Goal: Task Accomplishment & Management: Manage account settings

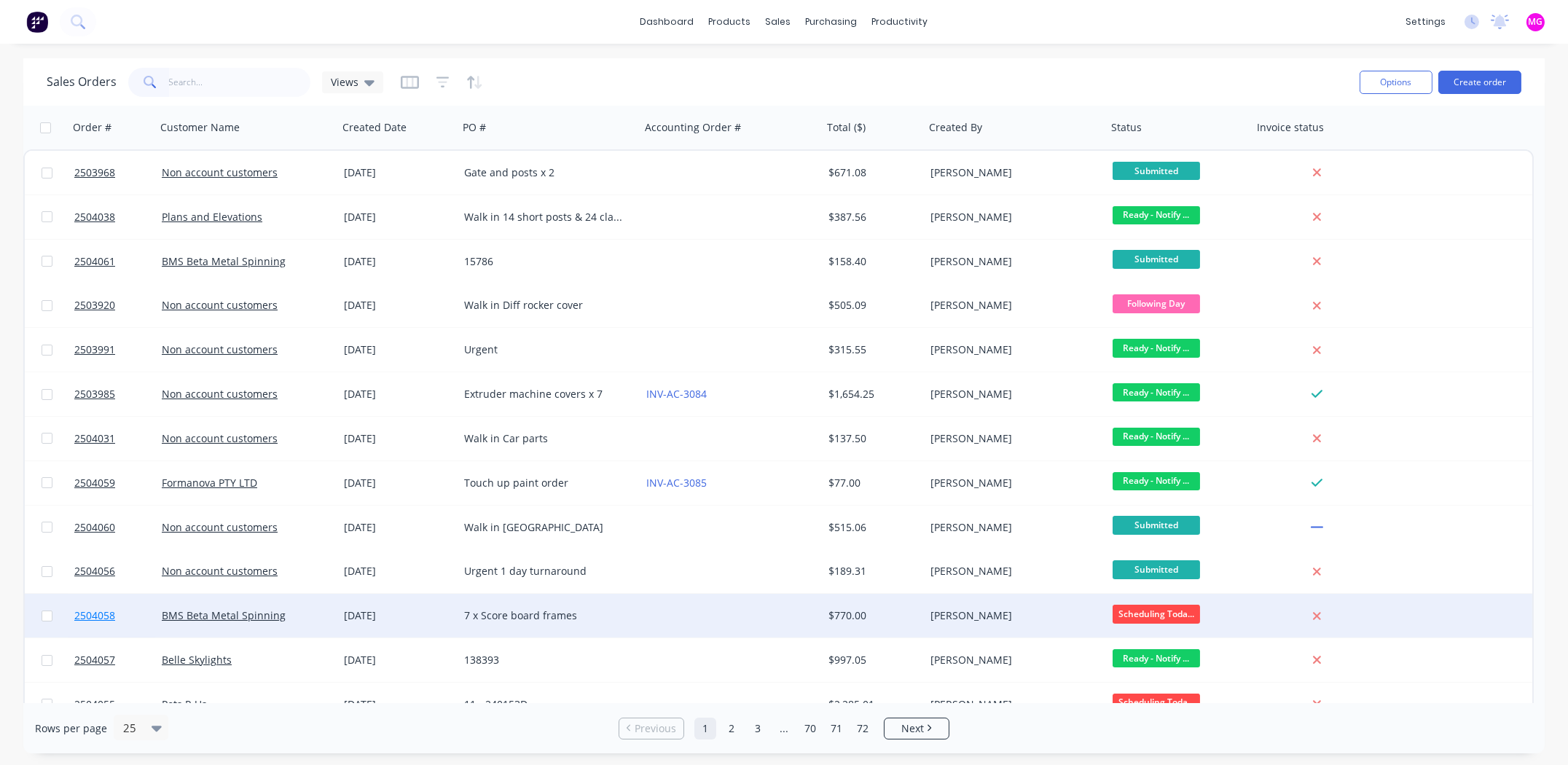
click at [99, 613] on span "2504058" at bounding box center [94, 615] width 41 height 15
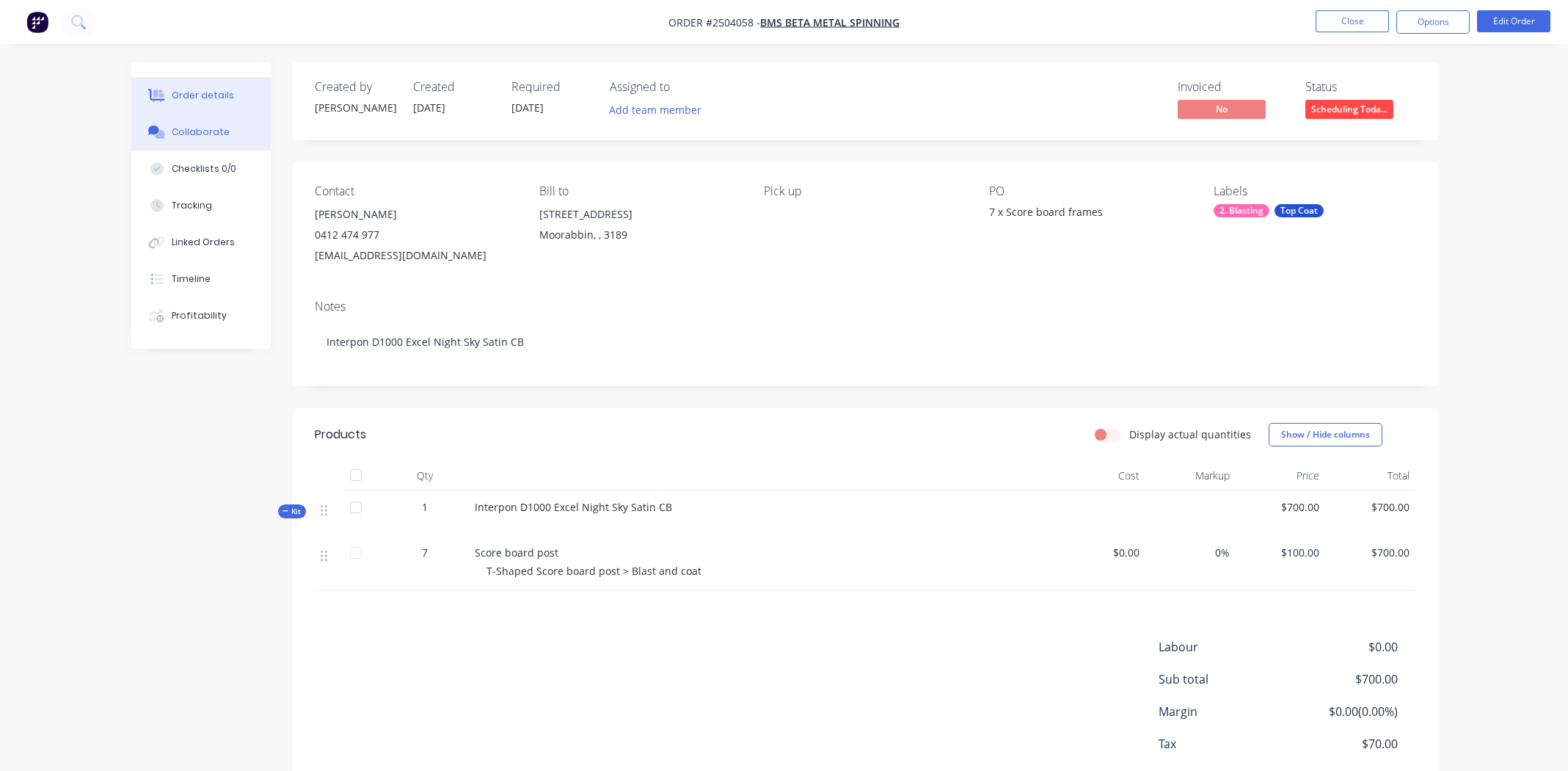
click at [192, 114] on button "Collaborate" at bounding box center [201, 132] width 140 height 36
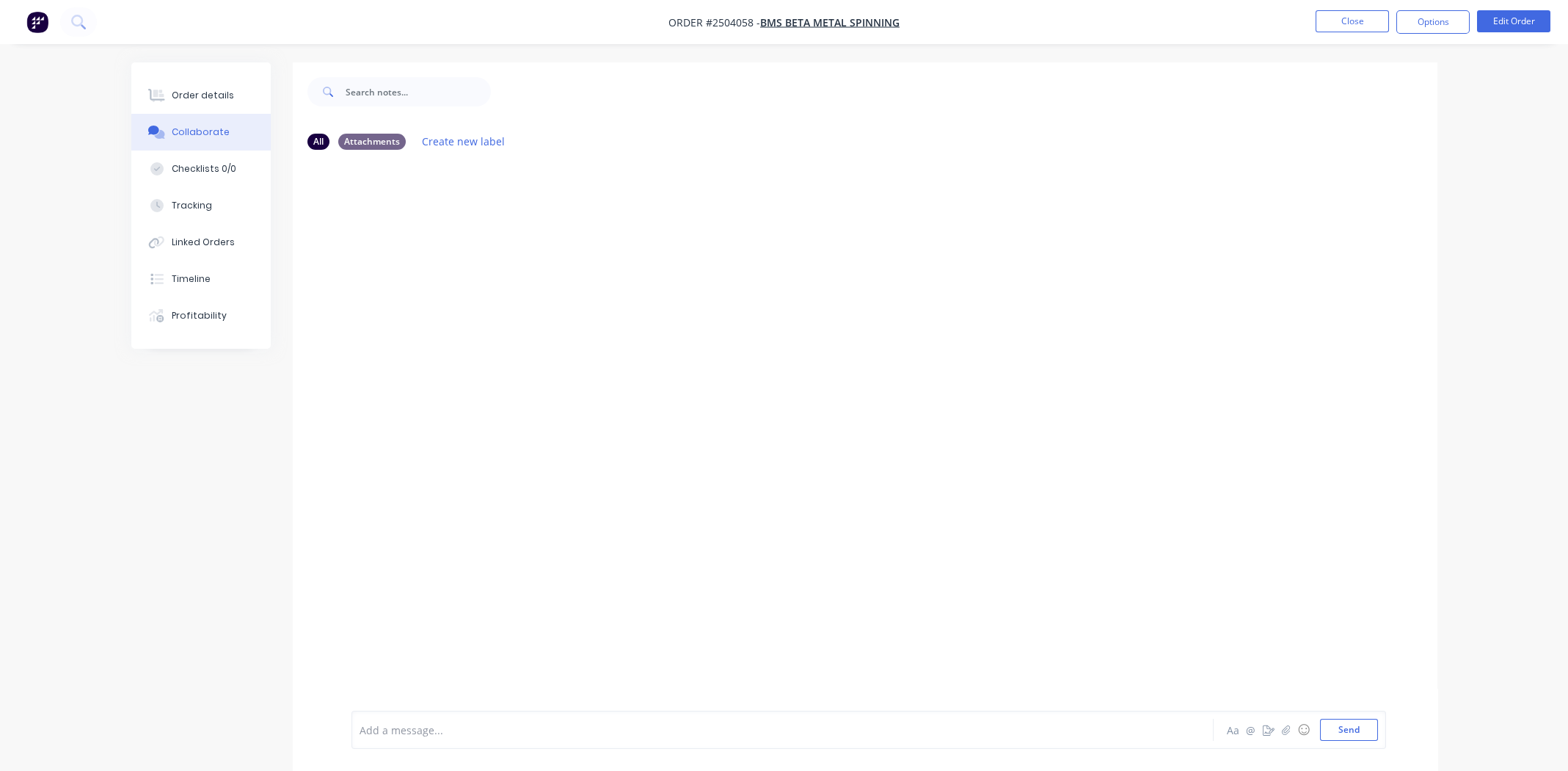
click at [216, 128] on div "Collaborate" at bounding box center [200, 132] width 58 height 13
click at [1282, 730] on icon "button" at bounding box center [1286, 730] width 9 height 11
click at [193, 100] on div "Order details" at bounding box center [203, 95] width 62 height 13
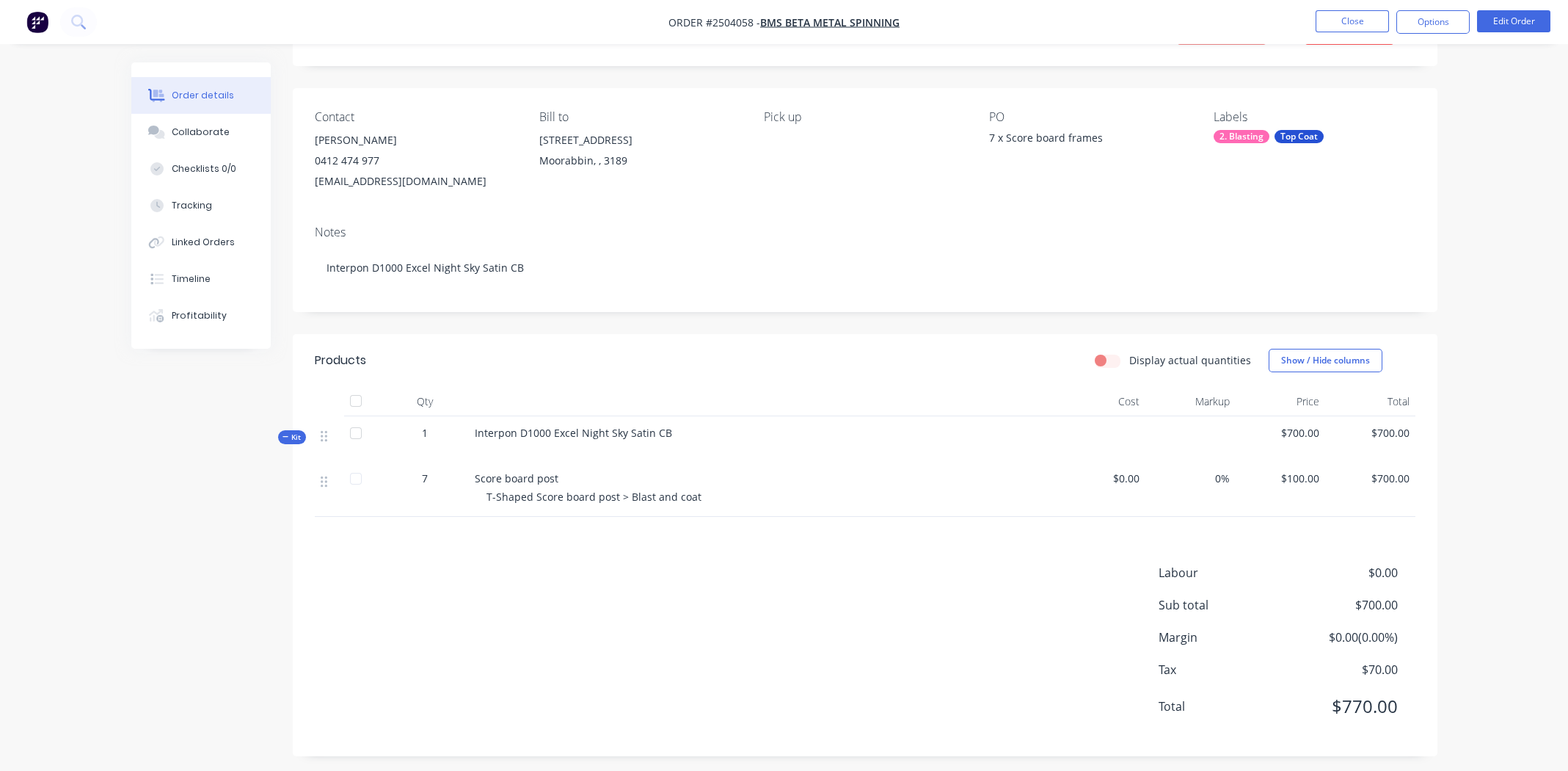
scroll to position [82, 0]
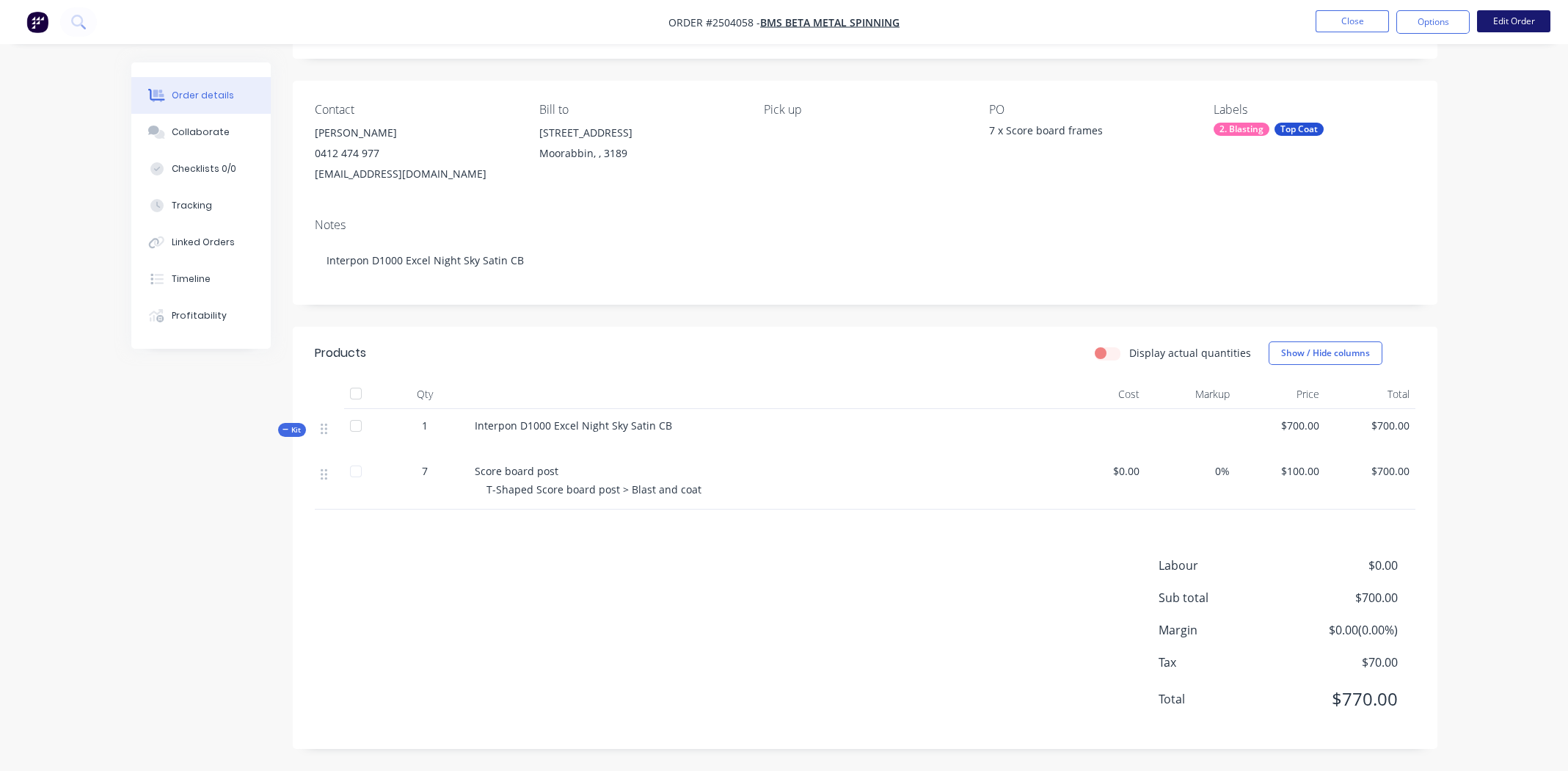
click at [1506, 14] on button "Edit Order" at bounding box center [1514, 21] width 74 height 22
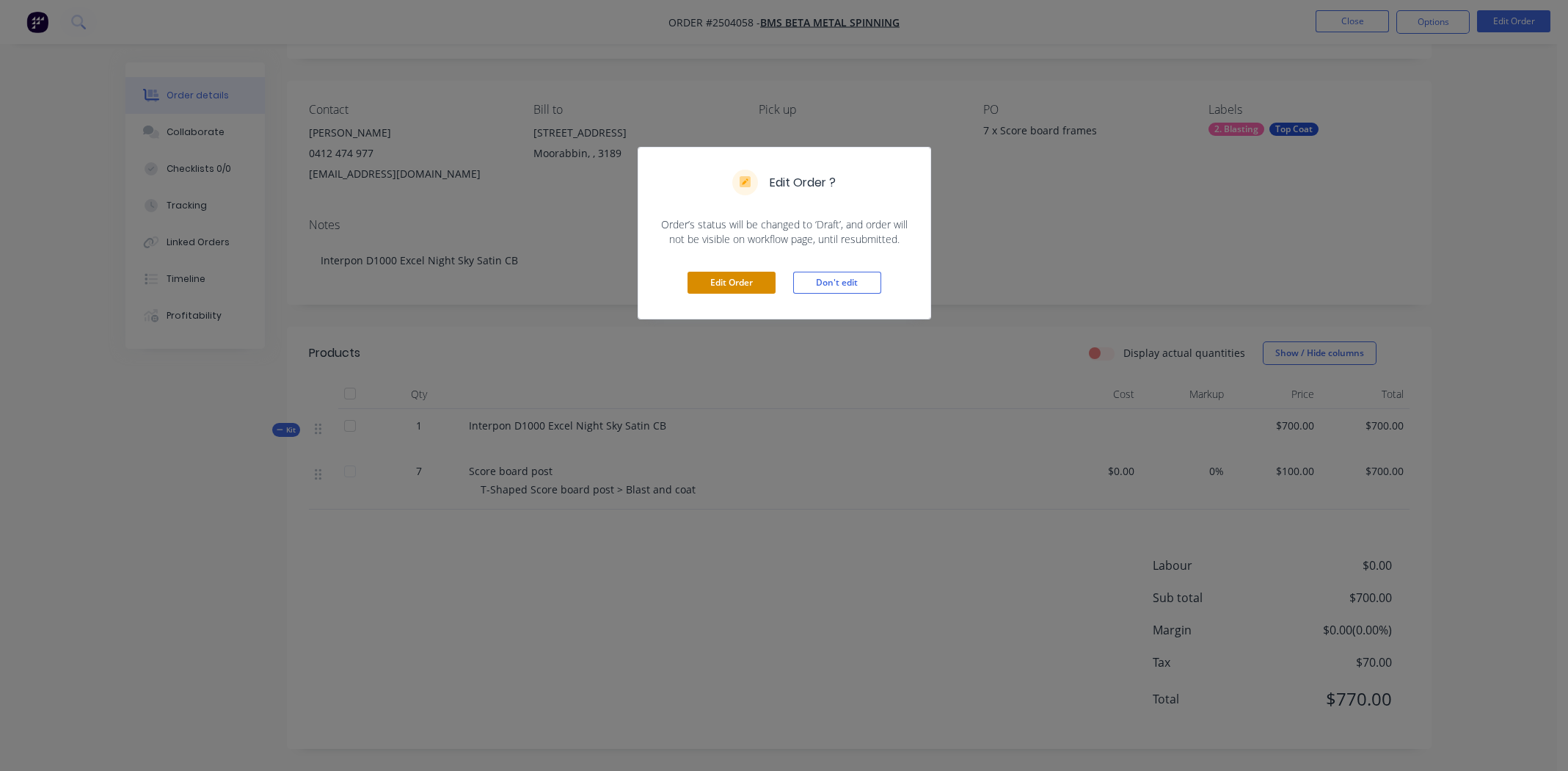
click at [735, 282] on button "Edit Order" at bounding box center [732, 282] width 88 height 22
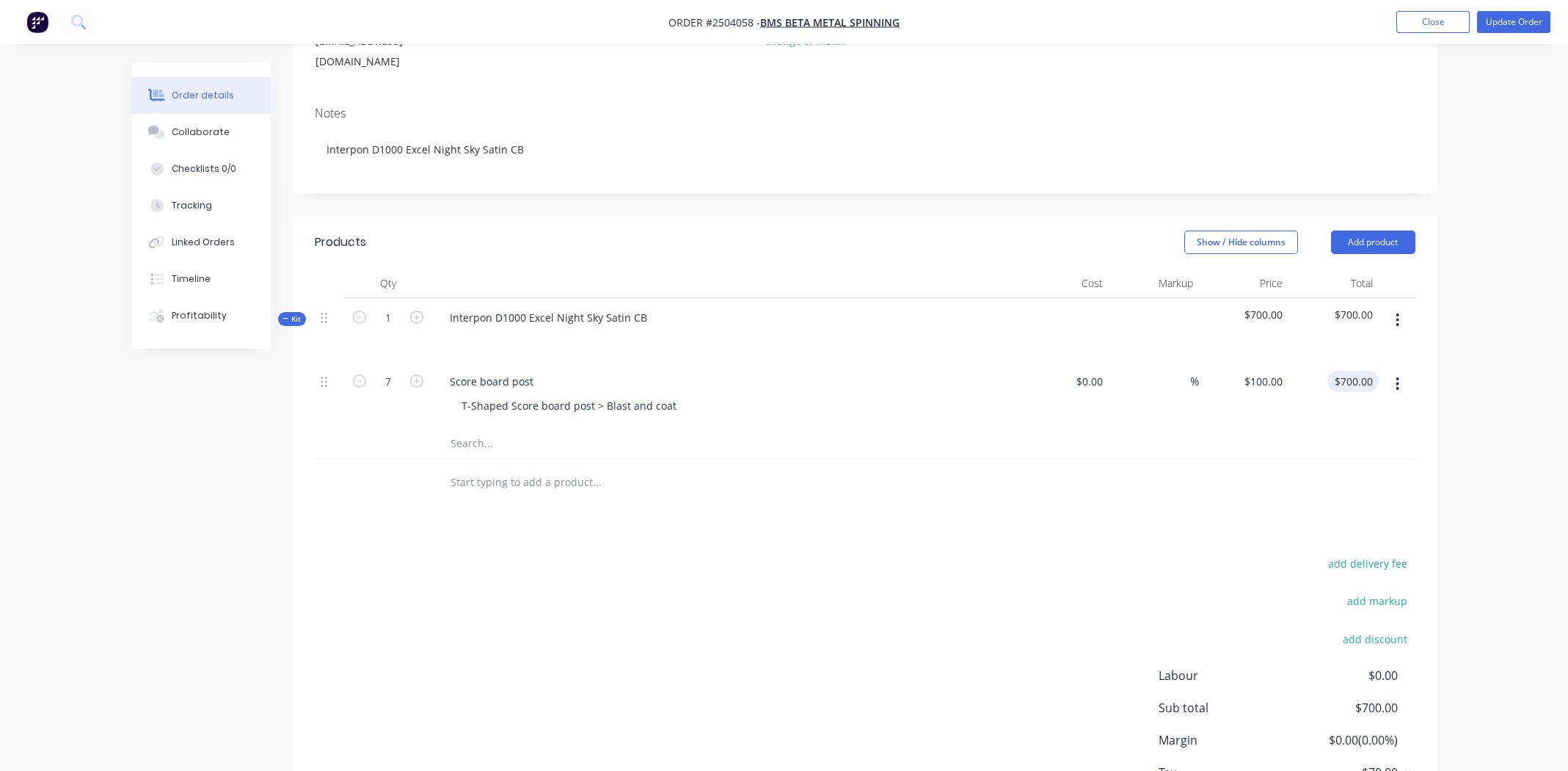
scroll to position [221, 0]
click at [1379, 226] on button "Add product" at bounding box center [1373, 237] width 84 height 23
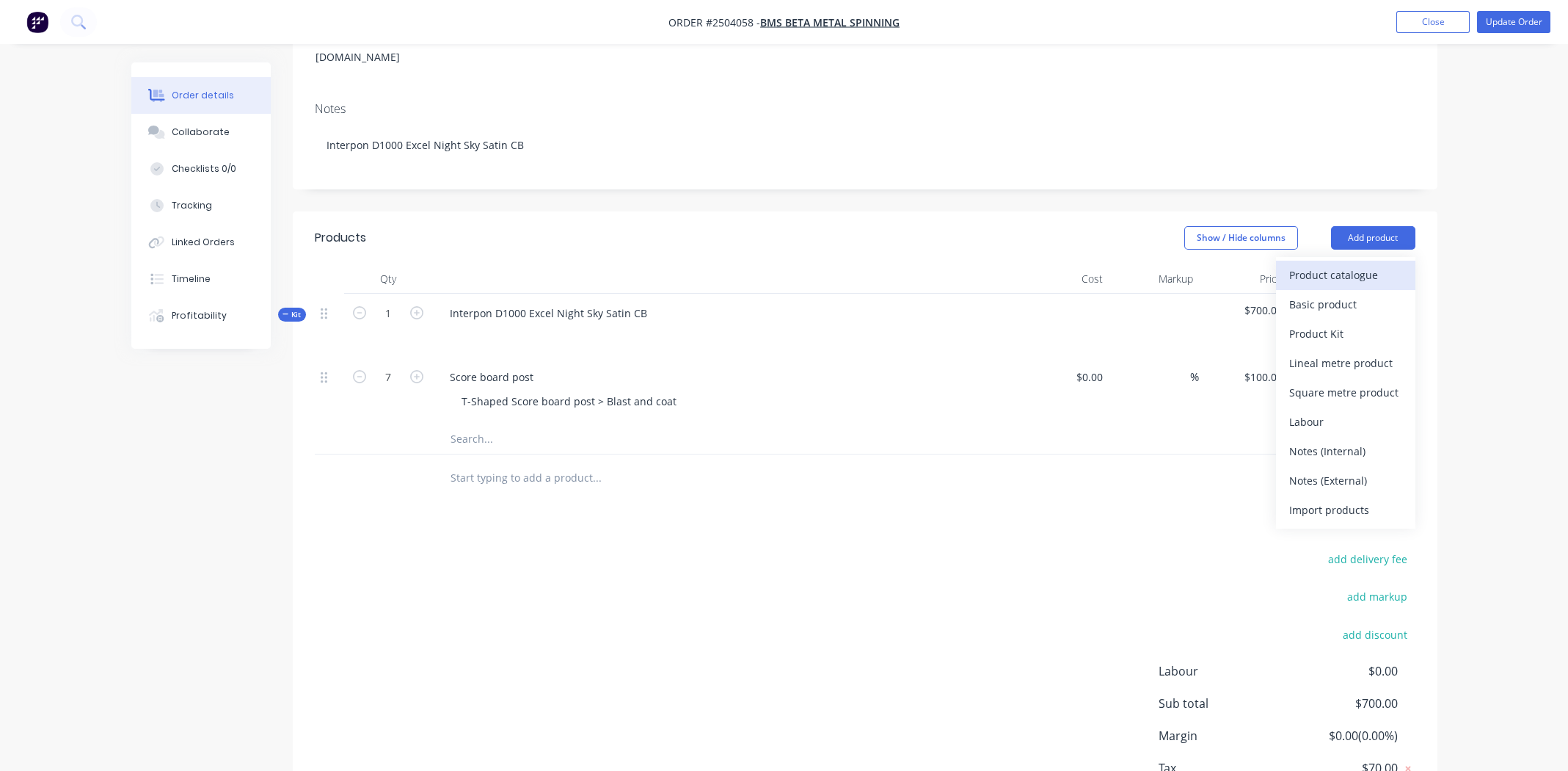
click at [1356, 264] on div "Product catalogue" at bounding box center [1346, 275] width 113 height 21
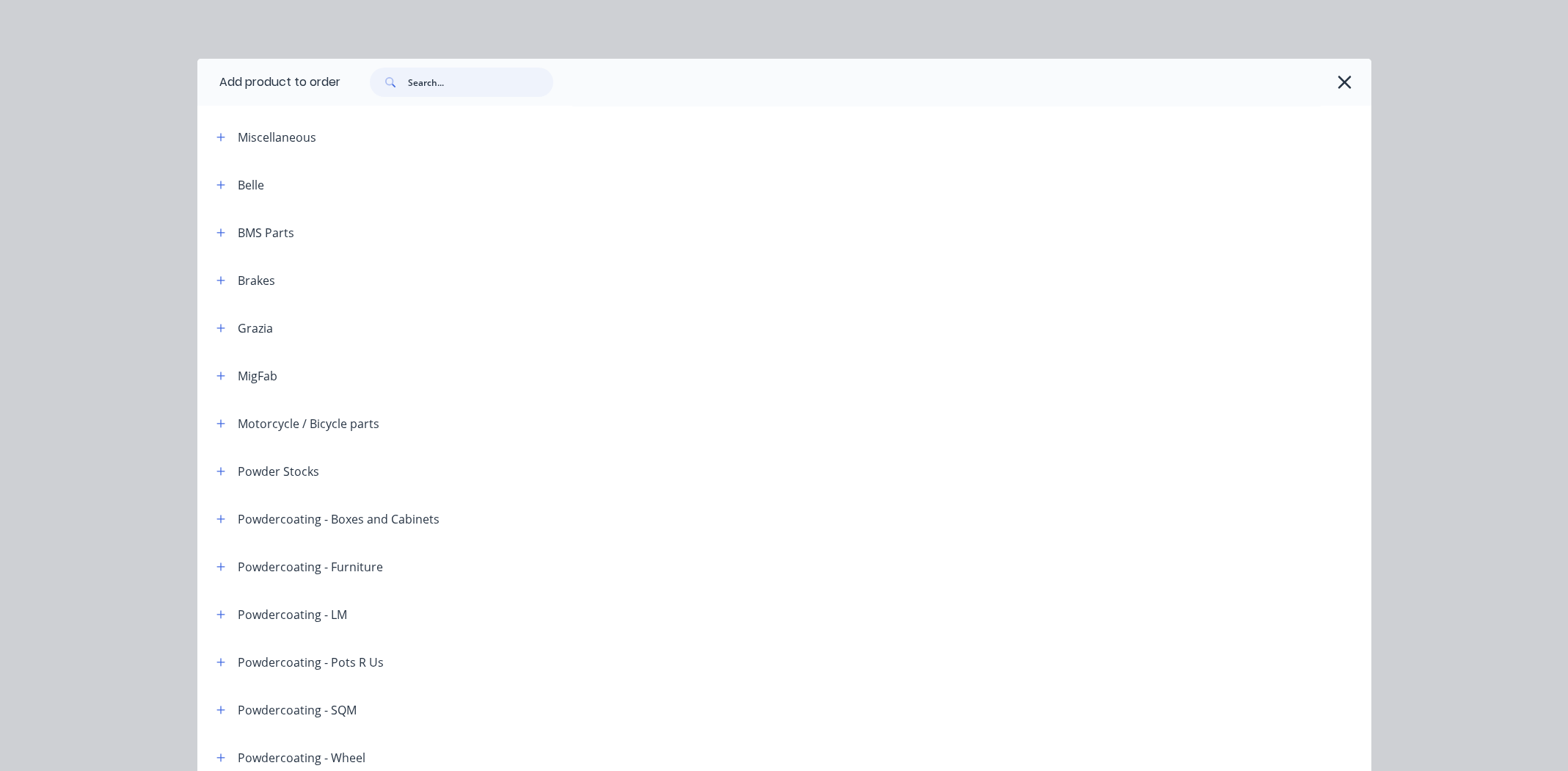
click at [456, 87] on input "text" at bounding box center [480, 82] width 145 height 29
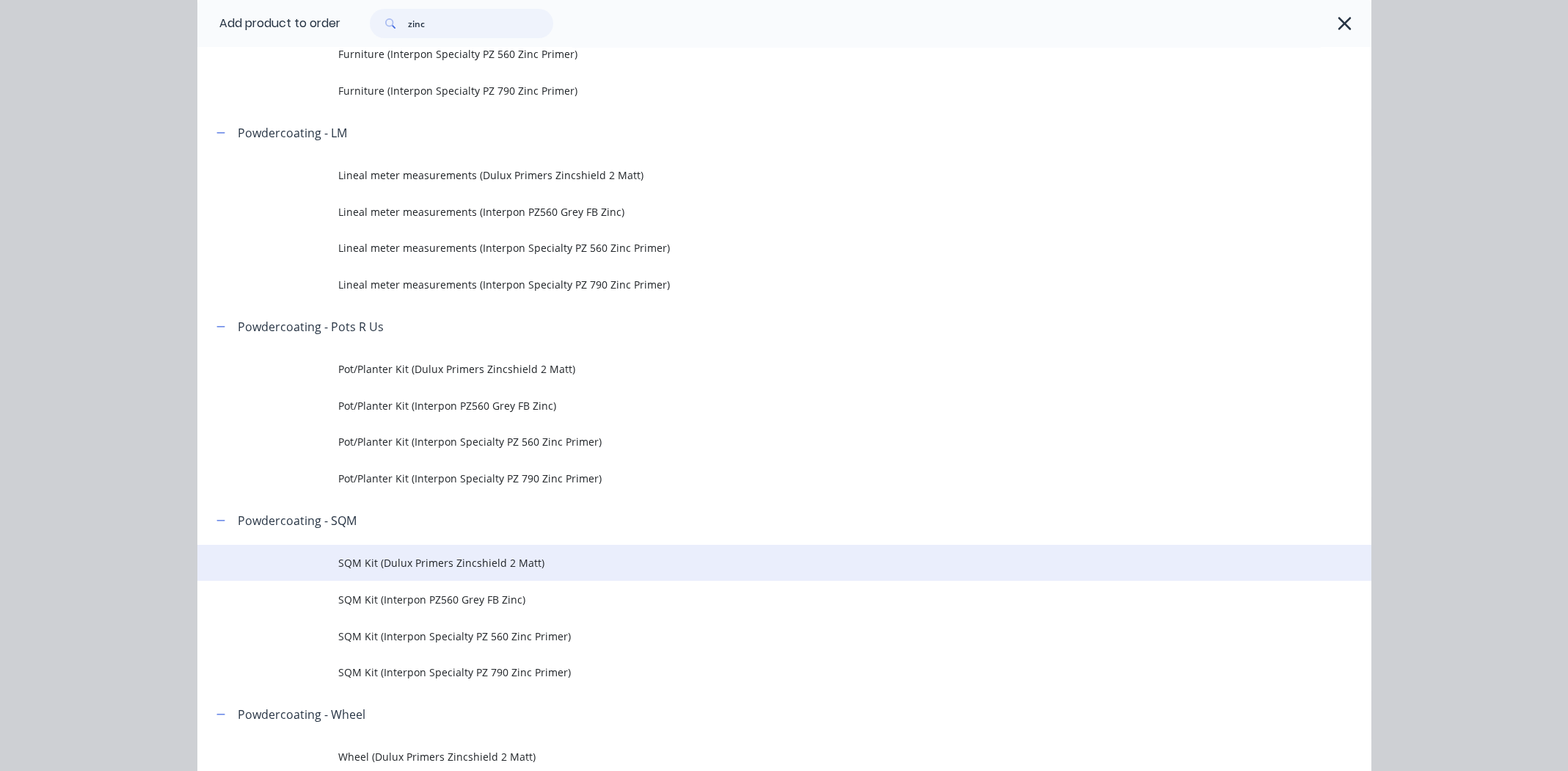
scroll to position [587, 0]
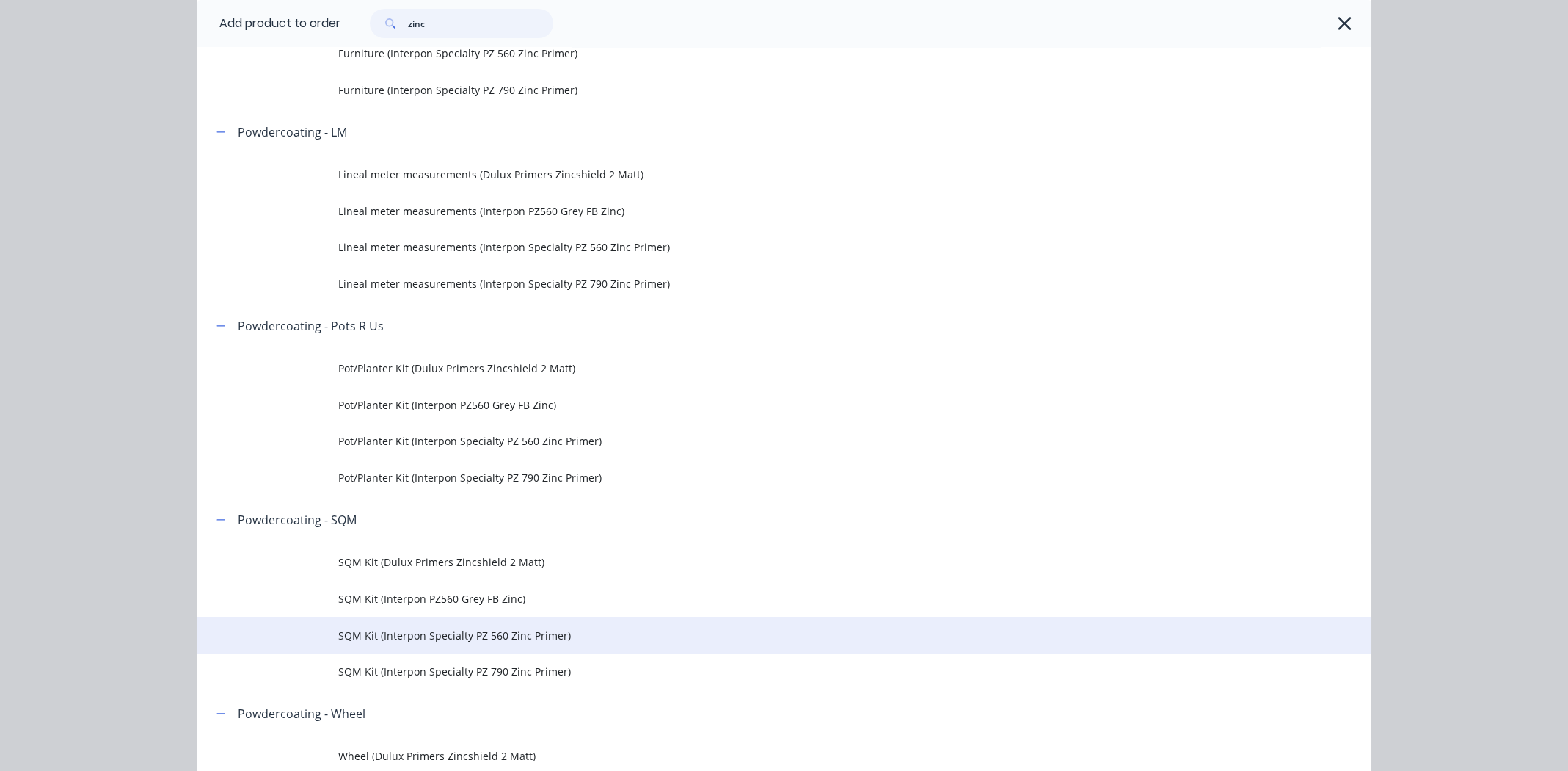
type input "zinc"
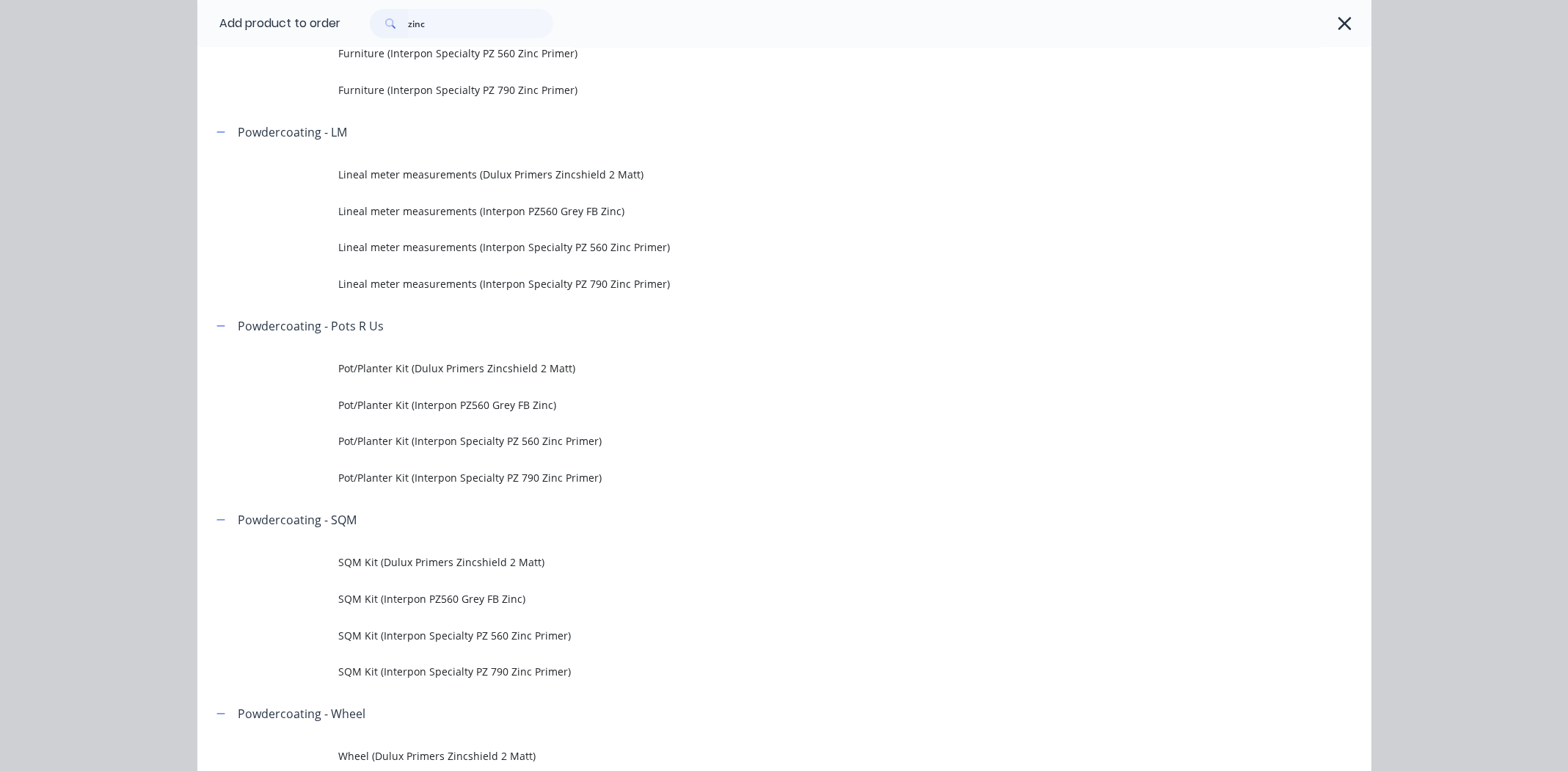
click at [440, 631] on span "SQM Kit (Interpon Specialty PZ 560 Zinc Primer)" at bounding box center [752, 635] width 827 height 15
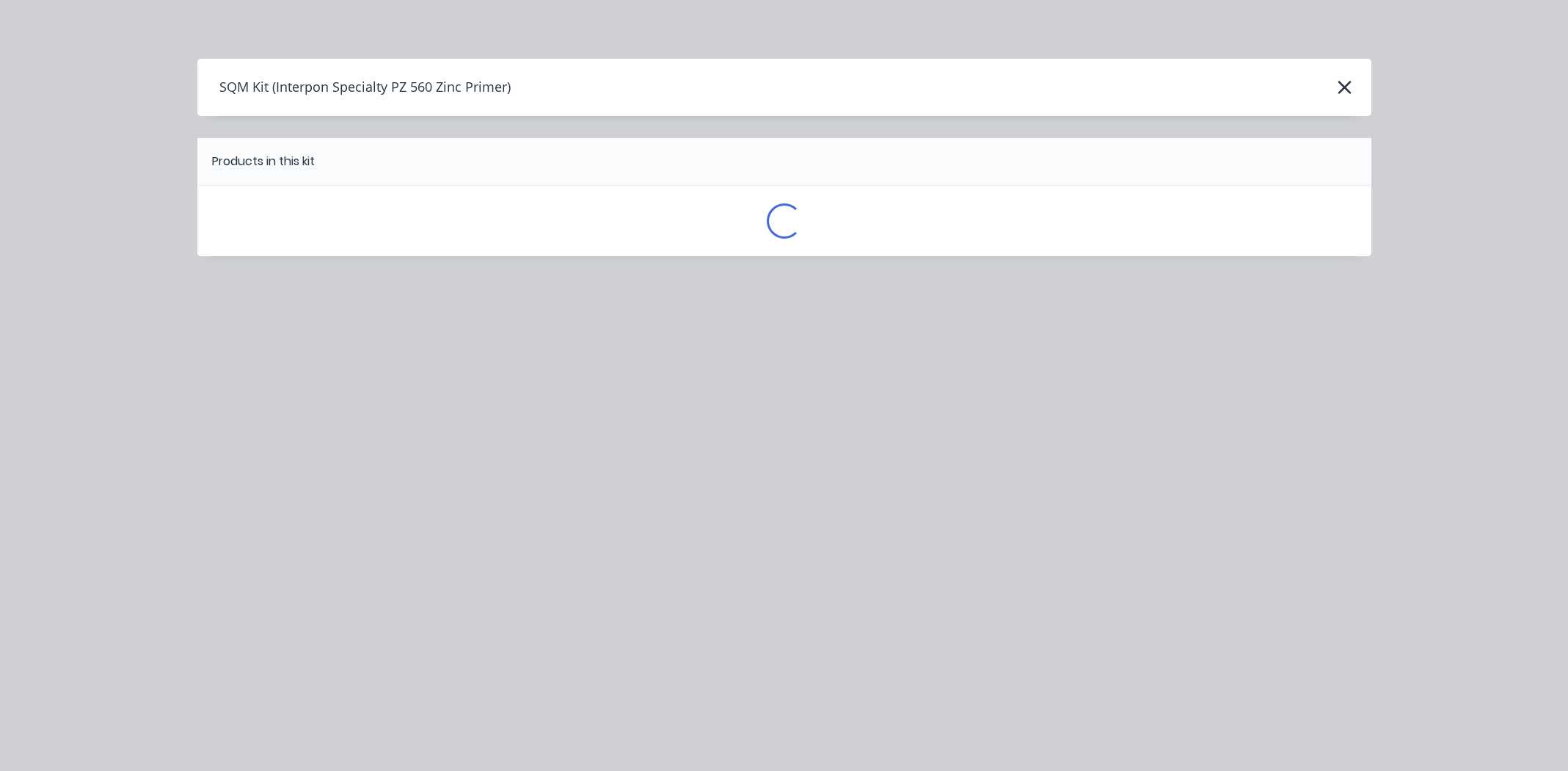
scroll to position [0, 0]
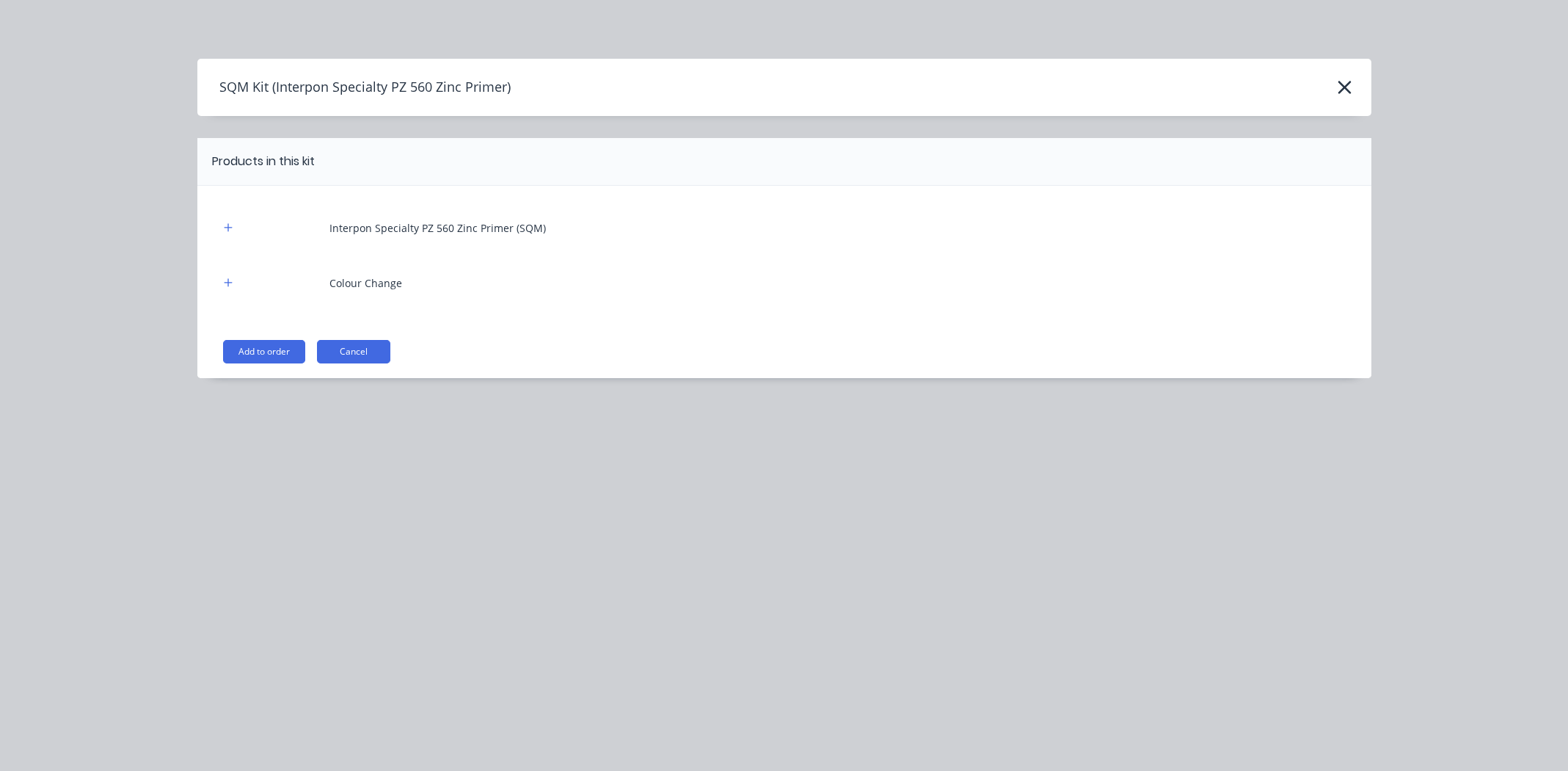
drag, startPoint x: 254, startPoint y: 346, endPoint x: 299, endPoint y: 344, distance: 45.0
click at [254, 345] on button "Add to order" at bounding box center [264, 351] width 82 height 23
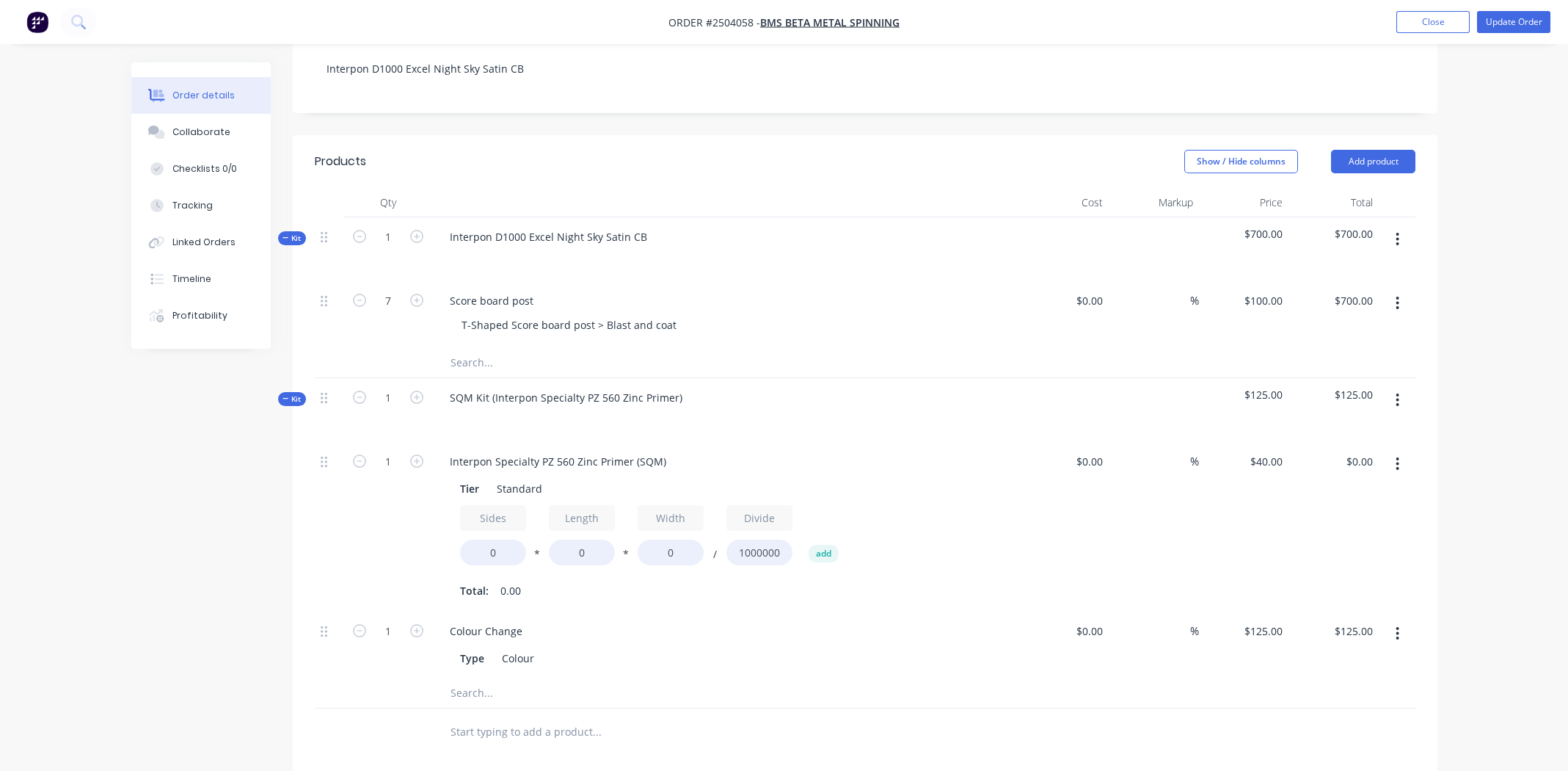
scroll to position [513, 0]
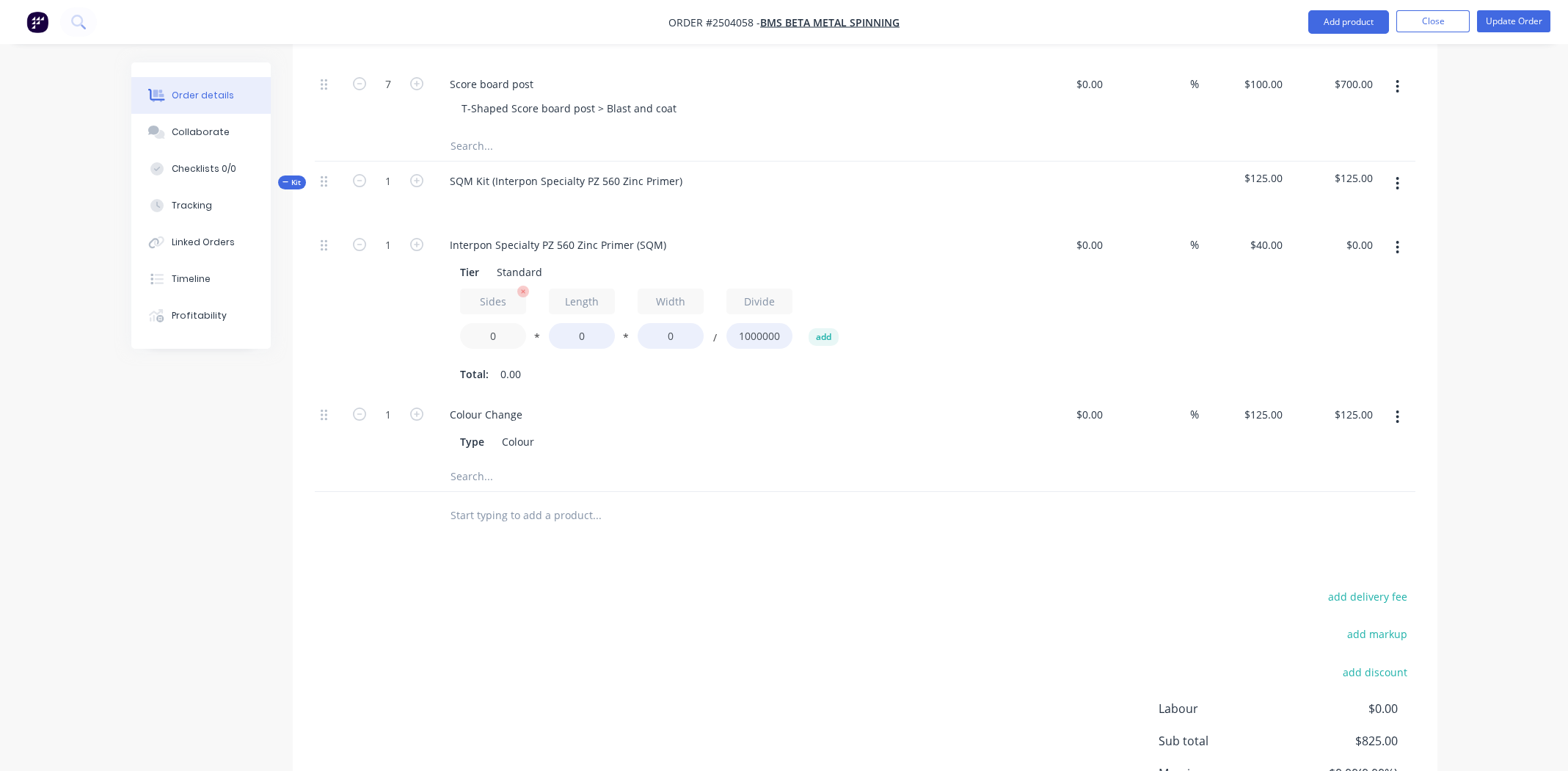
click at [494, 323] on input "0" at bounding box center [493, 335] width 66 height 26
type input "2"
click at [571, 323] on input "0" at bounding box center [582, 335] width 66 height 26
click at [578, 323] on input "0" at bounding box center [582, 335] width 66 height 26
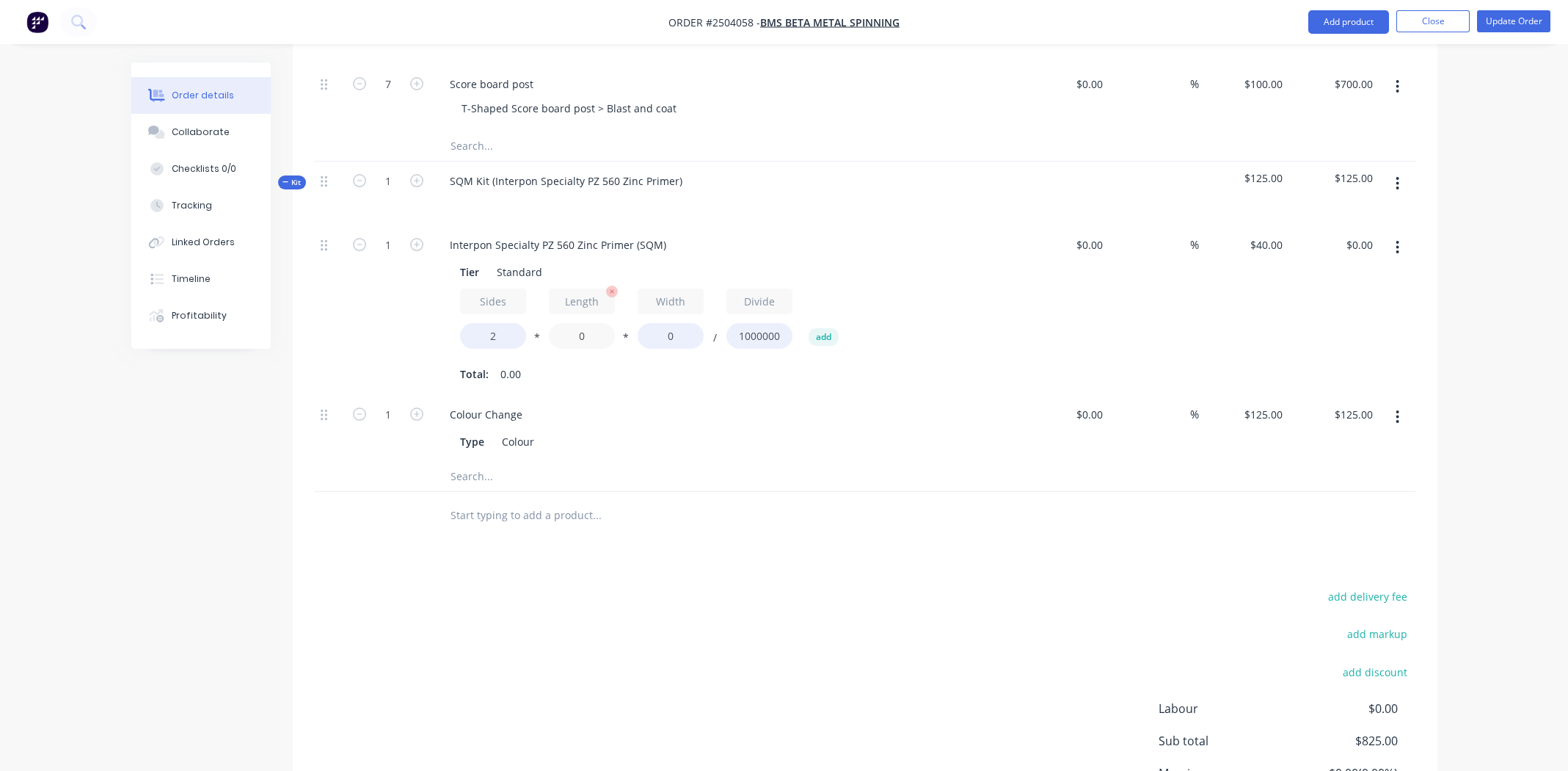
click at [588, 323] on input "0" at bounding box center [582, 335] width 66 height 26
type input "3840"
click at [680, 323] on input "0" at bounding box center [670, 335] width 66 height 26
click at [676, 323] on input "0" at bounding box center [670, 335] width 66 height 26
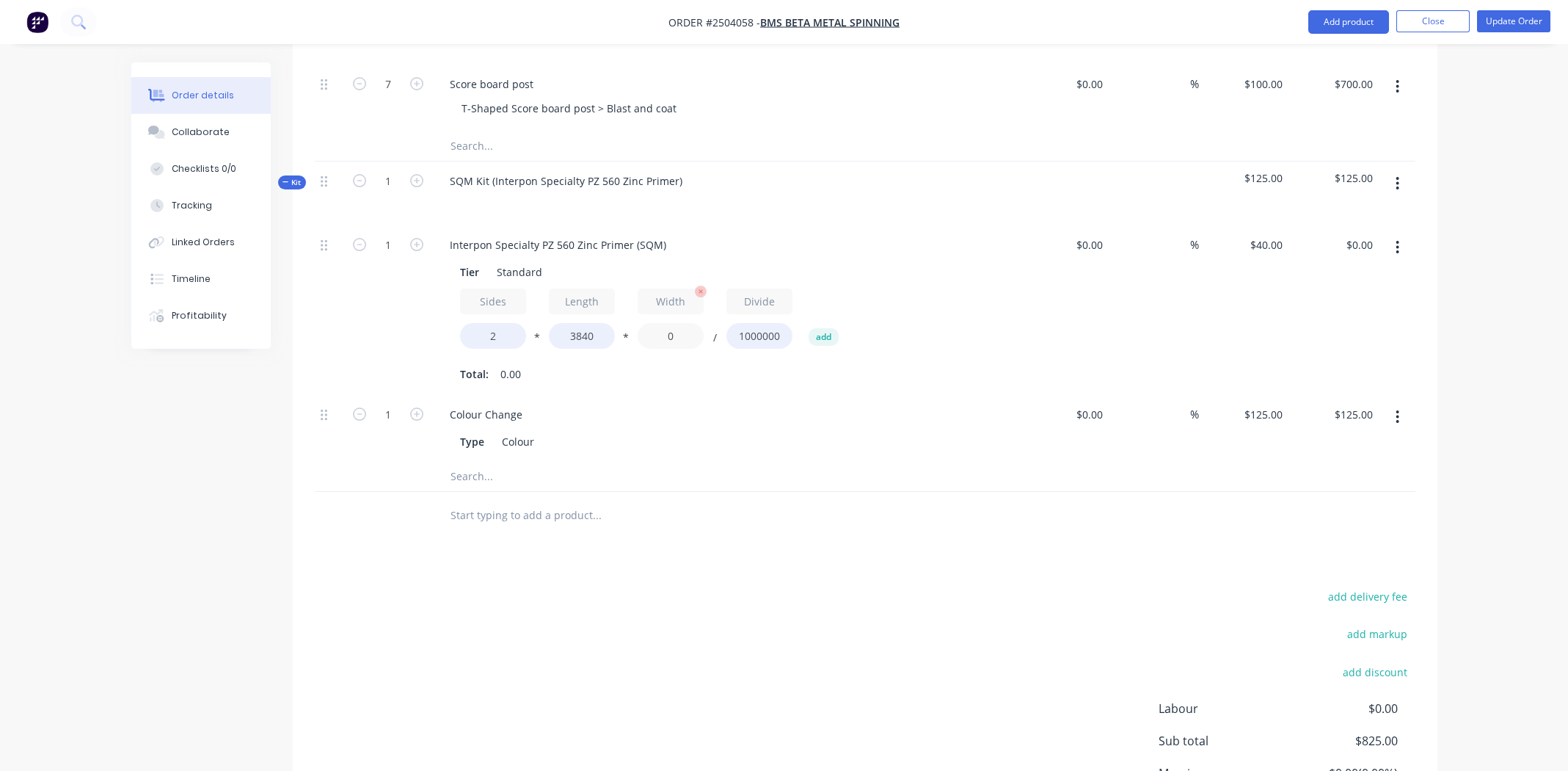
click at [671, 323] on input "0" at bounding box center [670, 335] width 66 height 26
type input "12"
type input "$3.69"
type input "1210"
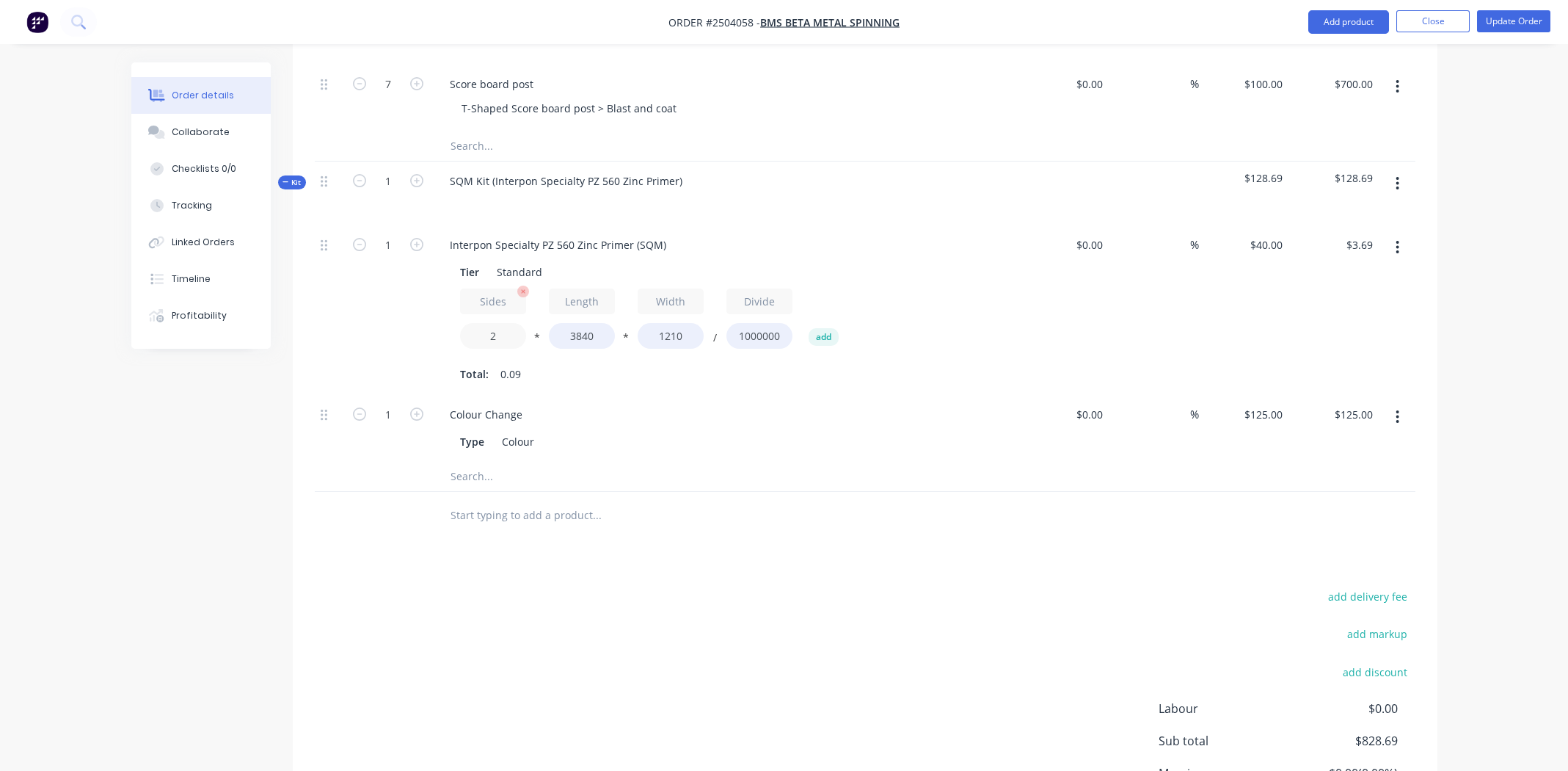
type input "$371.71"
click at [498, 323] on input "2" at bounding box center [493, 335] width 66 height 26
type input "1.4"
type input "$260.20"
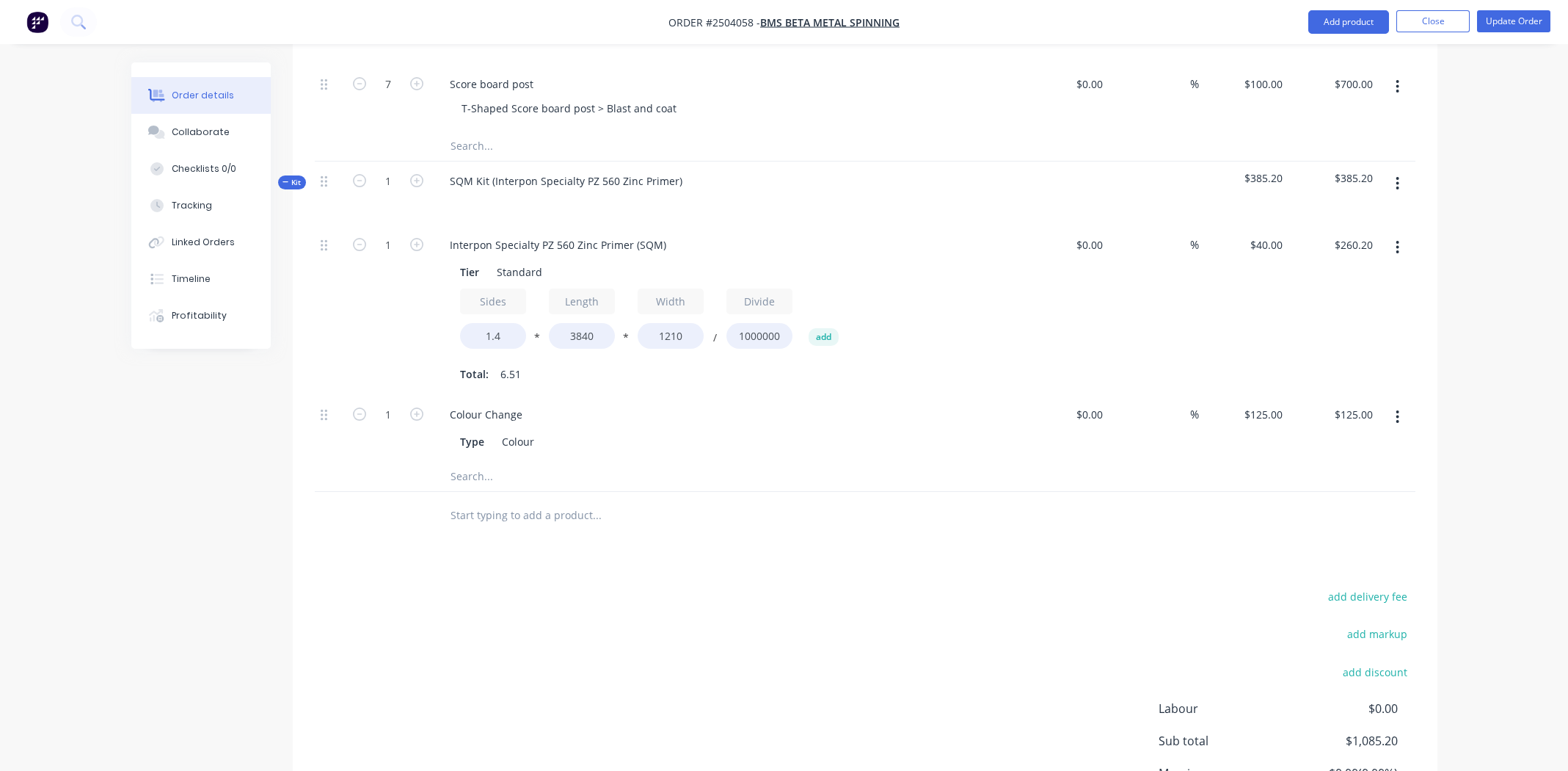
click at [656, 404] on div "Colour Change" at bounding box center [725, 414] width 575 height 21
click at [383, 234] on input "1" at bounding box center [388, 245] width 38 height 22
type input "7"
type input "$1,821.40"
click at [899, 431] on div "Colour Change Type Colour" at bounding box center [725, 428] width 588 height 67
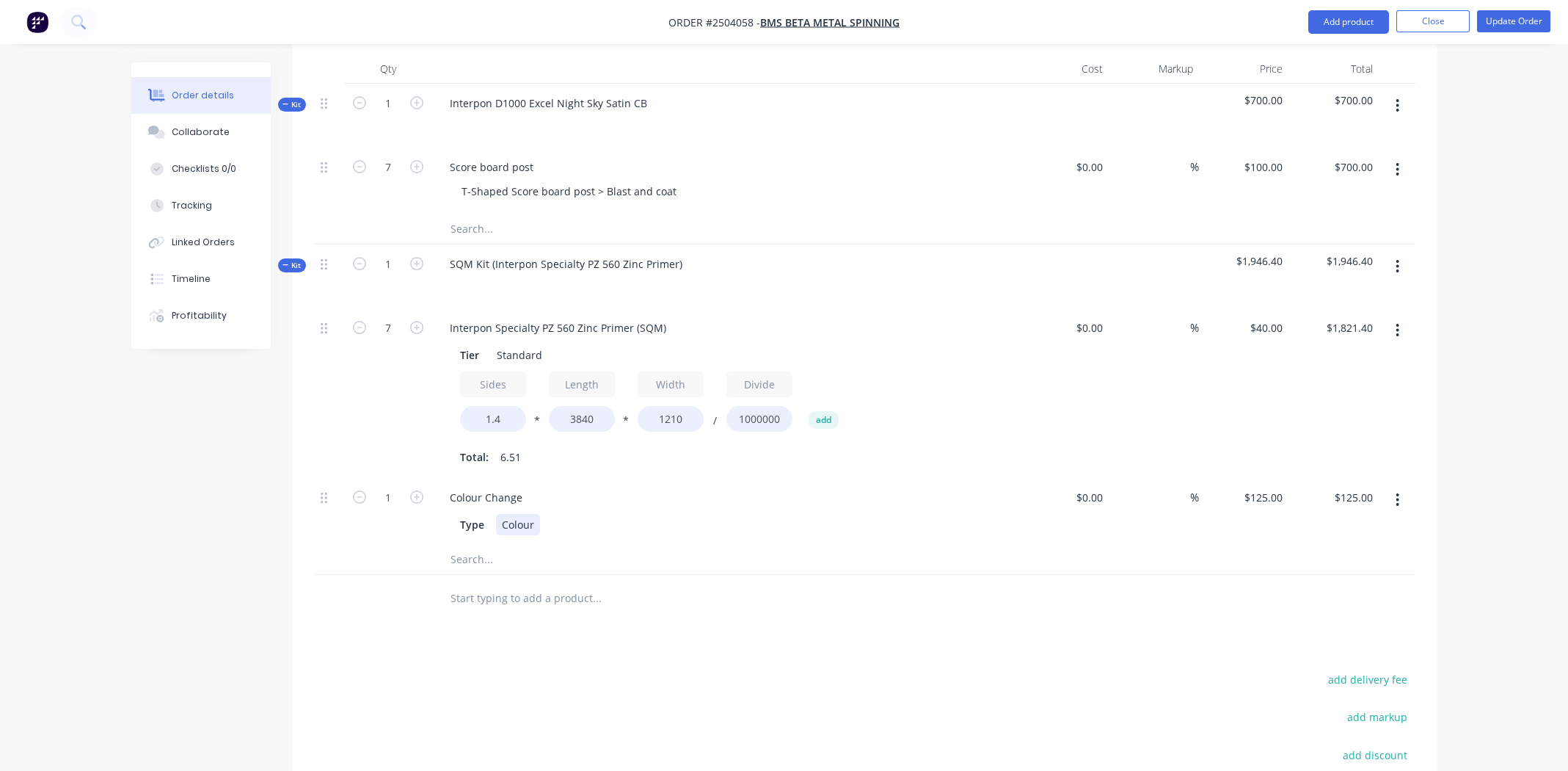
scroll to position [440, 0]
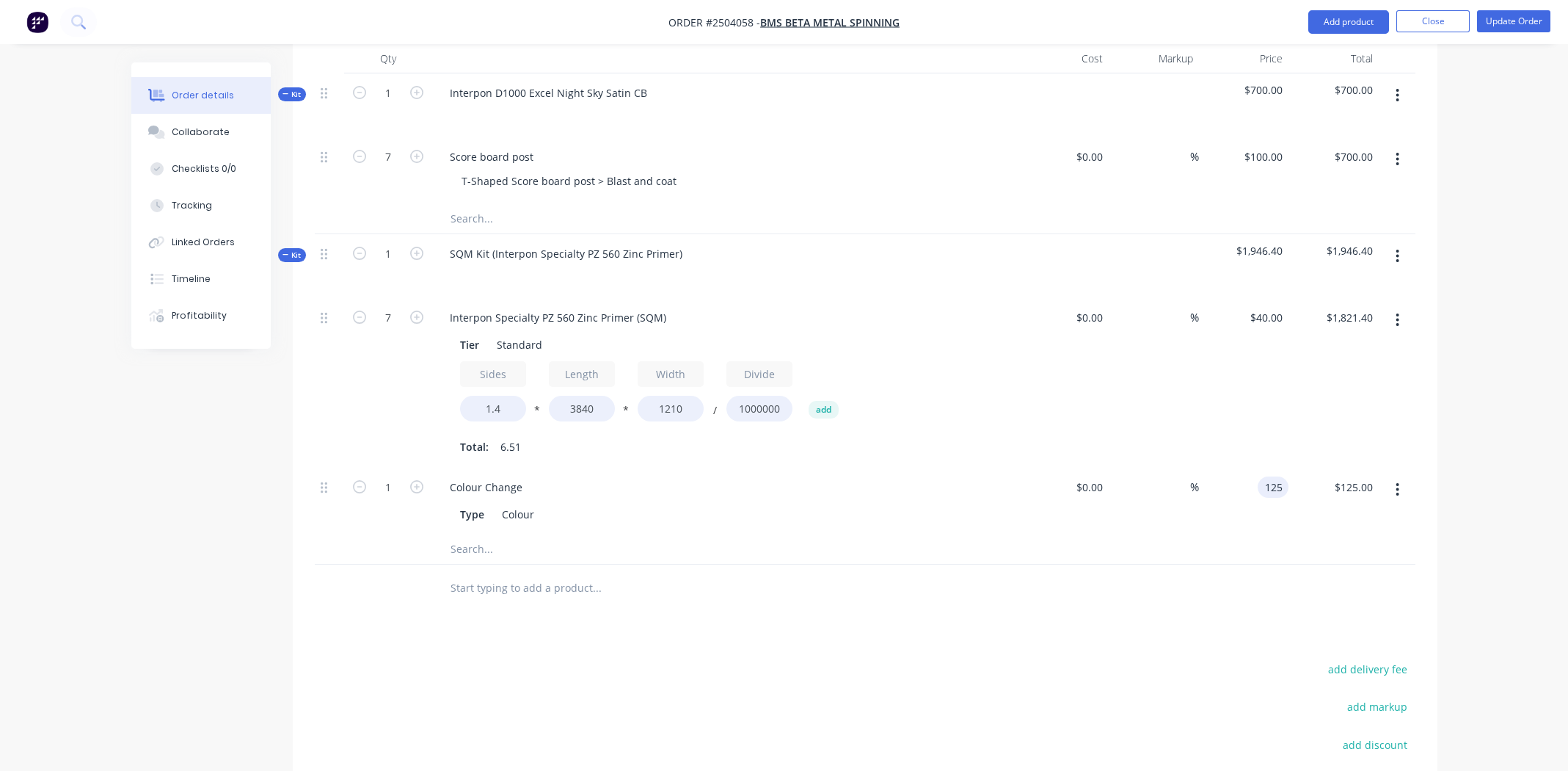
click at [1282, 477] on input "125" at bounding box center [1276, 487] width 25 height 21
type input "$40.00"
click at [1034, 534] on div at bounding box center [865, 550] width 1100 height 30
click at [499, 396] on input "1.4" at bounding box center [493, 408] width 66 height 26
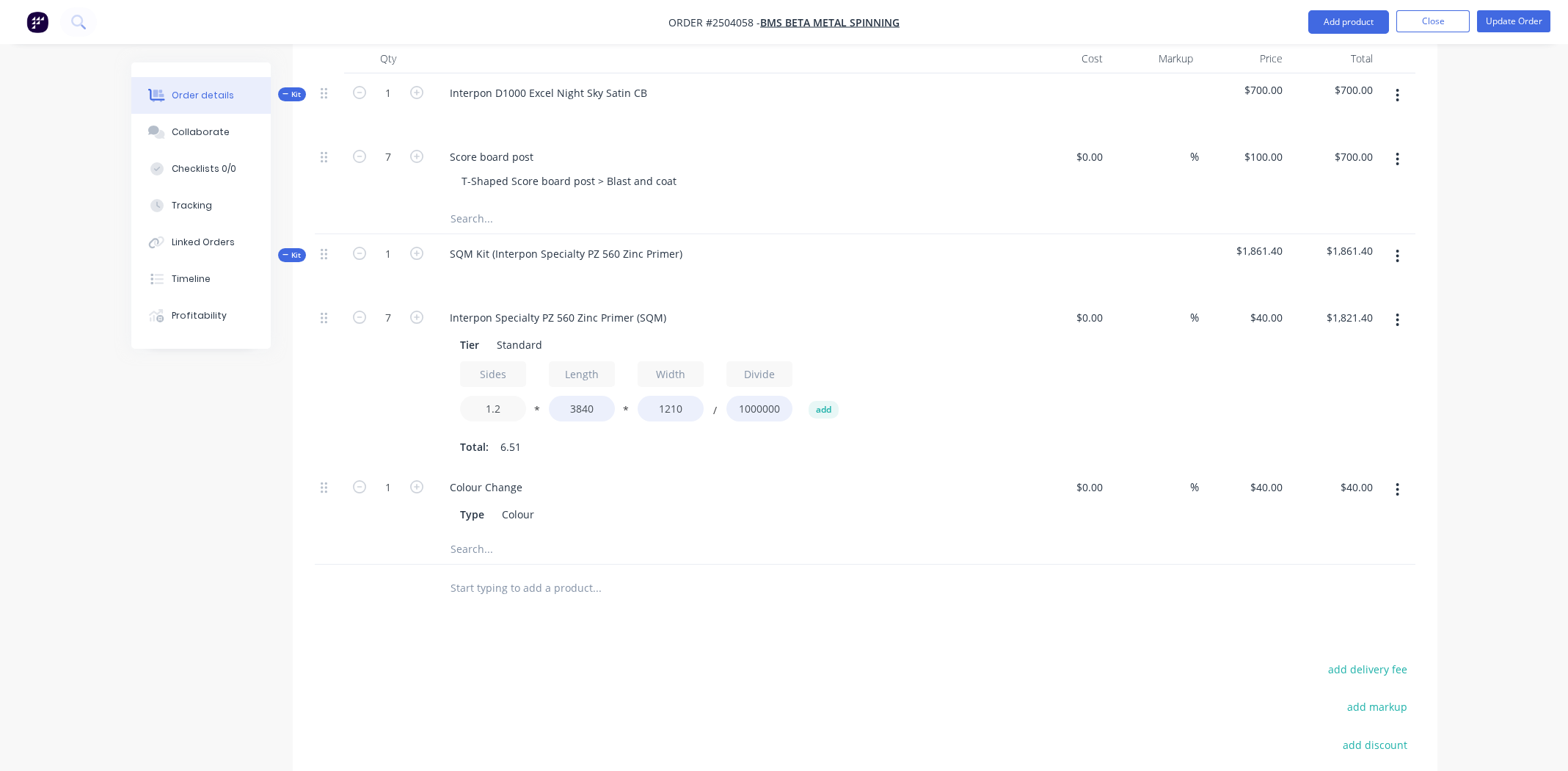
type input "1.2"
type input "$1,561.20"
click at [821, 503] on div "Type Colour" at bounding box center [723, 514] width 537 height 21
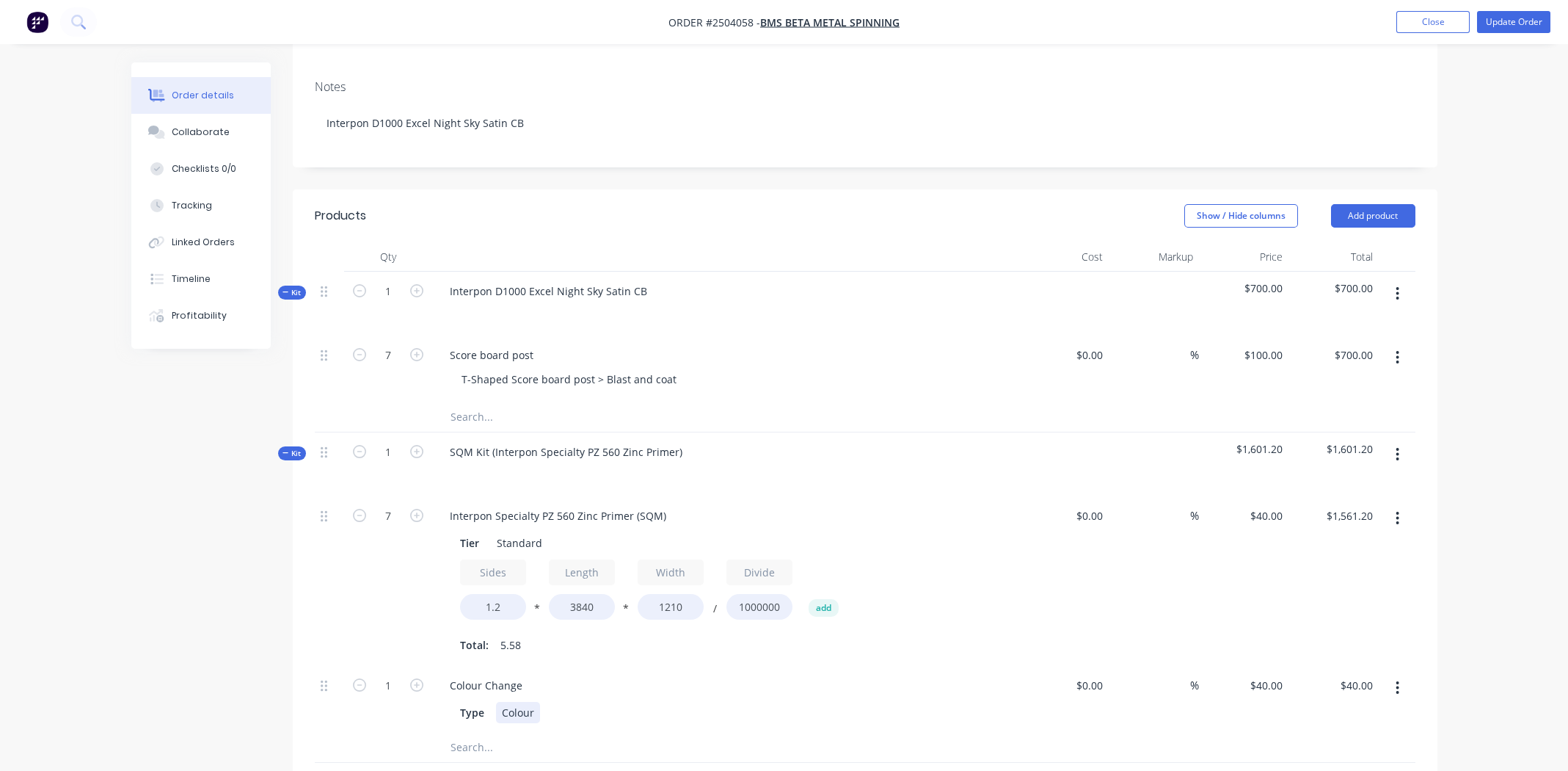
scroll to position [486, 0]
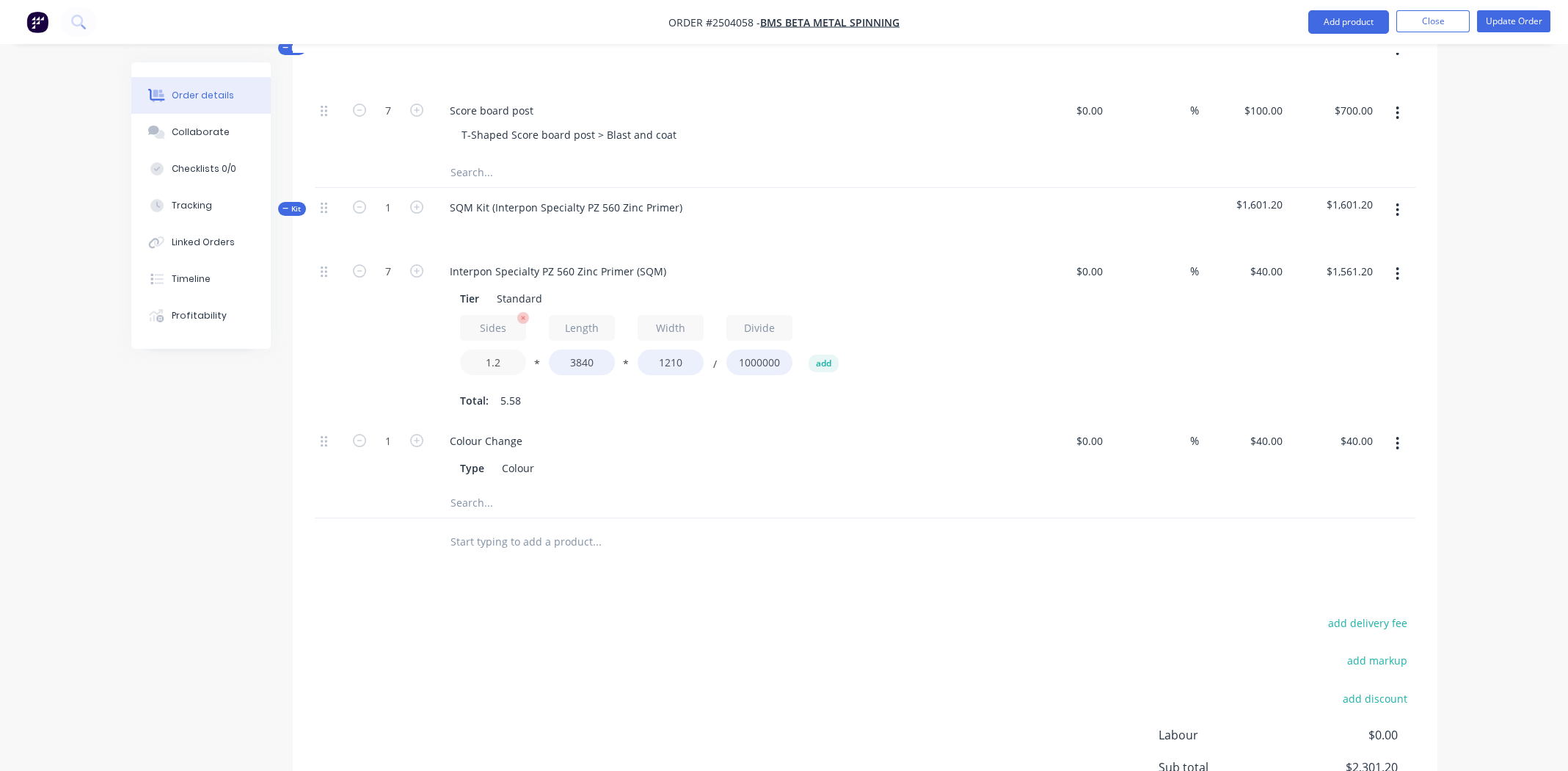
click at [494, 349] on input "1.2" at bounding box center [493, 362] width 66 height 26
type input "1"
type input "$1,300.99"
click at [781, 457] on div "Type Colour" at bounding box center [723, 468] width 537 height 21
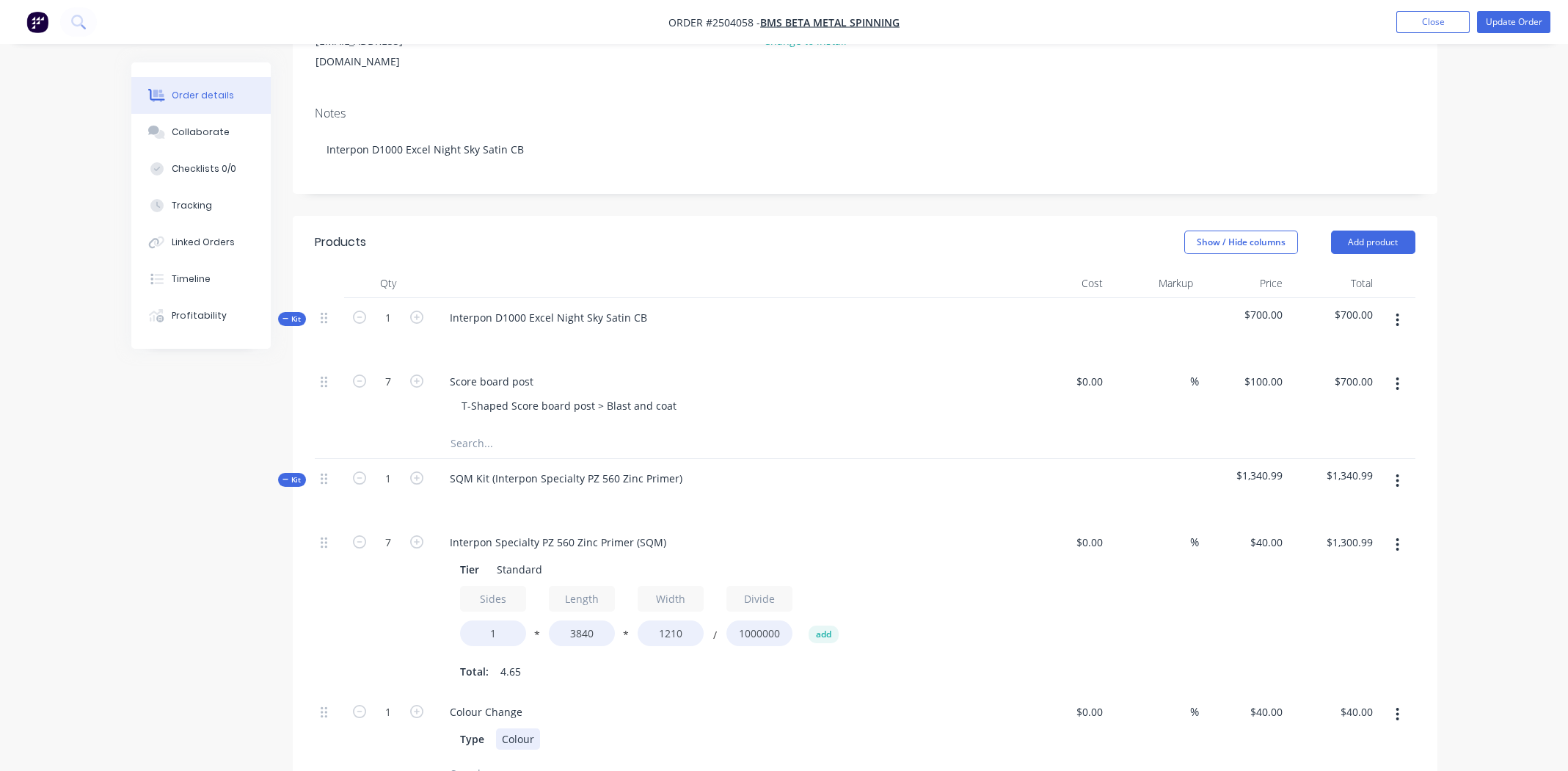
scroll to position [414, 0]
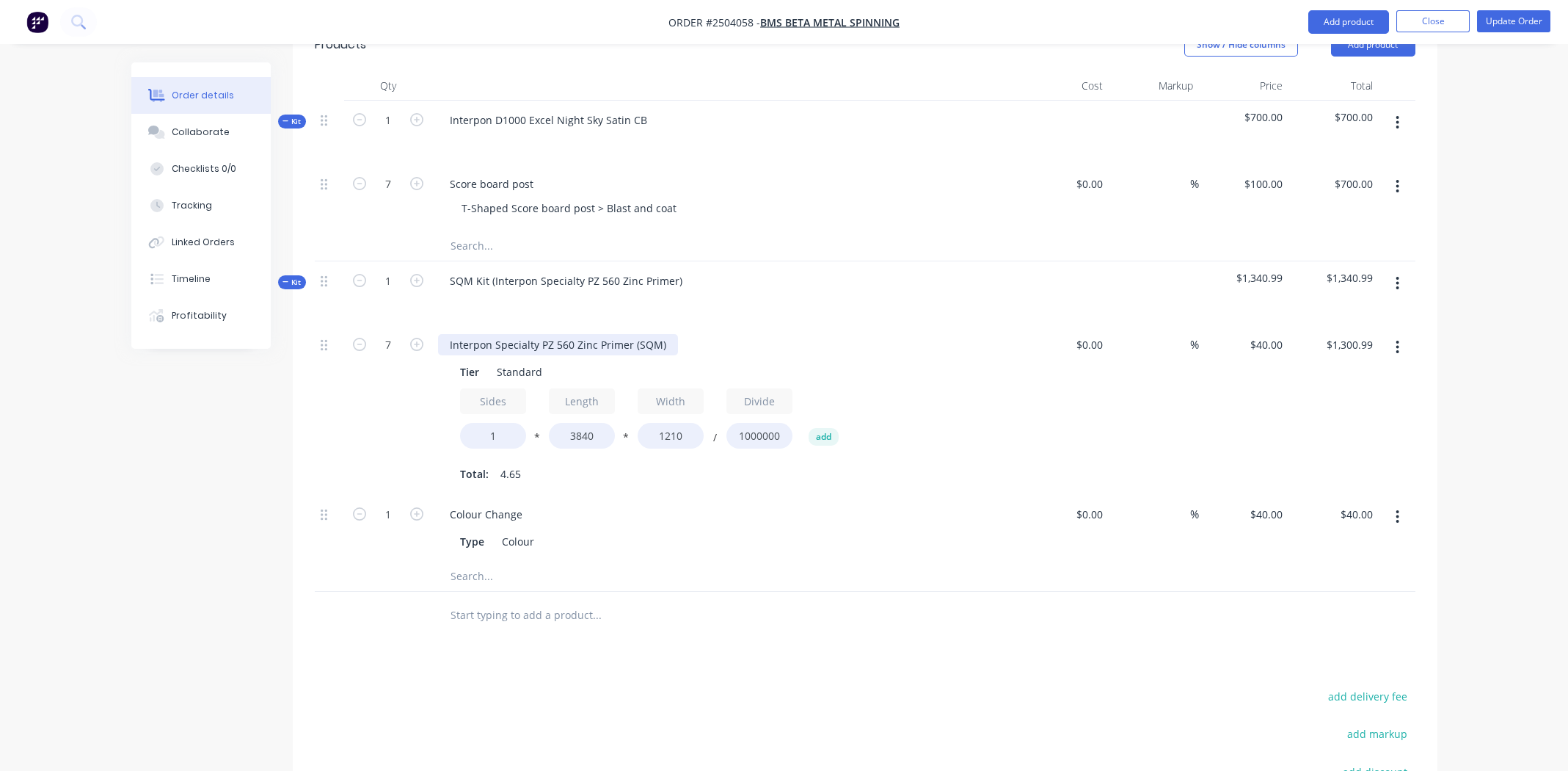
click at [660, 334] on div "Interpon Specialty PZ 560 Zinc Primer (SQM)" at bounding box center [558, 345] width 240 height 21
click at [828, 531] on div "Type Colour" at bounding box center [723, 542] width 537 height 21
click at [692, 531] on div "Type Colour" at bounding box center [723, 542] width 537 height 21
click at [580, 423] on input "3840" at bounding box center [582, 436] width 66 height 26
click at [492, 423] on input "1" at bounding box center [493, 436] width 66 height 26
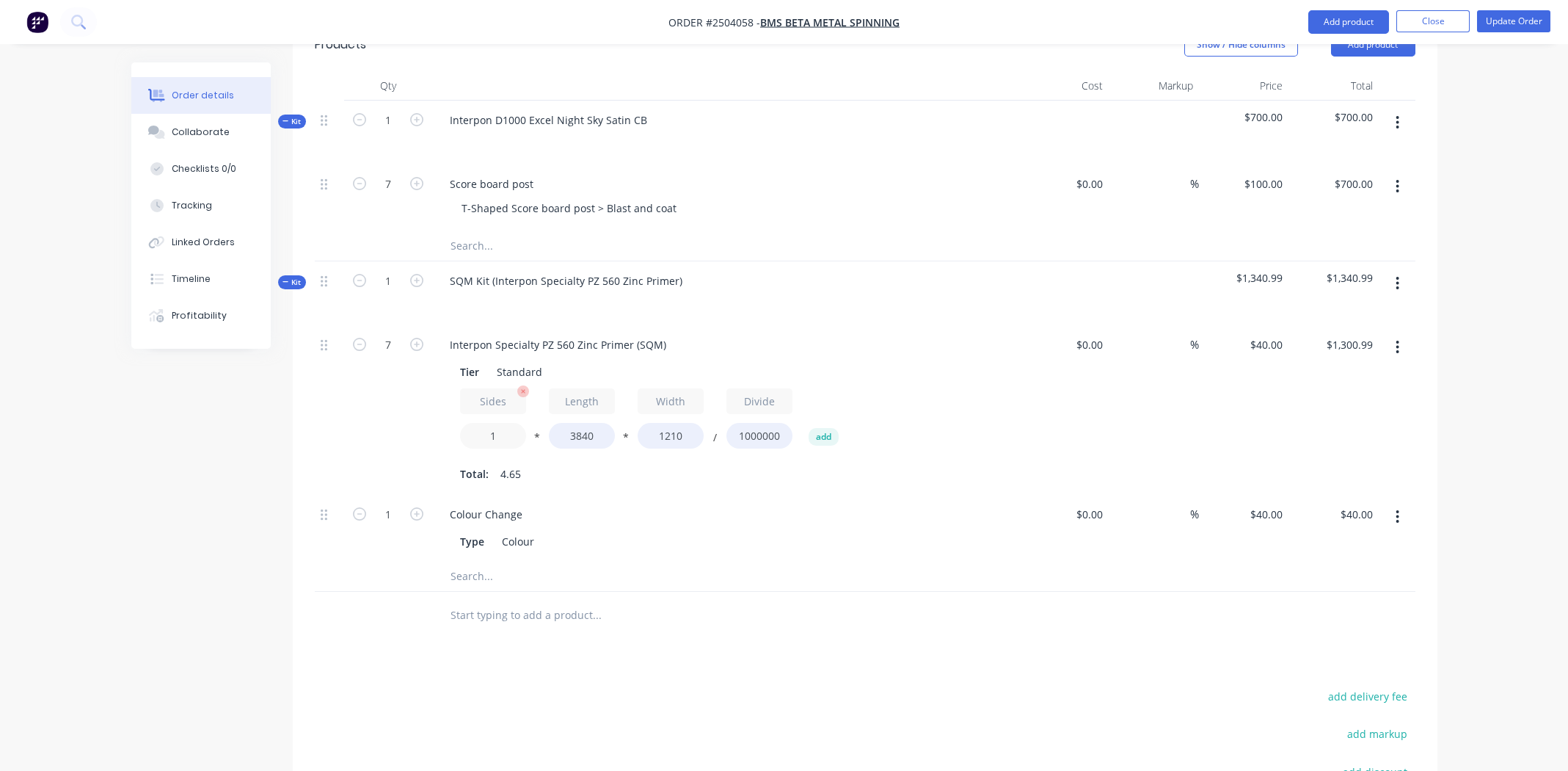
click at [500, 423] on input "1" at bounding box center [493, 436] width 66 height 26
click at [1398, 341] on icon "button" at bounding box center [1397, 347] width 3 height 13
click at [1314, 434] on div "Delete" at bounding box center [1346, 445] width 113 height 21
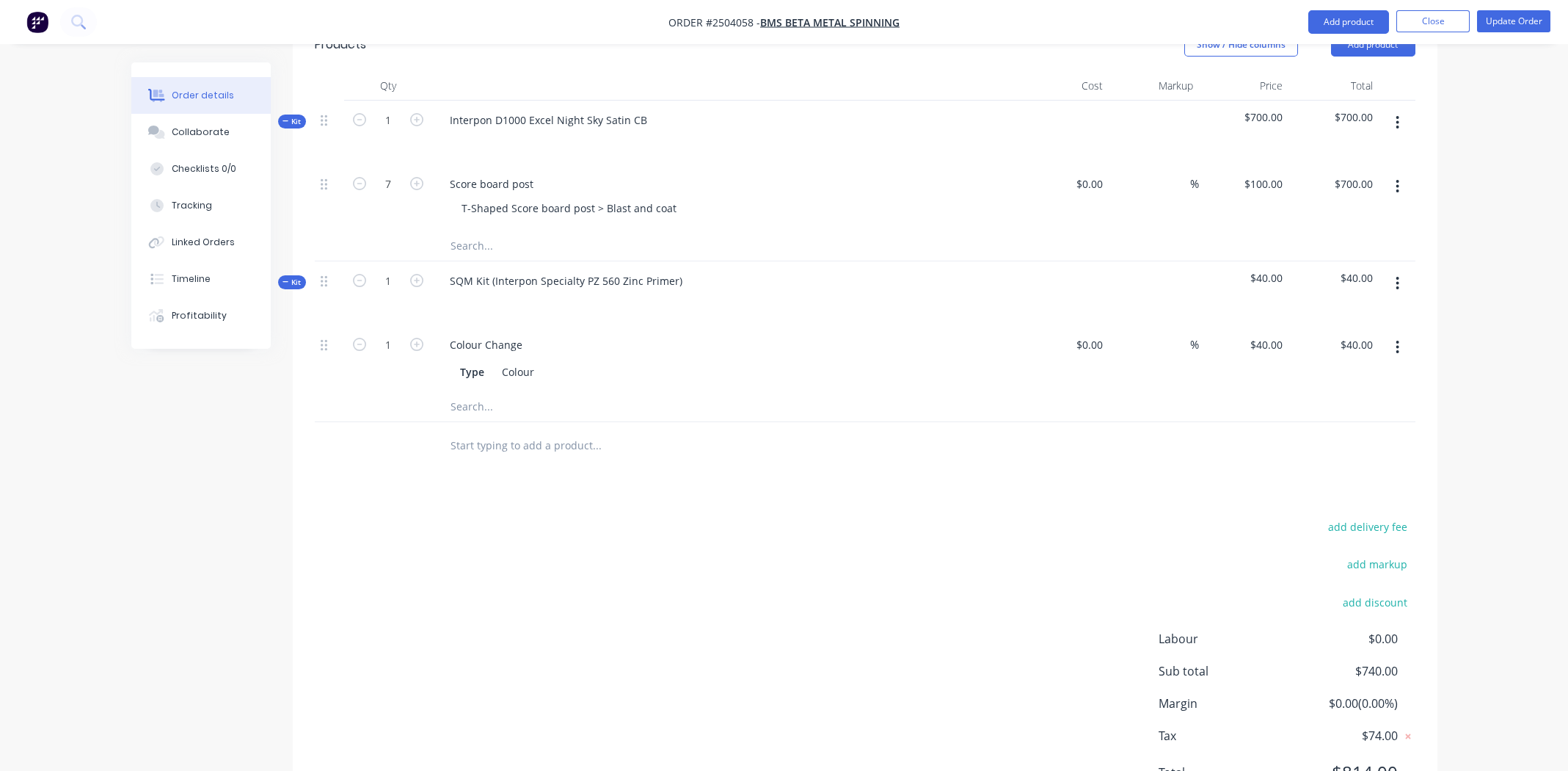
click at [1396, 276] on icon "button" at bounding box center [1397, 284] width 4 height 16
click at [191, 126] on div "Collaborate" at bounding box center [200, 132] width 58 height 13
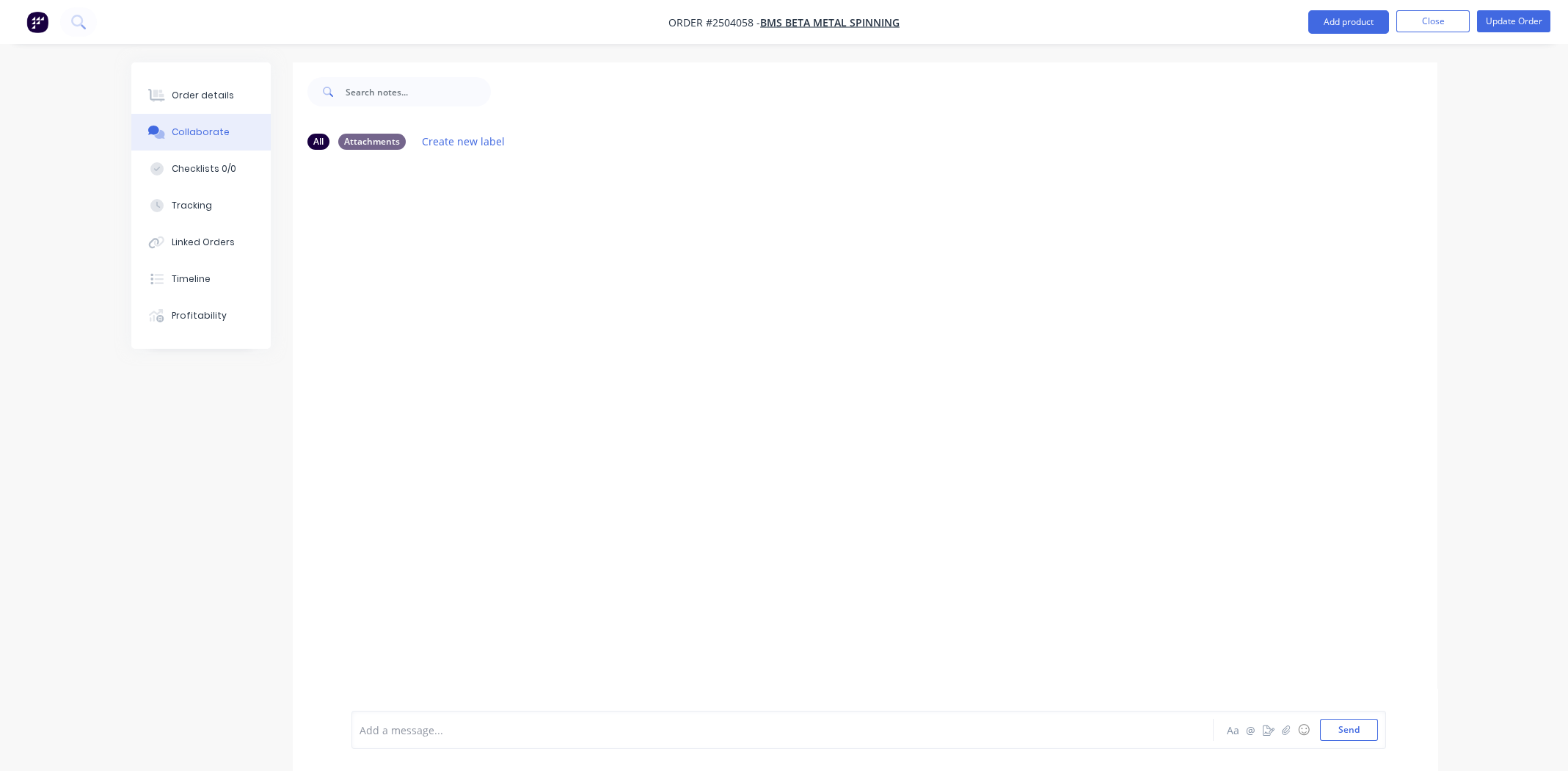
click at [196, 128] on div "Collaborate" at bounding box center [200, 132] width 58 height 13
click at [1289, 727] on icon "button" at bounding box center [1286, 730] width 9 height 11
click at [1357, 728] on button "Send" at bounding box center [1348, 729] width 58 height 22
click at [456, 567] on div "MG You 10:45am 09/09/25 CCF20052025.pdf Labels Download Delete" at bounding box center [865, 437] width 1145 height 550
drag, startPoint x: 213, startPoint y: 94, endPoint x: 224, endPoint y: 93, distance: 11.0
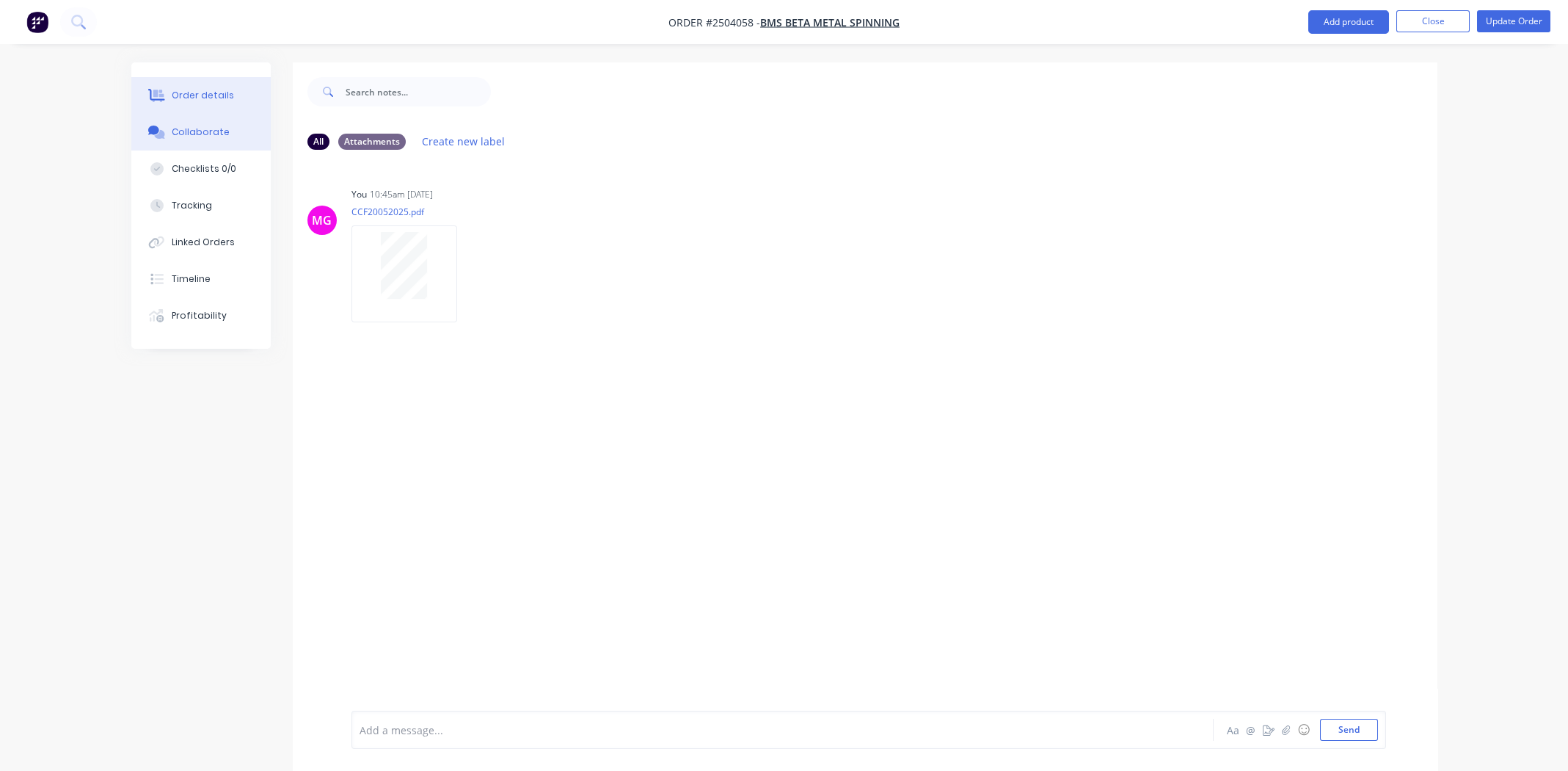
click at [213, 93] on div "Order details" at bounding box center [203, 95] width 62 height 13
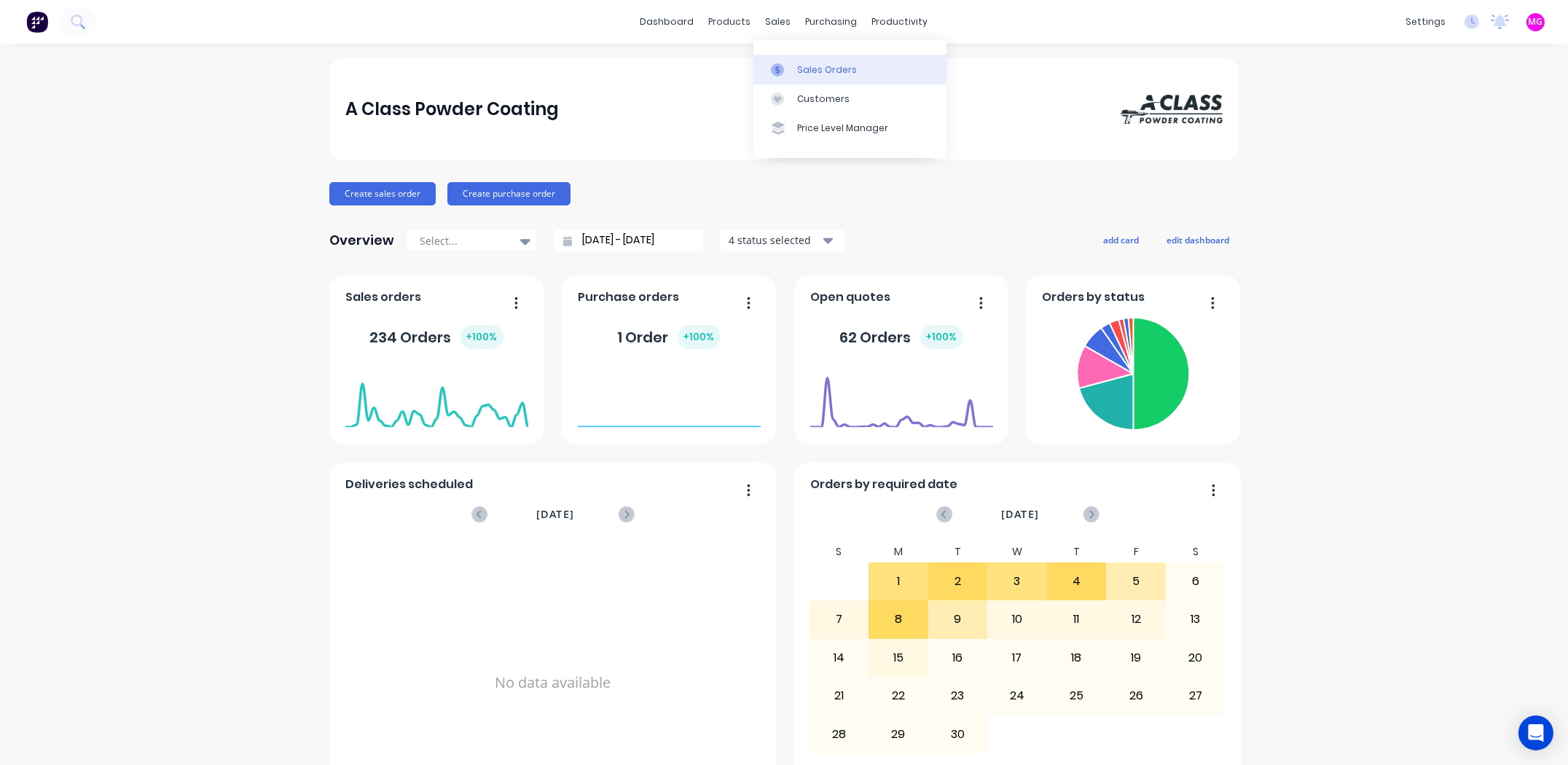
click at [804, 67] on div "Sales Orders" at bounding box center [827, 70] width 60 height 13
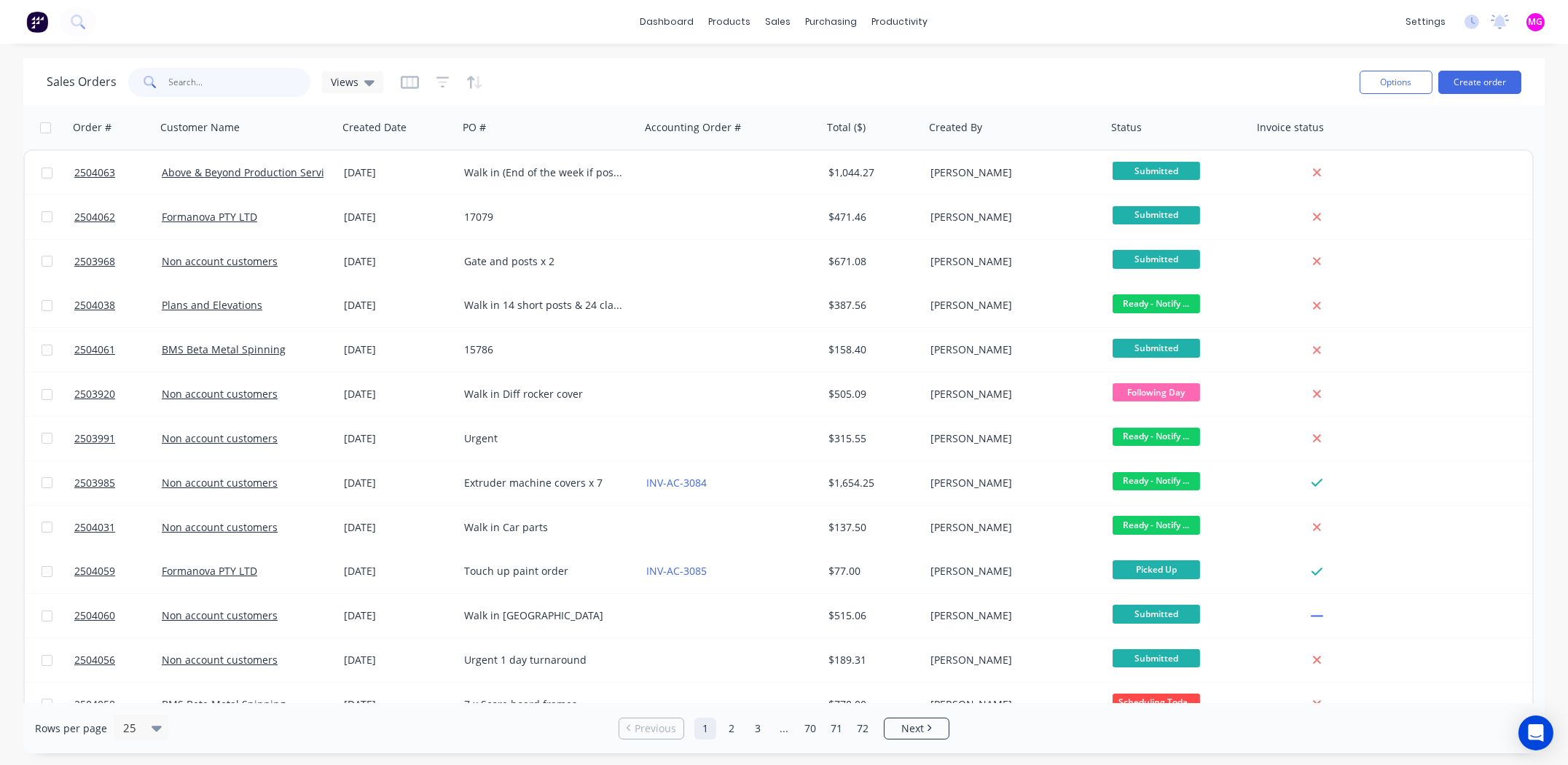
click at [232, 83] on input "text" at bounding box center [240, 82] width 142 height 29
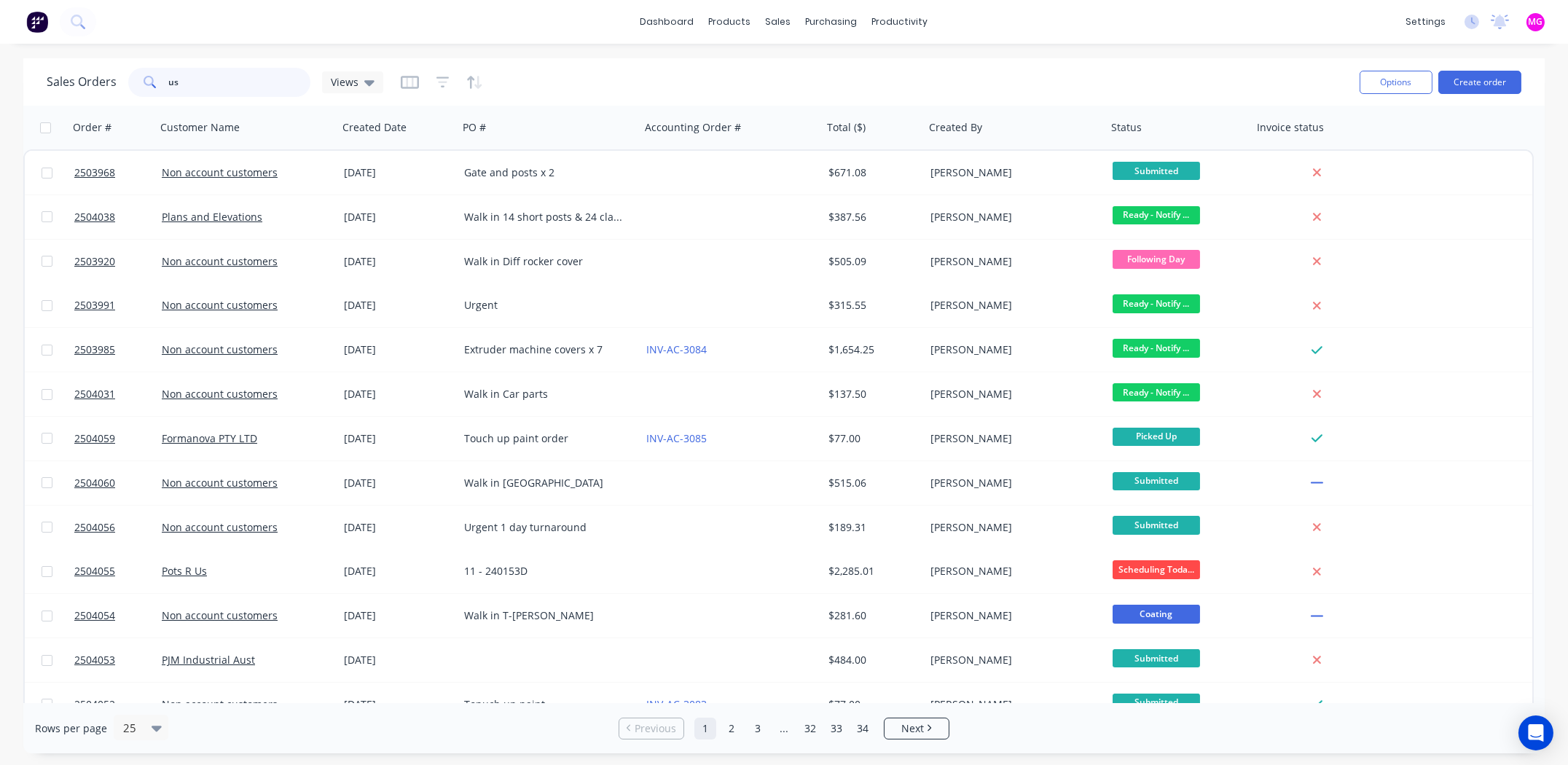
type input "u"
type input "2503991"
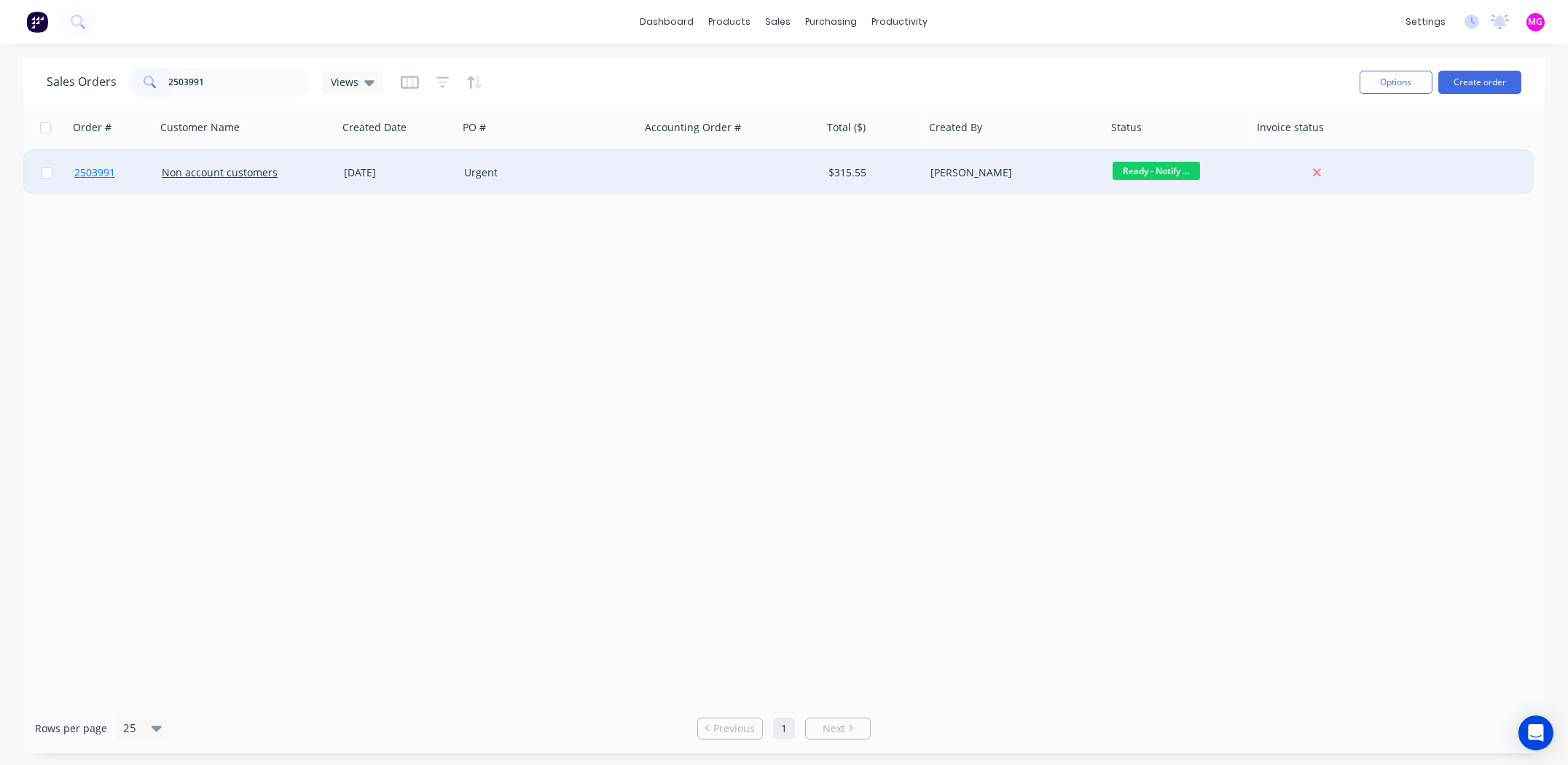
click at [92, 170] on span "2503991" at bounding box center [94, 172] width 41 height 15
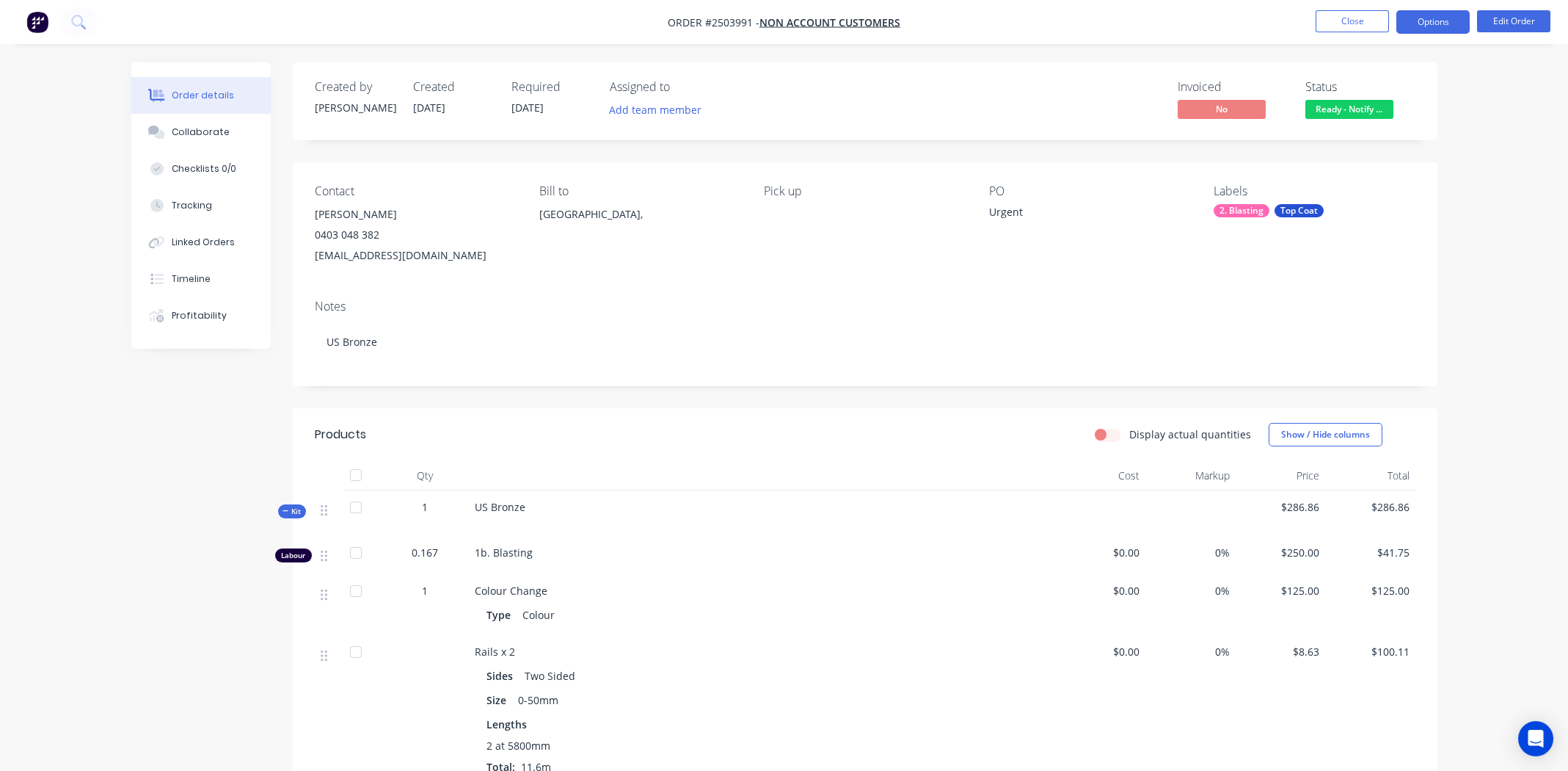
click at [1434, 19] on button "Options" at bounding box center [1433, 22] width 74 height 23
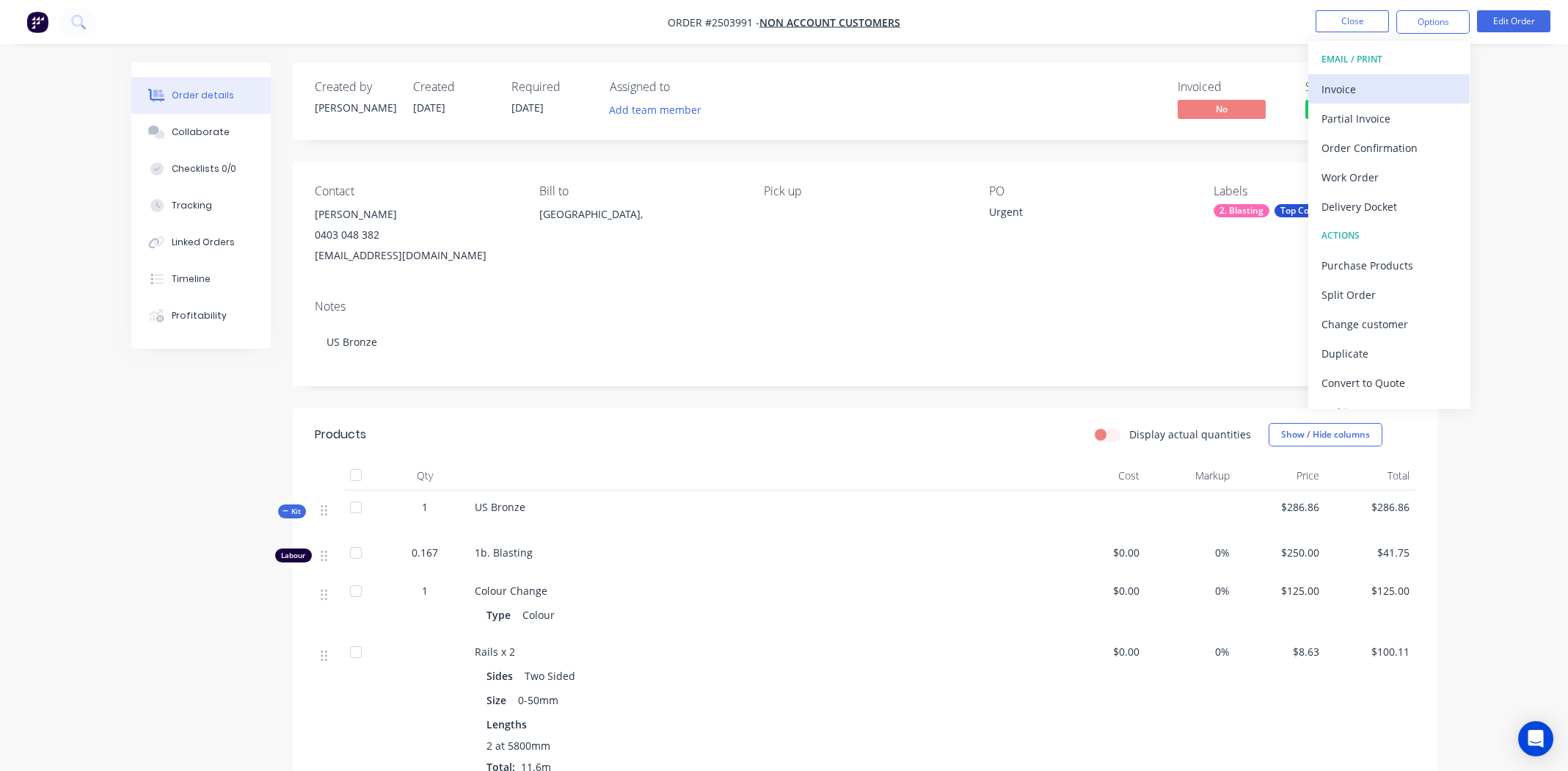
click at [1352, 89] on div "Invoice" at bounding box center [1389, 89] width 135 height 21
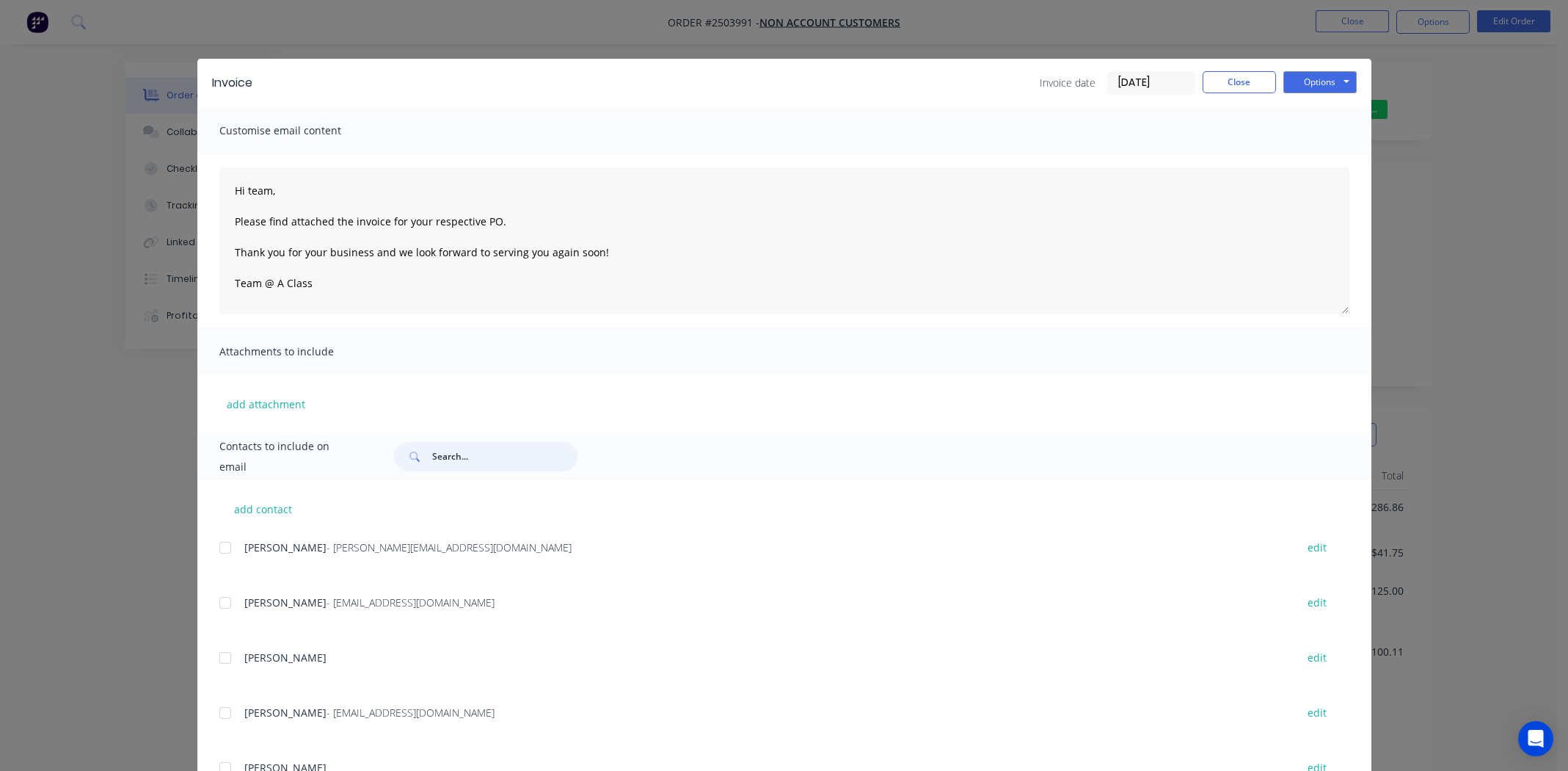
click at [486, 456] on input "text" at bounding box center [504, 456] width 145 height 29
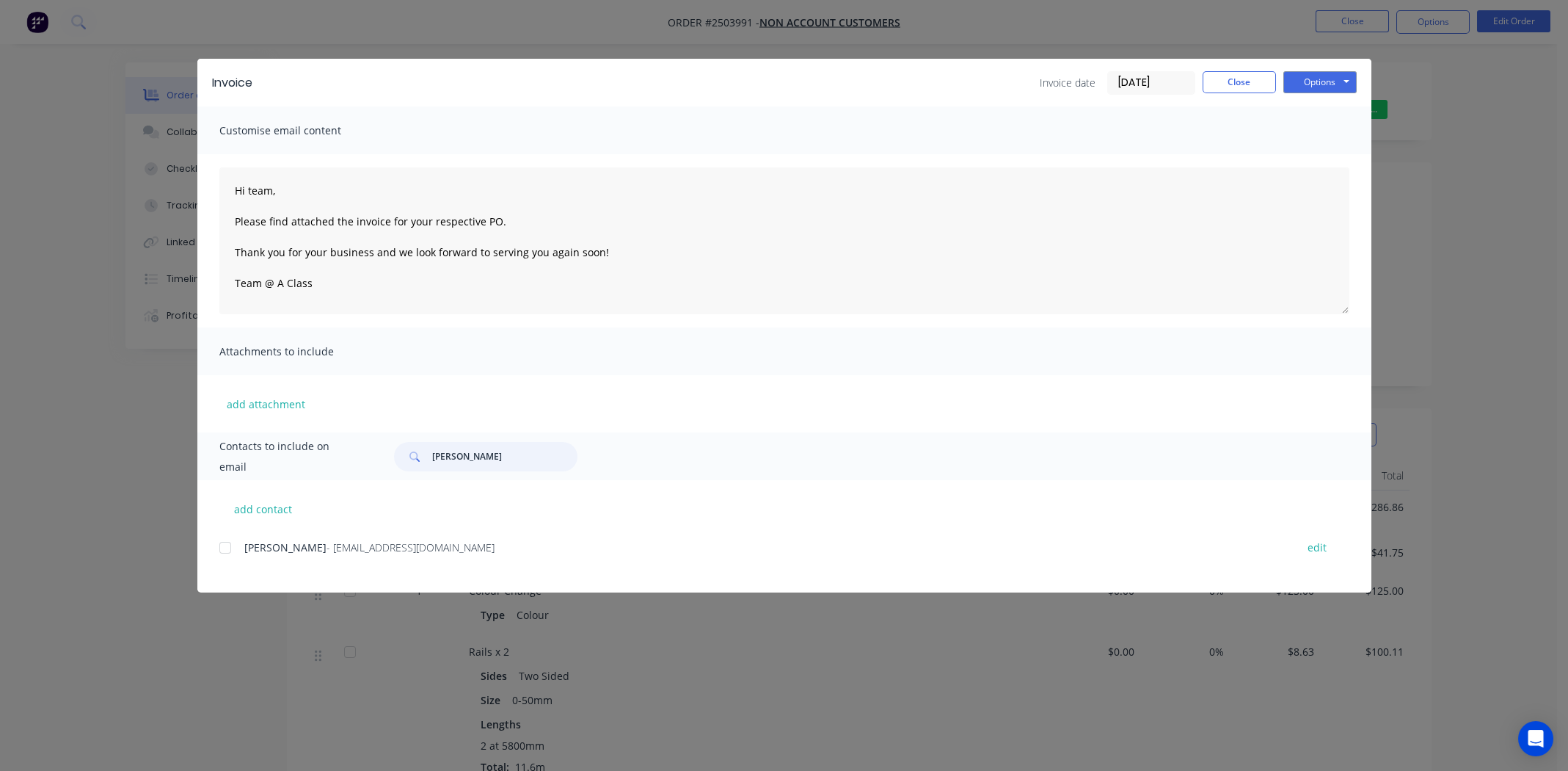
click at [222, 546] on div at bounding box center [225, 547] width 29 height 29
type input "[PERSON_NAME]"
click at [1324, 75] on button "Options" at bounding box center [1320, 82] width 74 height 22
click at [1321, 128] on button "Print" at bounding box center [1331, 132] width 94 height 24
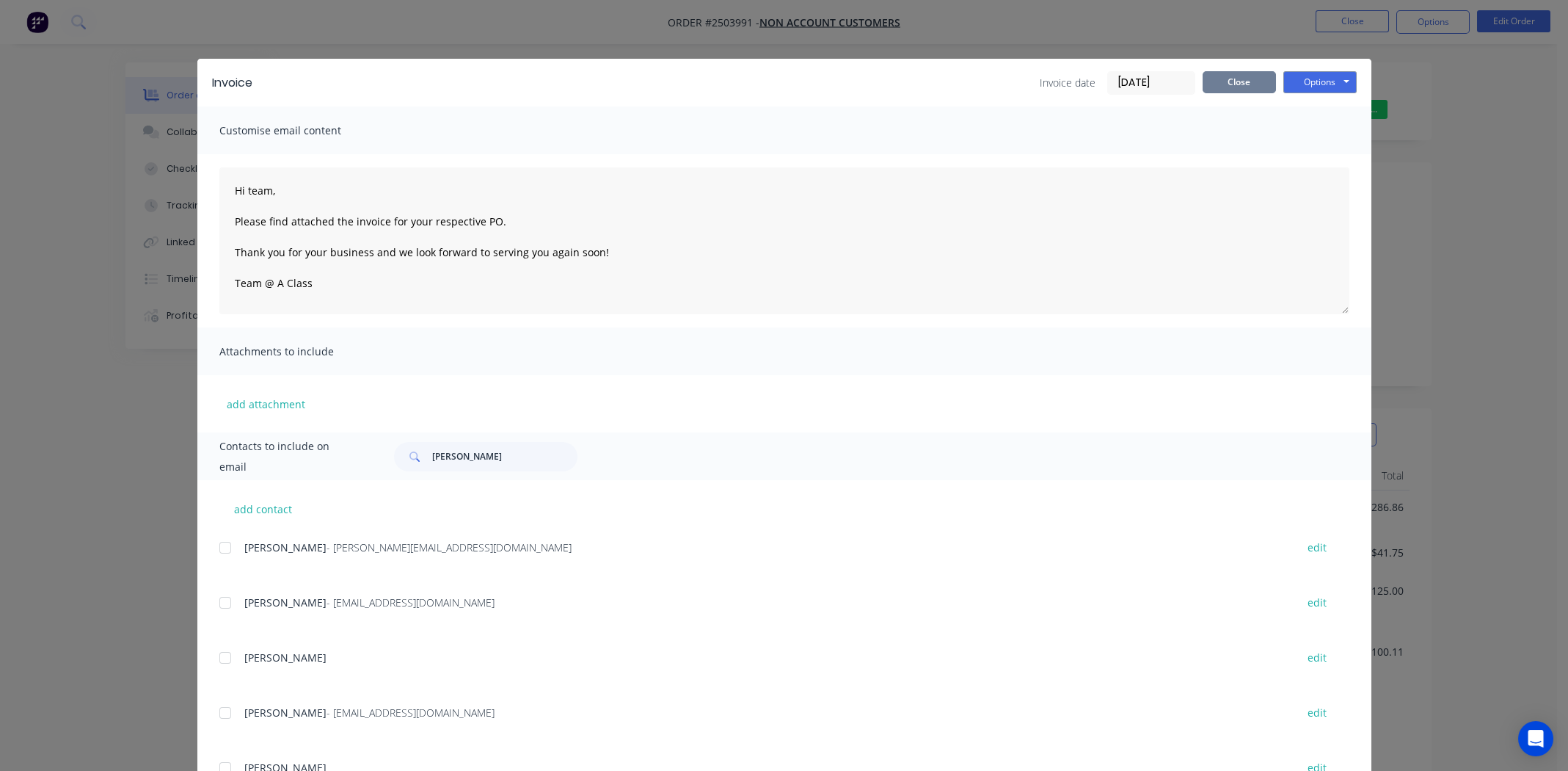
click at [1238, 82] on button "Close" at bounding box center [1239, 82] width 74 height 22
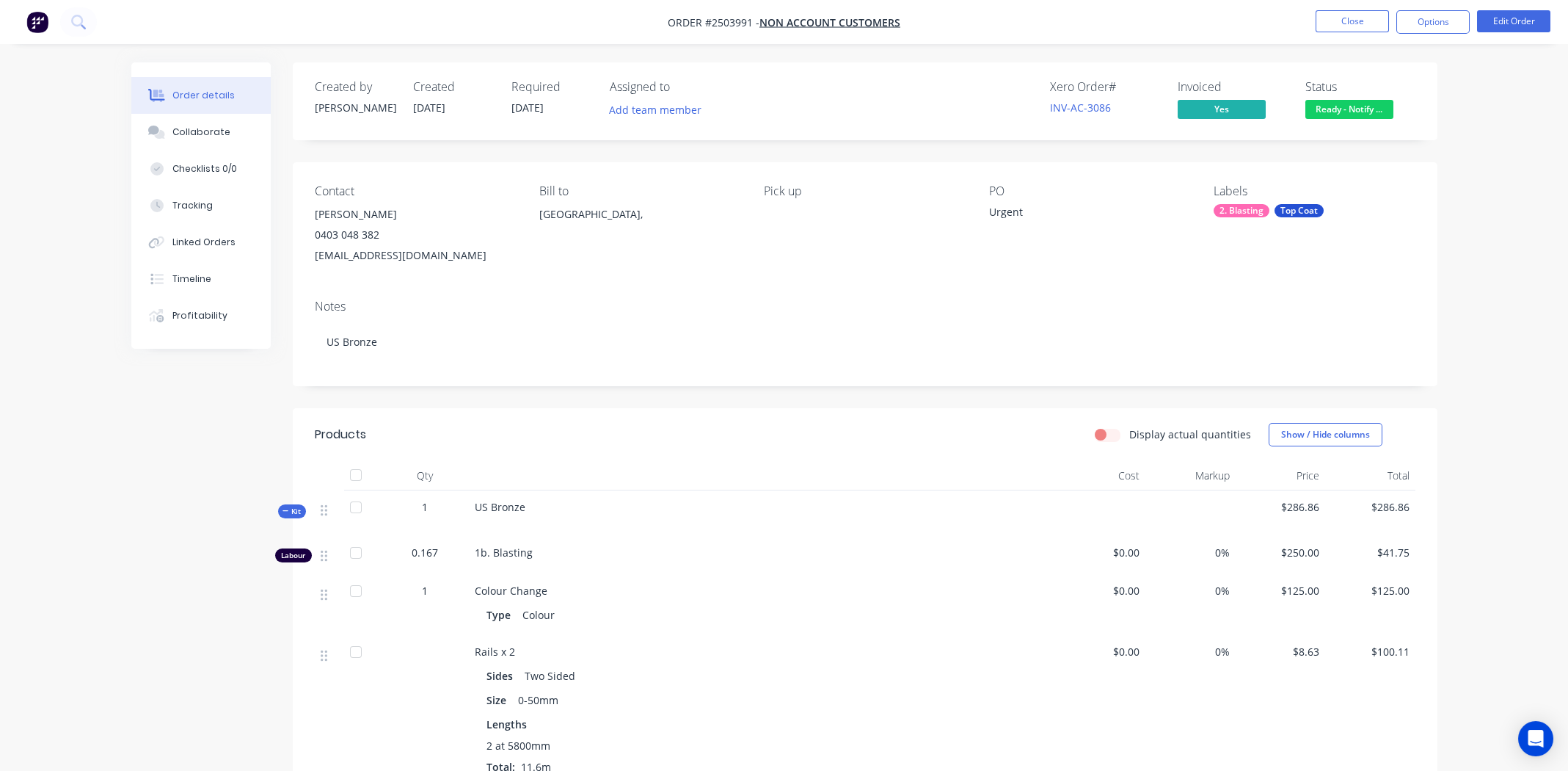
drag, startPoint x: 1036, startPoint y: 253, endPoint x: 1044, endPoint y: 253, distance: 8.0
click at [1037, 253] on div "PO Urgent" at bounding box center [1090, 225] width 201 height 82
click at [200, 128] on div "Collaborate" at bounding box center [200, 132] width 58 height 13
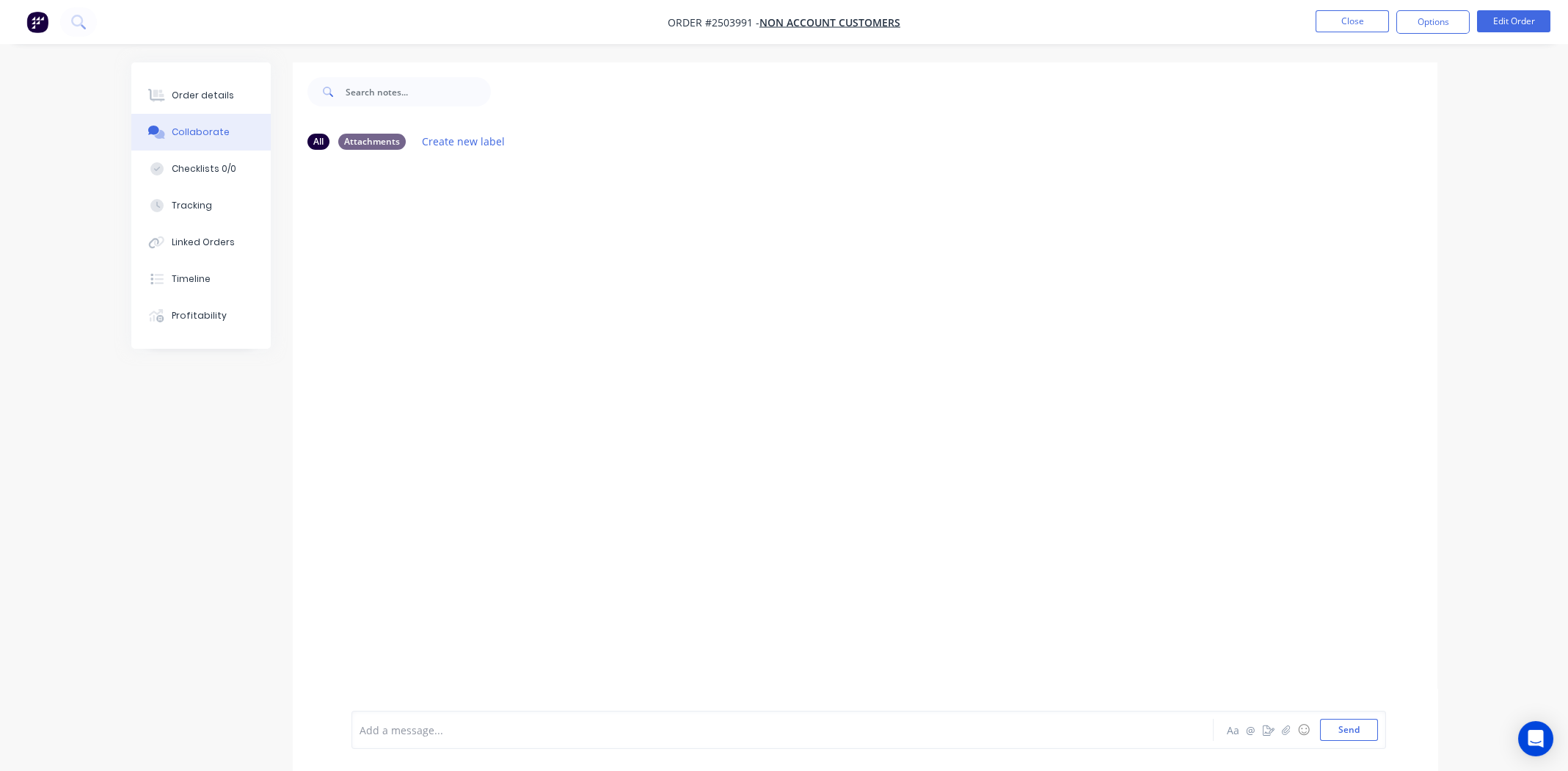
drag, startPoint x: 482, startPoint y: 740, endPoint x: 751, endPoint y: 728, distance: 269.3
click at [482, 739] on div "Add a message..." at bounding box center [742, 729] width 764 height 22
click at [203, 90] on div "Order details" at bounding box center [203, 95] width 62 height 13
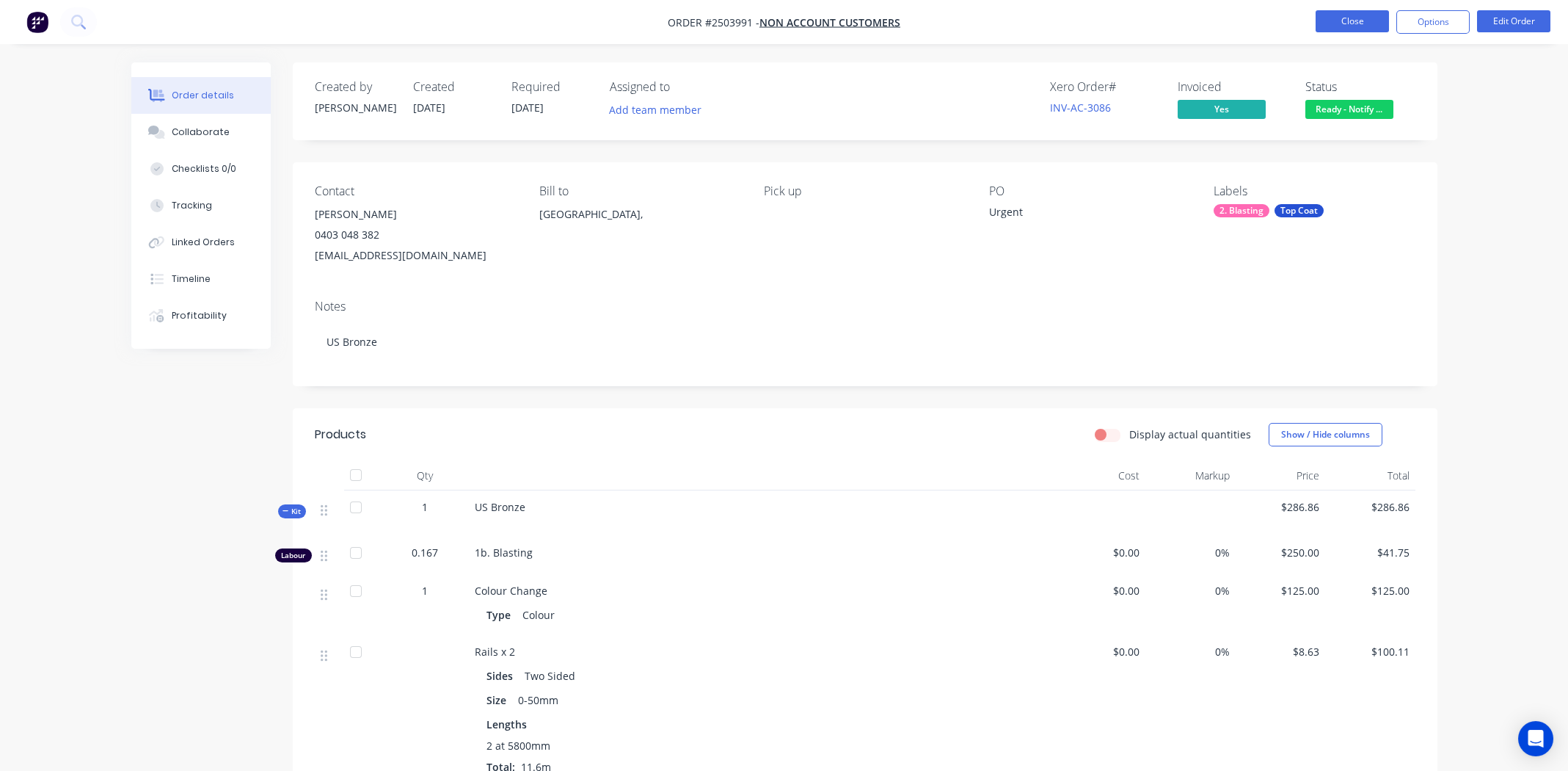
click at [1341, 19] on button "Close" at bounding box center [1352, 21] width 74 height 22
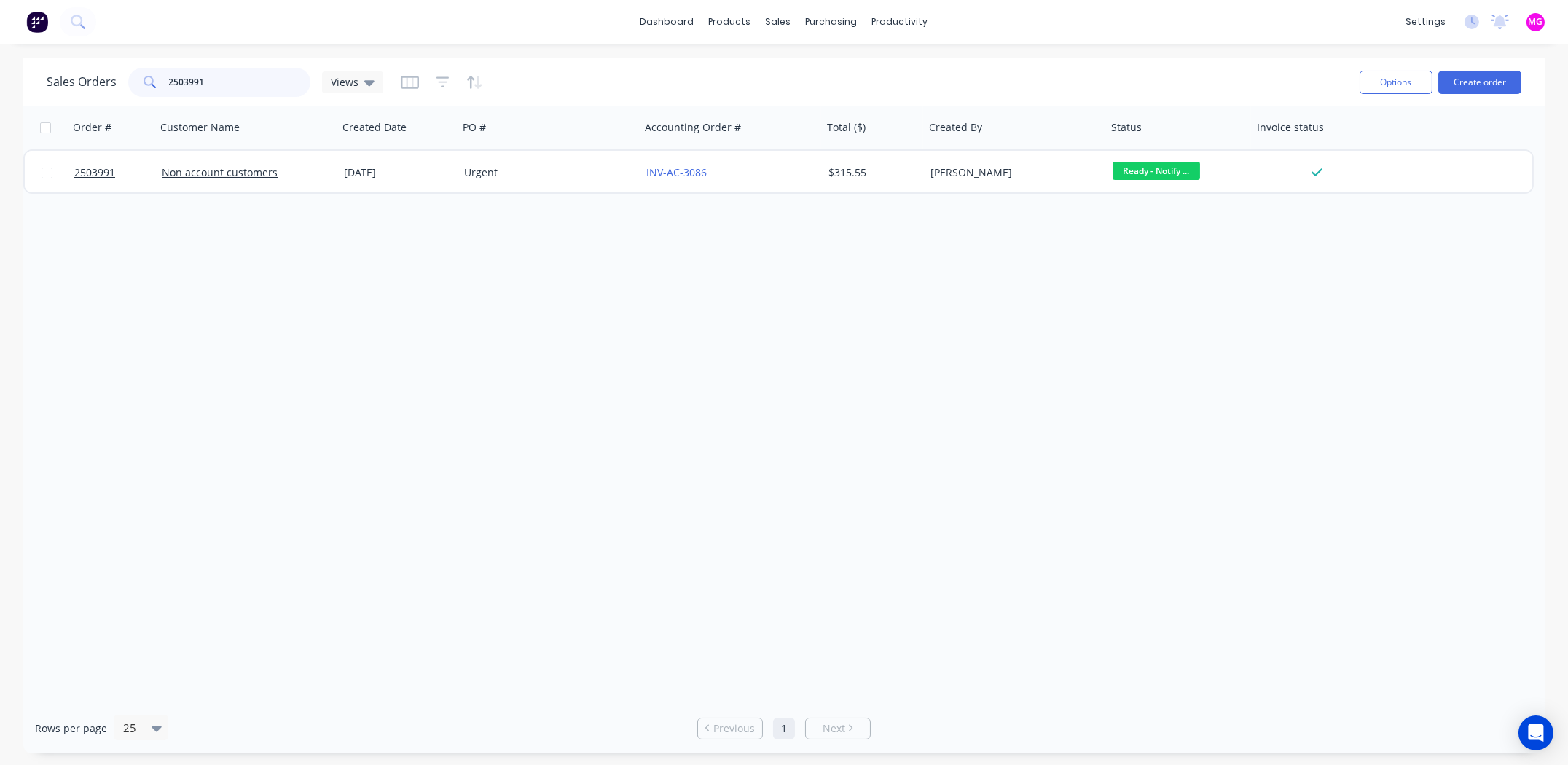
click at [259, 79] on input "2503991" at bounding box center [240, 82] width 142 height 29
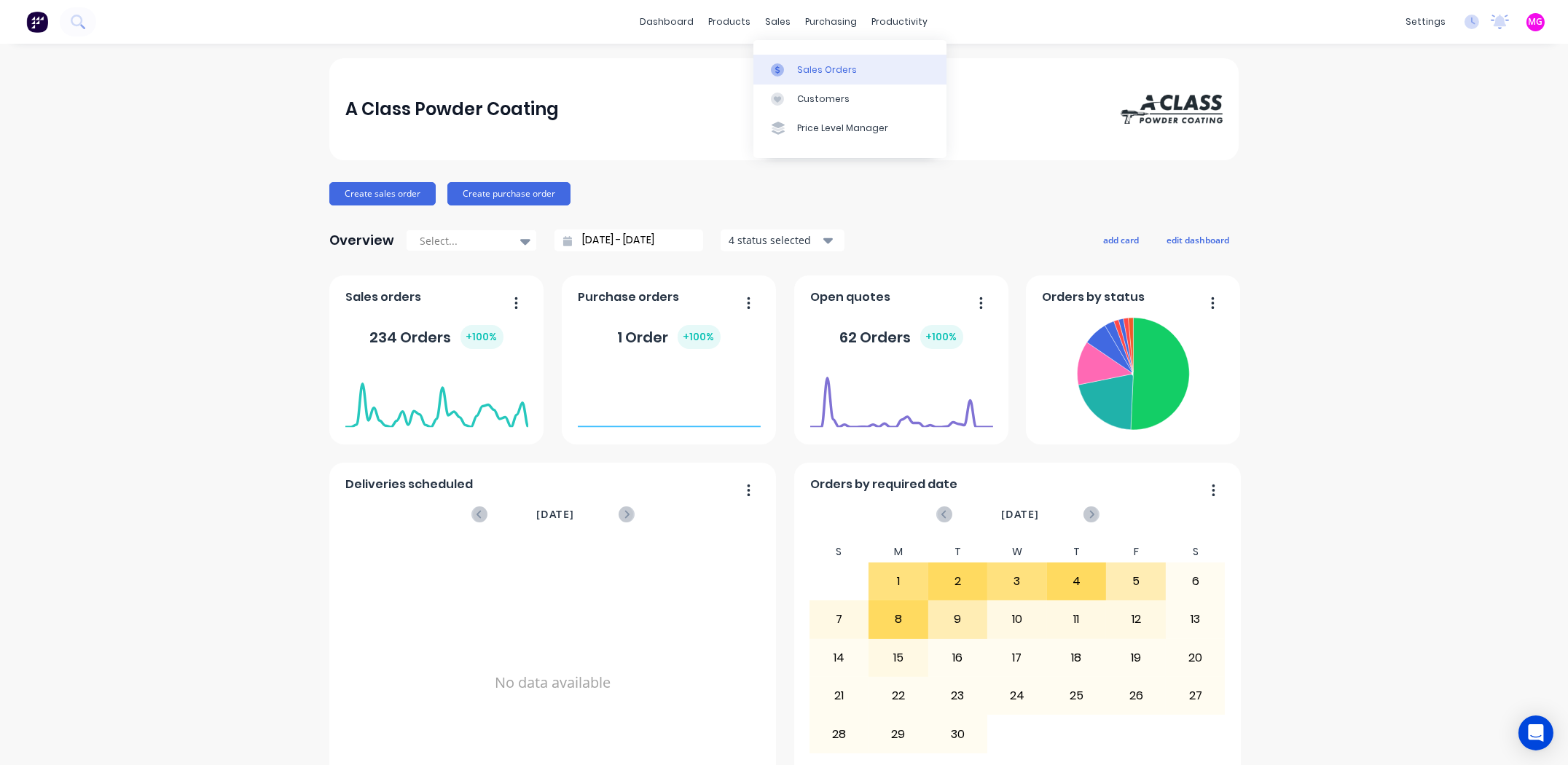
click at [839, 73] on div "Sales Orders" at bounding box center [827, 70] width 60 height 13
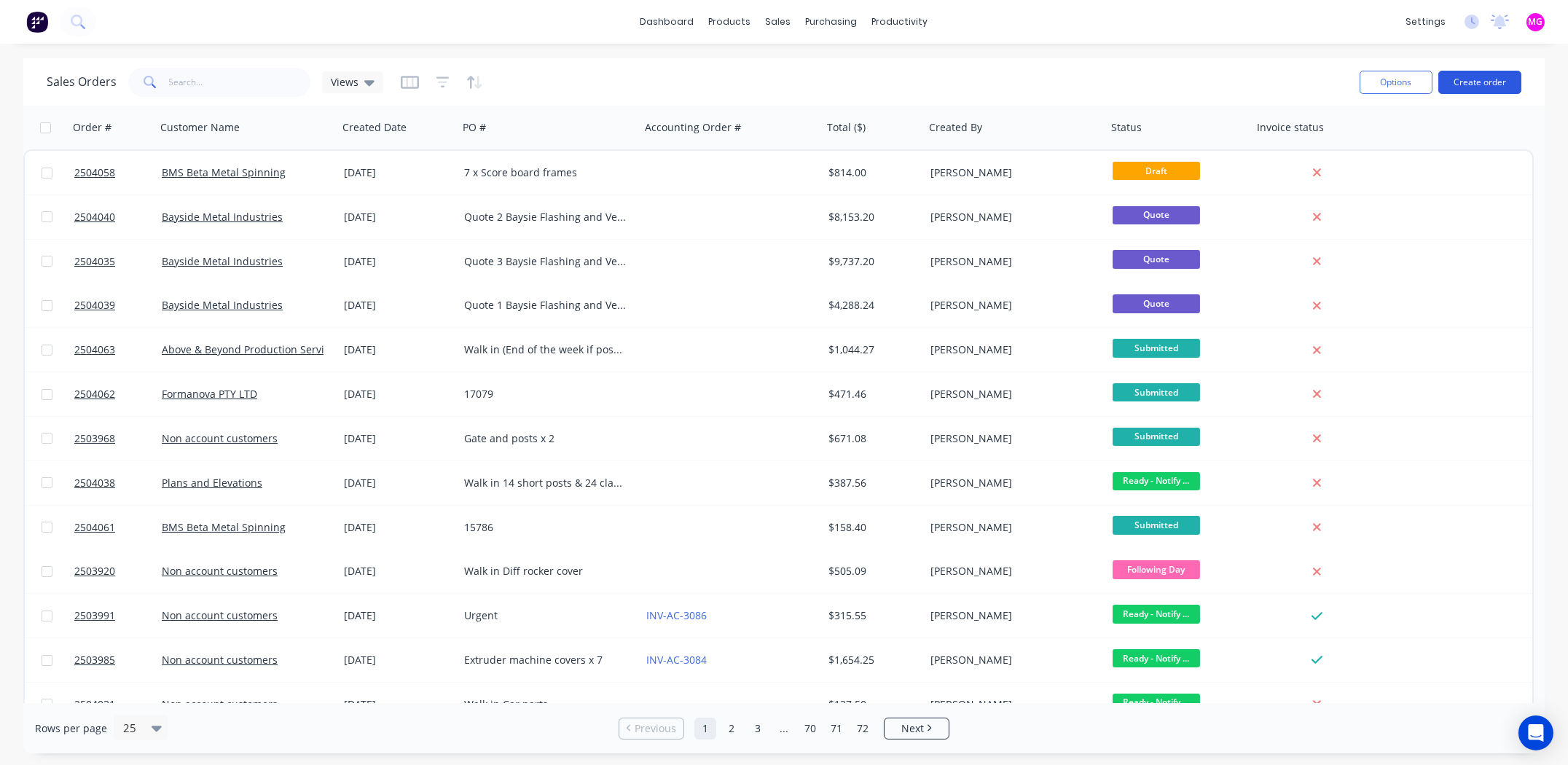
click at [1478, 75] on button "Create order" at bounding box center [1480, 82] width 83 height 23
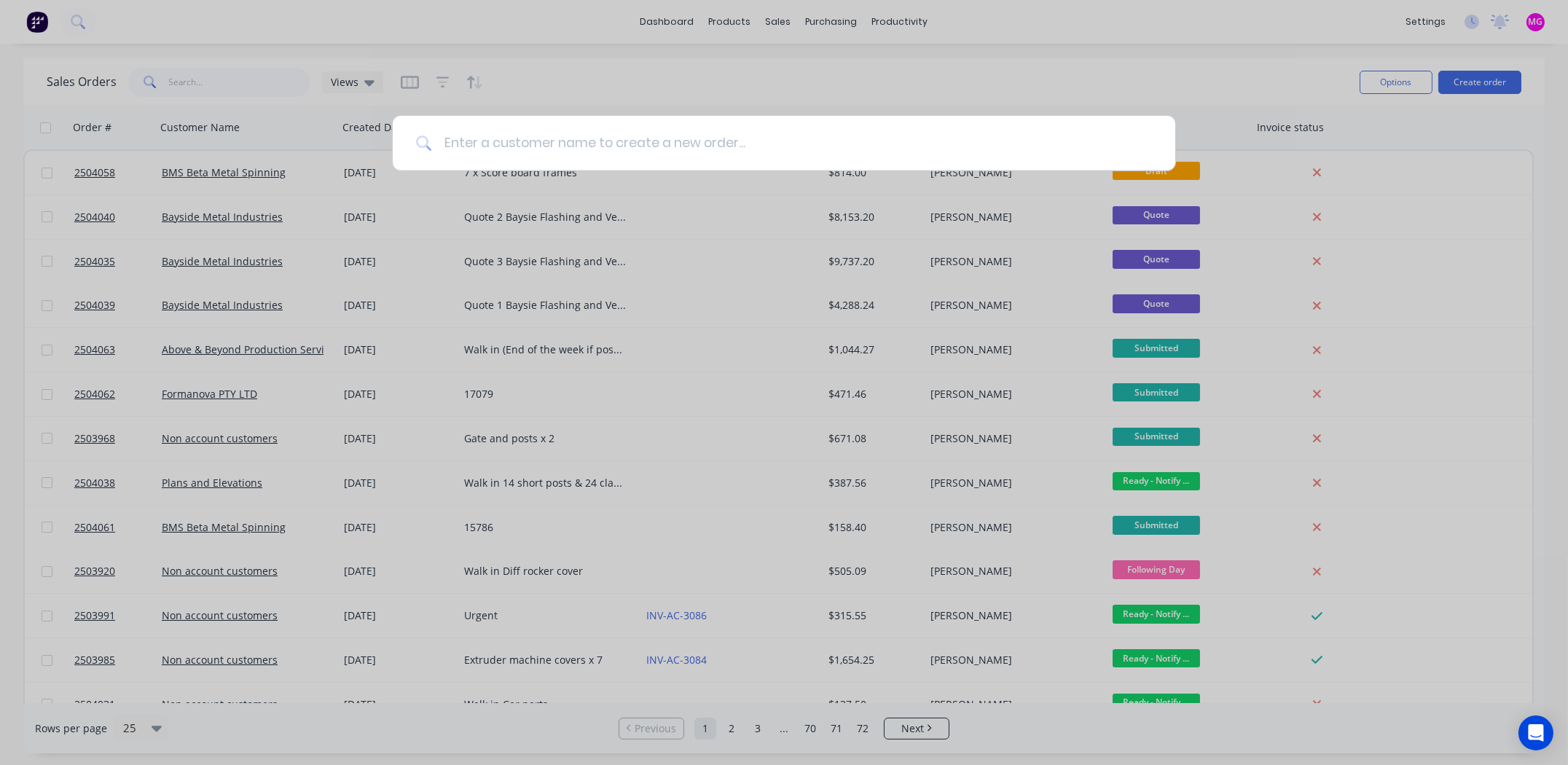
click at [577, 153] on input at bounding box center [792, 143] width 720 height 55
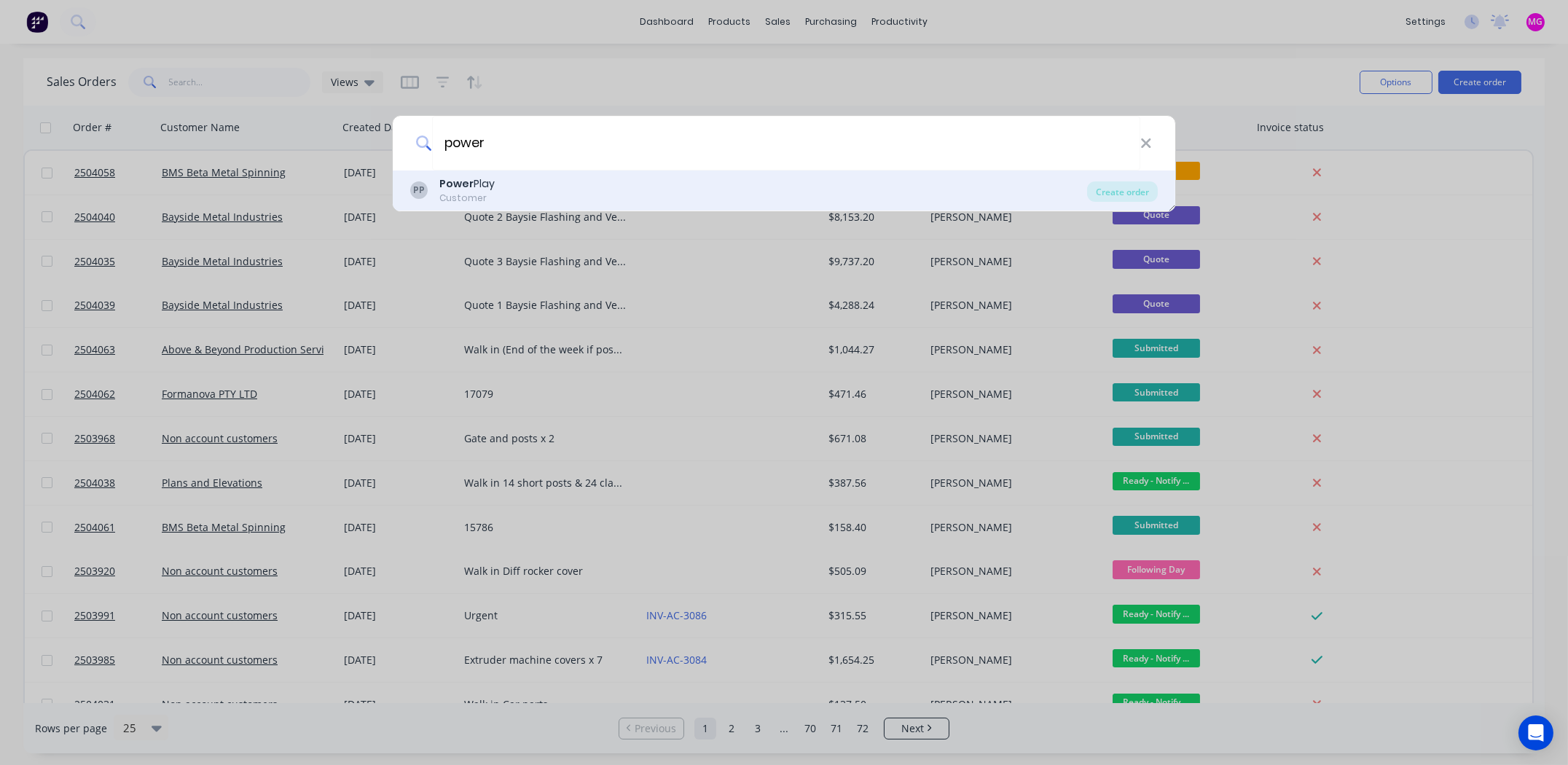
type input "power"
click at [460, 182] on b "Power" at bounding box center [456, 184] width 34 height 15
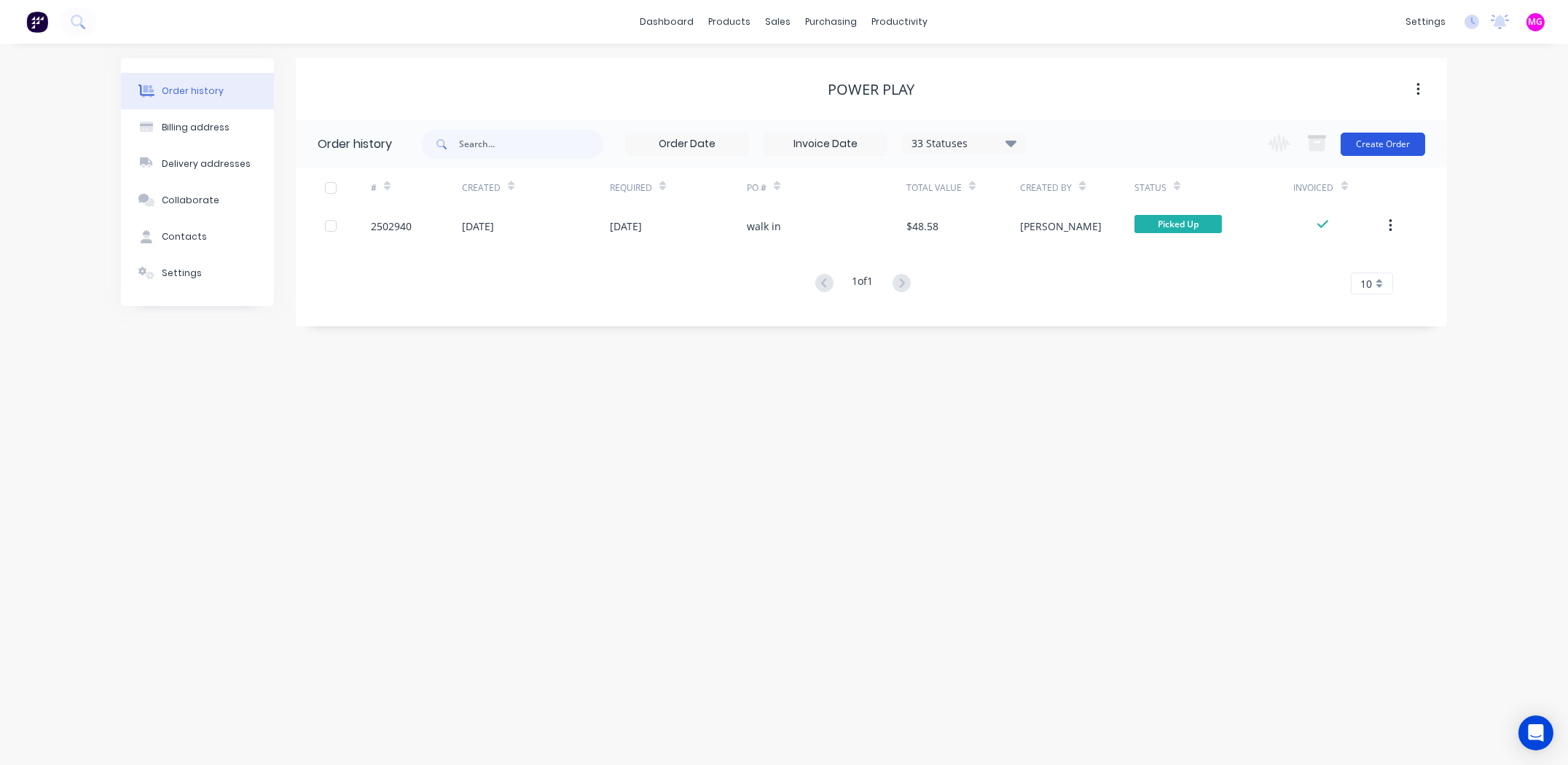
click at [1371, 146] on button "Create Order" at bounding box center [1383, 144] width 85 height 23
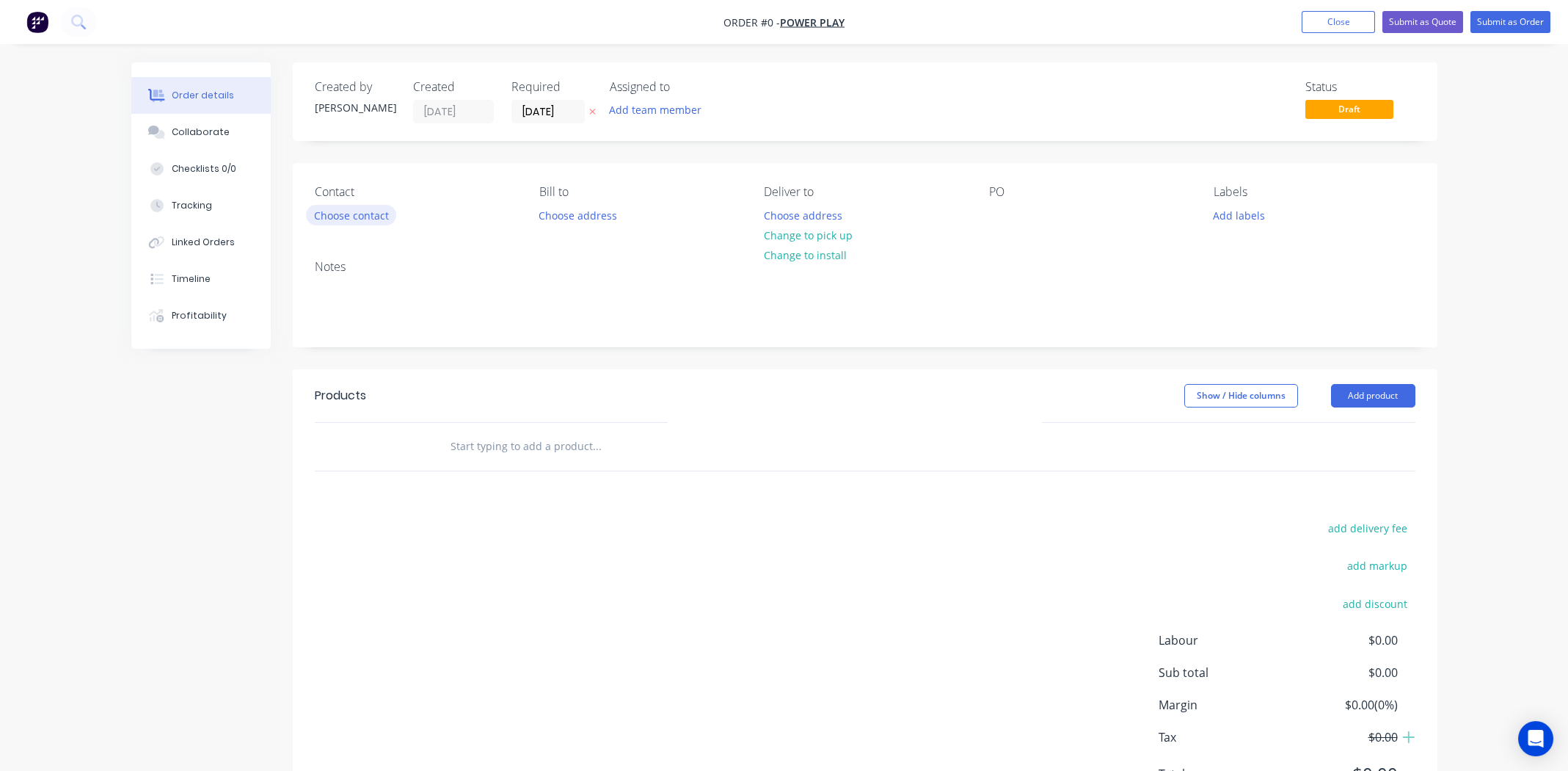
click at [316, 214] on button "Choose contact" at bounding box center [351, 214] width 91 height 20
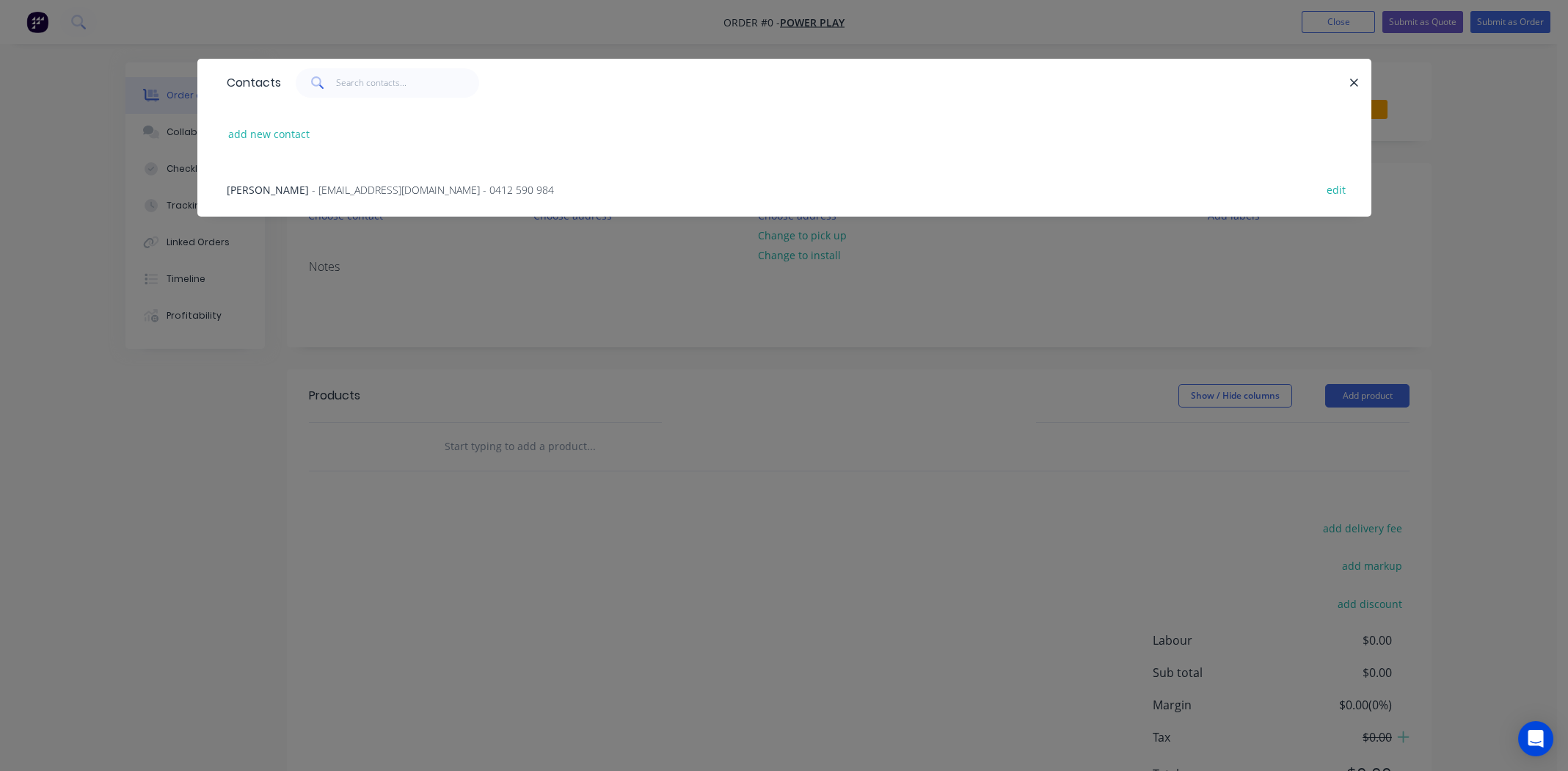
click at [231, 191] on span "Mike" at bounding box center [268, 190] width 82 height 14
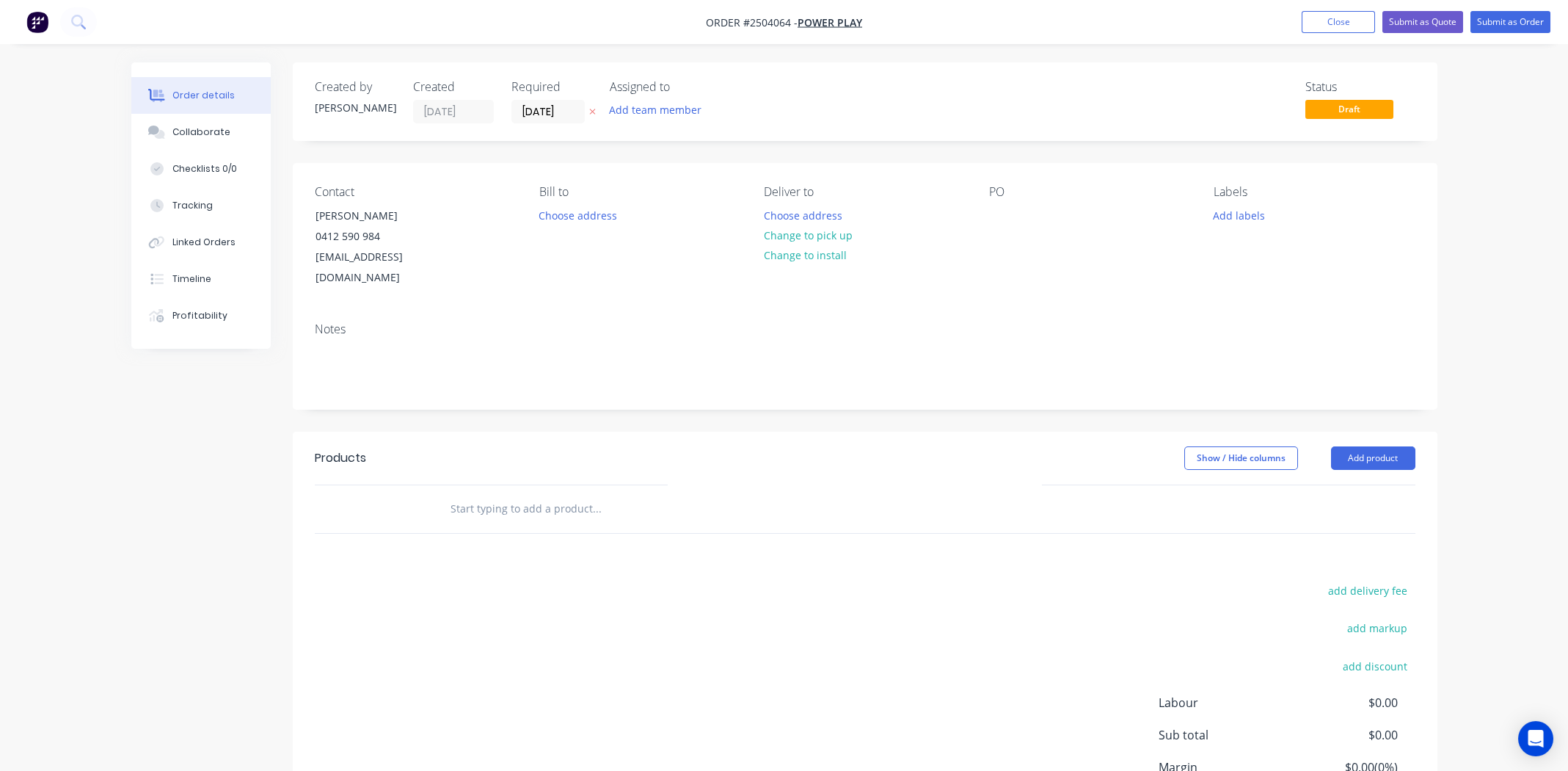
drag, startPoint x: 802, startPoint y: 231, endPoint x: 1004, endPoint y: 243, distance: 202.4
click at [802, 231] on button "Change to pick up" at bounding box center [807, 235] width 104 height 20
click at [996, 214] on div at bounding box center [1001, 215] width 23 height 21
click at [1214, 223] on button "Add labels" at bounding box center [1240, 214] width 68 height 20
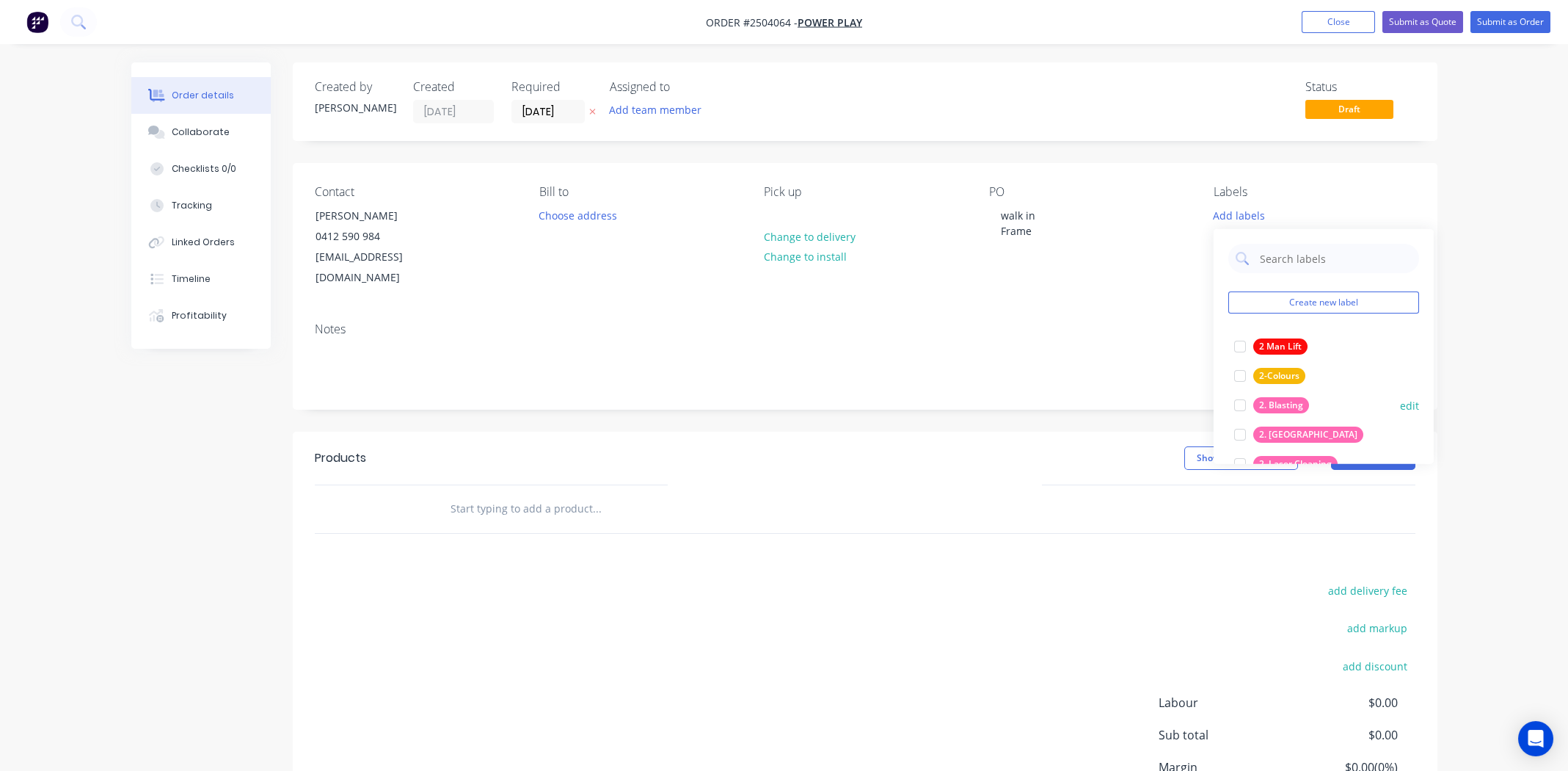
click at [1242, 402] on div at bounding box center [1240, 405] width 29 height 29
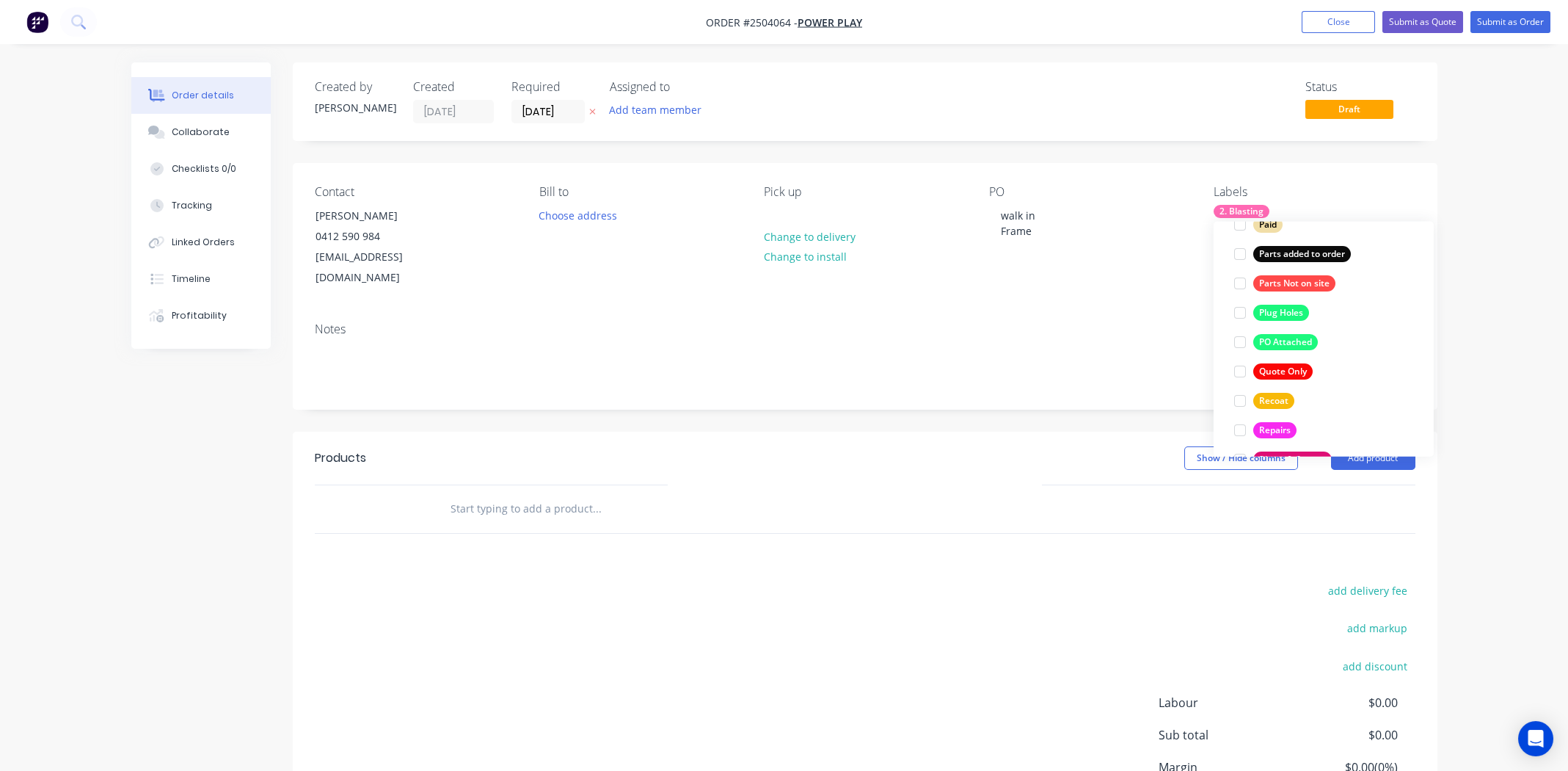
scroll to position [1085, 0]
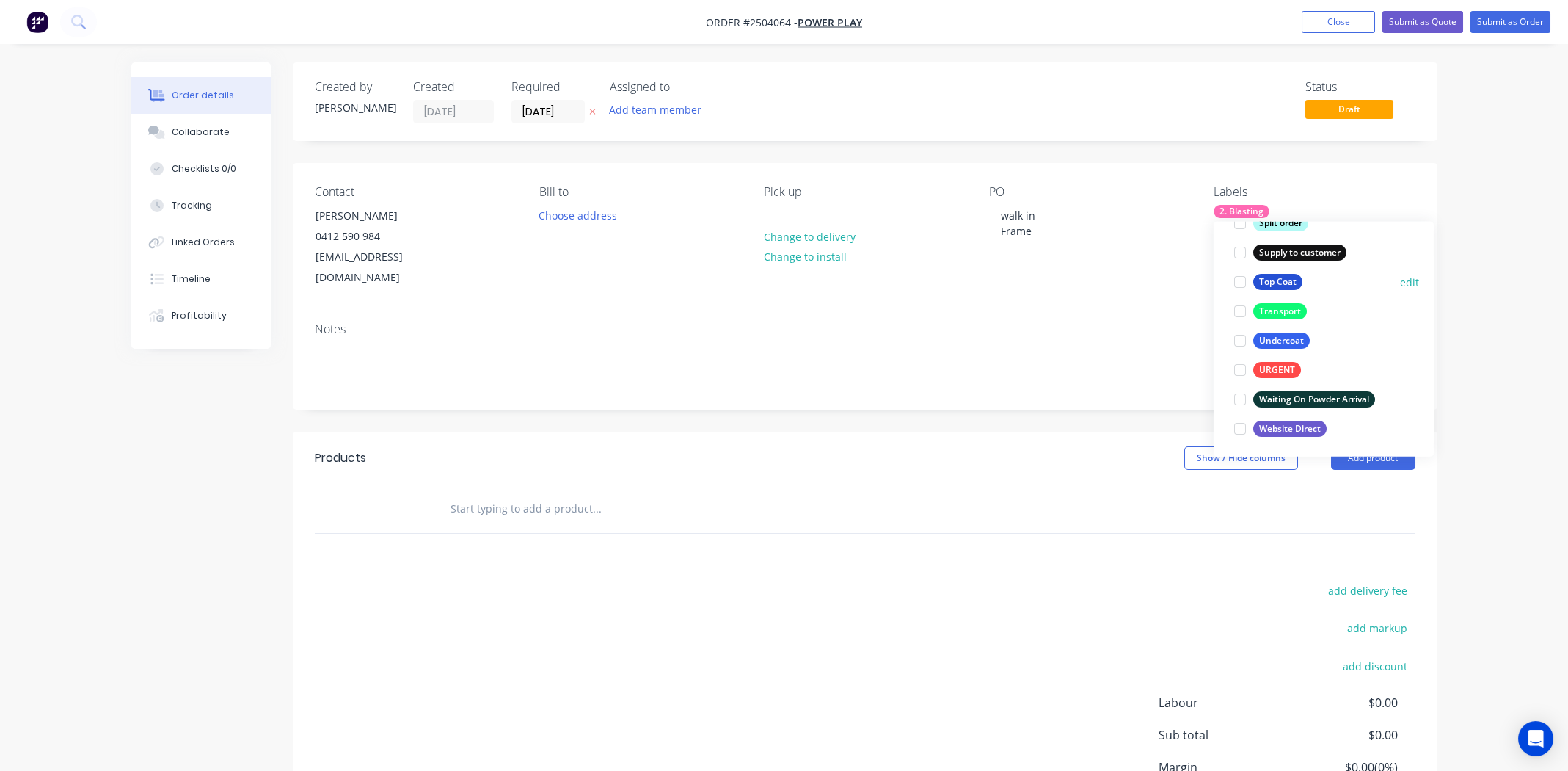
click at [1238, 282] on div at bounding box center [1240, 282] width 29 height 29
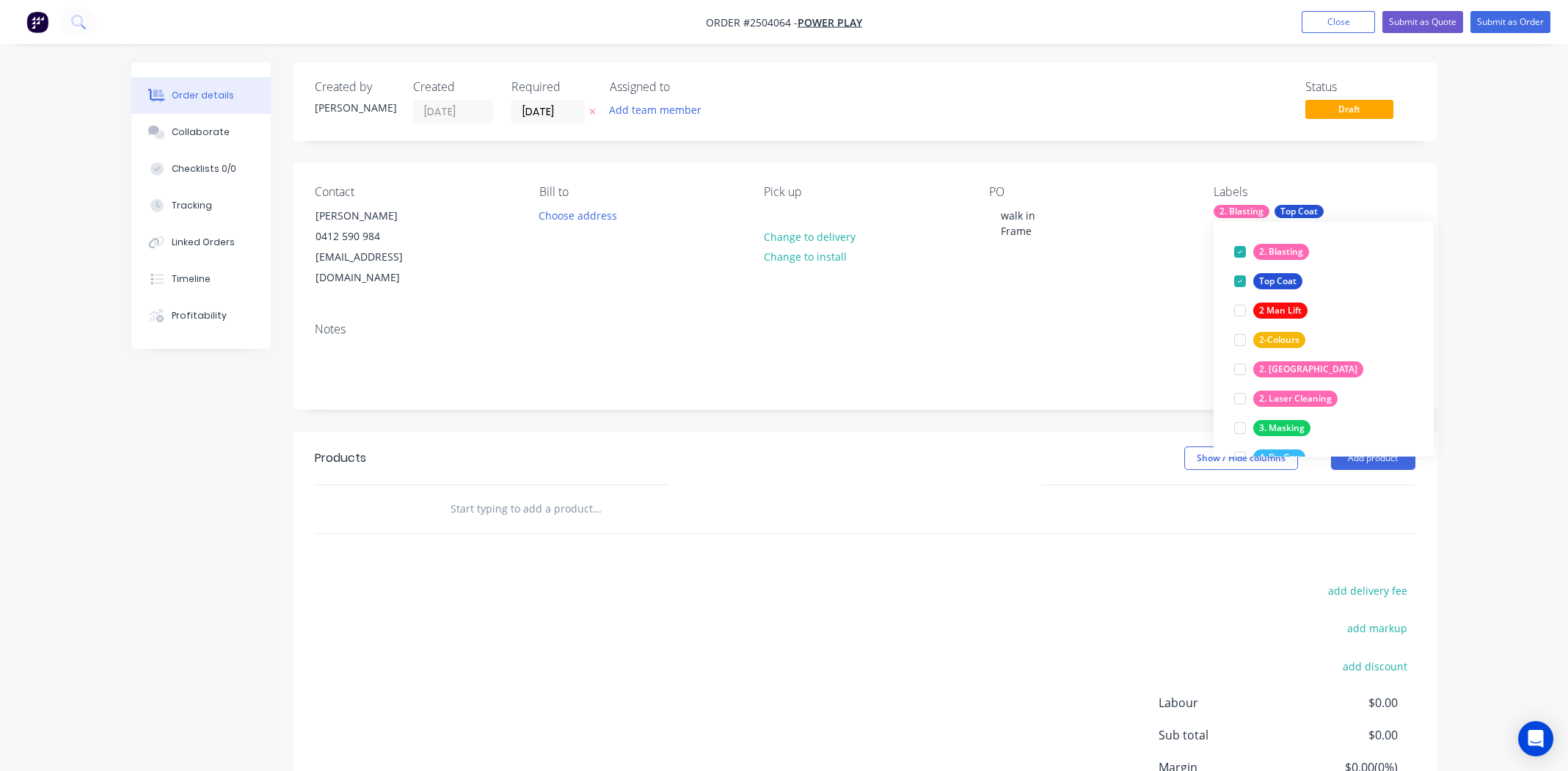
click at [937, 534] on div "Products Show / Hide columns Add product add delivery fee add markup add discou…" at bounding box center [865, 658] width 1145 height 454
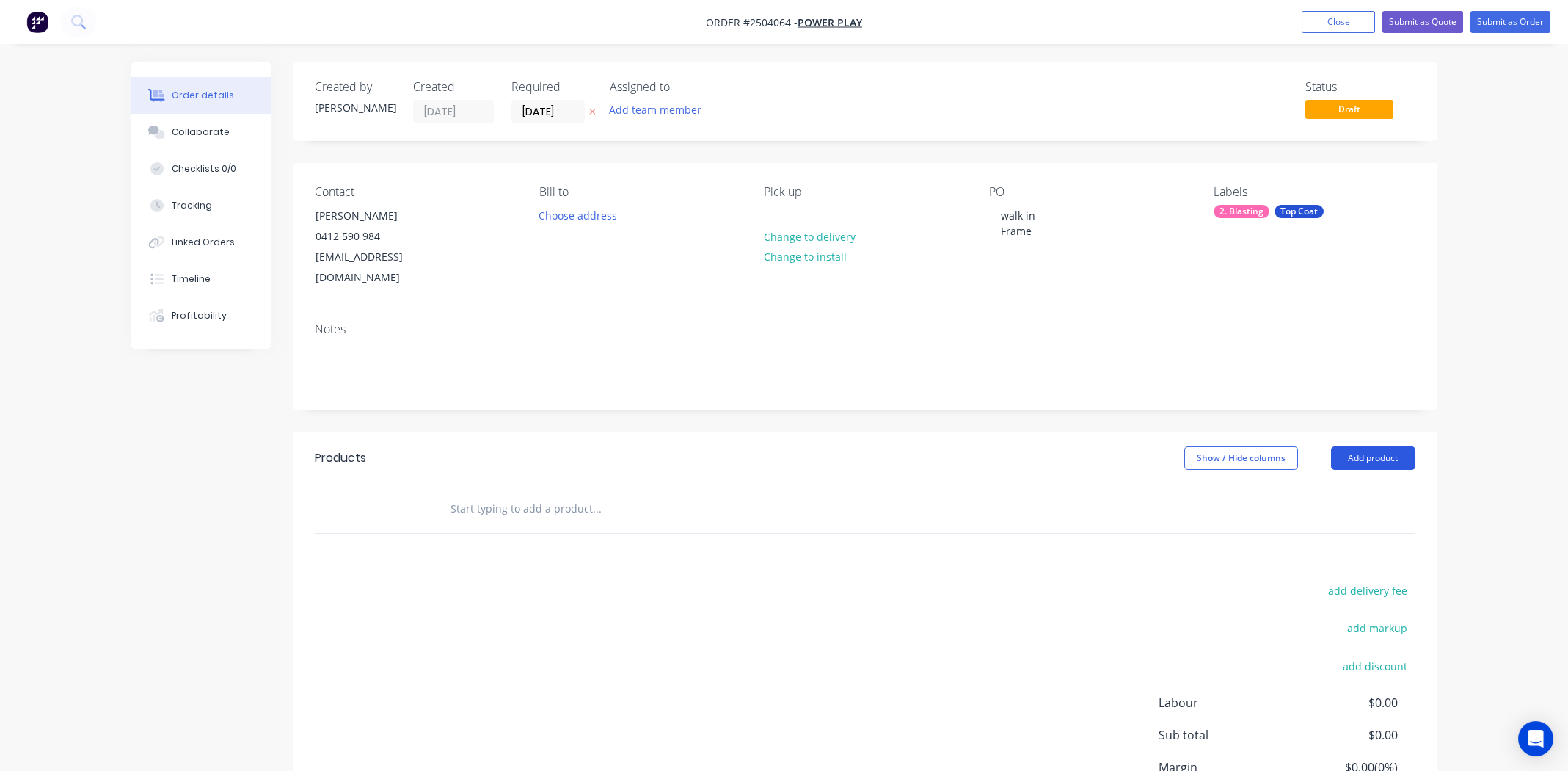
click at [1390, 446] on button "Add product" at bounding box center [1373, 458] width 84 height 23
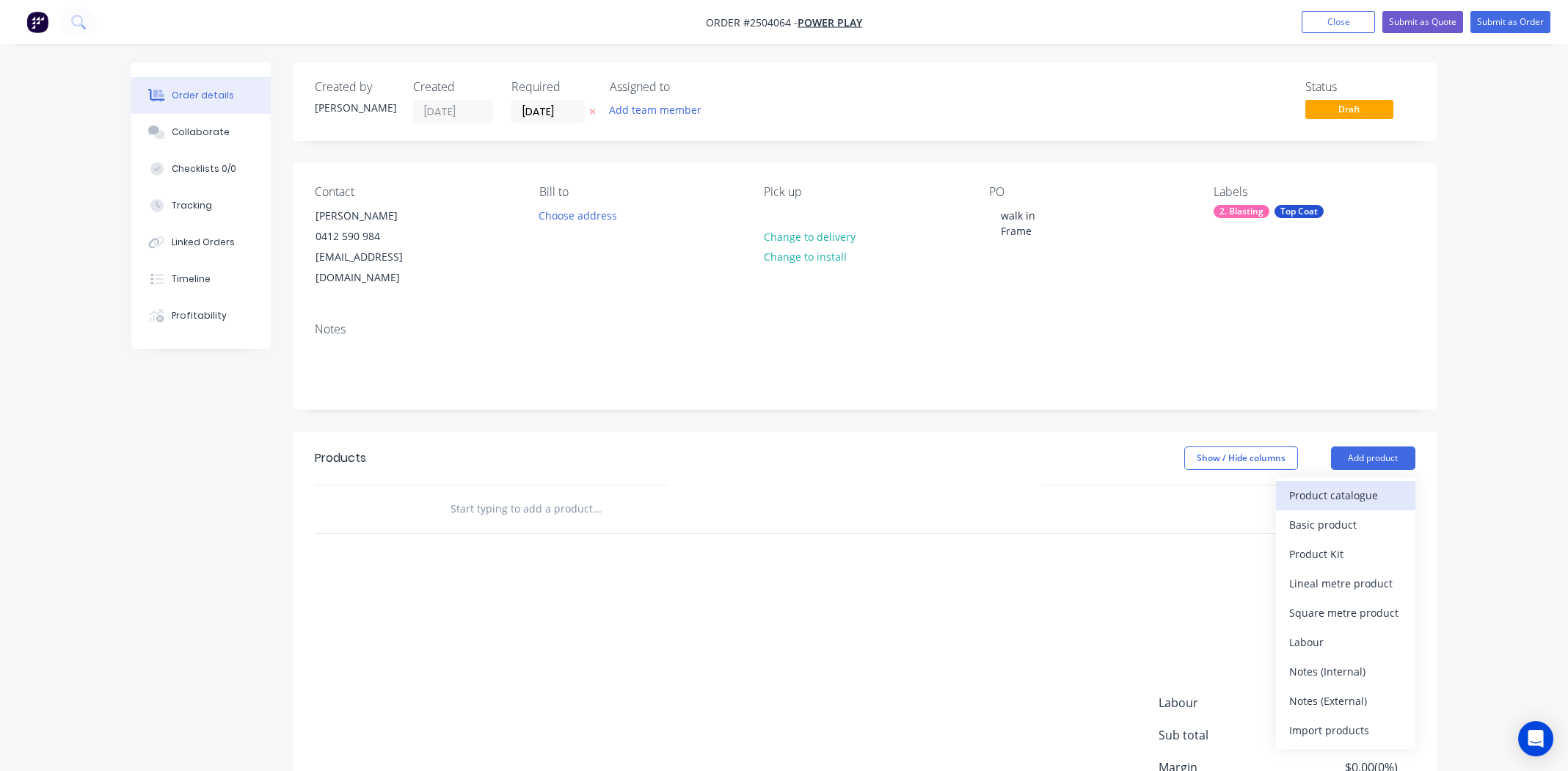
click at [1347, 485] on div "Product catalogue" at bounding box center [1346, 495] width 113 height 21
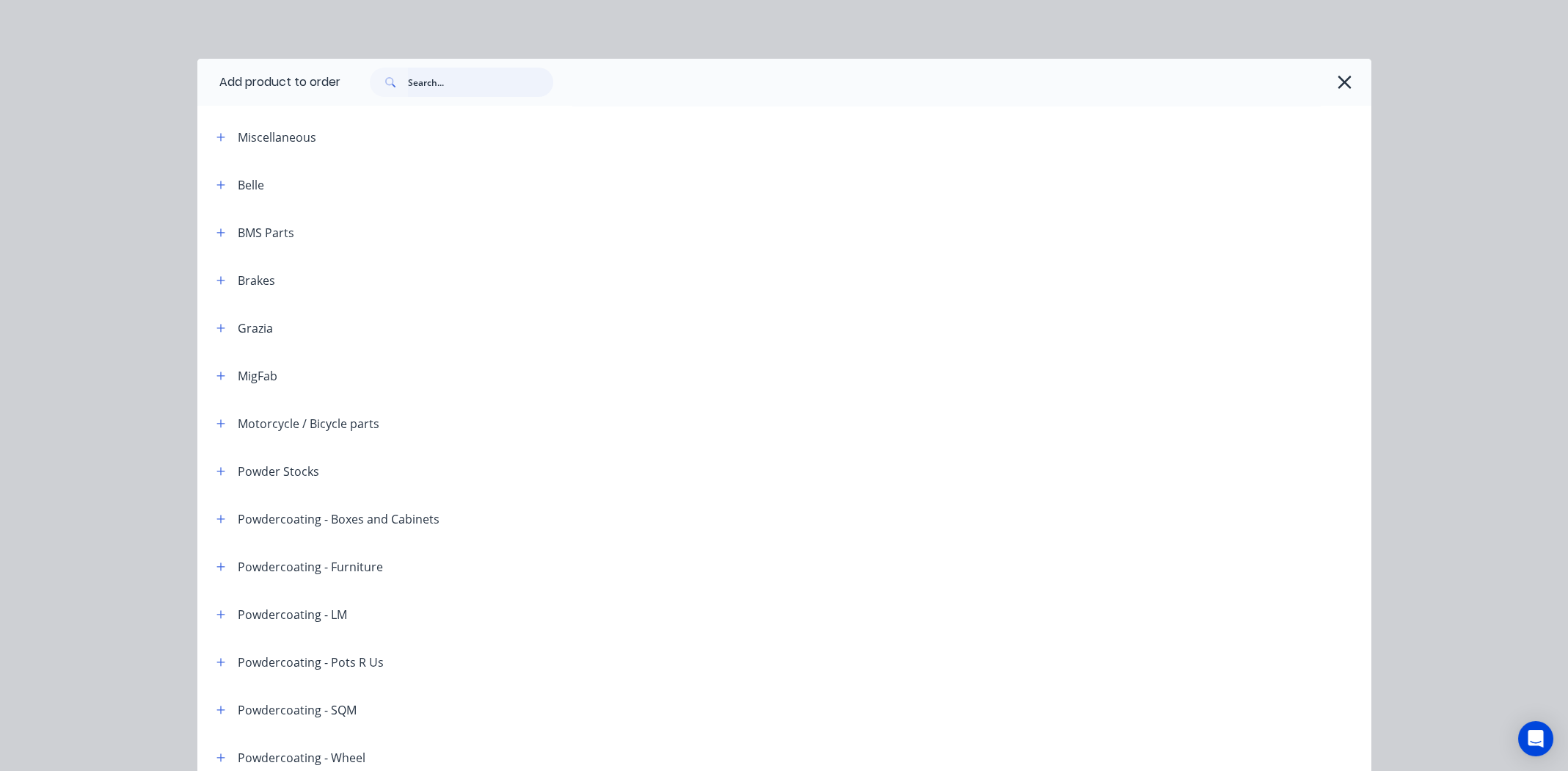
click at [442, 92] on input "text" at bounding box center [480, 82] width 145 height 29
type input "s"
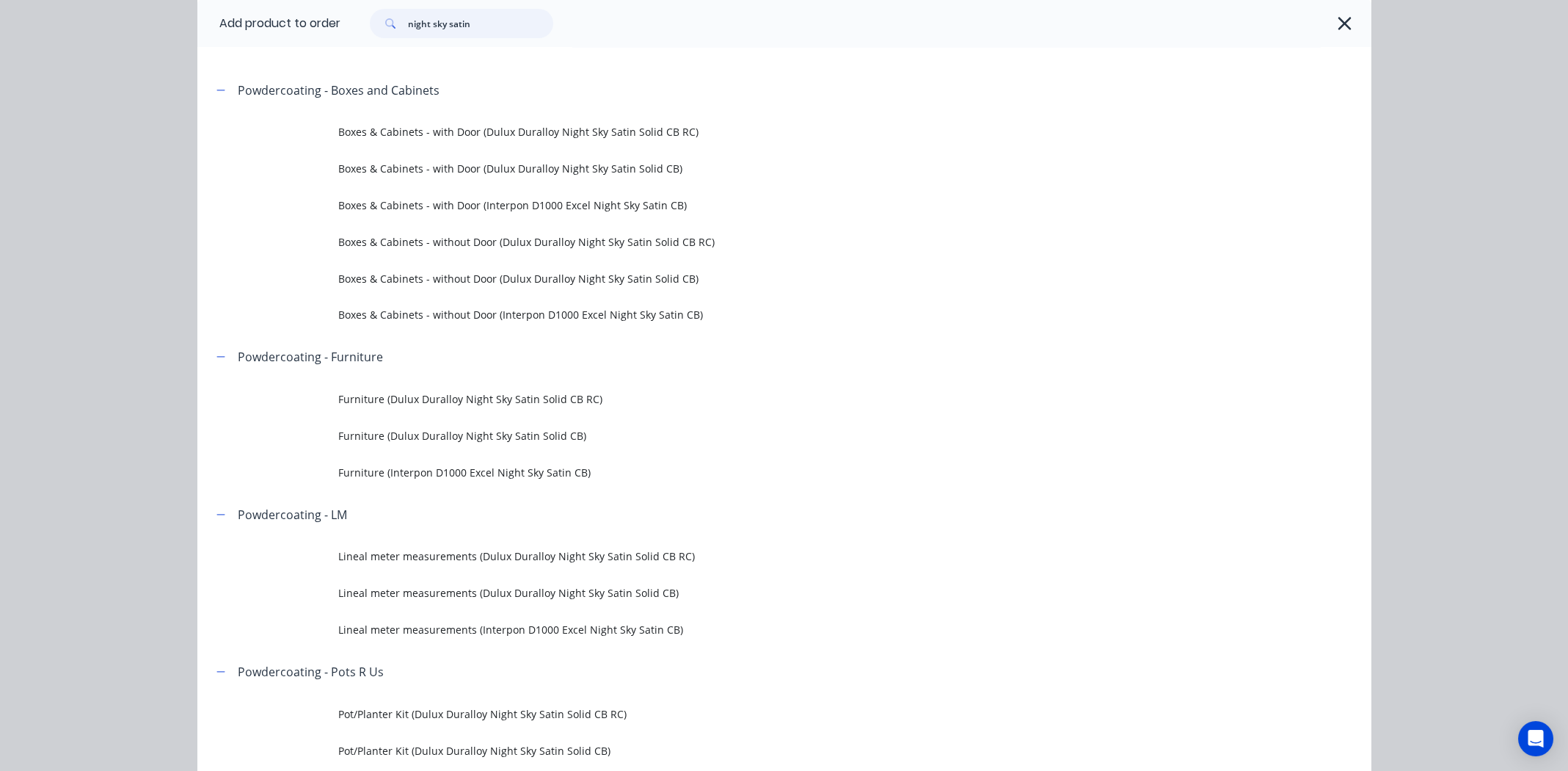
scroll to position [221, 0]
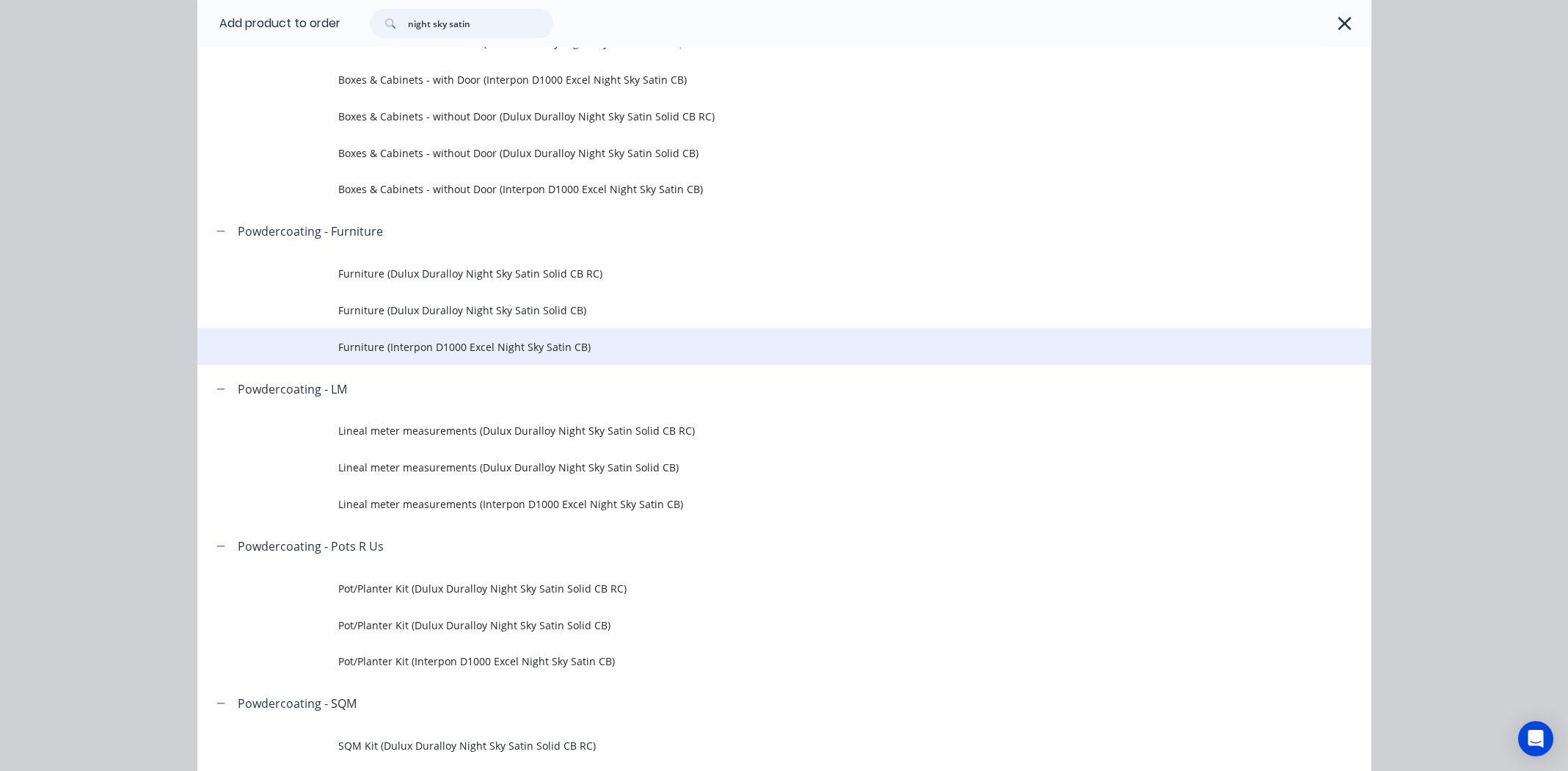
type input "night sky satin"
click at [394, 348] on span "Furniture (Interpon D1000 Excel Night Sky Satin CB)" at bounding box center [752, 346] width 827 height 15
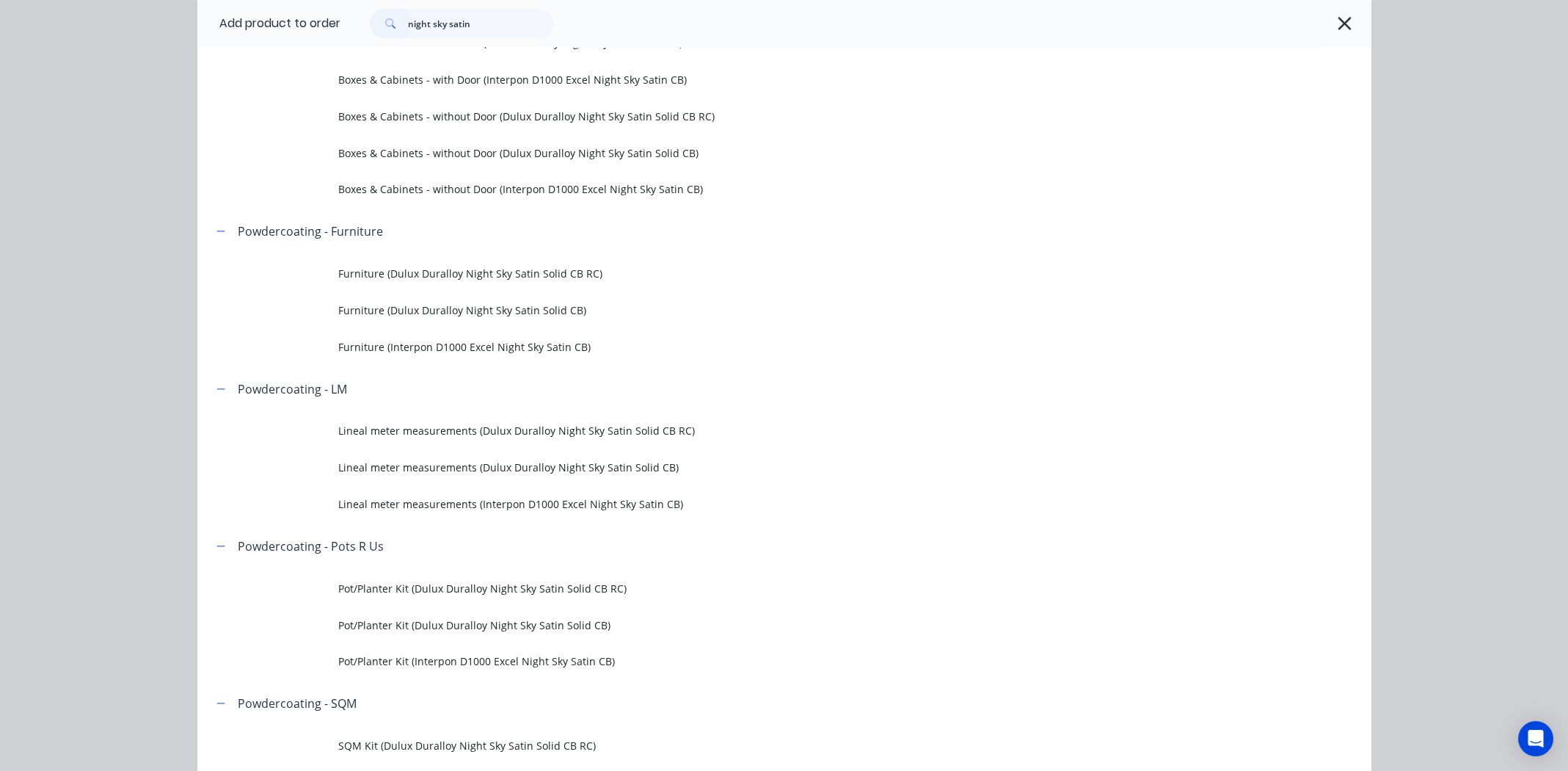
scroll to position [0, 0]
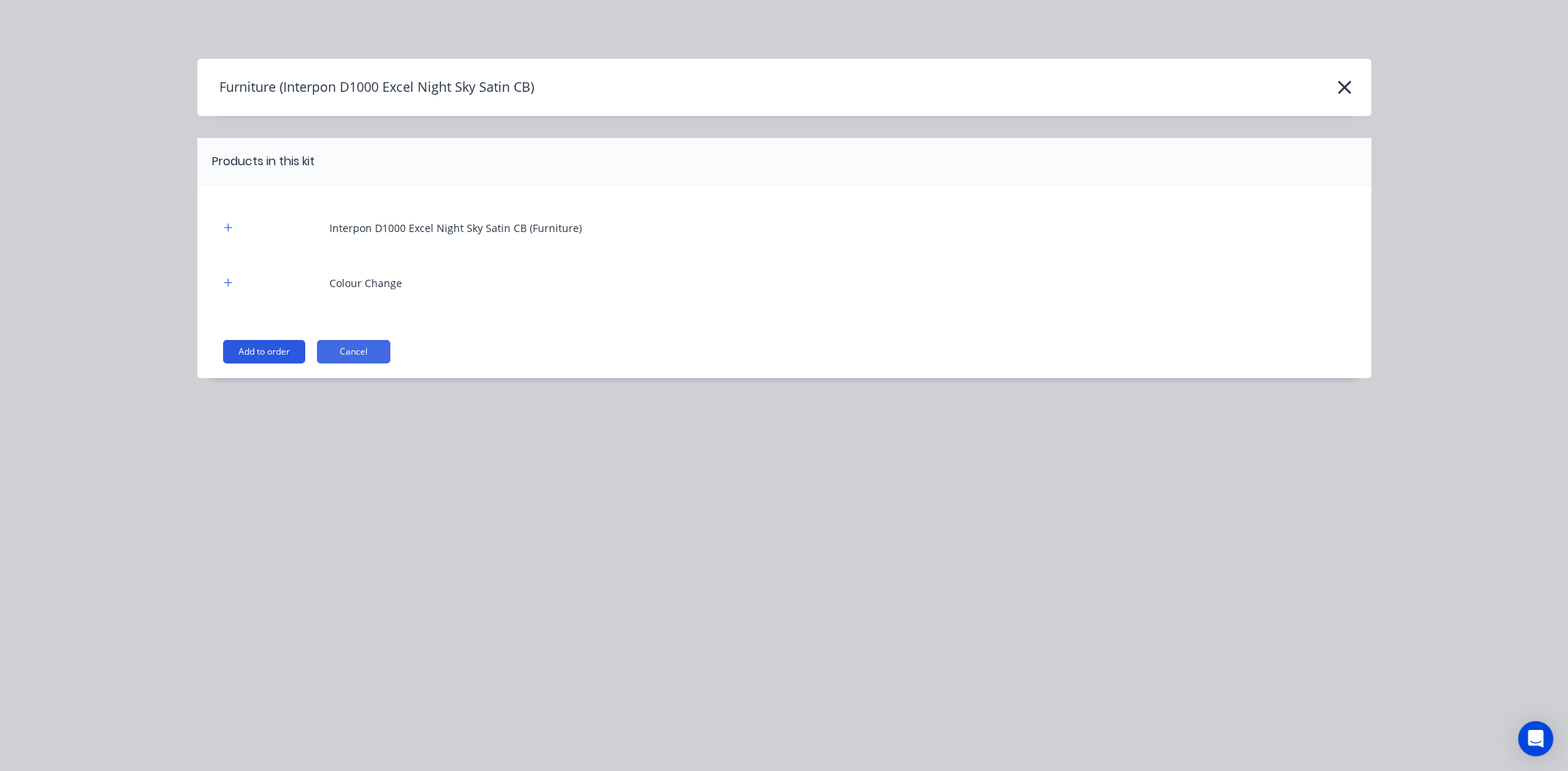
click at [271, 346] on button "Add to order" at bounding box center [264, 351] width 82 height 23
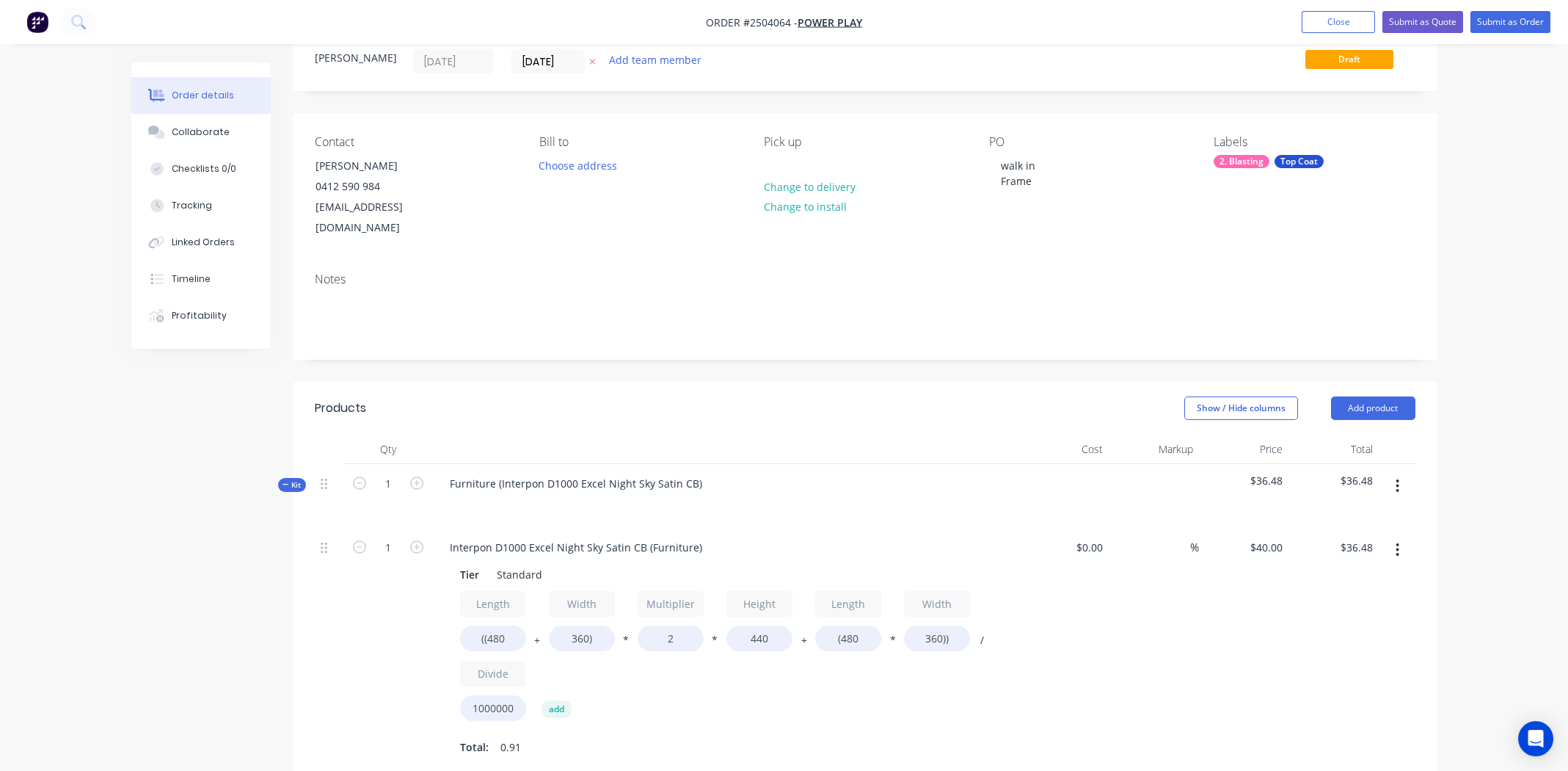
scroll to position [293, 0]
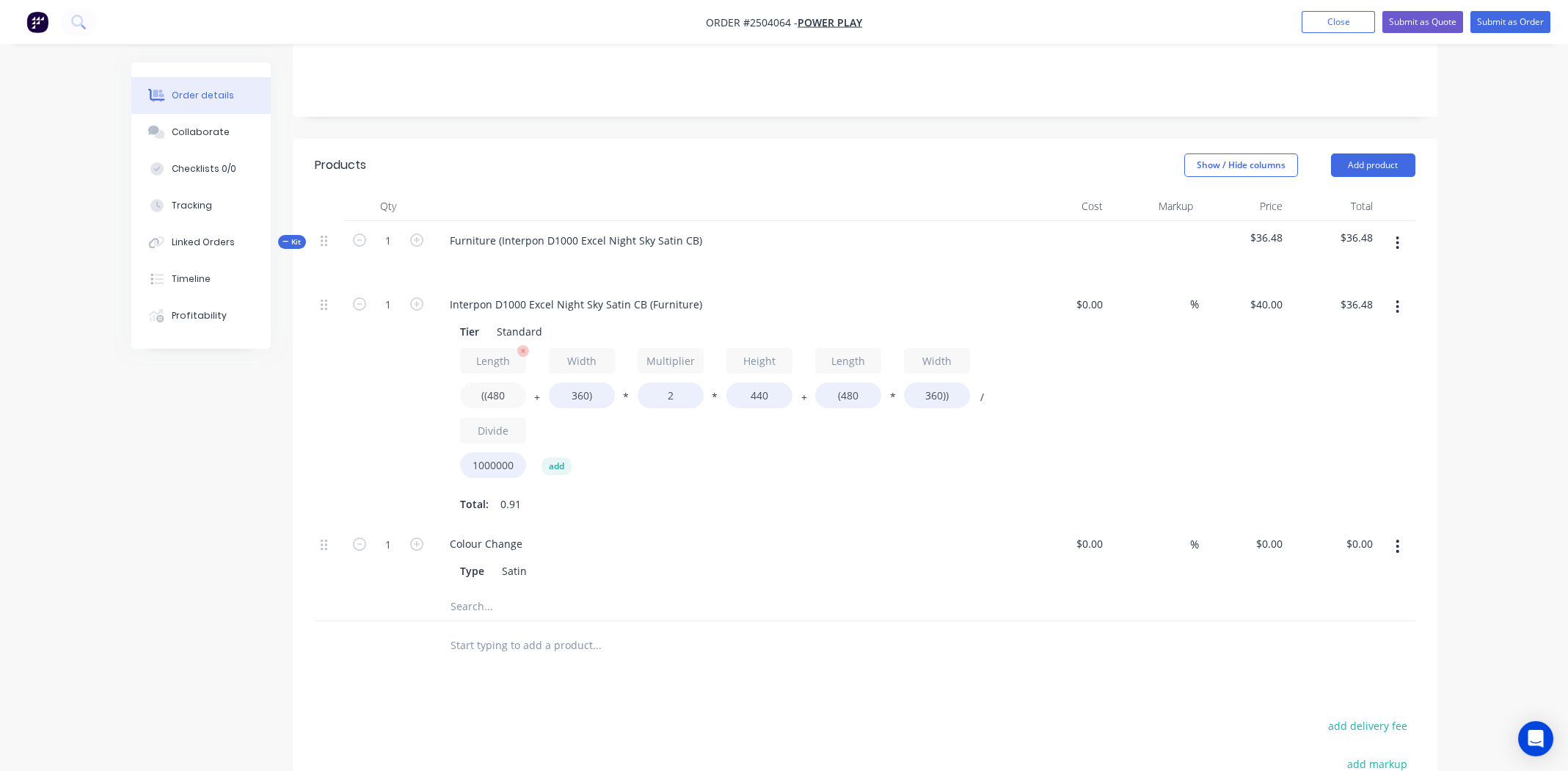
click at [499, 382] on input "((480" at bounding box center [493, 395] width 66 height 26
type input "((1000"
type input "$54.78"
click at [571, 382] on input "360)" at bounding box center [582, 395] width 66 height 26
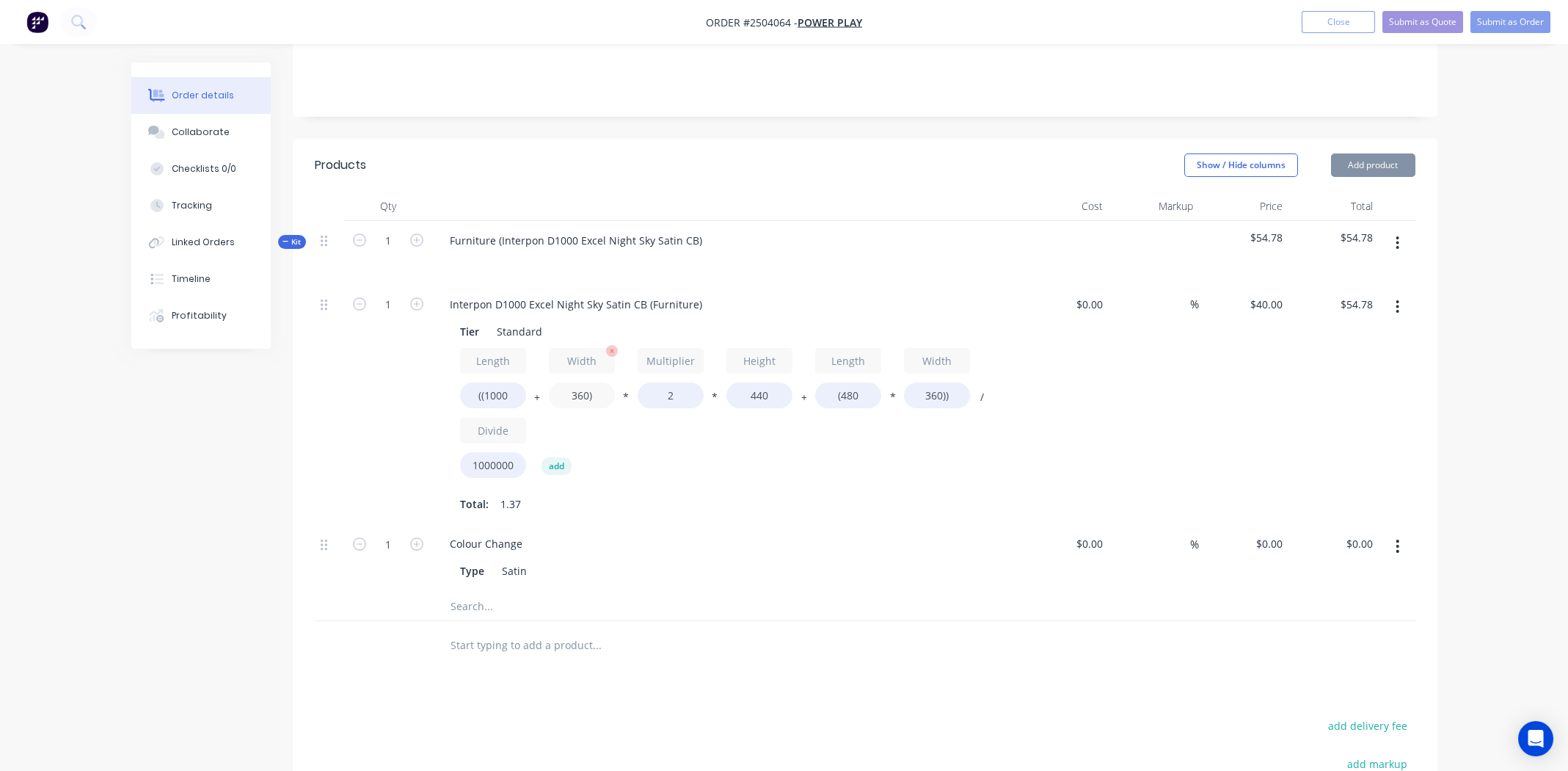
click at [572, 382] on input "360)" at bounding box center [582, 395] width 66 height 26
type input "450)"
type input "$57.95"
click at [760, 382] on input "440" at bounding box center [759, 395] width 66 height 26
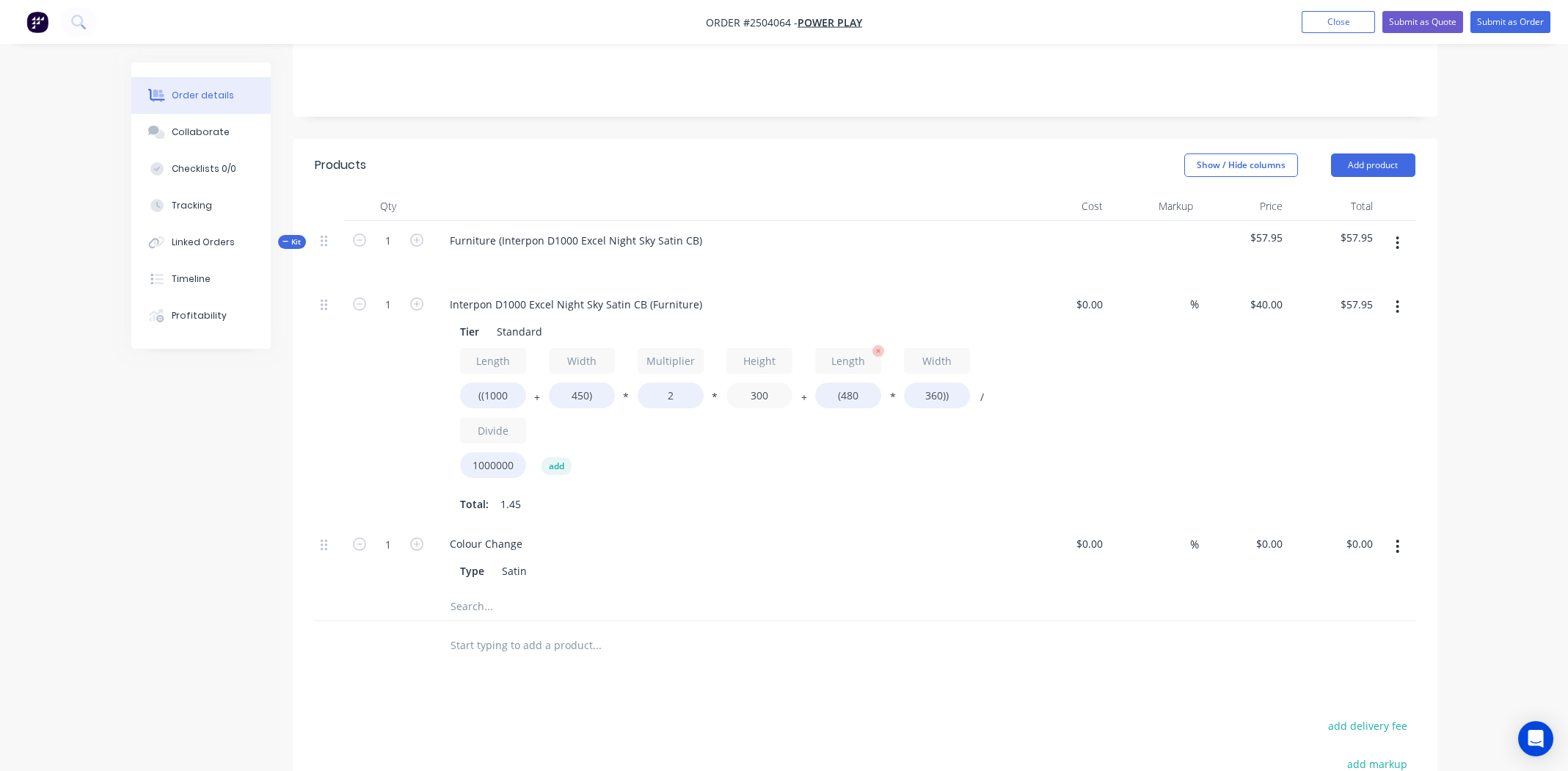
type input "300"
type input "$41.71"
click at [852, 382] on input "(480" at bounding box center [848, 395] width 66 height 26
type input "(1000"
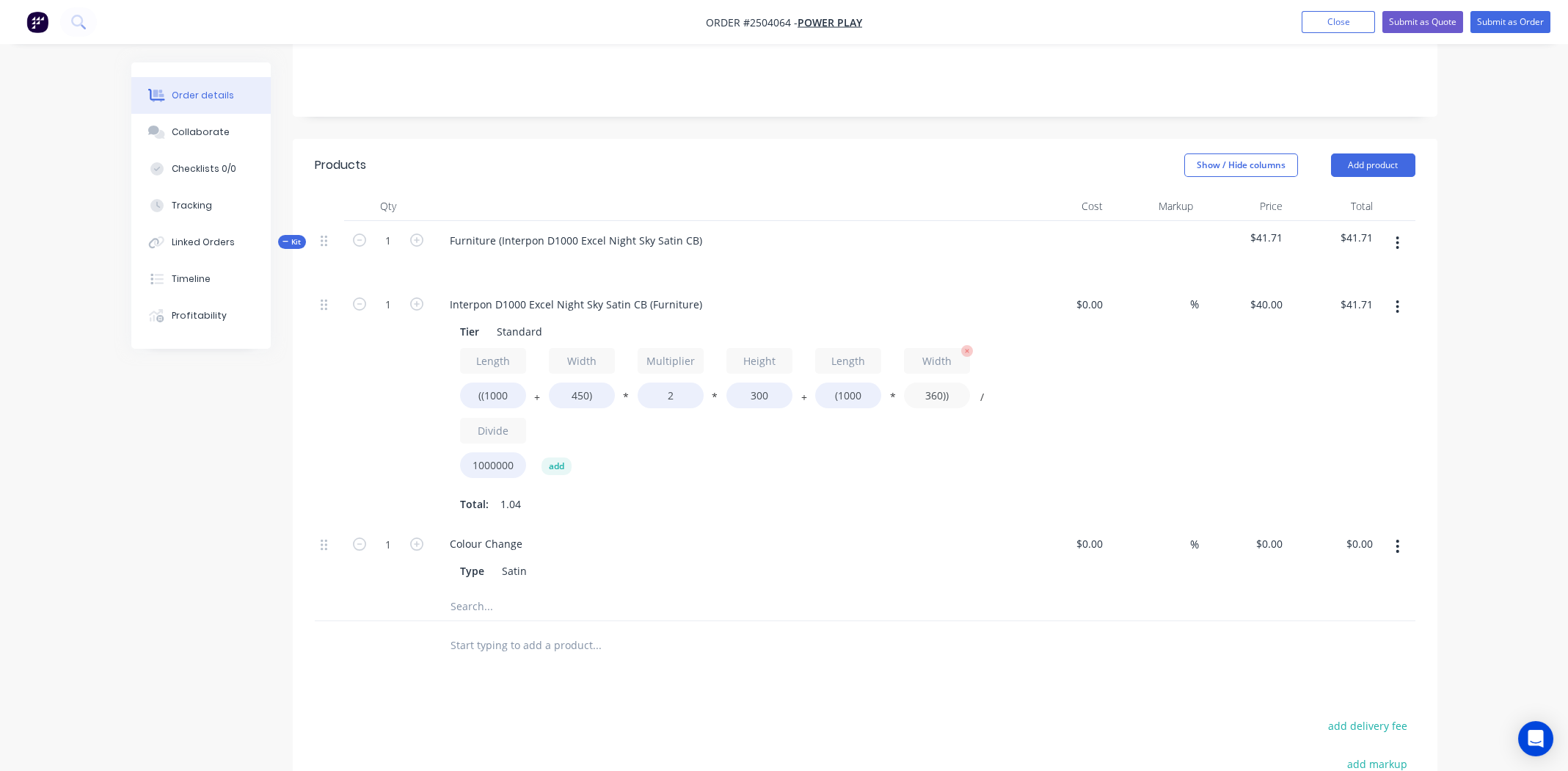
type input "$49.20"
click at [934, 382] on input "360))" at bounding box center [937, 395] width 66 height 26
type input "450))"
type input "$52.80"
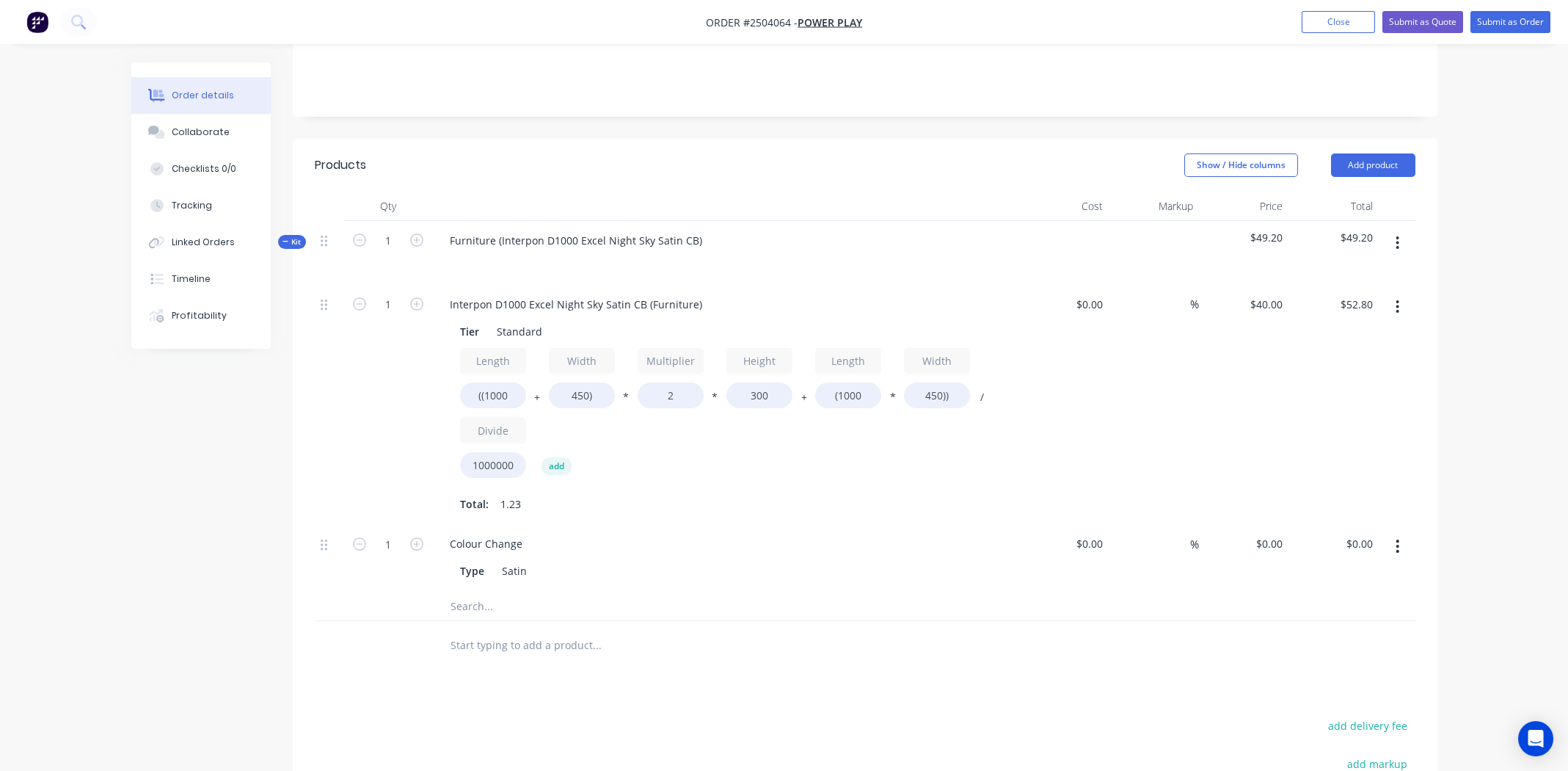
click at [898, 435] on div "Length ((1000 + Width 450) * Multiplier 2 * Height 300 + Length (1000 * Width 4…" at bounding box center [726, 416] width 532 height 137
click at [668, 382] on input "2" at bounding box center [670, 395] width 66 height 26
click at [669, 382] on input "2" at bounding box center [670, 395] width 66 height 26
type input "1.3"
type input "$40.62"
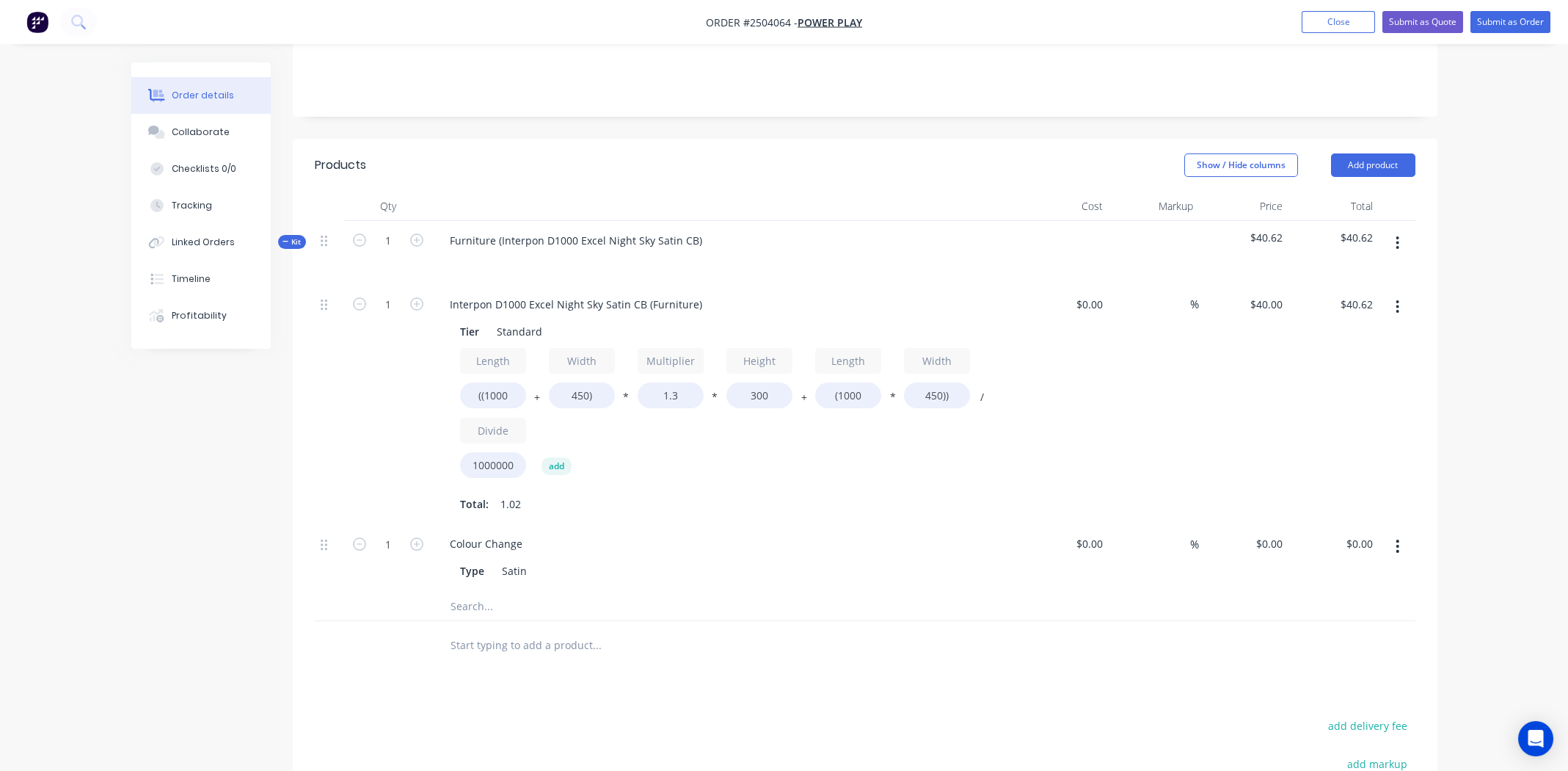
click at [803, 436] on div "Length ((1000 + Width 450) * Multiplier 1.3 * Height 300 + Length (1000 * Width…" at bounding box center [726, 416] width 532 height 137
click at [1400, 538] on icon "button" at bounding box center [1397, 546] width 4 height 16
click at [1344, 633] on div "Delete" at bounding box center [1346, 644] width 113 height 21
click at [1397, 235] on icon "button" at bounding box center [1397, 243] width 4 height 16
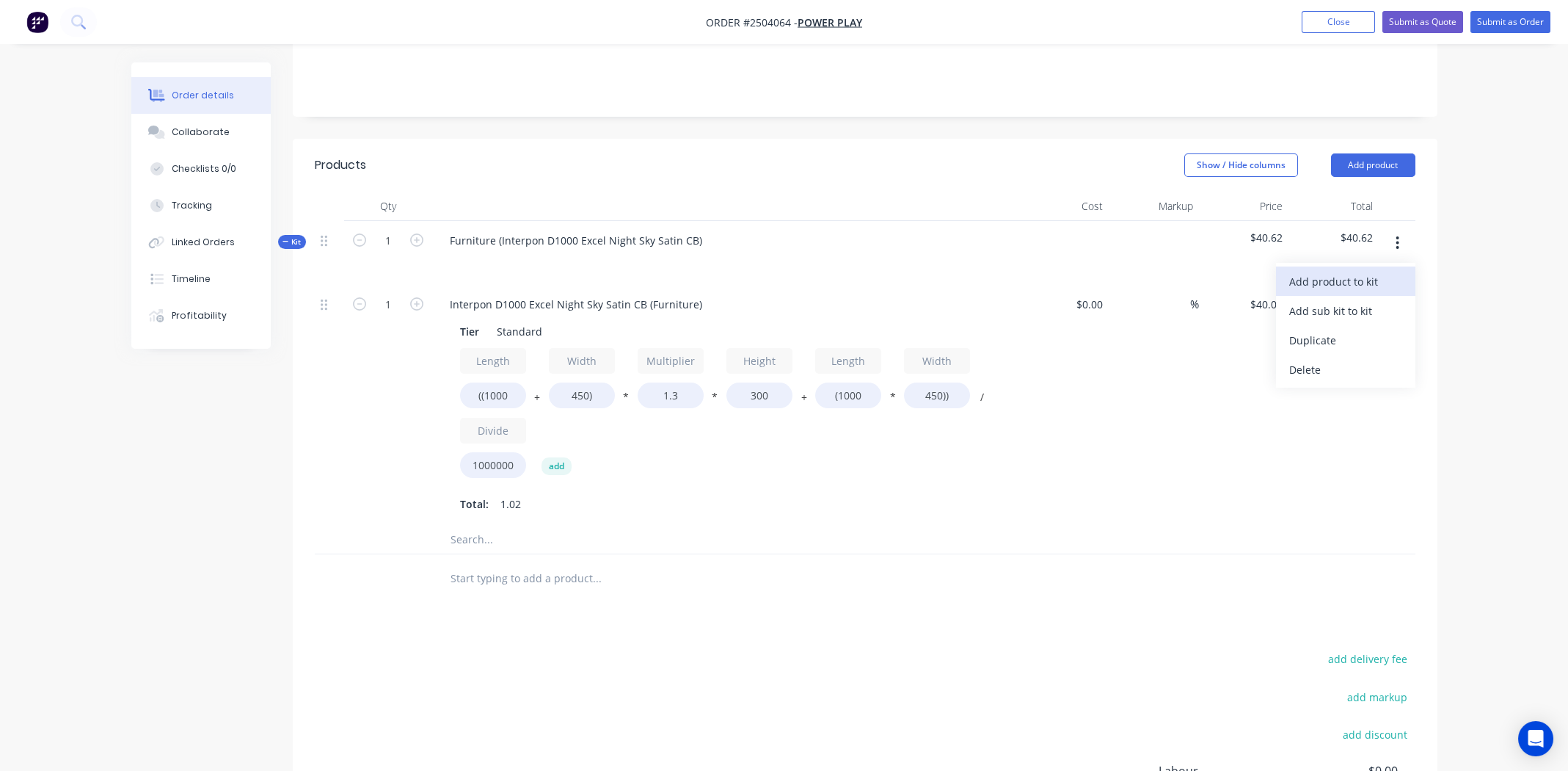
click at [1337, 271] on div "Add product to kit" at bounding box center [1346, 282] width 113 height 21
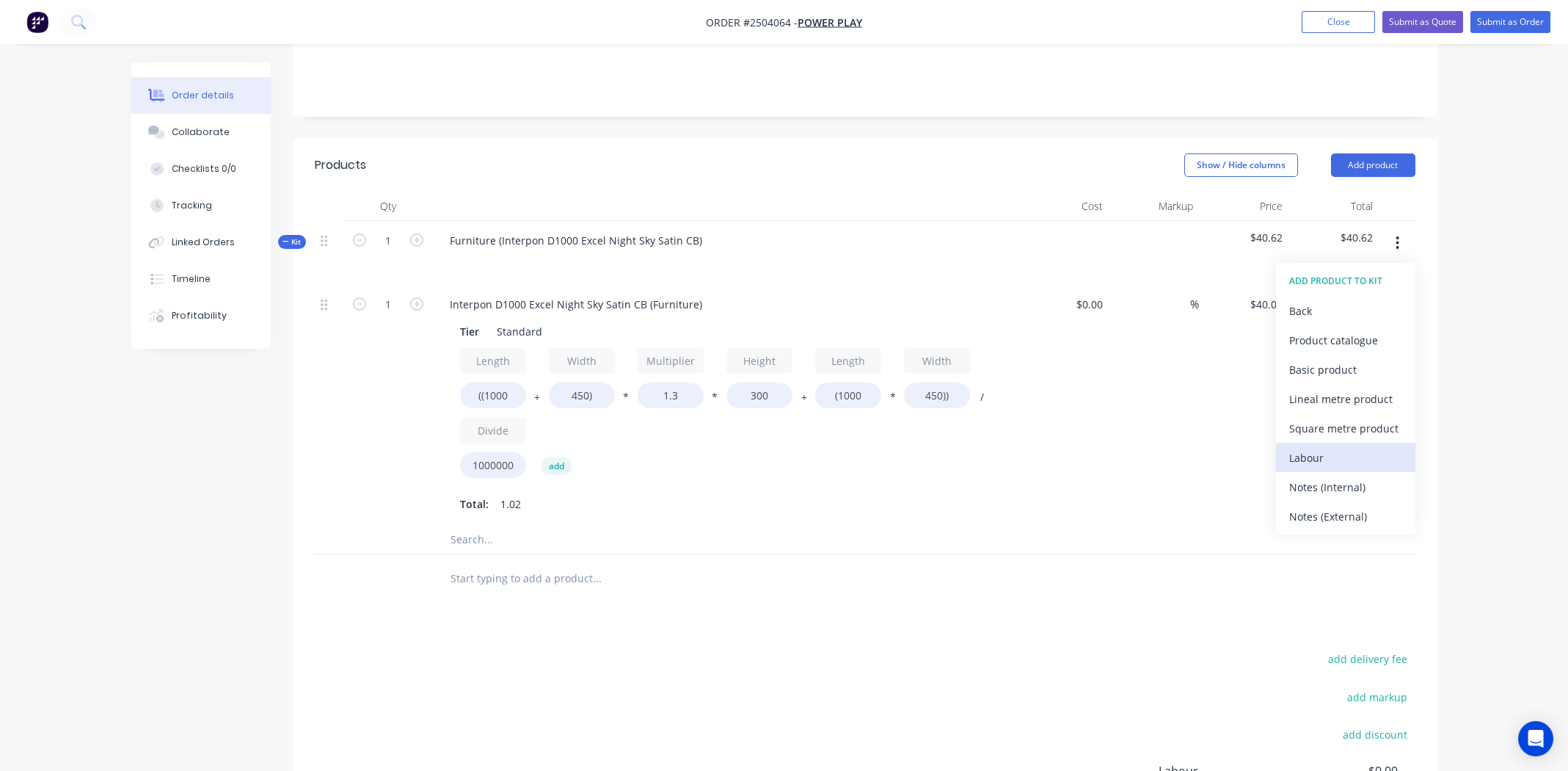
click at [1311, 447] on div "Labour" at bounding box center [1346, 458] width 113 height 21
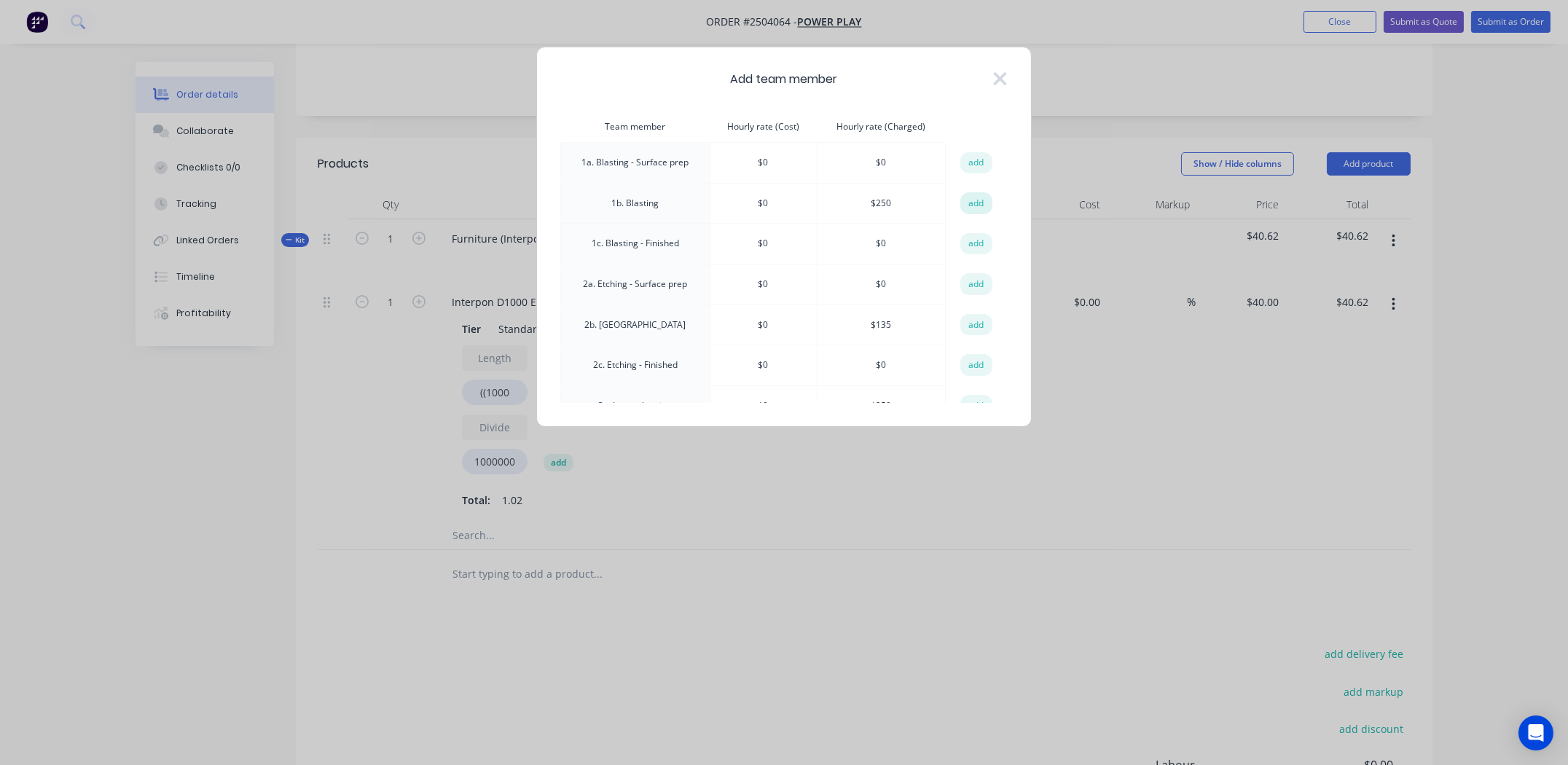
click at [966, 202] on button "add" at bounding box center [976, 203] width 32 height 22
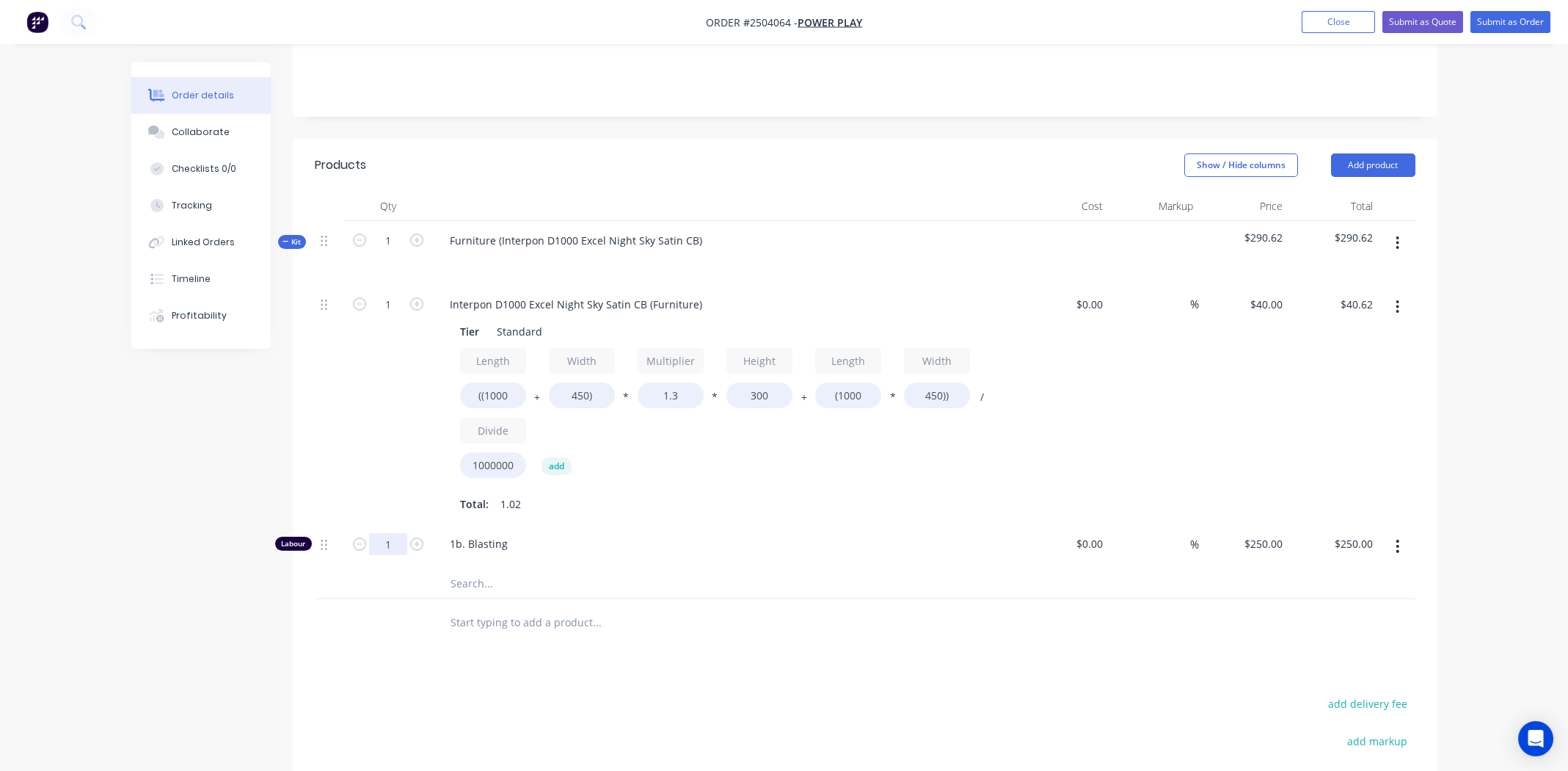
click at [391, 533] on input "1" at bounding box center [388, 543] width 38 height 22
type input "0.166"
type input "$41.50"
click at [722, 569] on input "text" at bounding box center [596, 583] width 293 height 29
drag, startPoint x: 877, startPoint y: 694, endPoint x: 1184, endPoint y: 666, distance: 308.3
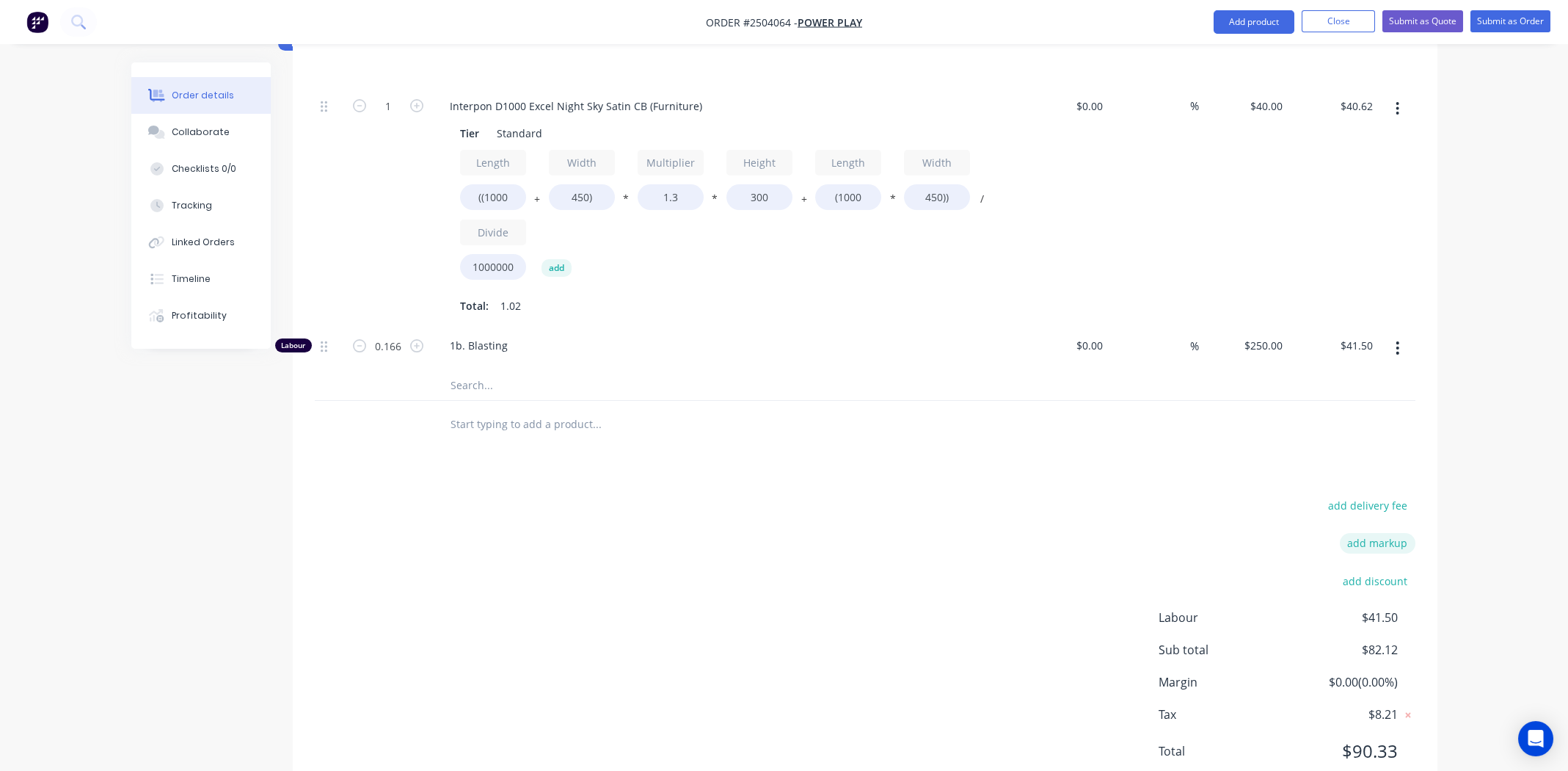
scroll to position [521, 0]
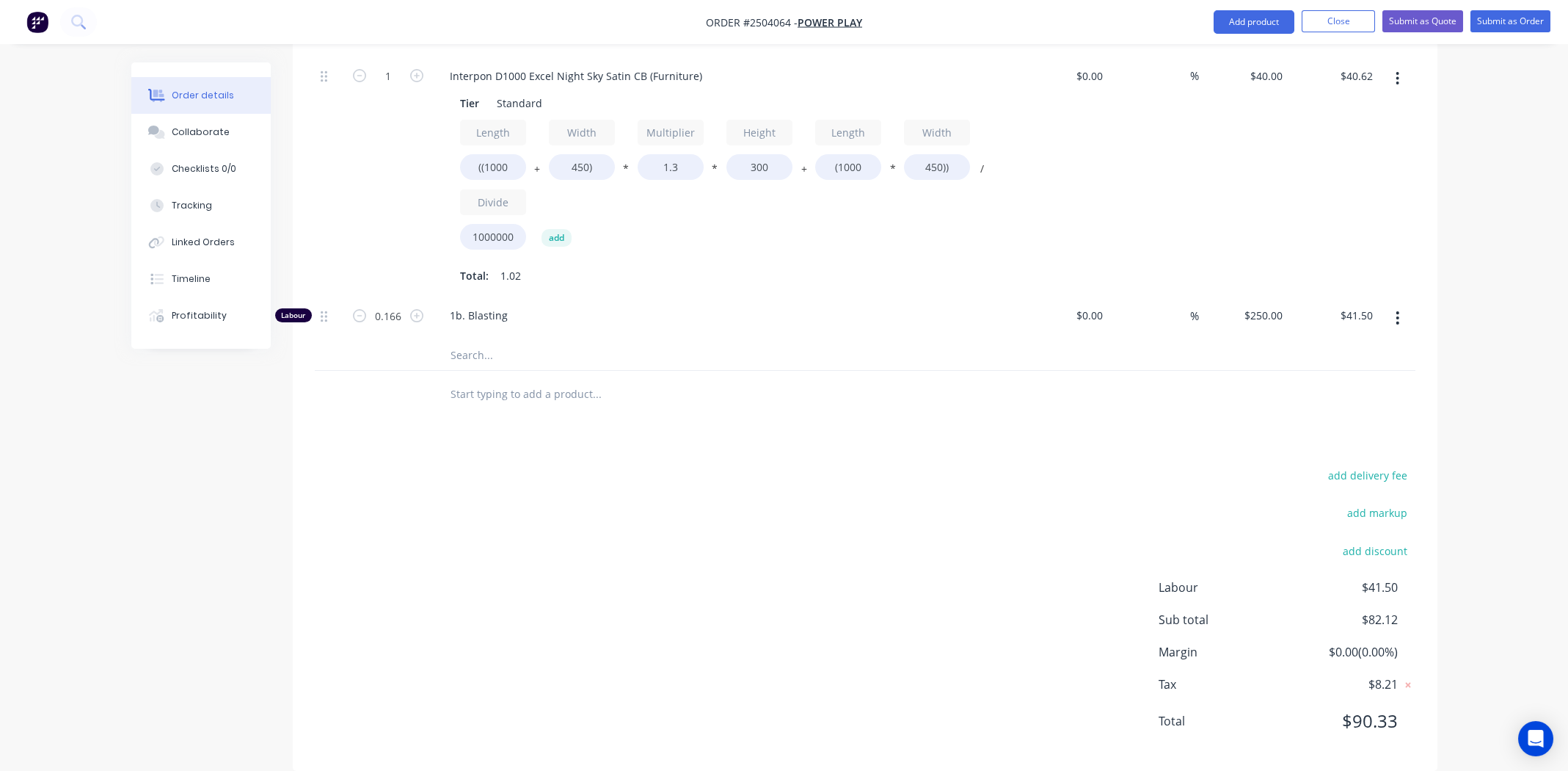
click at [730, 492] on div "add delivery fee add markup add discount Labour $41.50 Sub total $82.12 Margin …" at bounding box center [865, 606] width 1100 height 284
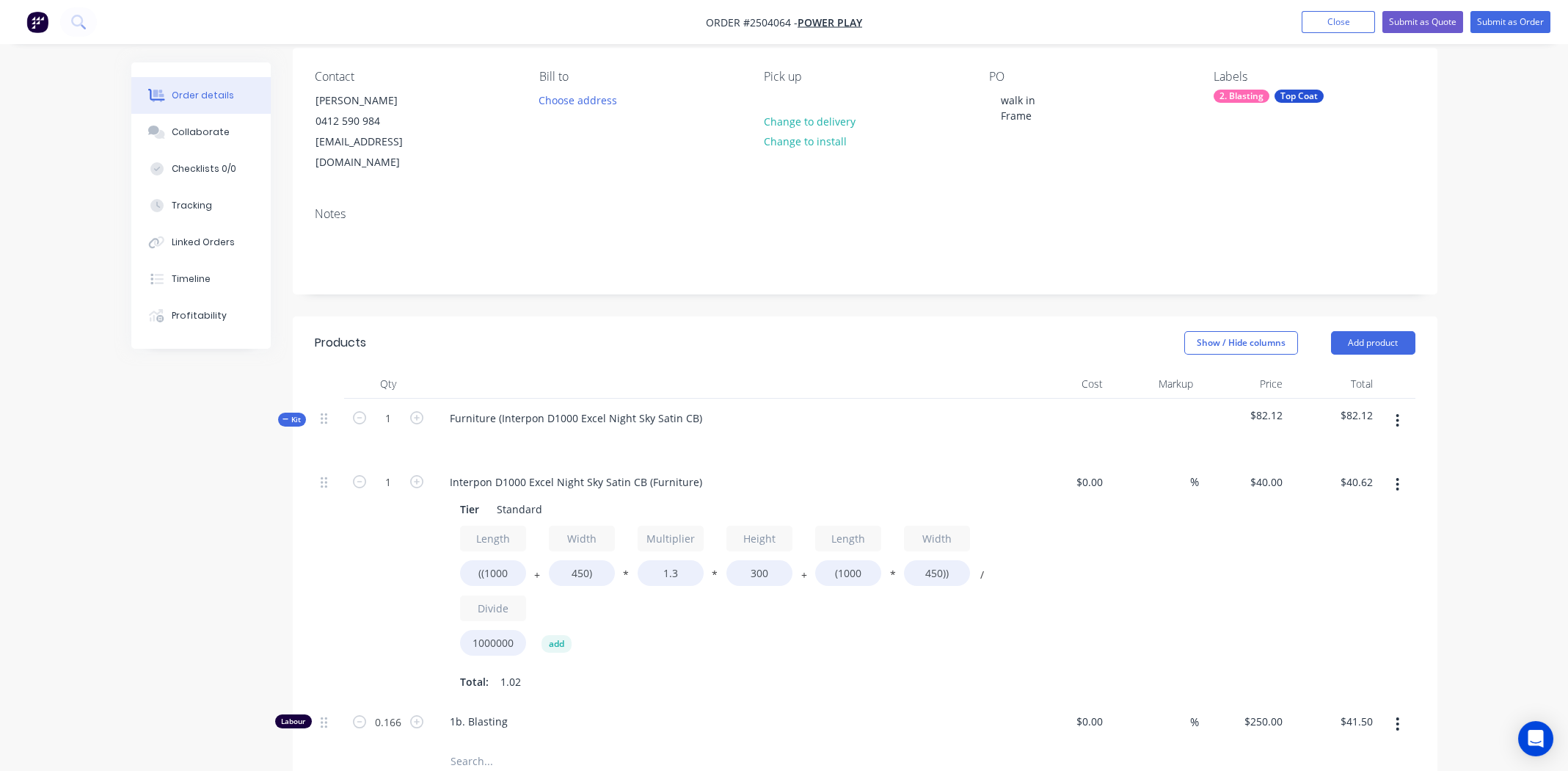
scroll to position [81, 0]
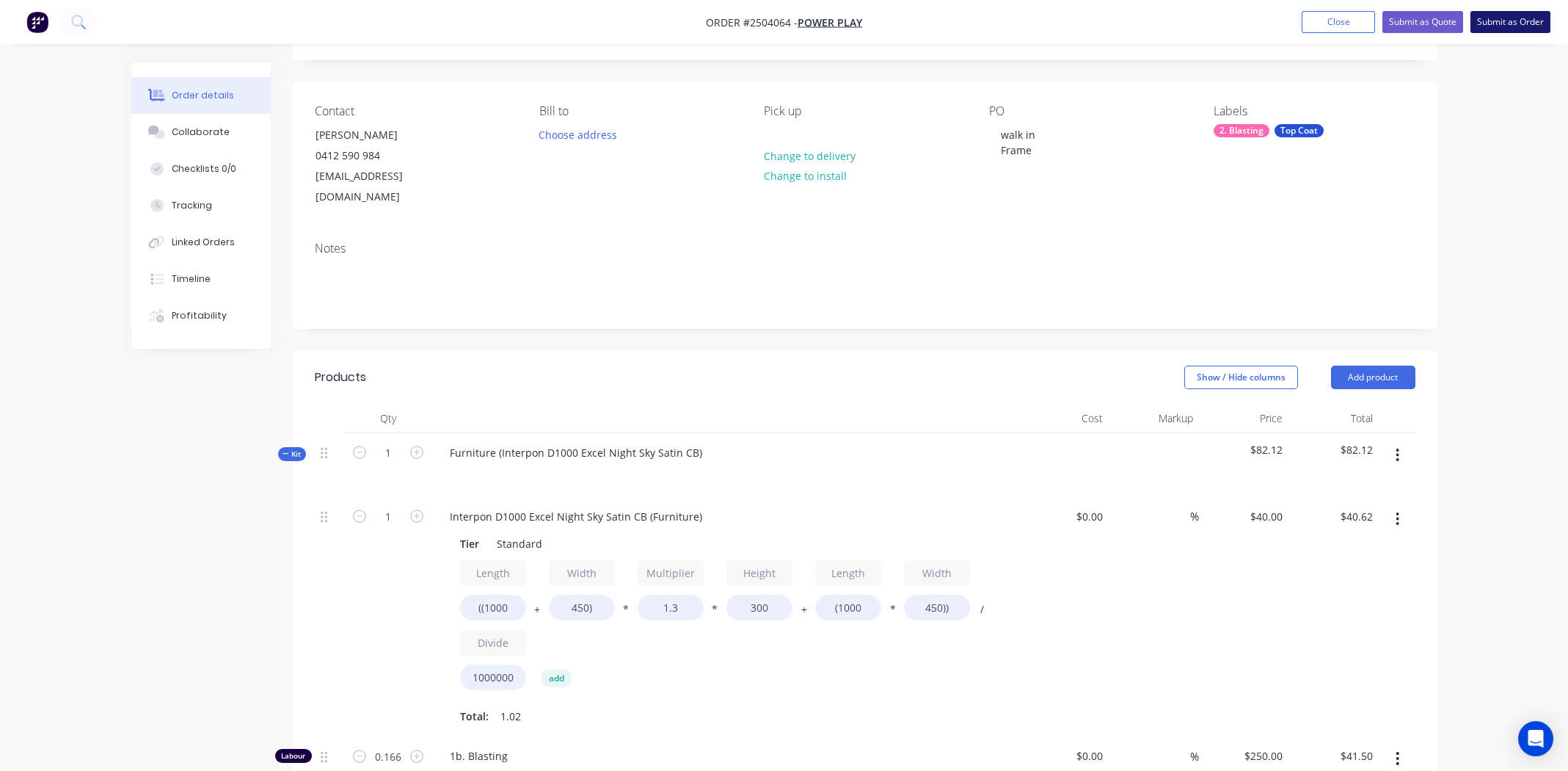
click at [1500, 22] on button "Submit as Order" at bounding box center [1511, 21] width 80 height 22
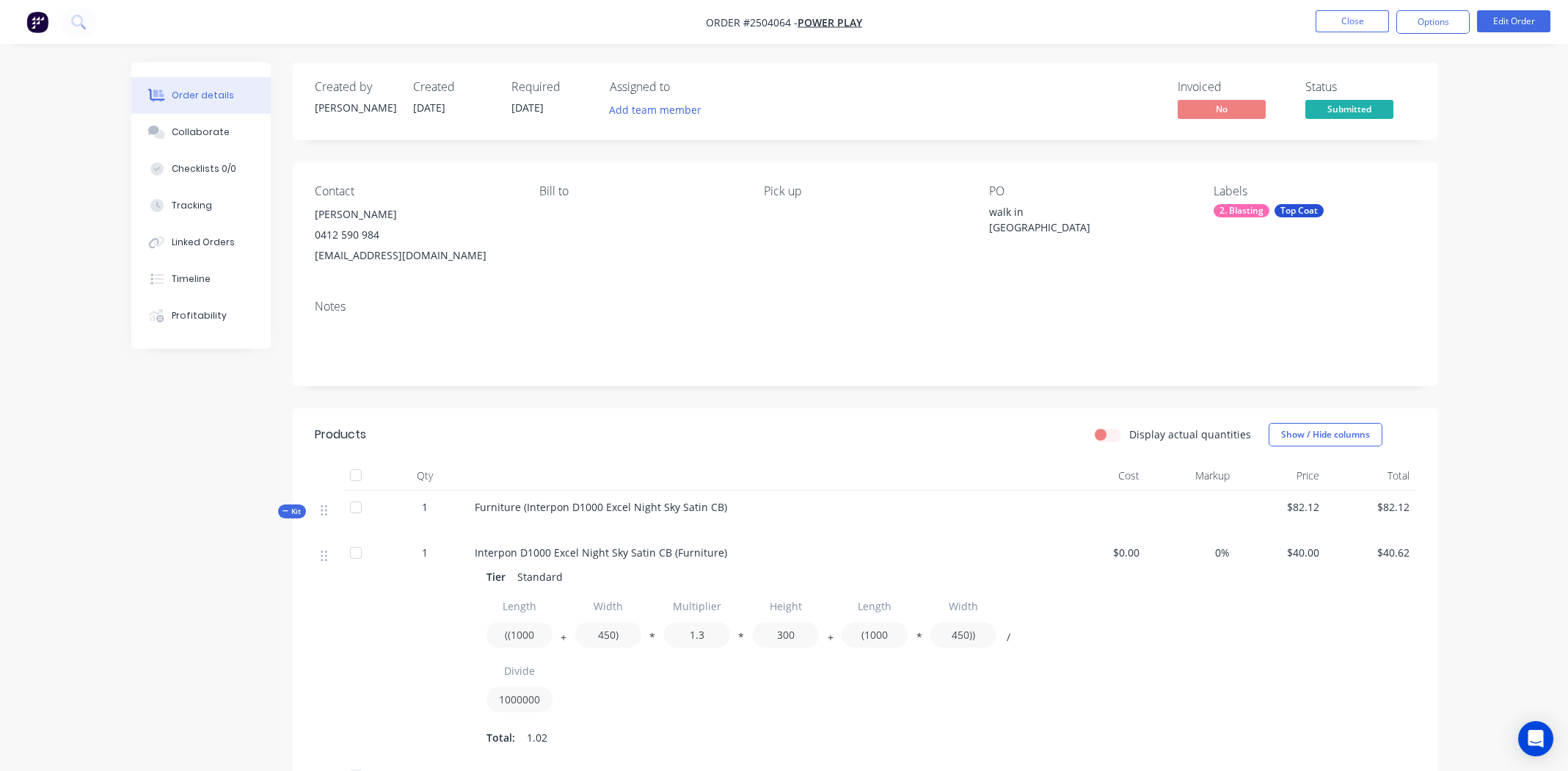
click at [724, 506] on div "Furniture (Interpon D1000 Excel Night Sky Satin CB)" at bounding box center [763, 513] width 588 height 45
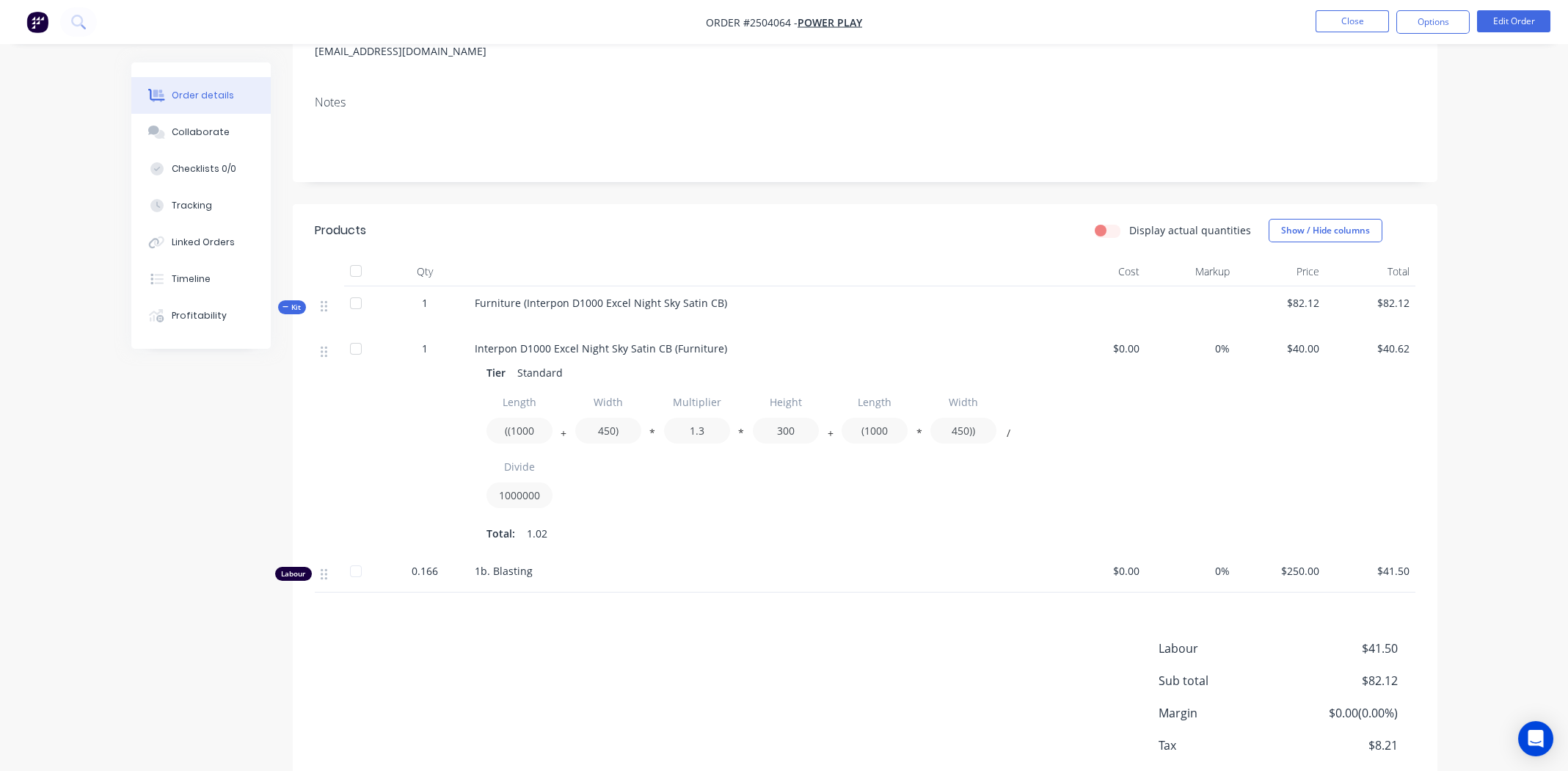
scroll to position [221, 0]
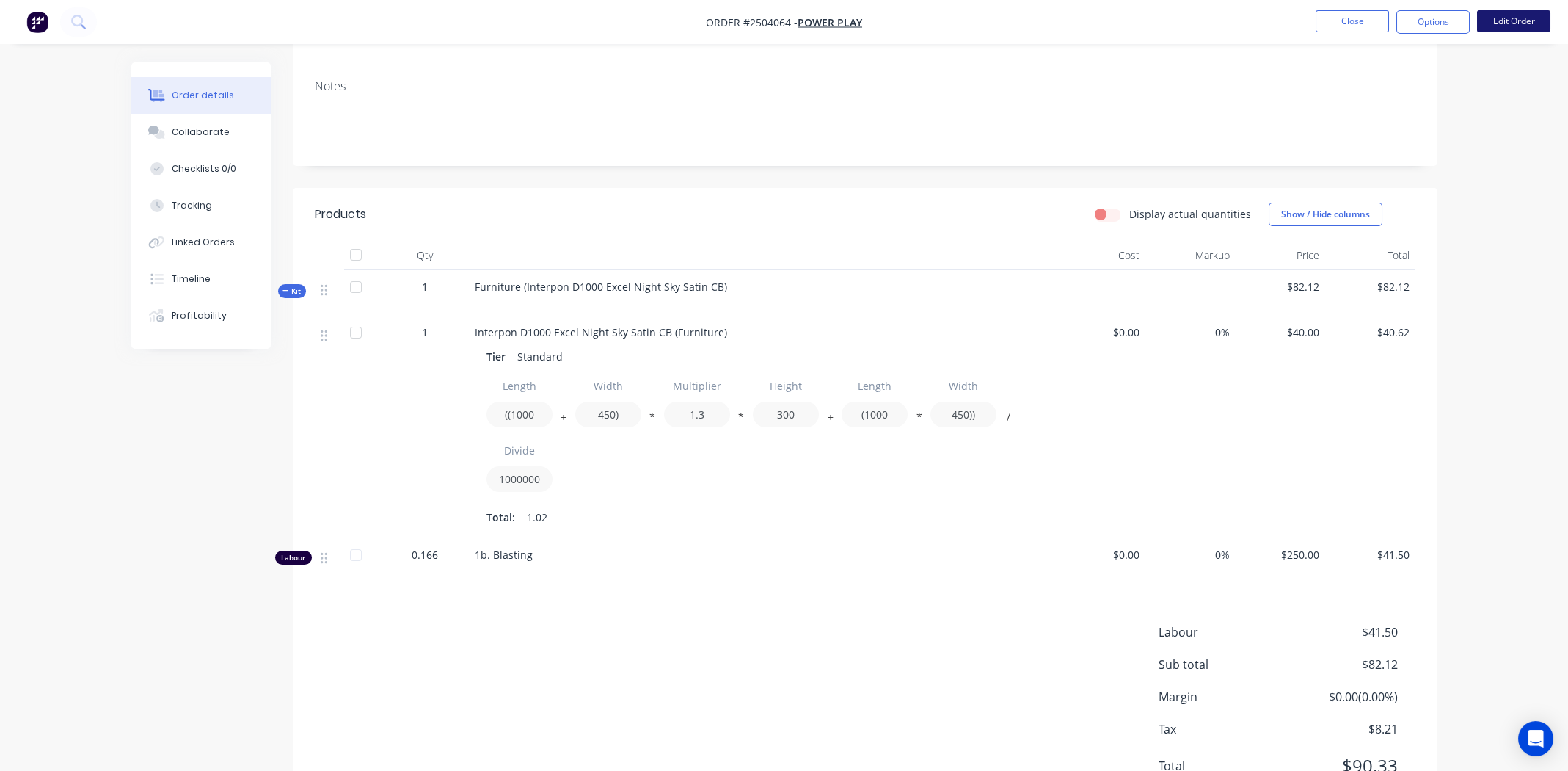
click at [1507, 20] on button "Edit Order" at bounding box center [1514, 21] width 74 height 22
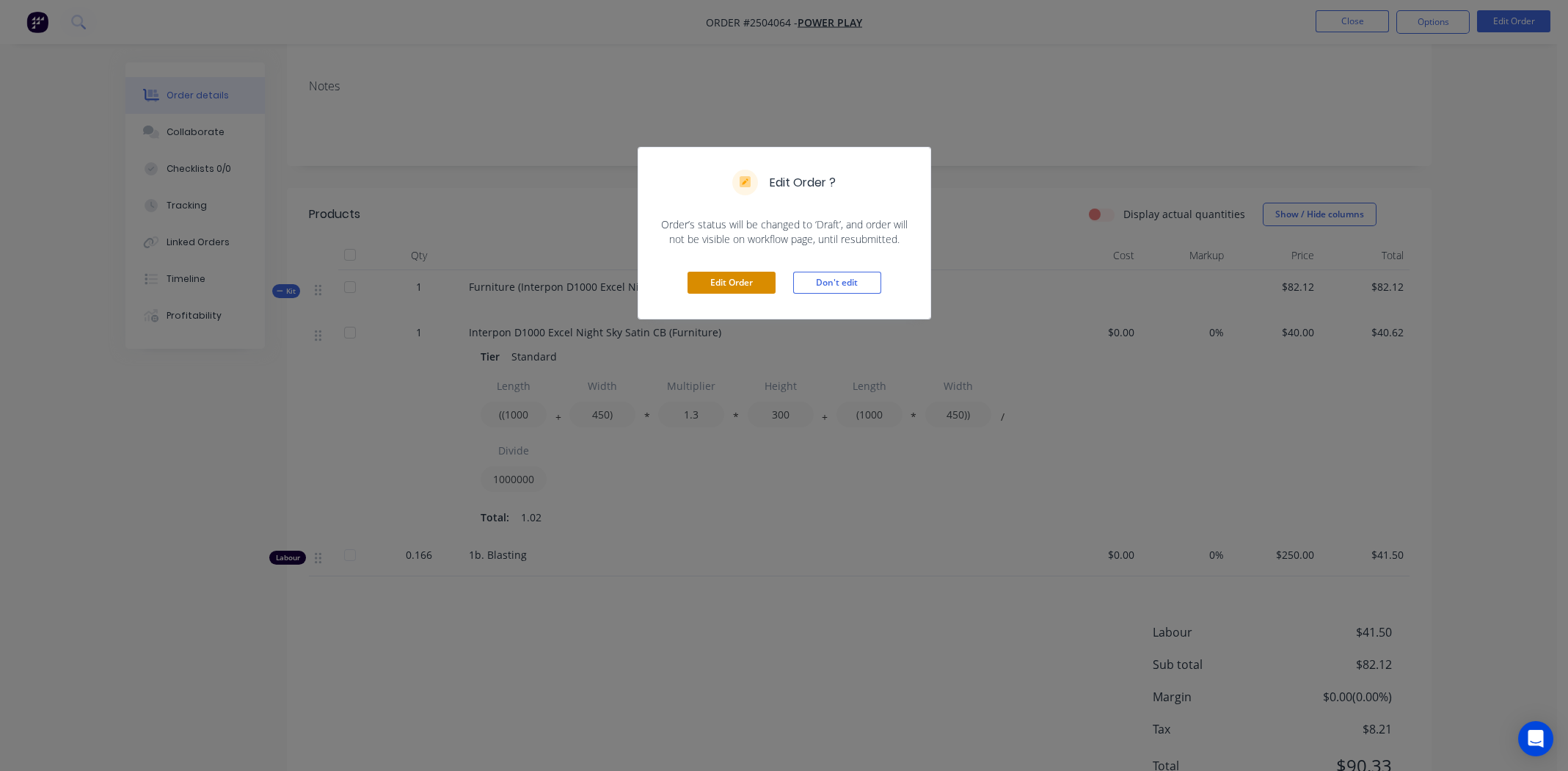
click at [732, 280] on button "Edit Order" at bounding box center [732, 282] width 88 height 22
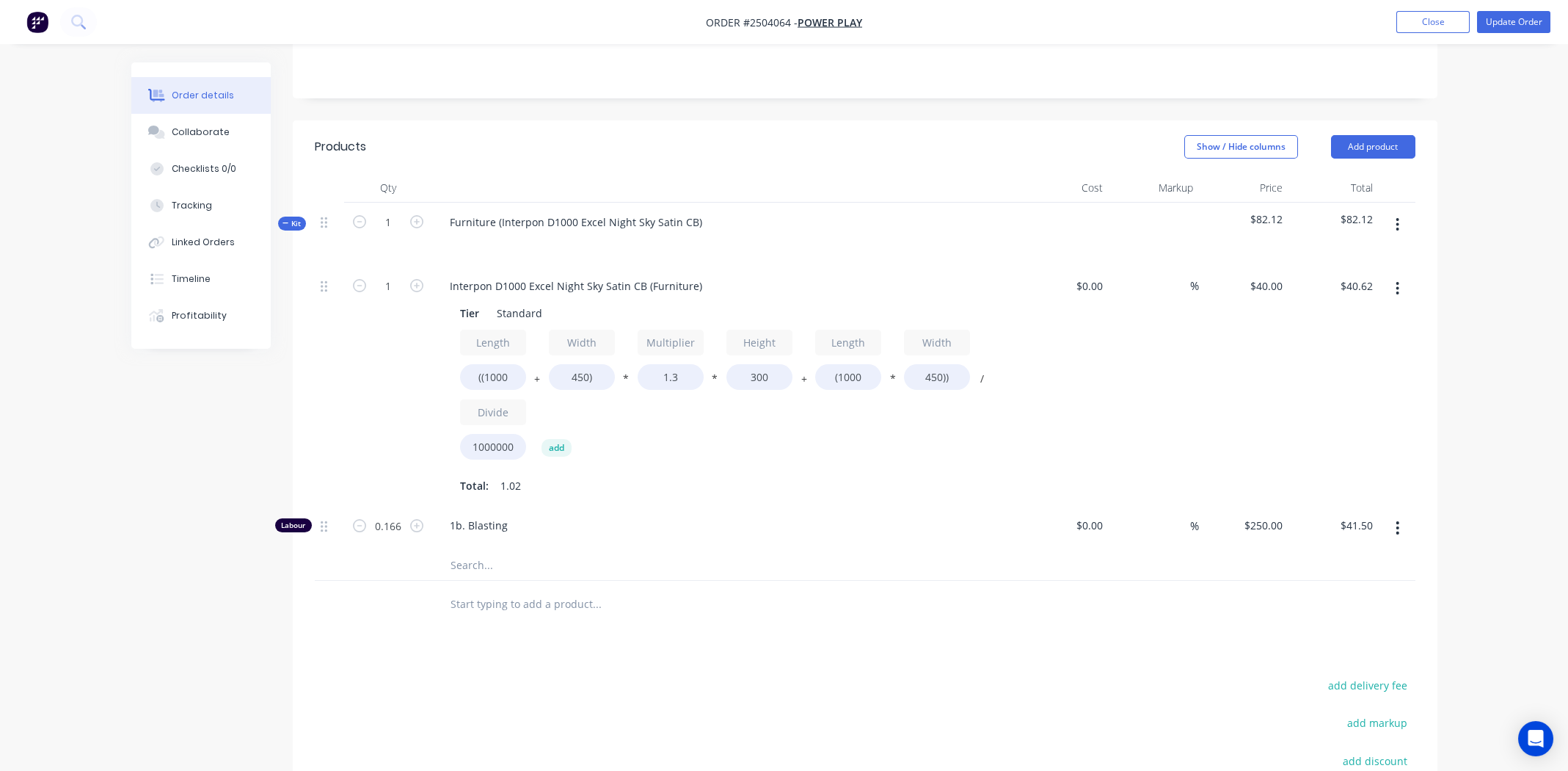
scroll to position [7, 0]
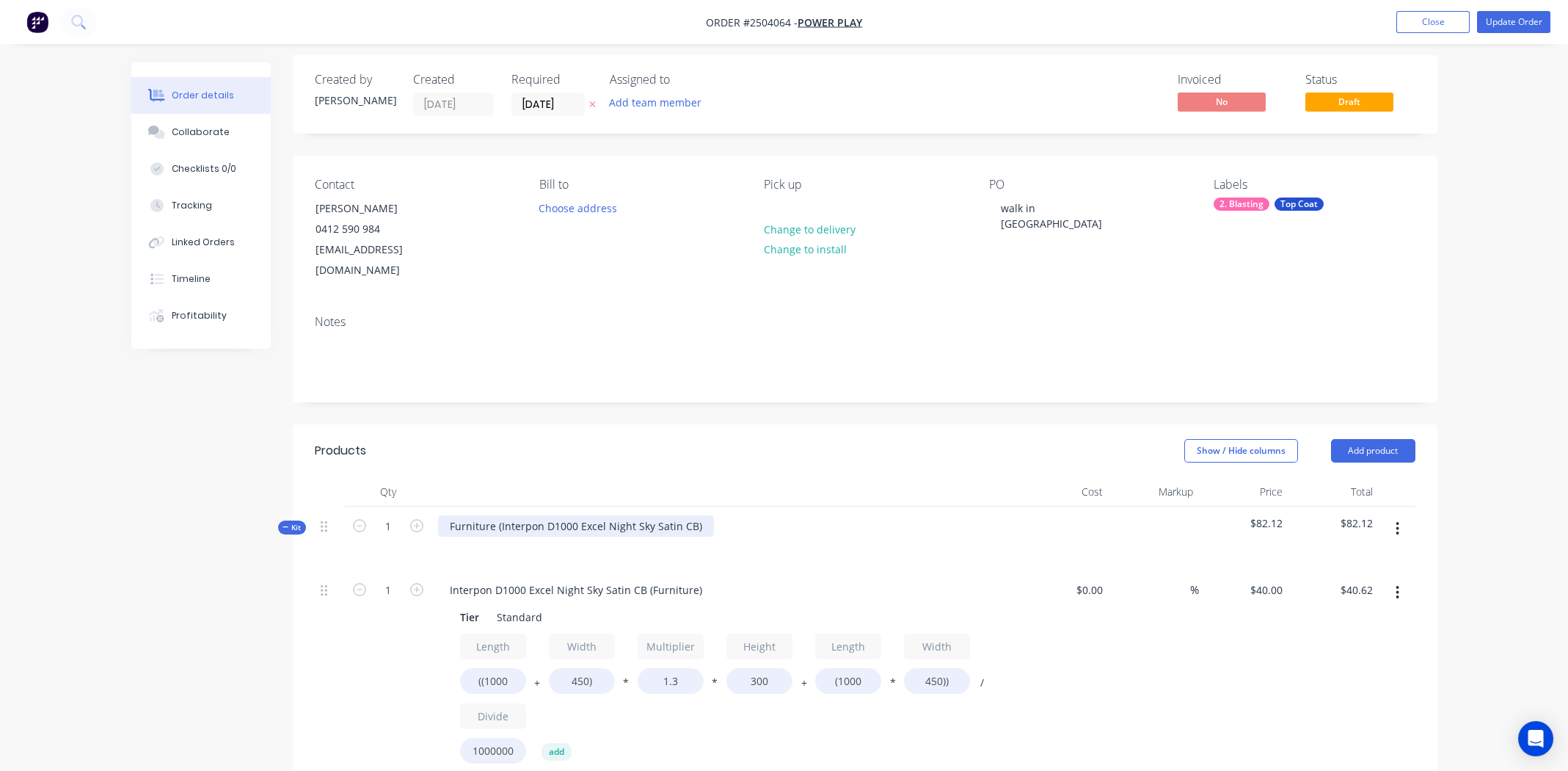
click at [702, 516] on div "Furniture (Interpon D1000 Excel Night Sky Satin CB)" at bounding box center [576, 526] width 276 height 21
click at [581, 516] on div "Interpon D1000 Excel Night Sky Satin CB" at bounding box center [548, 526] width 221 height 21
copy div "Interpon D1000 Excel Night Sky Satin CB"
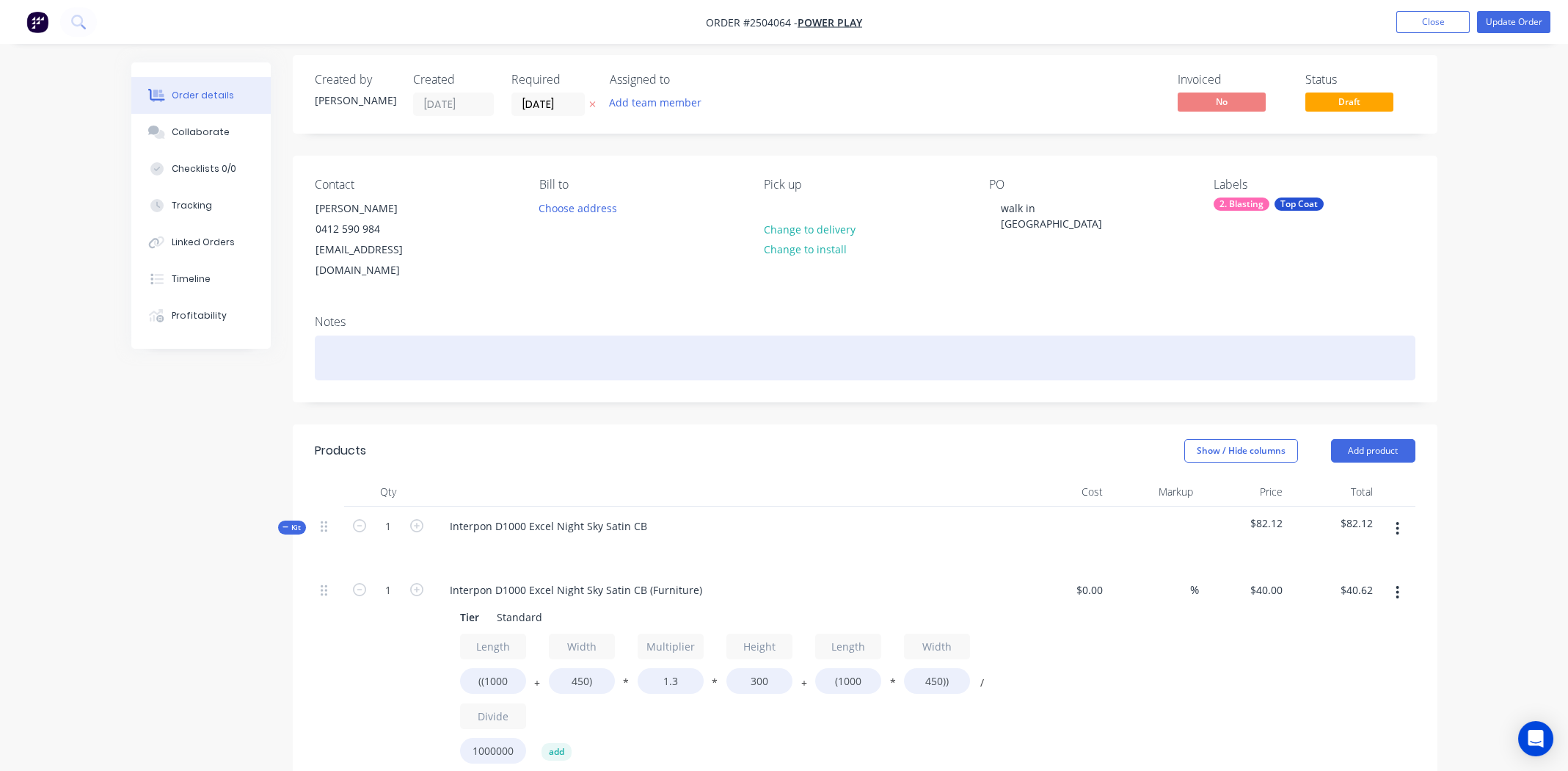
click at [385, 335] on div at bounding box center [865, 357] width 1100 height 44
paste div
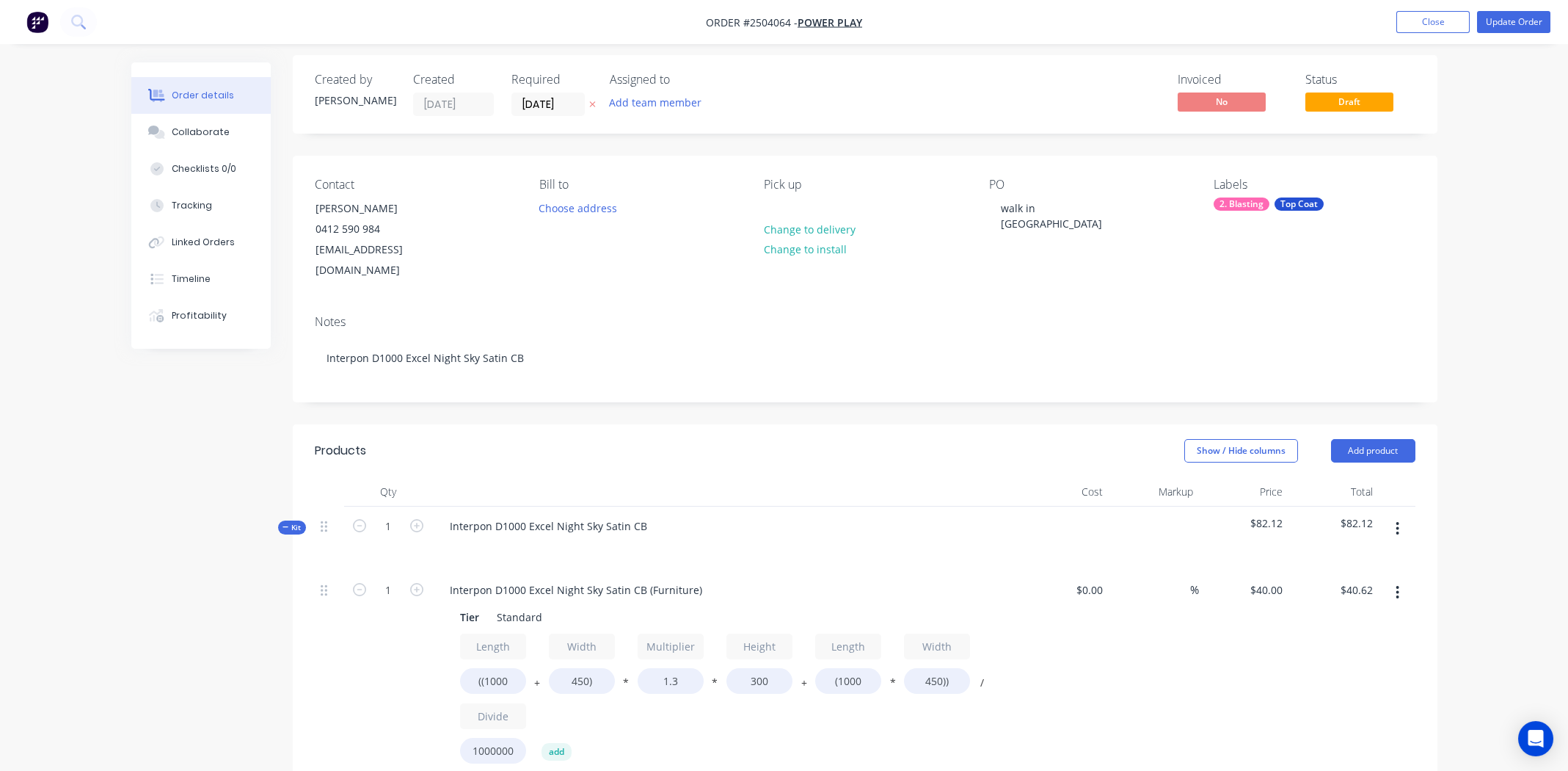
click at [1077, 269] on div "Contact Mike 0412 590 984 powerplay@powerplay.net.au Bill to Choose address Pic…" at bounding box center [865, 229] width 1145 height 148
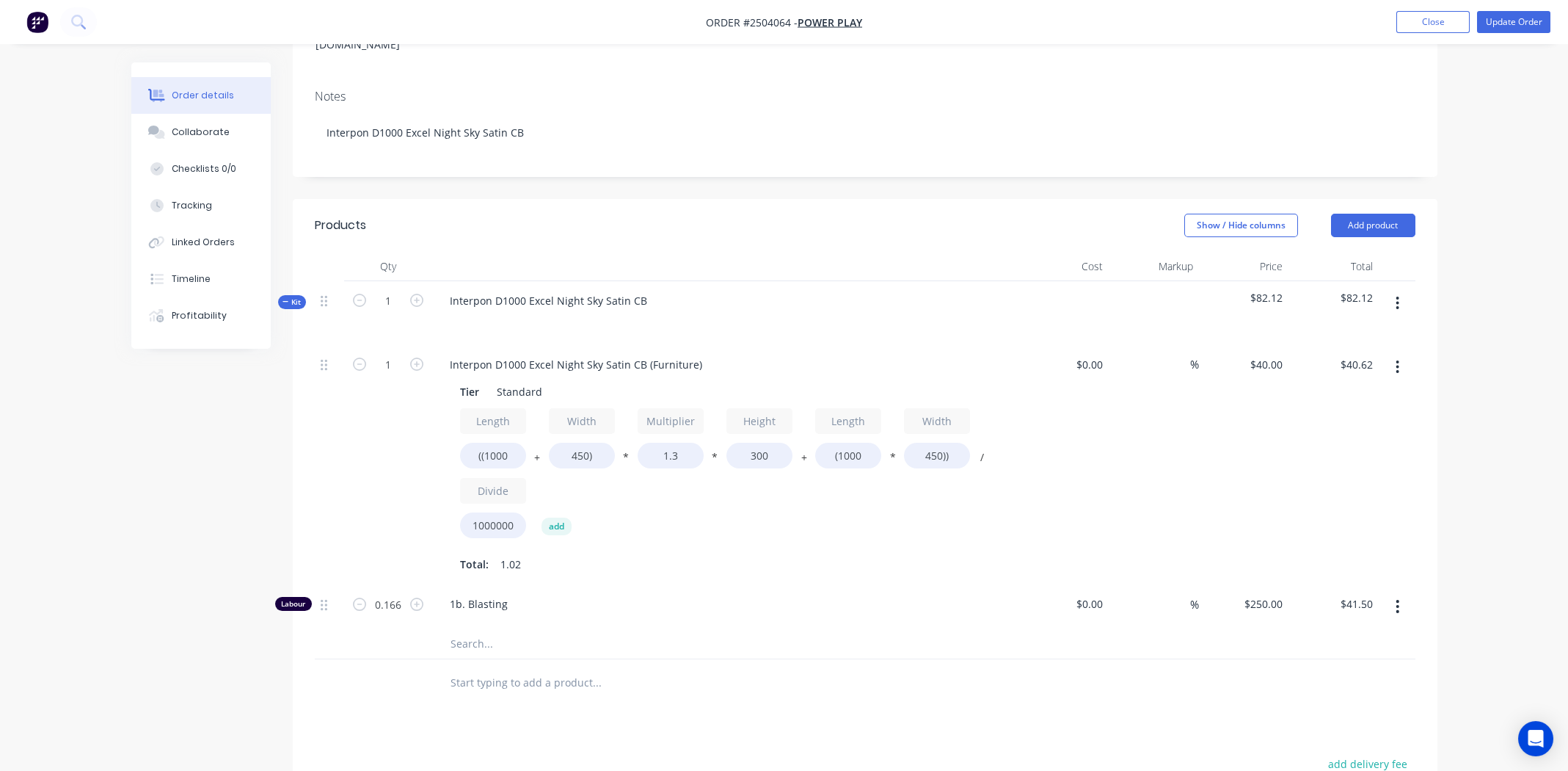
scroll to position [0, 0]
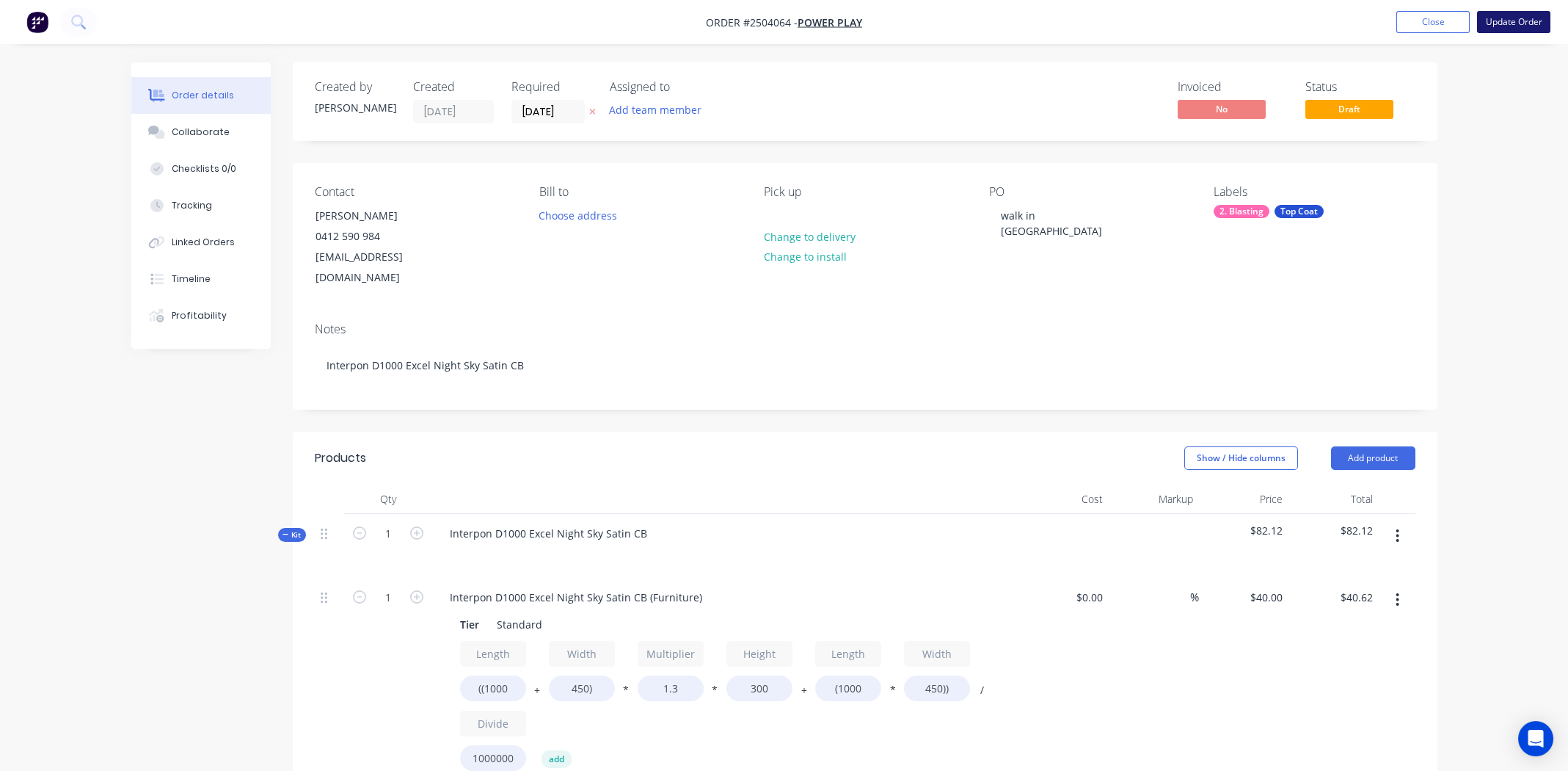
click at [1493, 20] on button "Update Order" at bounding box center [1514, 21] width 74 height 22
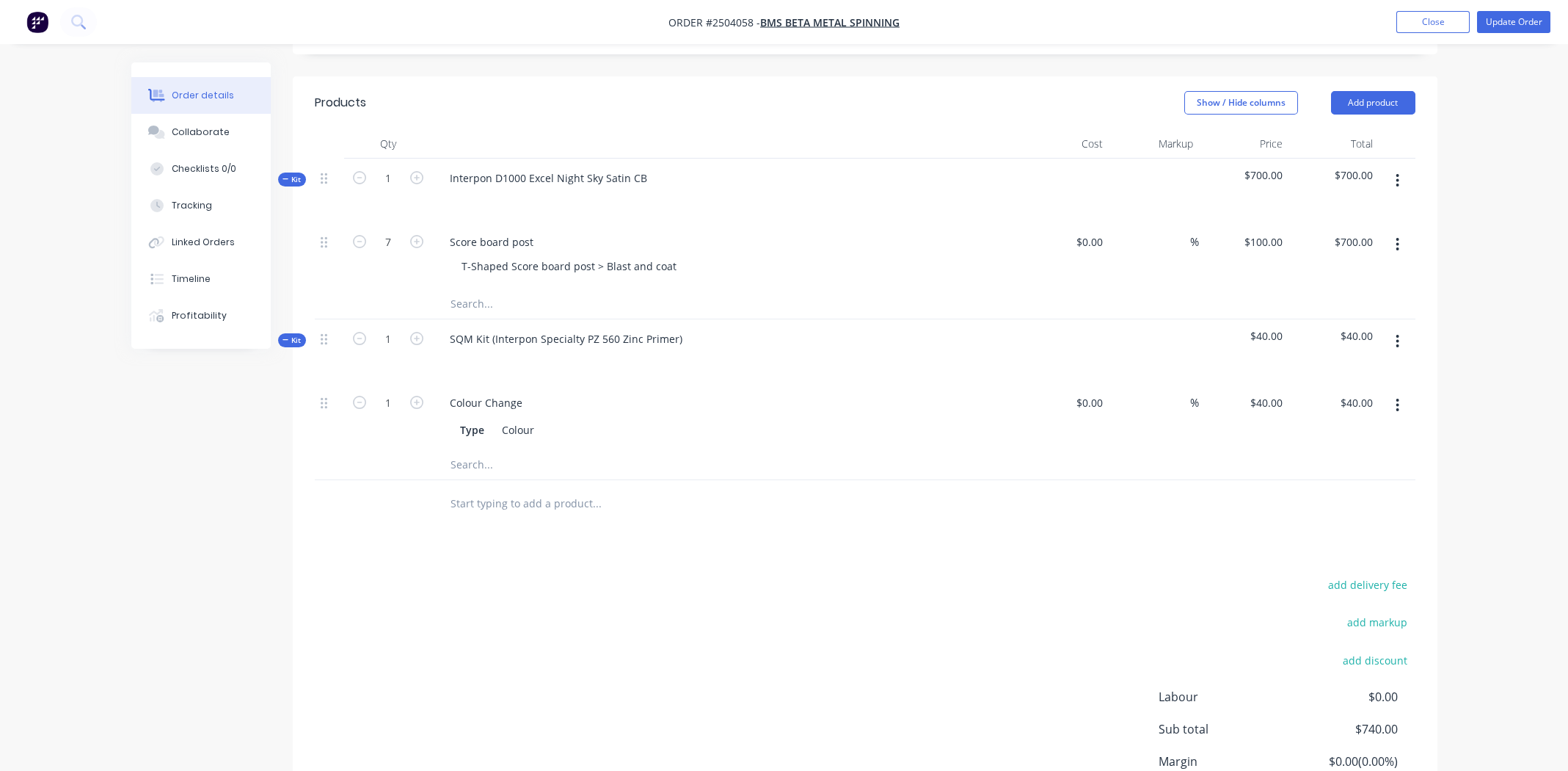
scroll to position [366, 0]
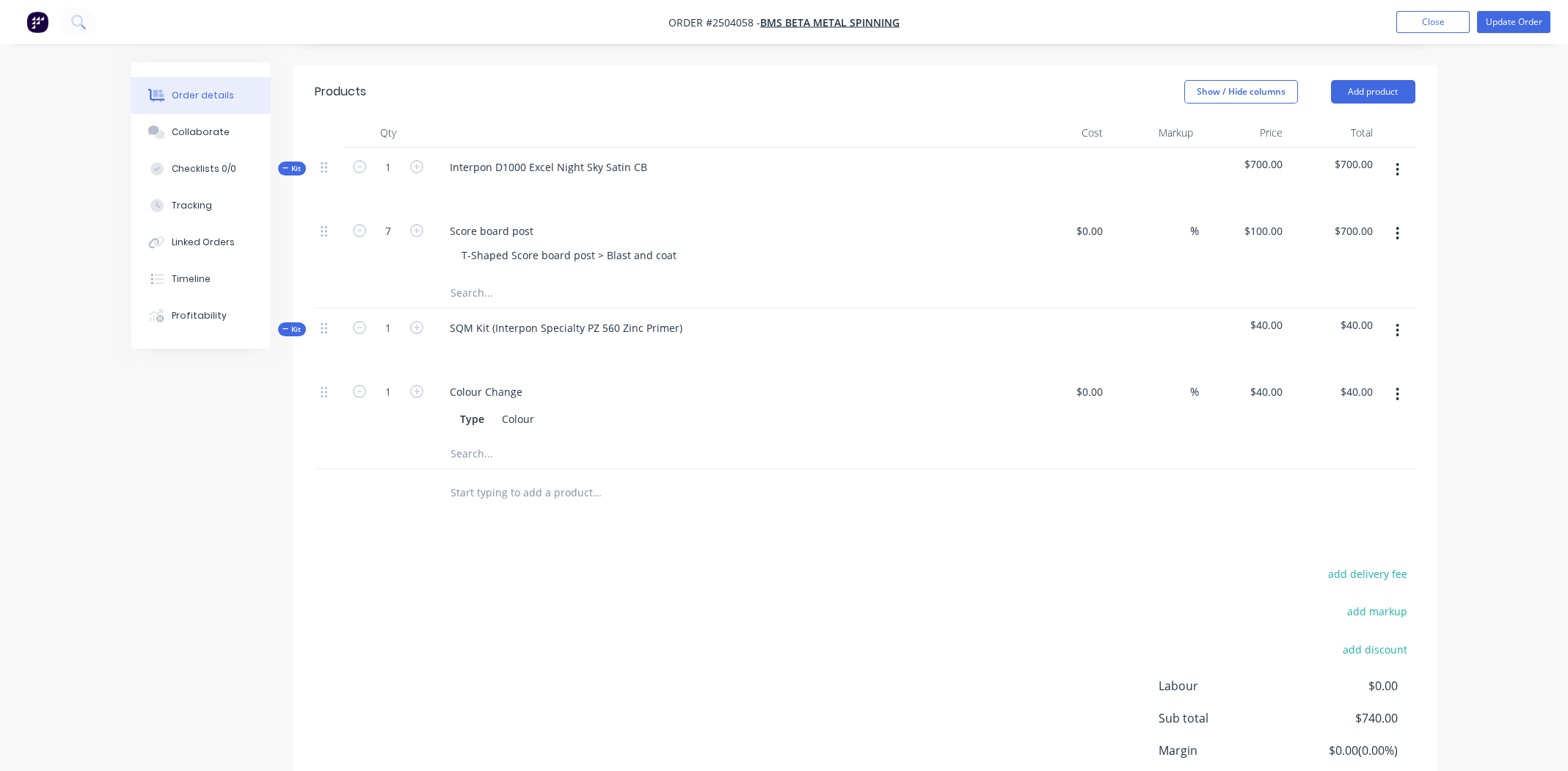
click at [1398, 324] on icon "button" at bounding box center [1397, 330] width 3 height 13
click at [1367, 358] on div "Add product to kit" at bounding box center [1346, 369] width 113 height 21
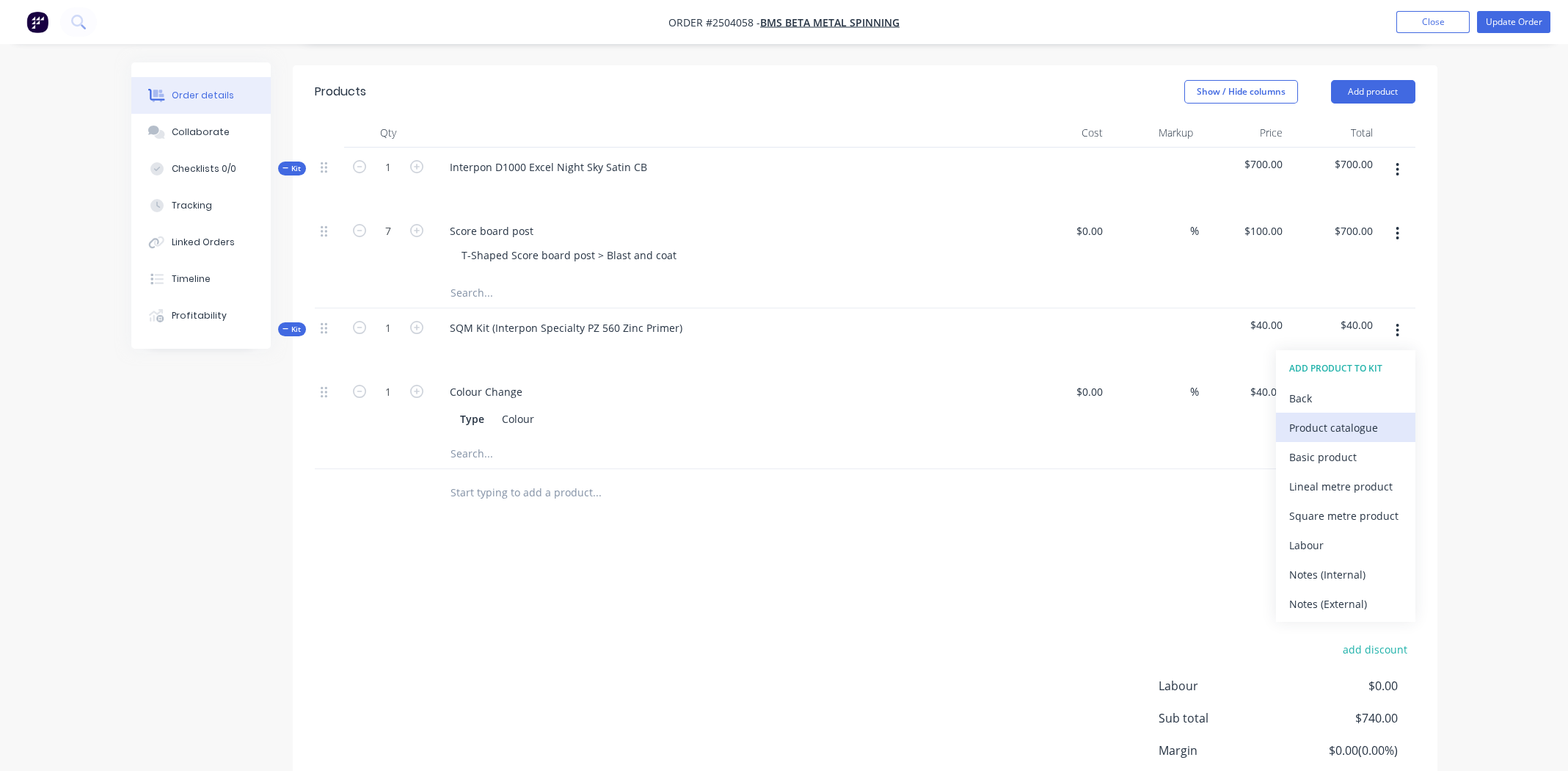
click at [1352, 417] on div "Product catalogue" at bounding box center [1346, 428] width 113 height 21
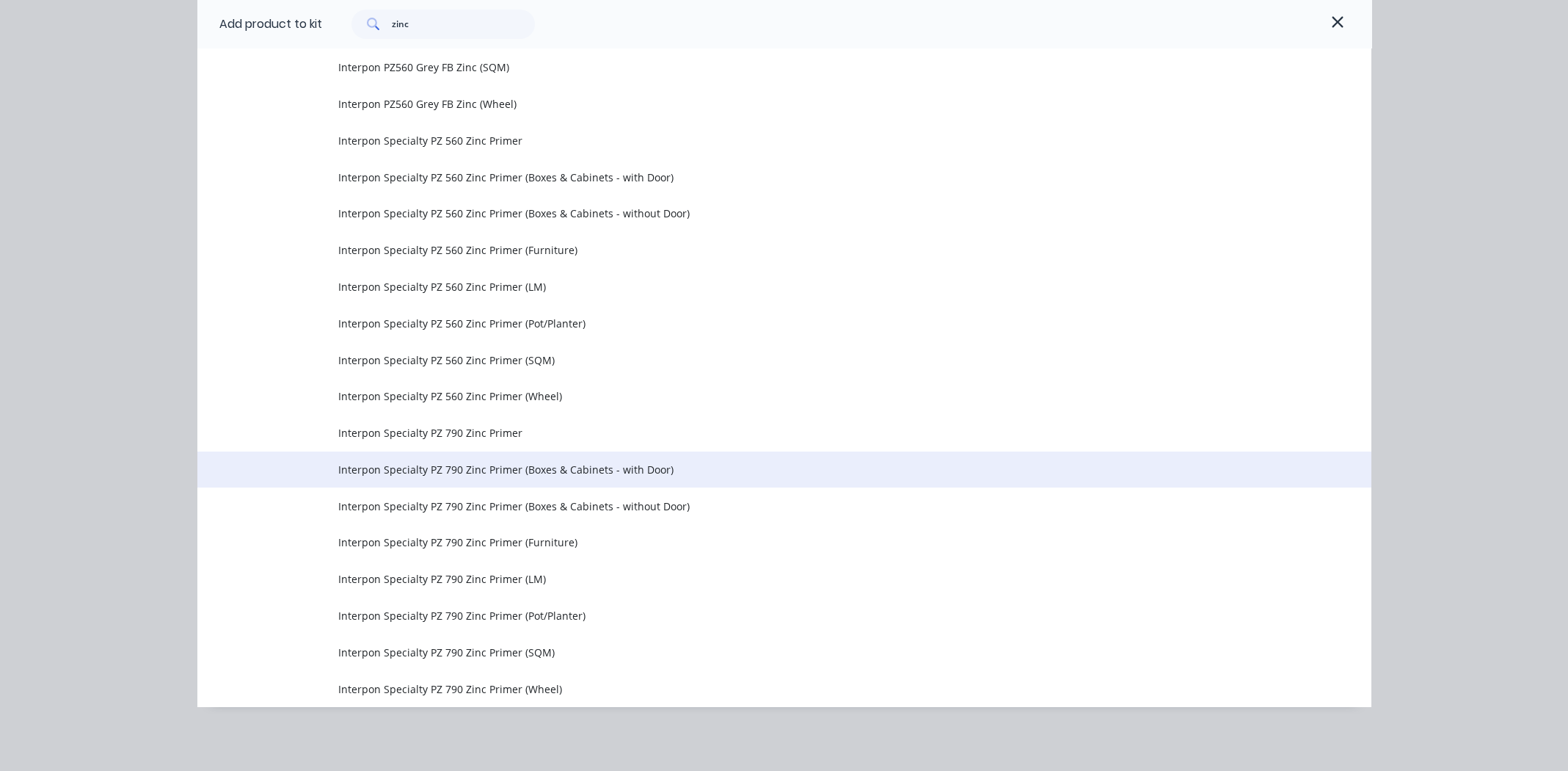
scroll to position [958, 0]
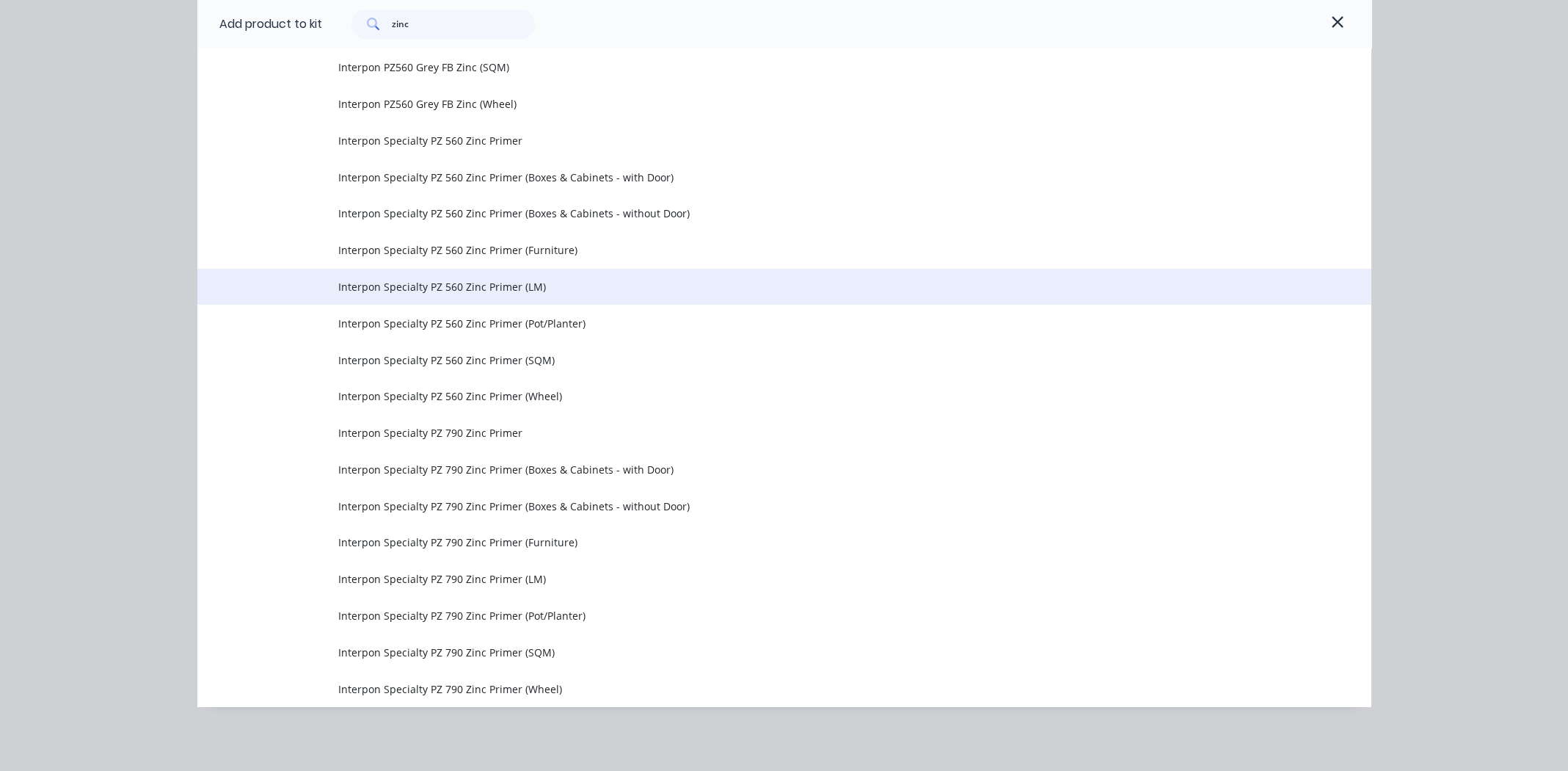
click at [455, 286] on span "Interpon Specialty PZ 560 Zinc Primer (LM)" at bounding box center [752, 286] width 827 height 15
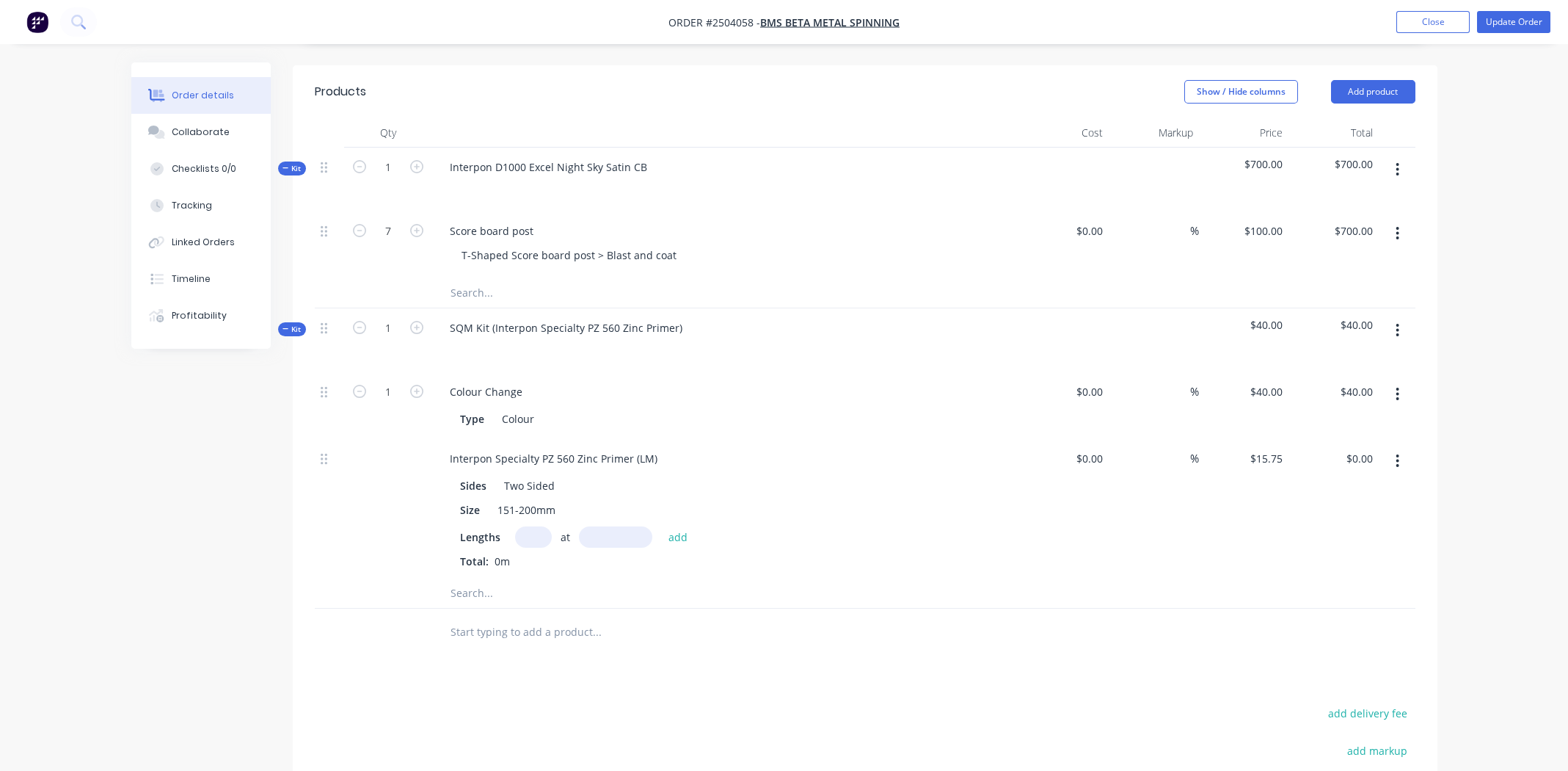
click at [532, 526] on input "text" at bounding box center [533, 537] width 36 height 21
type input "7"
type input "3840mm"
click at [674, 526] on button "add" at bounding box center [678, 536] width 35 height 20
type input "$423.36"
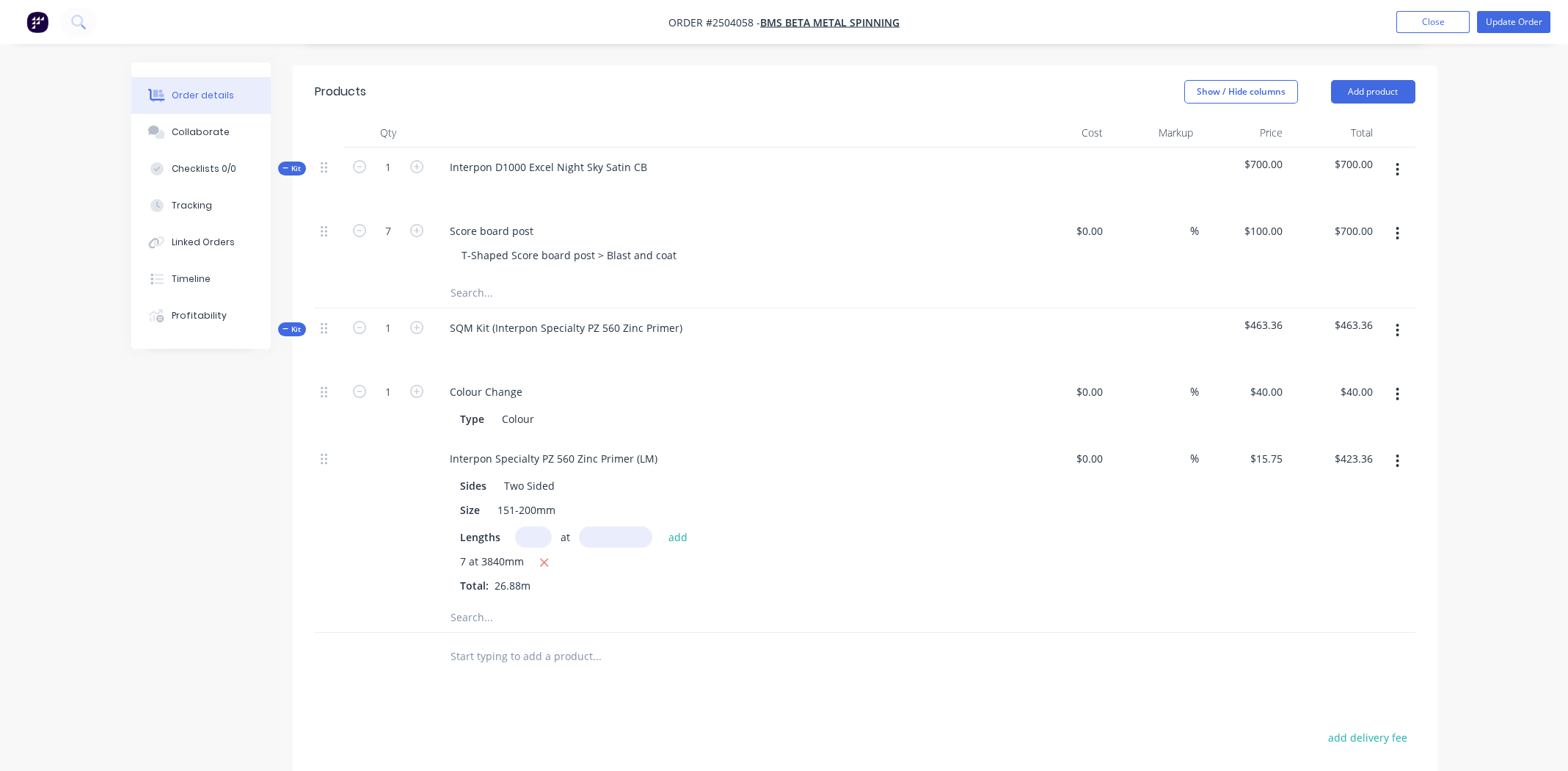
click at [1394, 448] on button "button" at bounding box center [1397, 462] width 35 height 27
click at [1340, 489] on div "Duplicate" at bounding box center [1346, 500] width 113 height 21
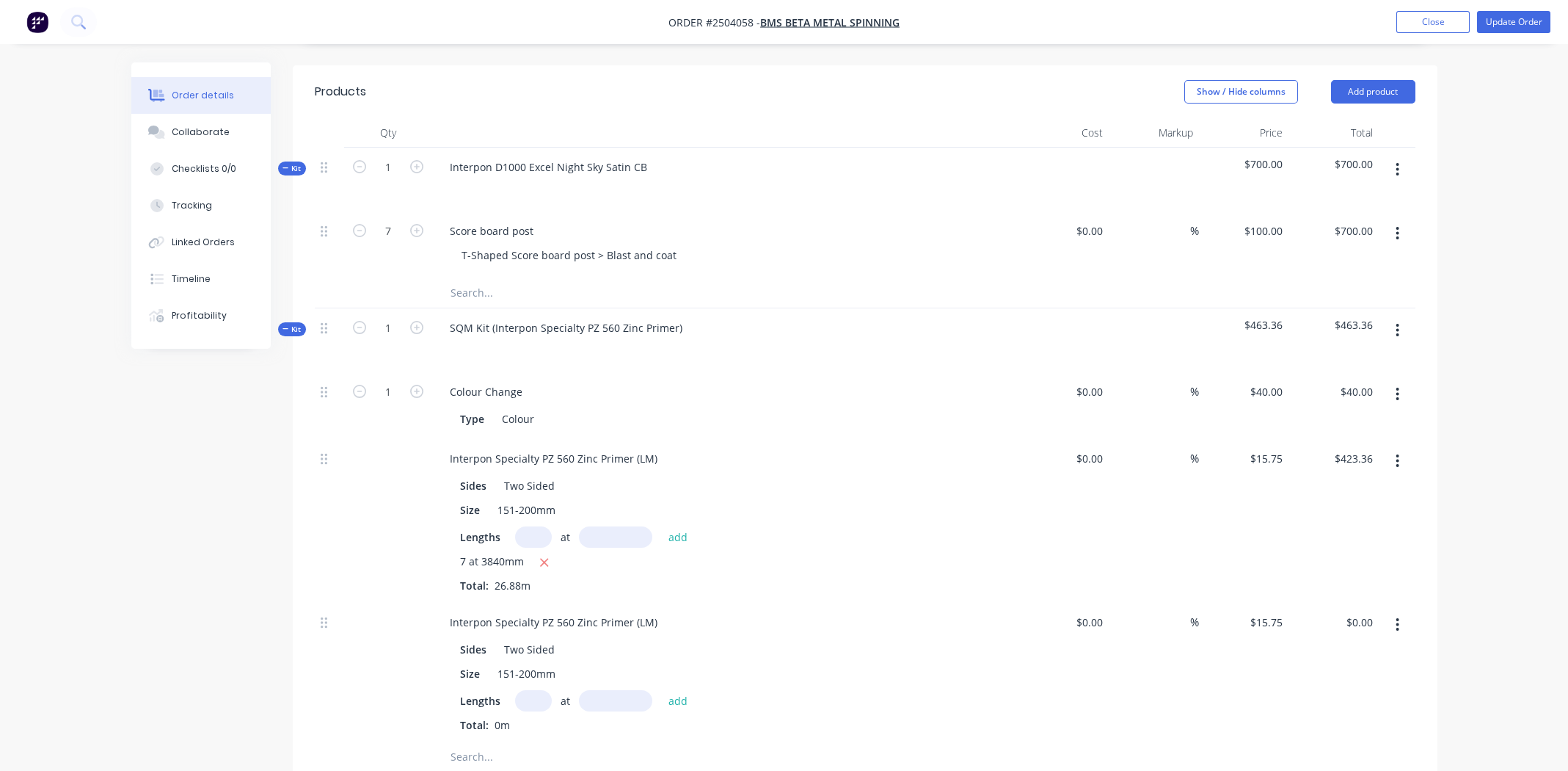
click at [1402, 612] on button "button" at bounding box center [1397, 625] width 35 height 27
click at [1330, 711] on div "Delete" at bounding box center [1346, 722] width 113 height 21
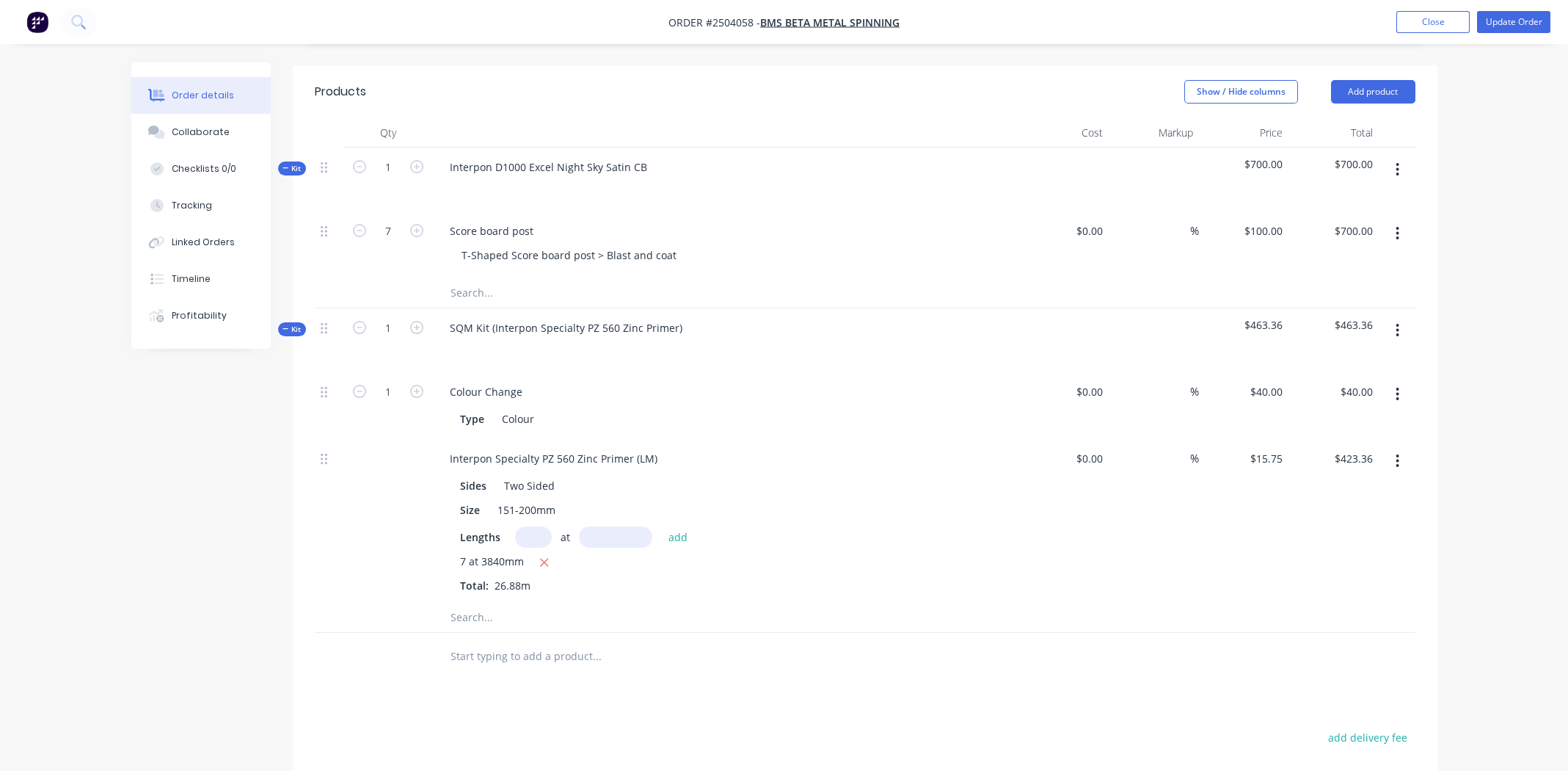
click at [1398, 324] on icon "button" at bounding box center [1397, 330] width 3 height 13
click at [1367, 358] on div "Add product to kit" at bounding box center [1346, 369] width 113 height 21
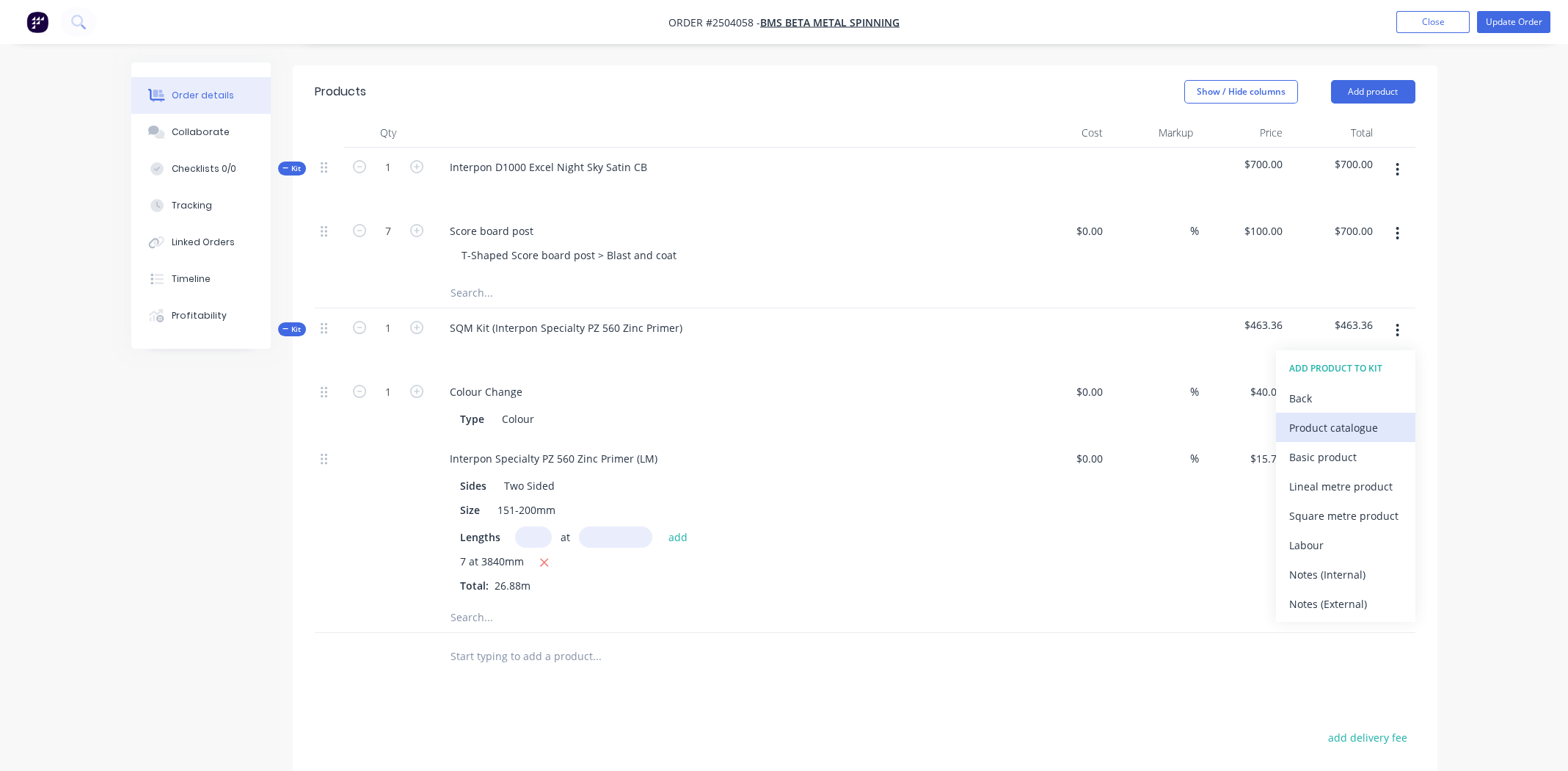
click at [1324, 417] on div "Product catalogue" at bounding box center [1346, 428] width 113 height 21
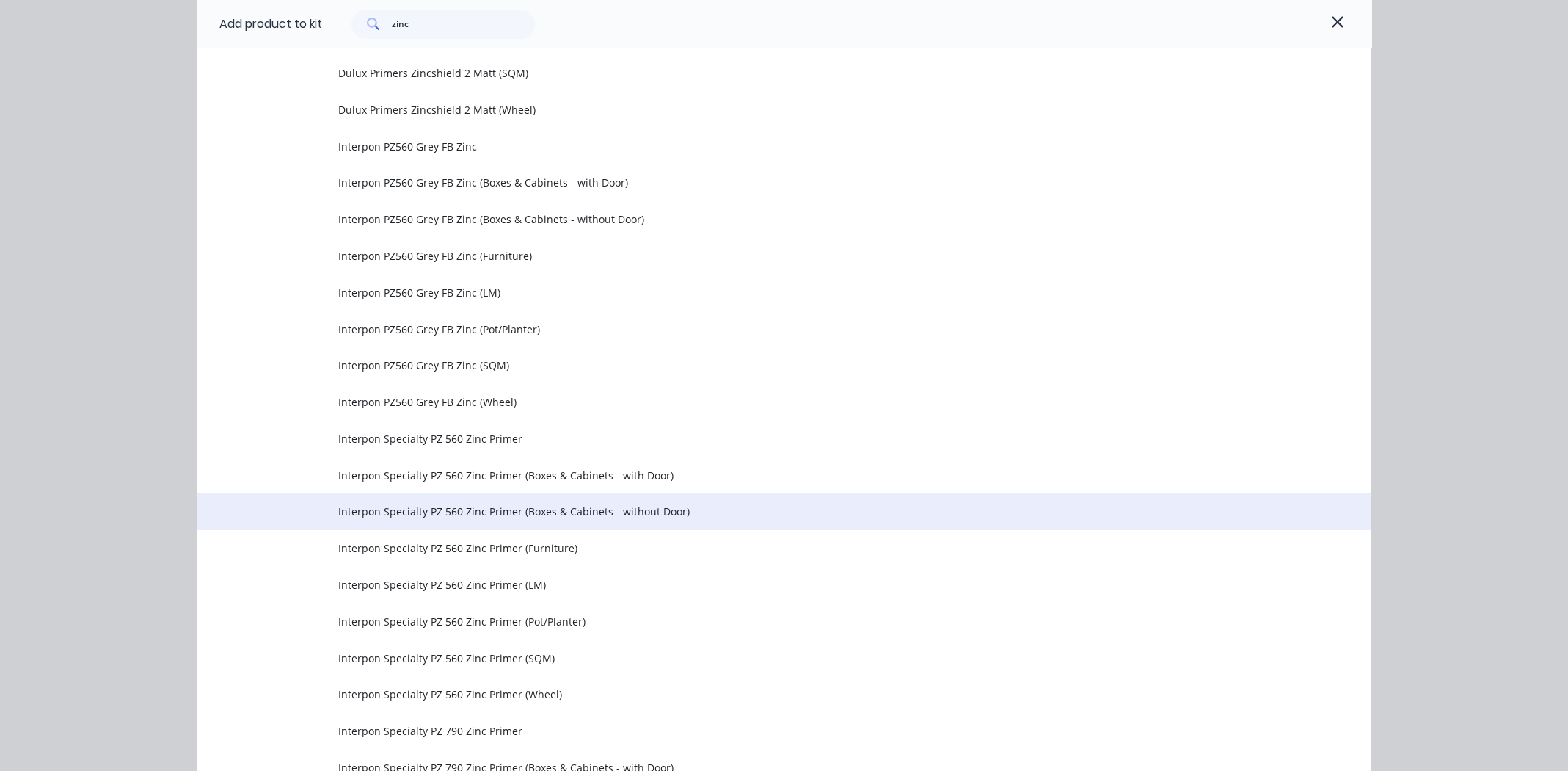
scroll to position [958, 0]
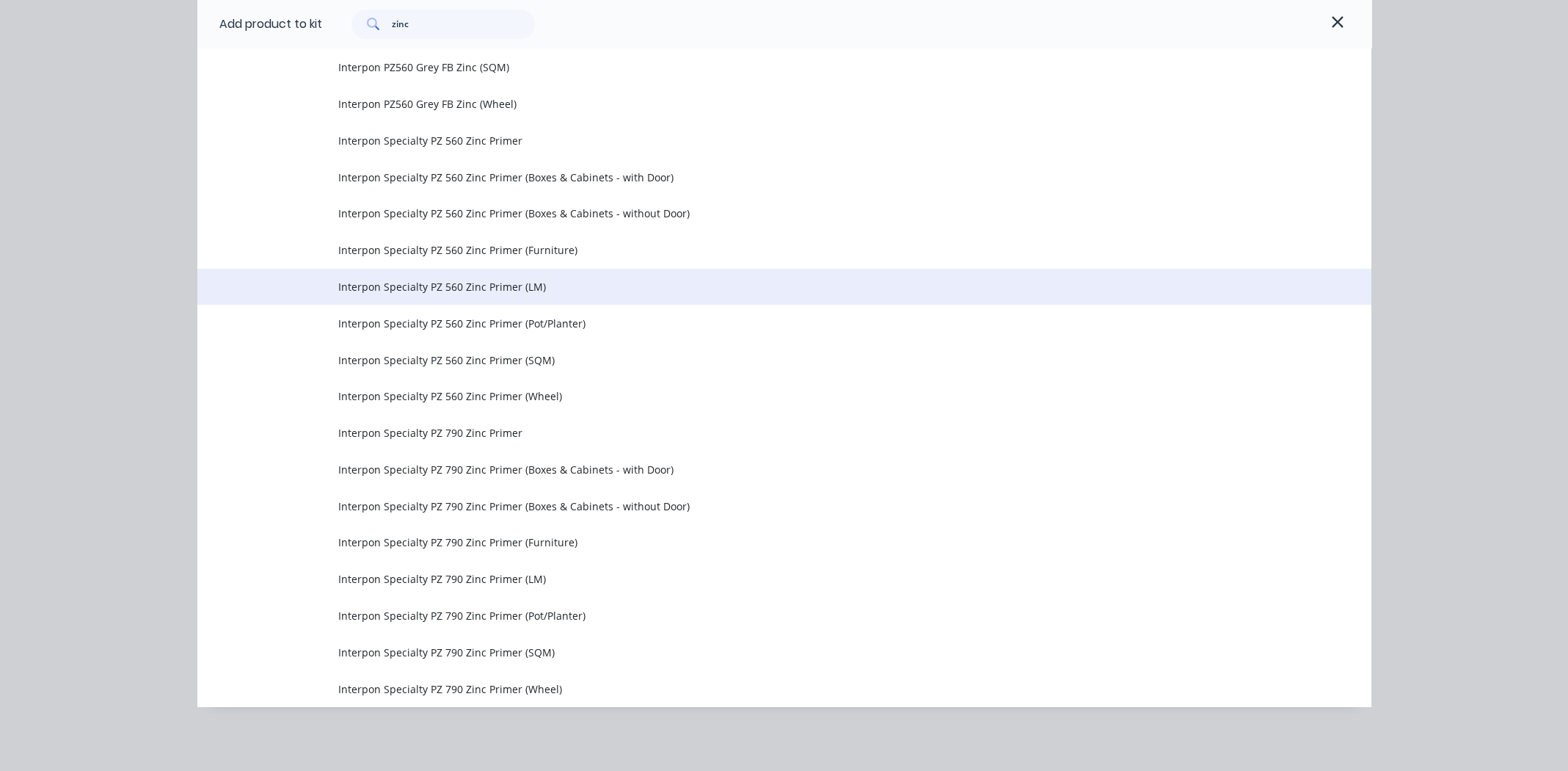
click at [504, 283] on span "Interpon Specialty PZ 560 Zinc Primer (LM)" at bounding box center [752, 286] width 827 height 15
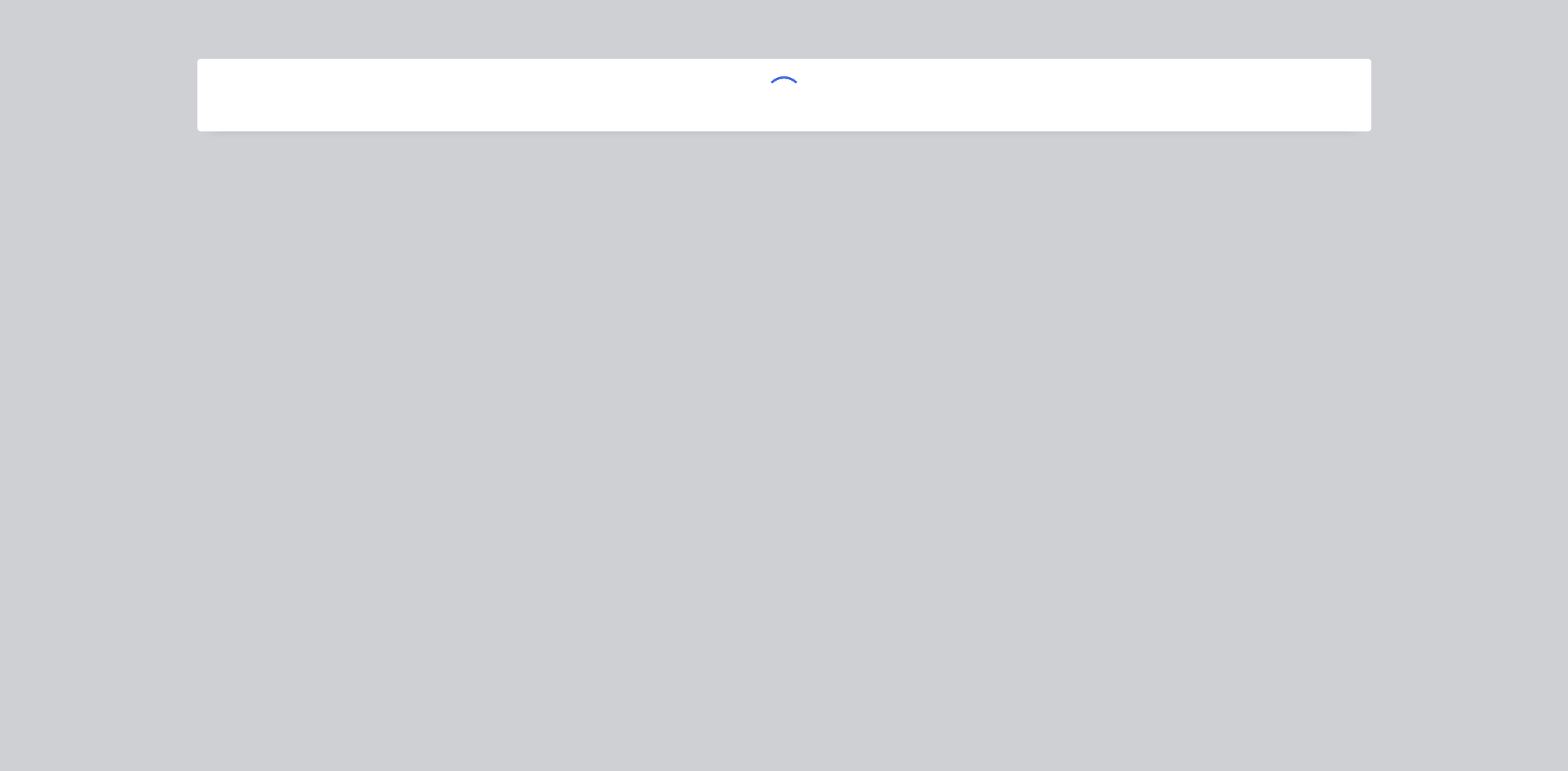
scroll to position [0, 0]
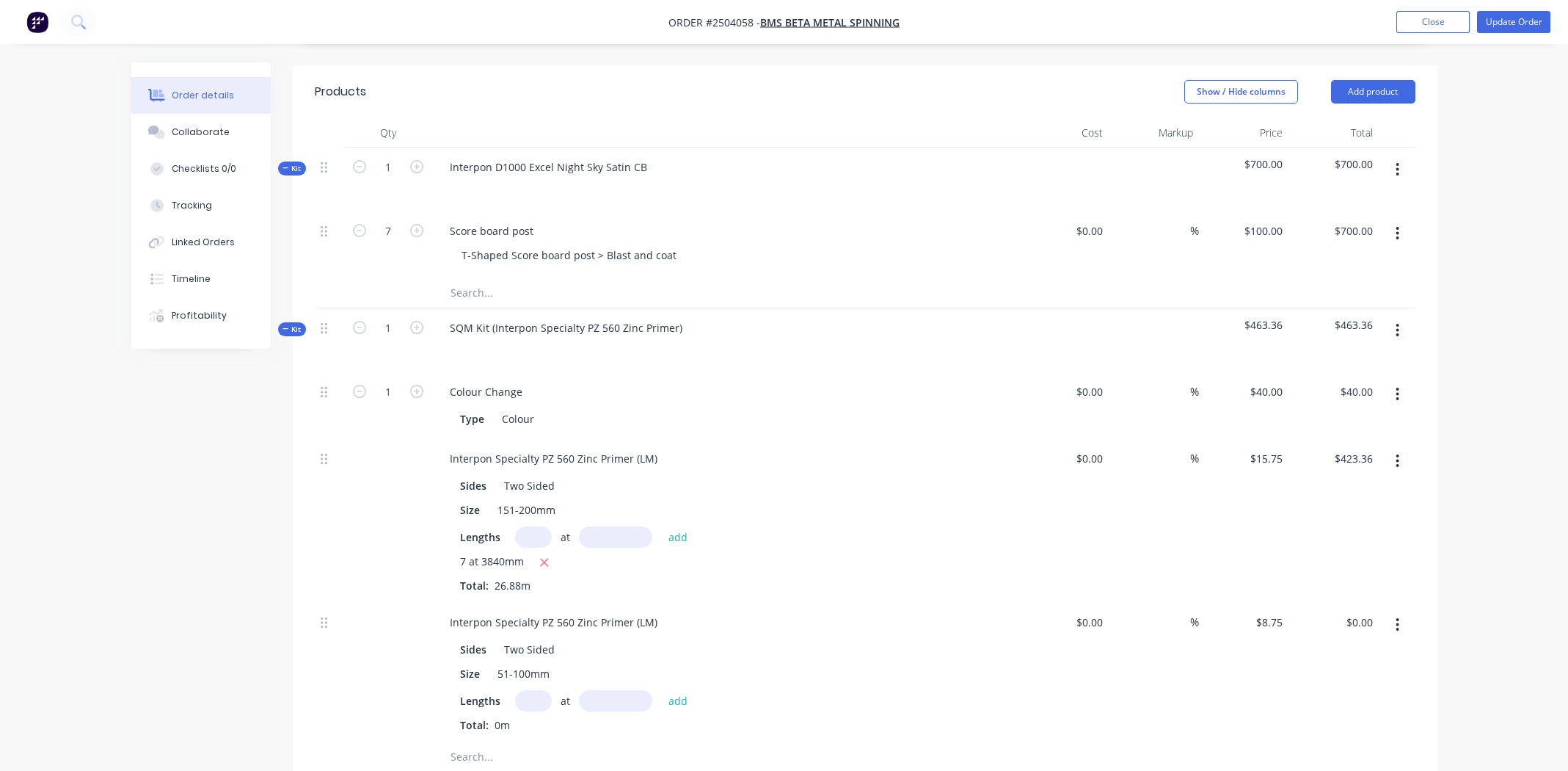
click at [536, 690] on input "text" at bounding box center [533, 701] width 36 height 21
type input "14"
type input "1210mm"
click at [827, 603] on div "Interpon Specialty PZ 560 Zinc Primer (LM) Sides Two Sided Size 51-100mm Length…" at bounding box center [725, 672] width 588 height 140
click at [678, 690] on button "add" at bounding box center [678, 700] width 35 height 20
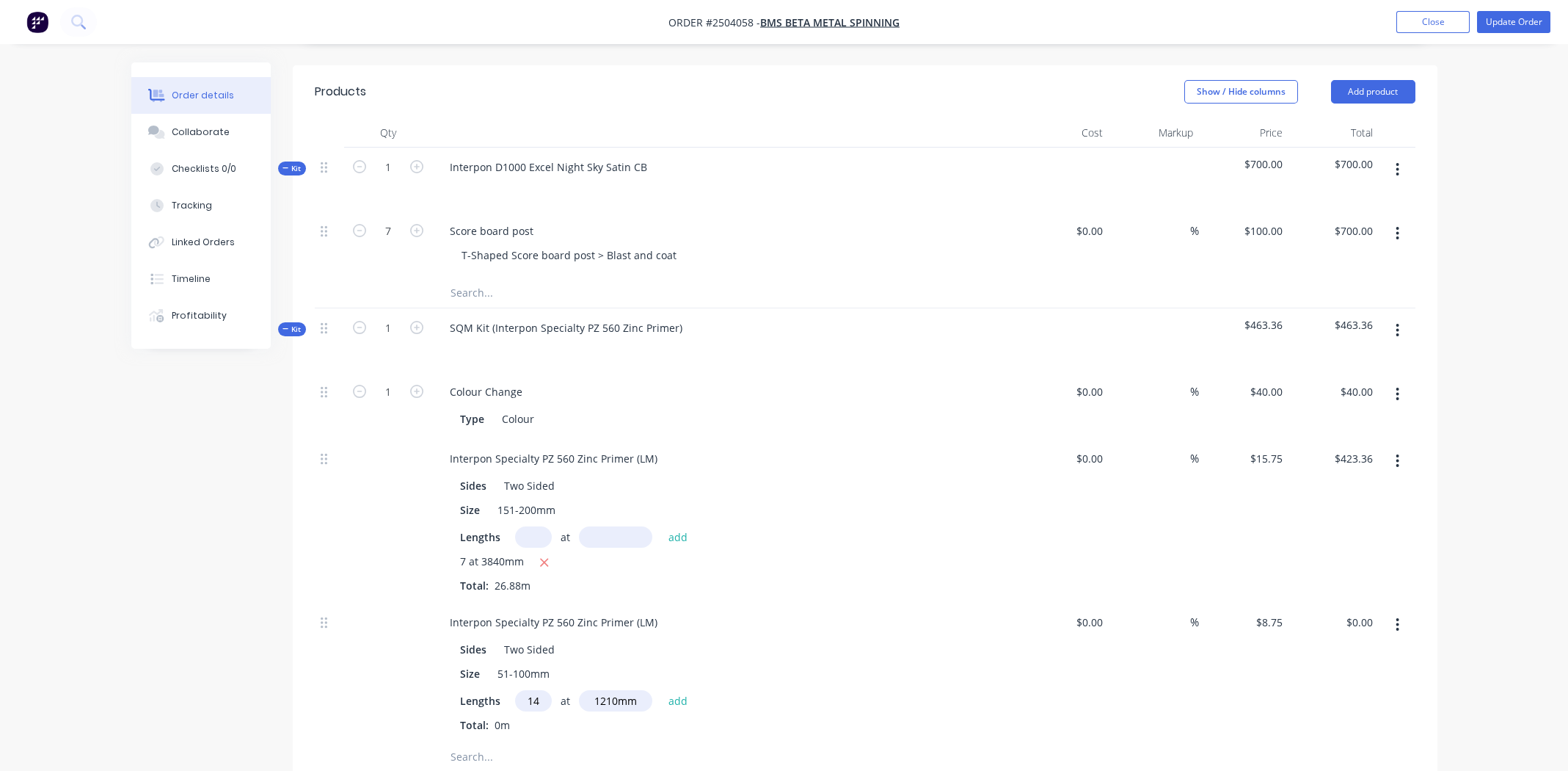
type input "$148.23"
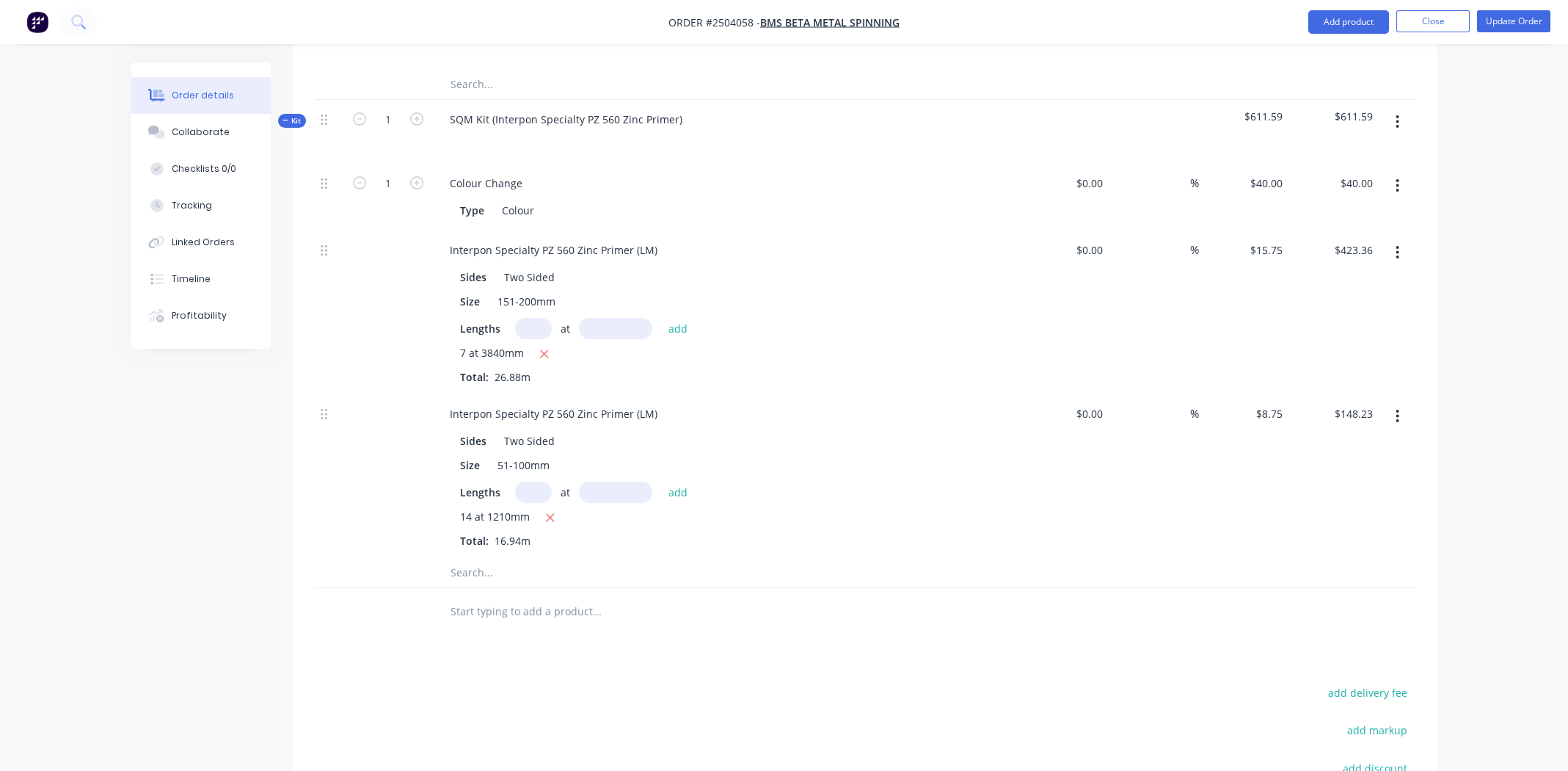
scroll to position [571, 0]
click at [908, 486] on div "Lengths at add" at bounding box center [726, 496] width 532 height 21
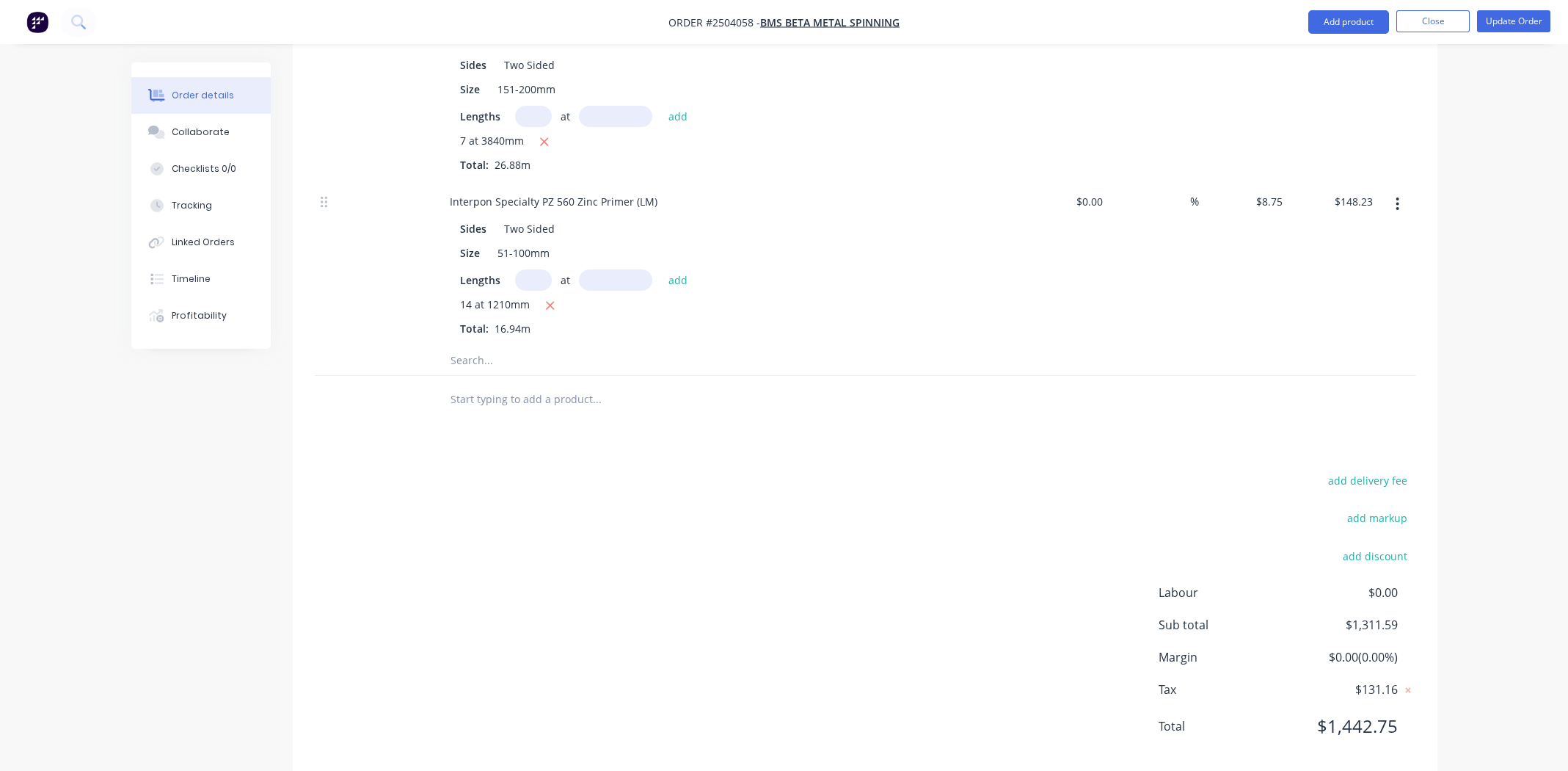
scroll to position [791, 0]
click at [706, 554] on div "add delivery fee add markup add discount Labour $0.00 Sub total $1,311.59 Margi…" at bounding box center [865, 607] width 1100 height 284
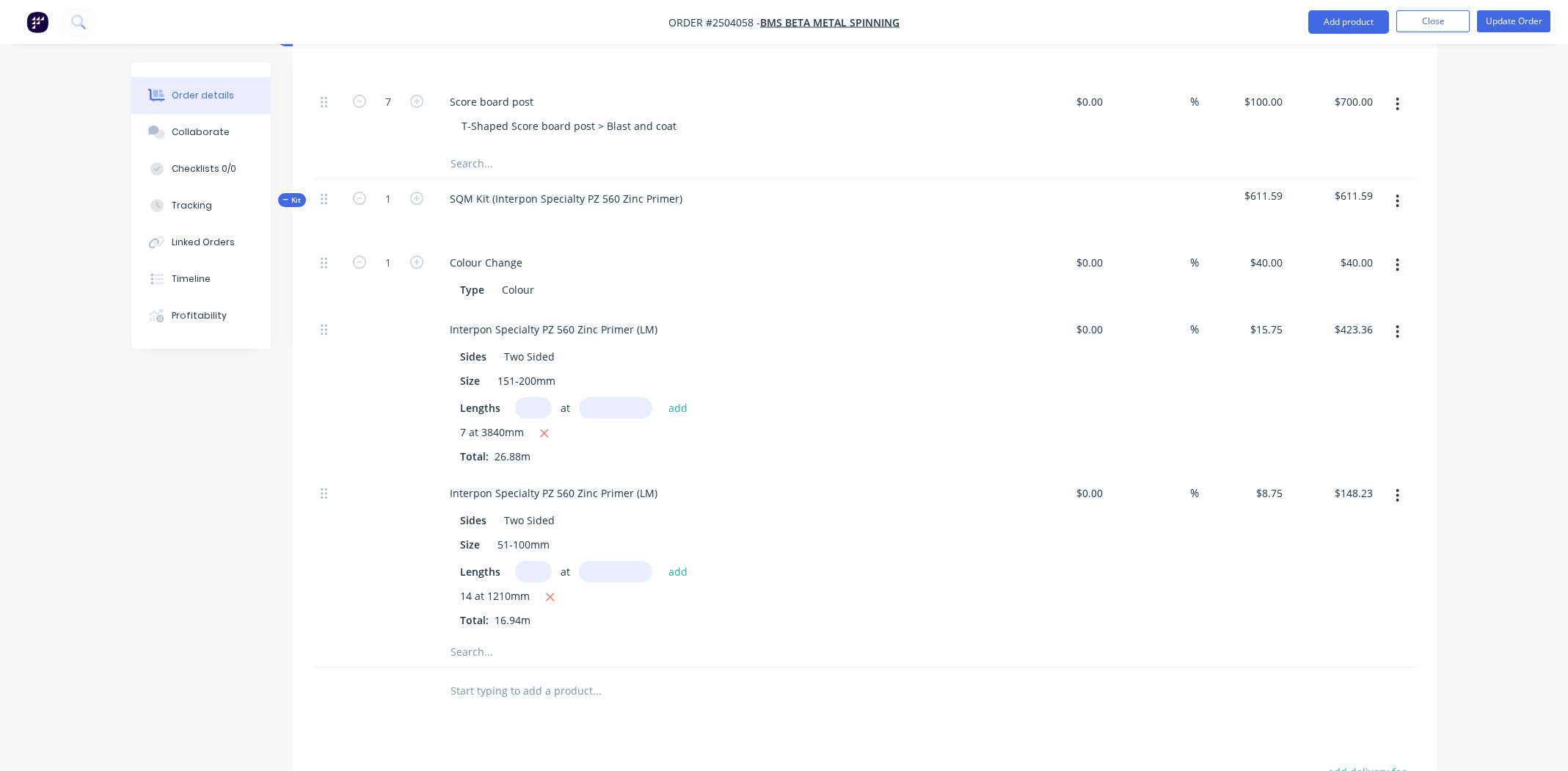
scroll to position [498, 0]
click at [1514, 20] on button "Update Order" at bounding box center [1514, 21] width 74 height 22
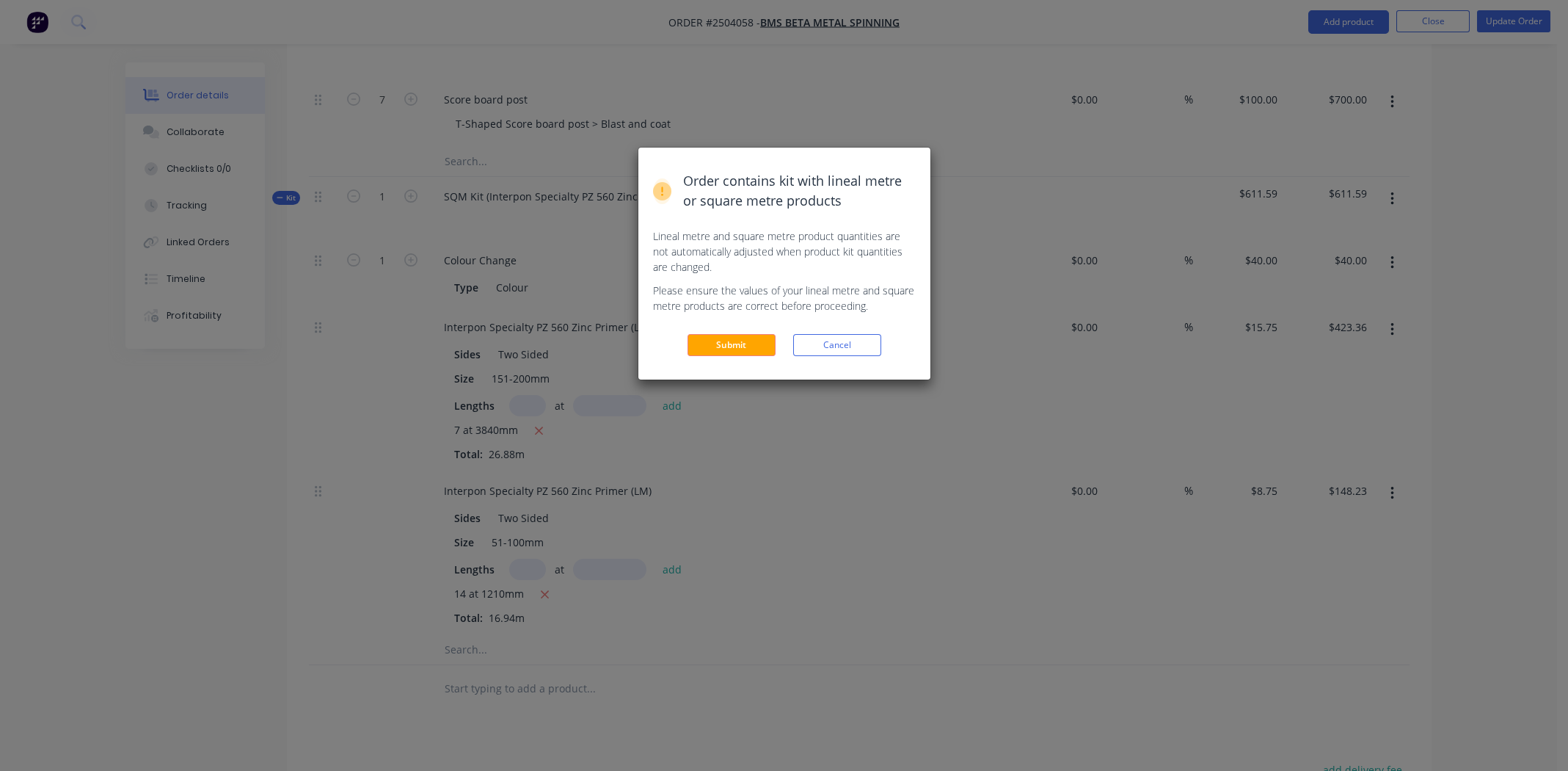
click at [726, 348] on button "Submit" at bounding box center [732, 345] width 88 height 22
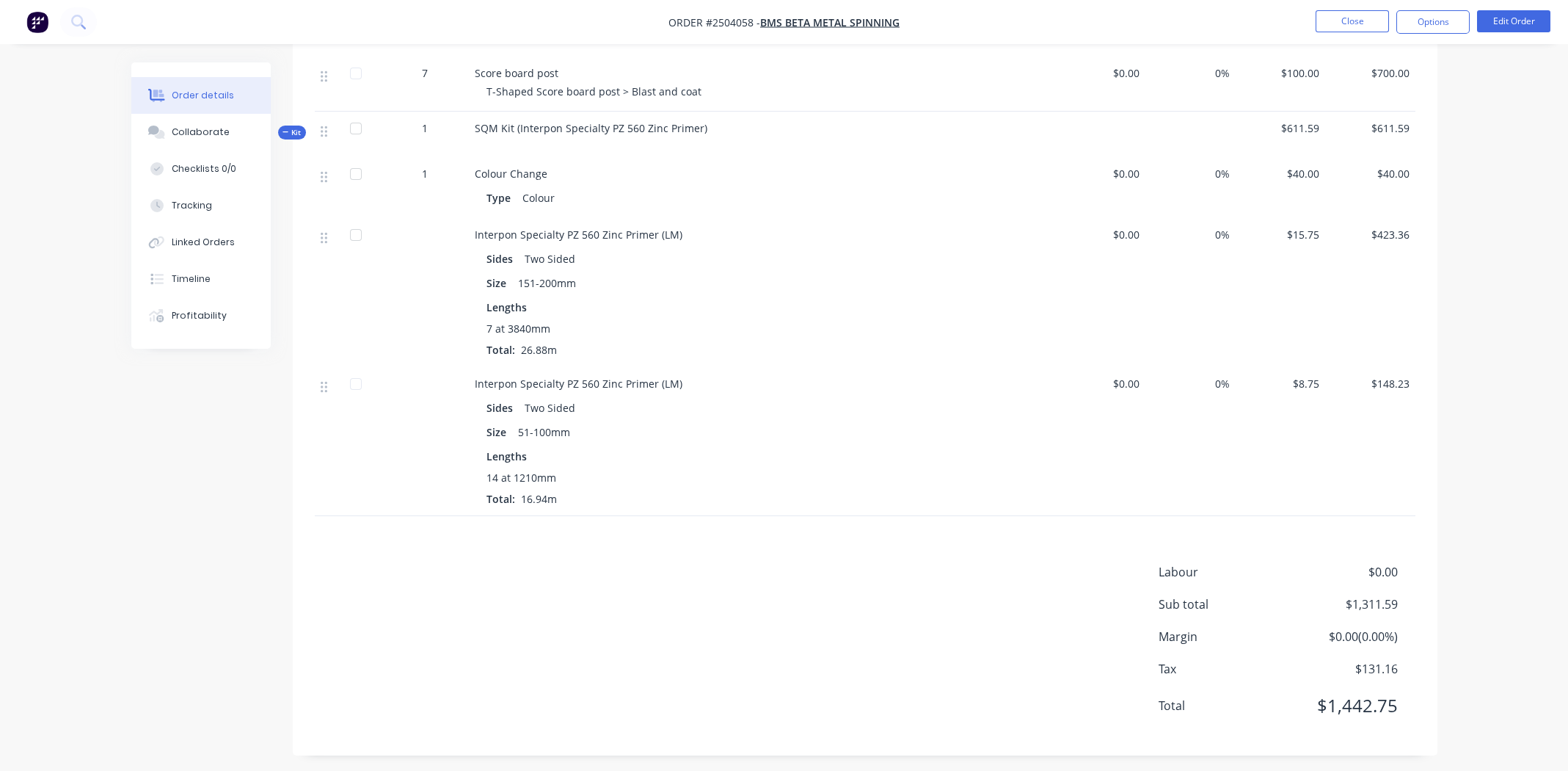
scroll to position [486, 0]
drag, startPoint x: 1390, startPoint y: 597, endPoint x: 1332, endPoint y: 603, distance: 58.3
click at [1325, 603] on span "$1,311.59" at bounding box center [1343, 598] width 108 height 18
copy span "$1,311.59"
click at [797, 647] on div "Labour $0.00 Sub total $1,311.59 Margin $0.00 ( 0.00 %) Tax $131.16 Total $1,44…" at bounding box center [865, 643] width 1100 height 171
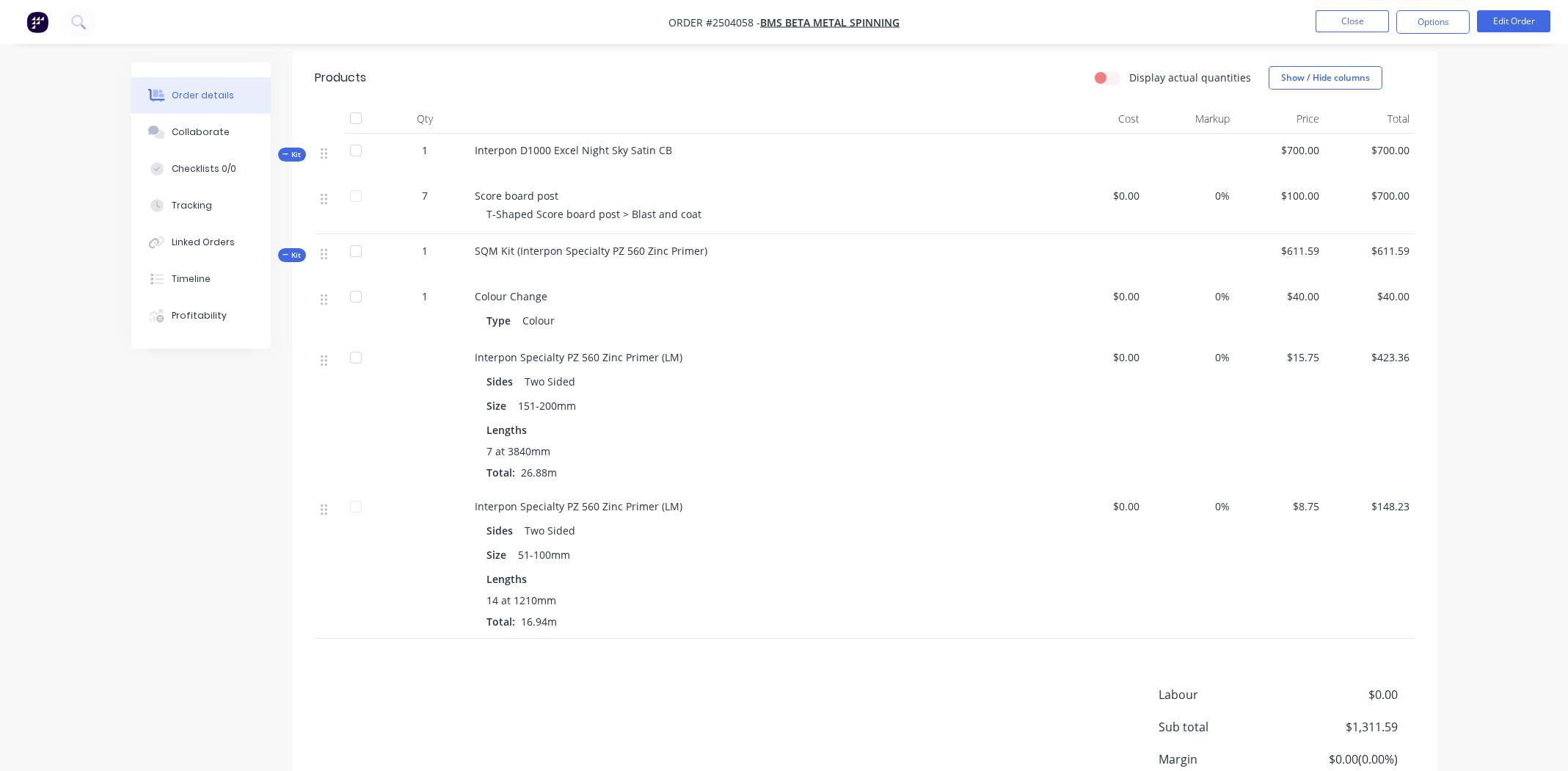
scroll to position [412, 0]
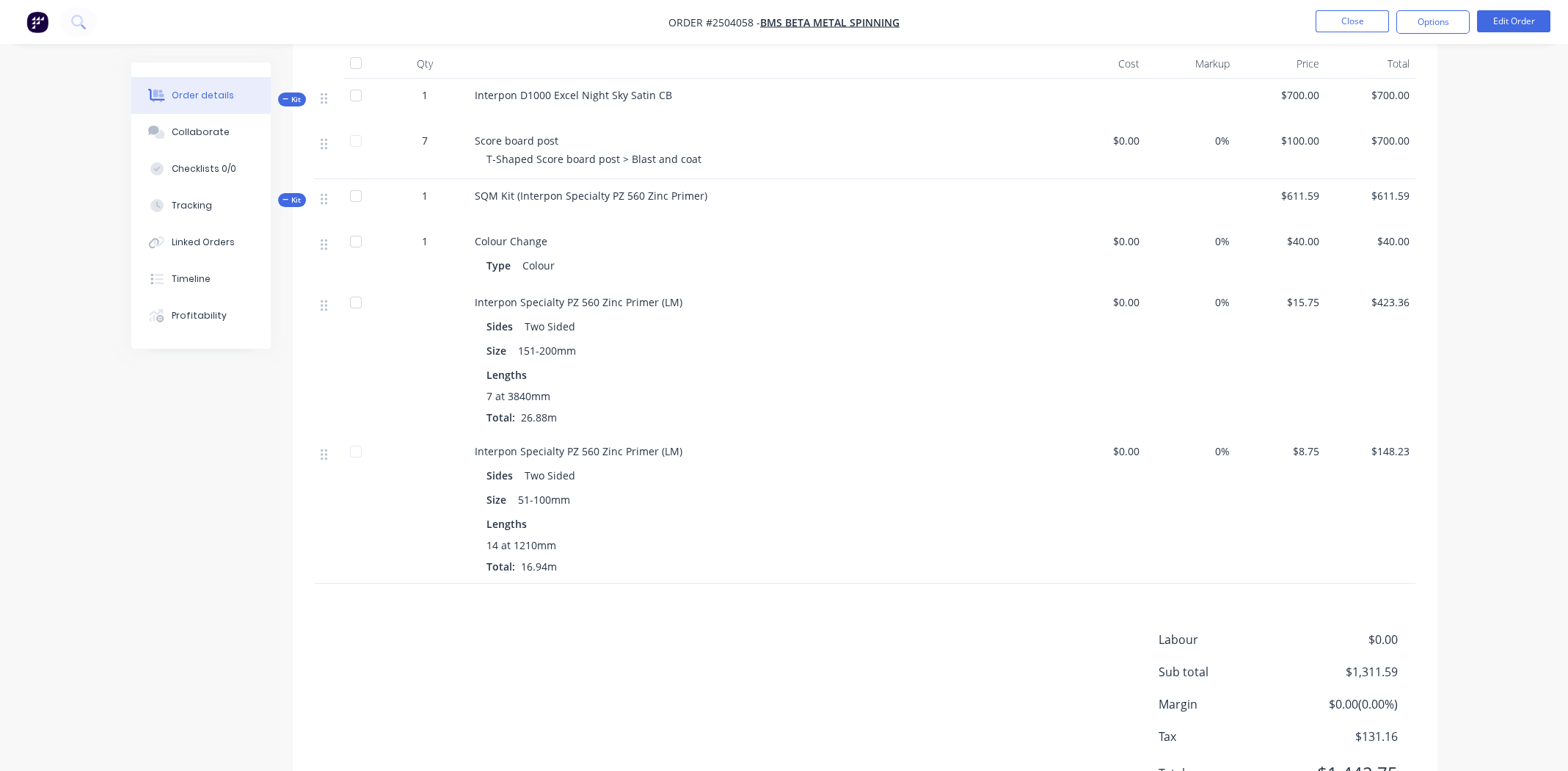
click at [612, 642] on div "Labour $0.00 Sub total $1,311.59 Margin $0.00 ( 0.00 %) Tax $131.16 Total $1,44…" at bounding box center [865, 716] width 1100 height 171
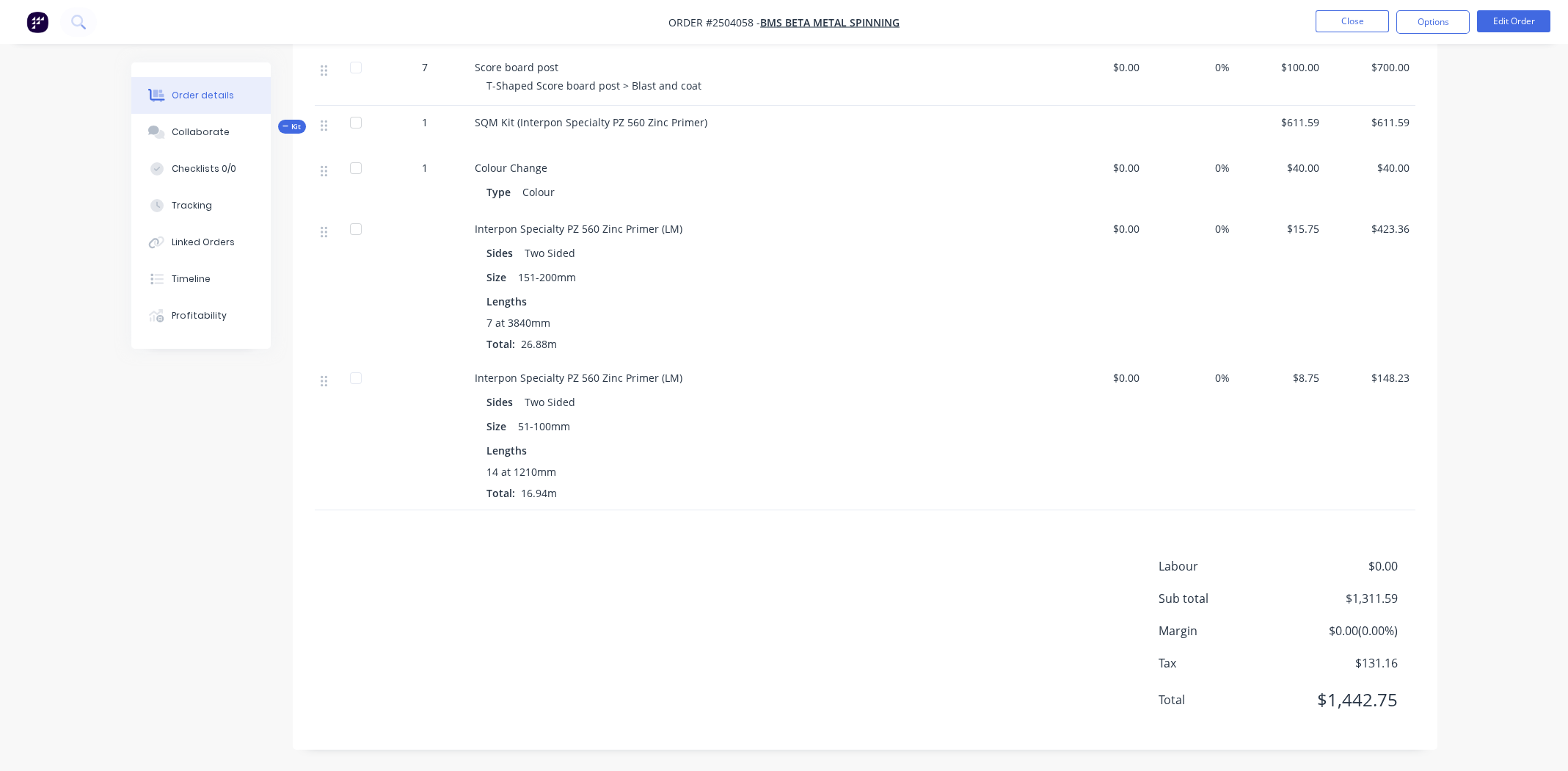
click at [658, 598] on div "Labour $0.00 Sub total $1,311.59 Margin $0.00 ( 0.00 %) Tax $131.16 Total $1,44…" at bounding box center [865, 643] width 1100 height 171
click at [713, 622] on div "Labour $0.00 Sub total $1,311.59 Margin $0.00 ( 0.00 %) Tax $131.16 Total $1,44…" at bounding box center [865, 643] width 1100 height 171
click at [780, 596] on div "Labour $0.00 Sub total $1,311.59 Margin $0.00 ( 0.00 %) Tax $131.16 Total $1,44…" at bounding box center [865, 643] width 1100 height 171
click at [612, 576] on div "Labour $0.00 Sub total $1,311.59 Margin $0.00 ( 0.00 %) Tax $131.16 Total $1,44…" at bounding box center [865, 643] width 1100 height 171
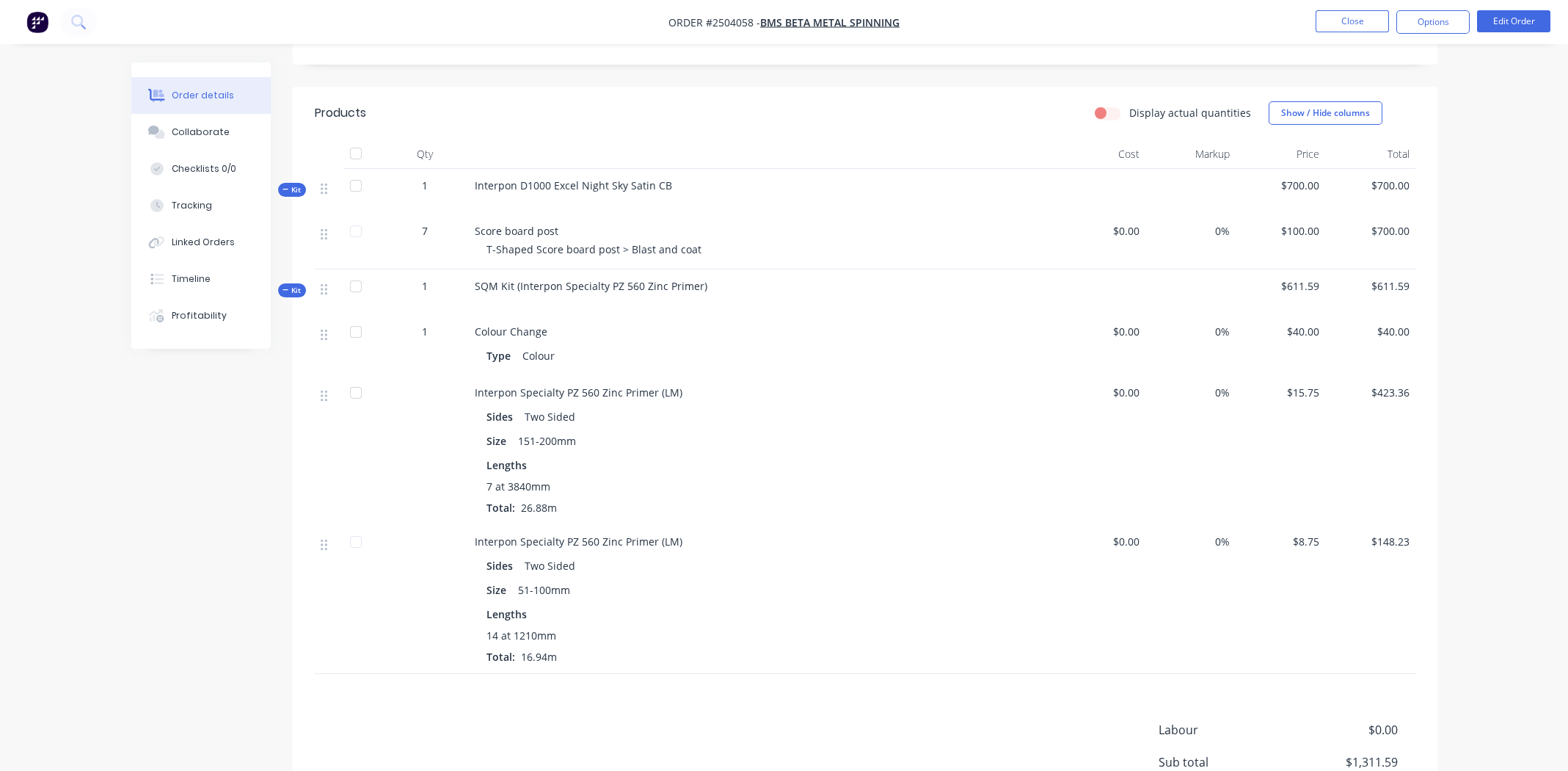
scroll to position [118, 0]
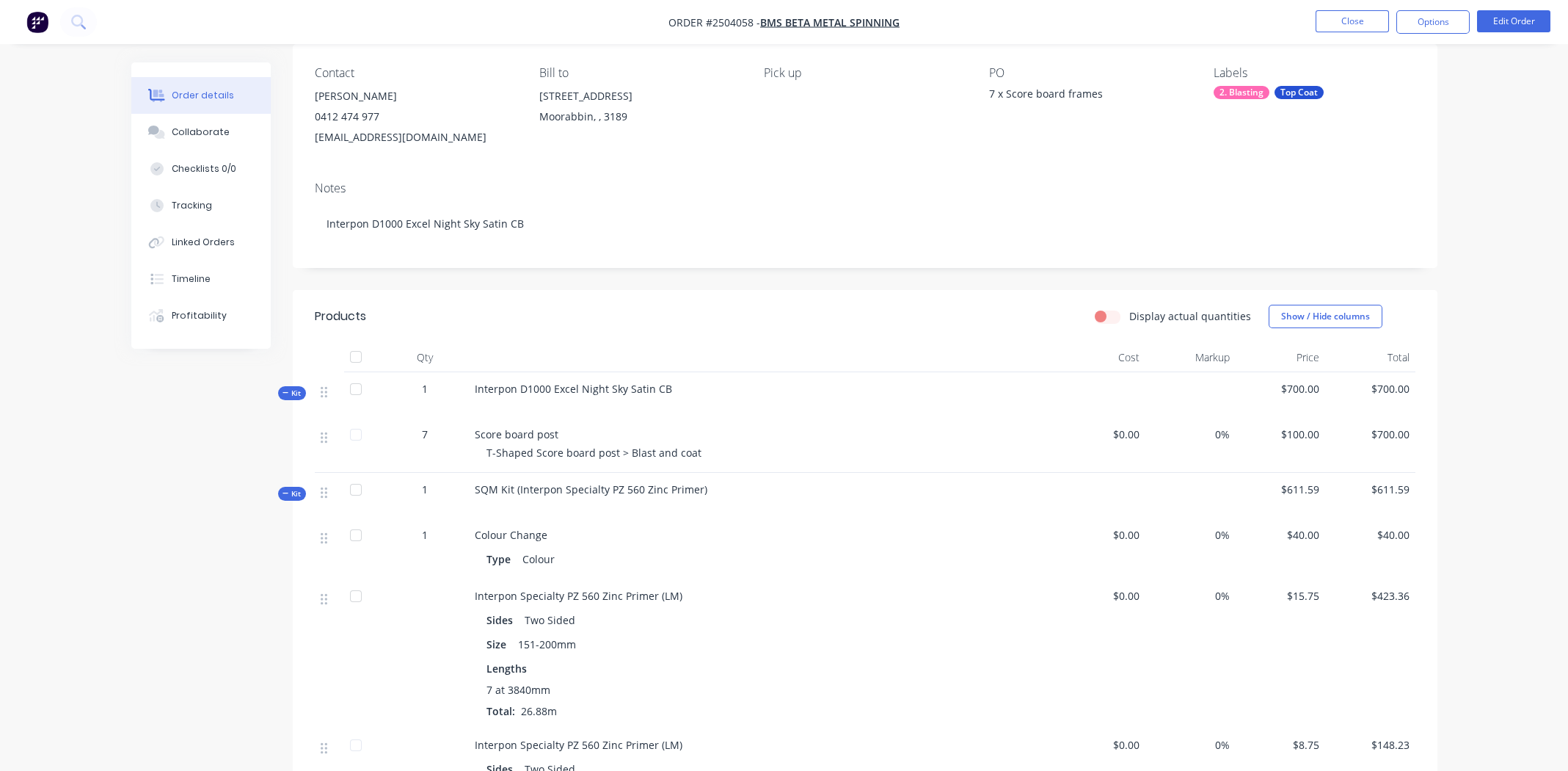
click at [815, 157] on div "Contact Matt Steiner 0412 474 977 bms@betametal.com.au Bill to 74 Levanswell Rd…" at bounding box center [865, 107] width 1145 height 125
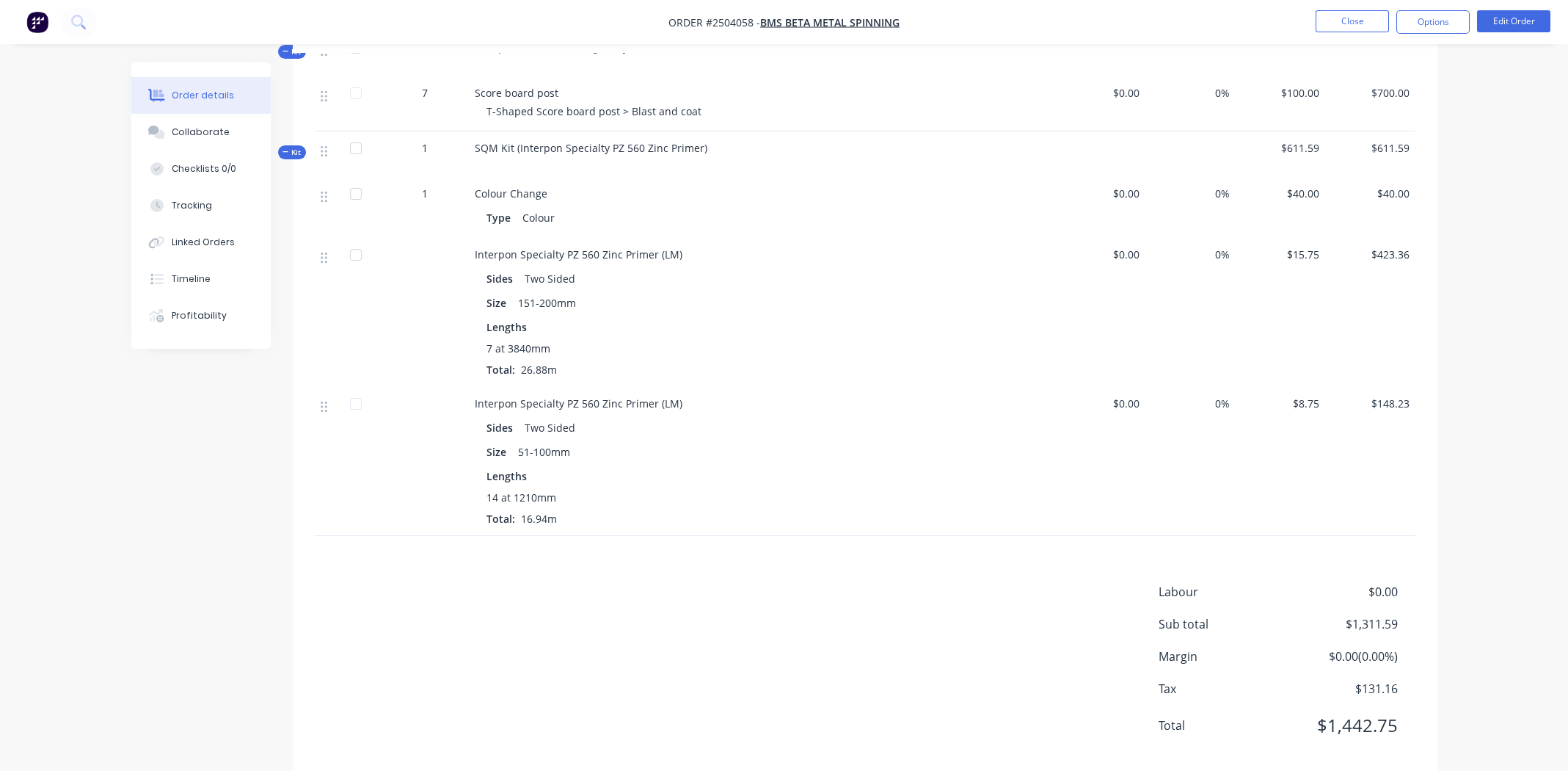
scroll to position [486, 0]
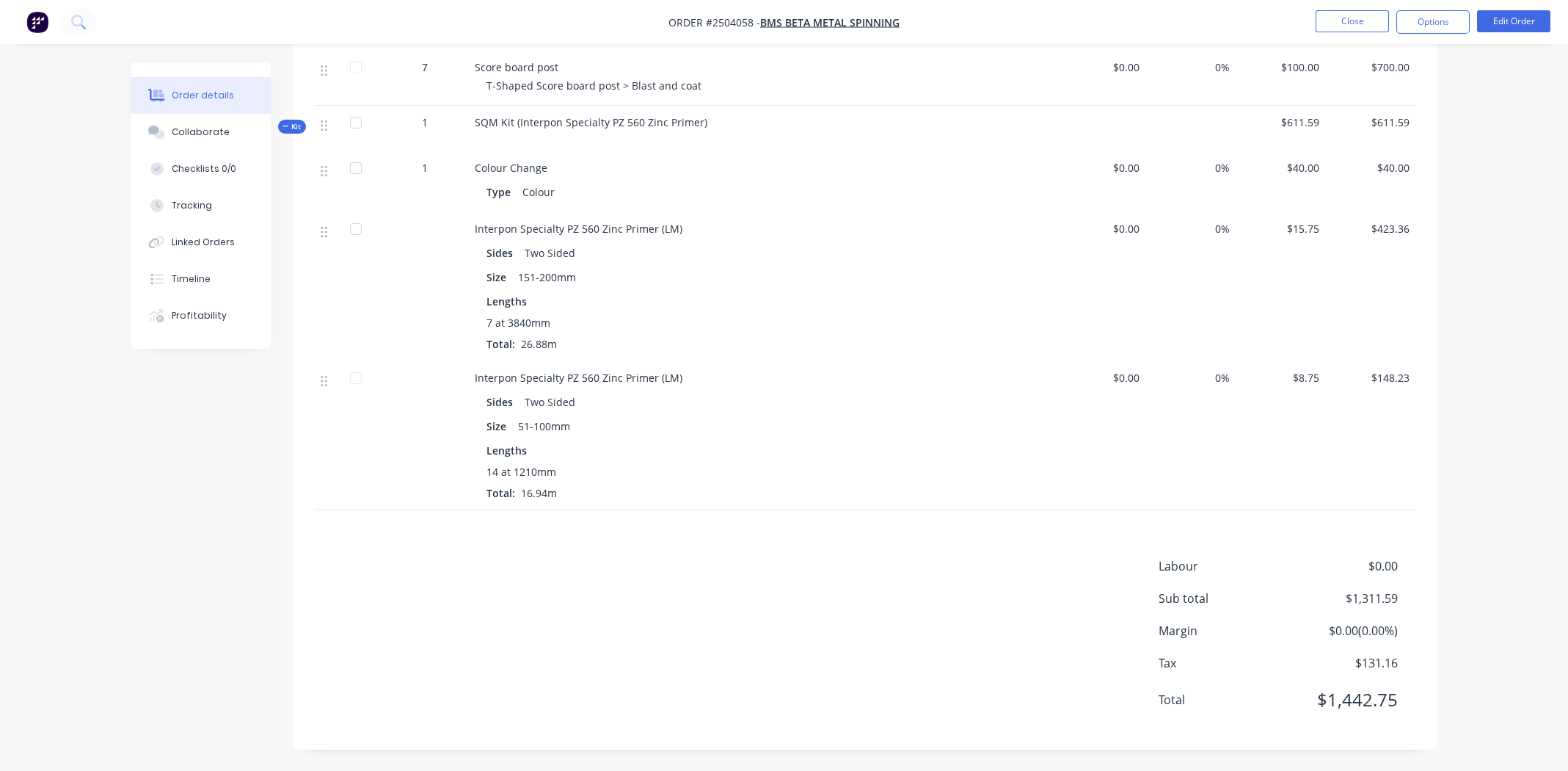
click at [548, 574] on div "Labour $0.00 Sub total $1,311.59 Margin $0.00 ( 0.00 %) Tax $131.16 Total $1,44…" at bounding box center [865, 643] width 1100 height 171
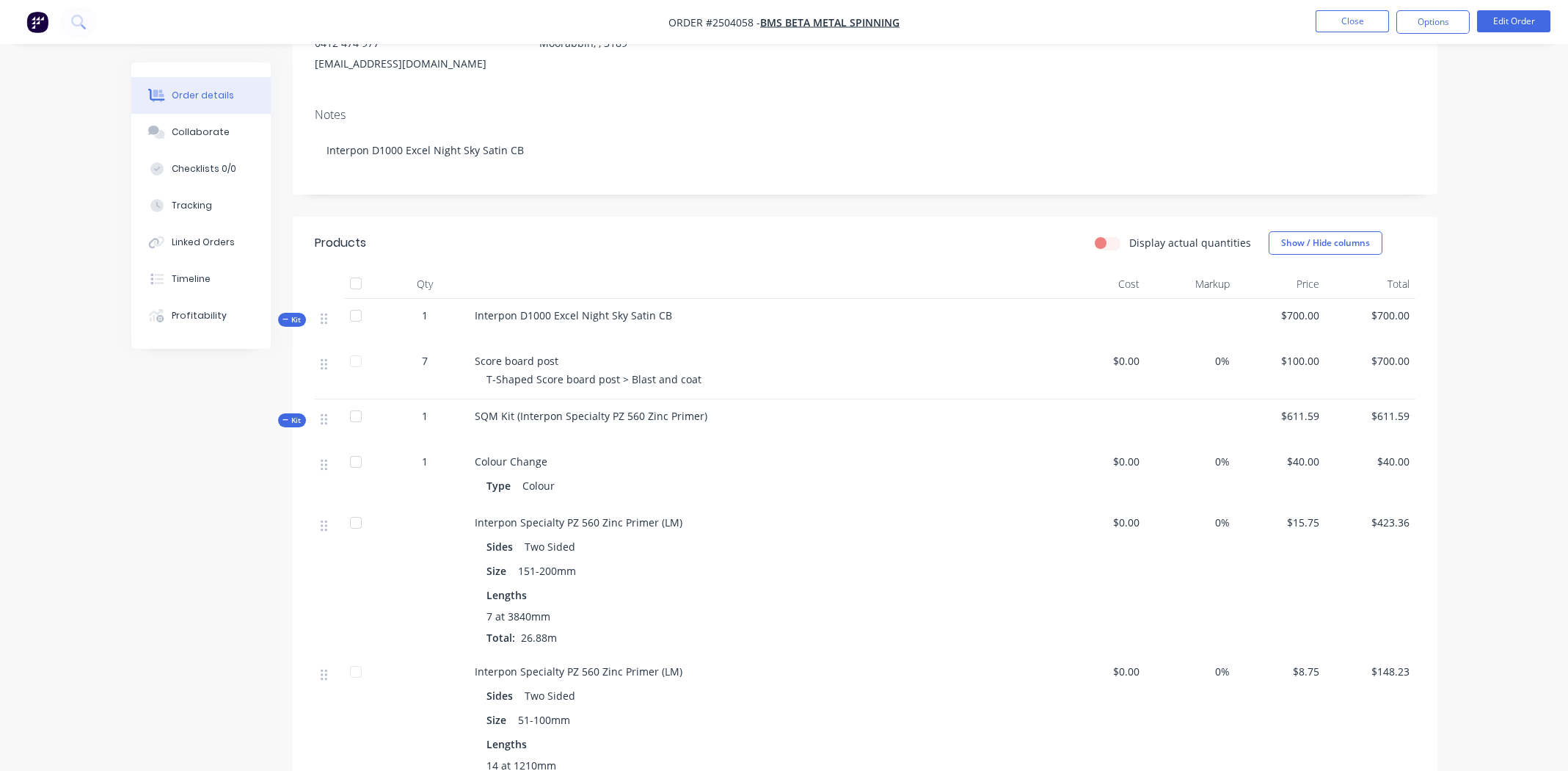
click at [853, 95] on div "Contact Matt Steiner 0412 474 977 bms@betametal.com.au Bill to 74 Levanswell Rd…" at bounding box center [865, 33] width 1145 height 125
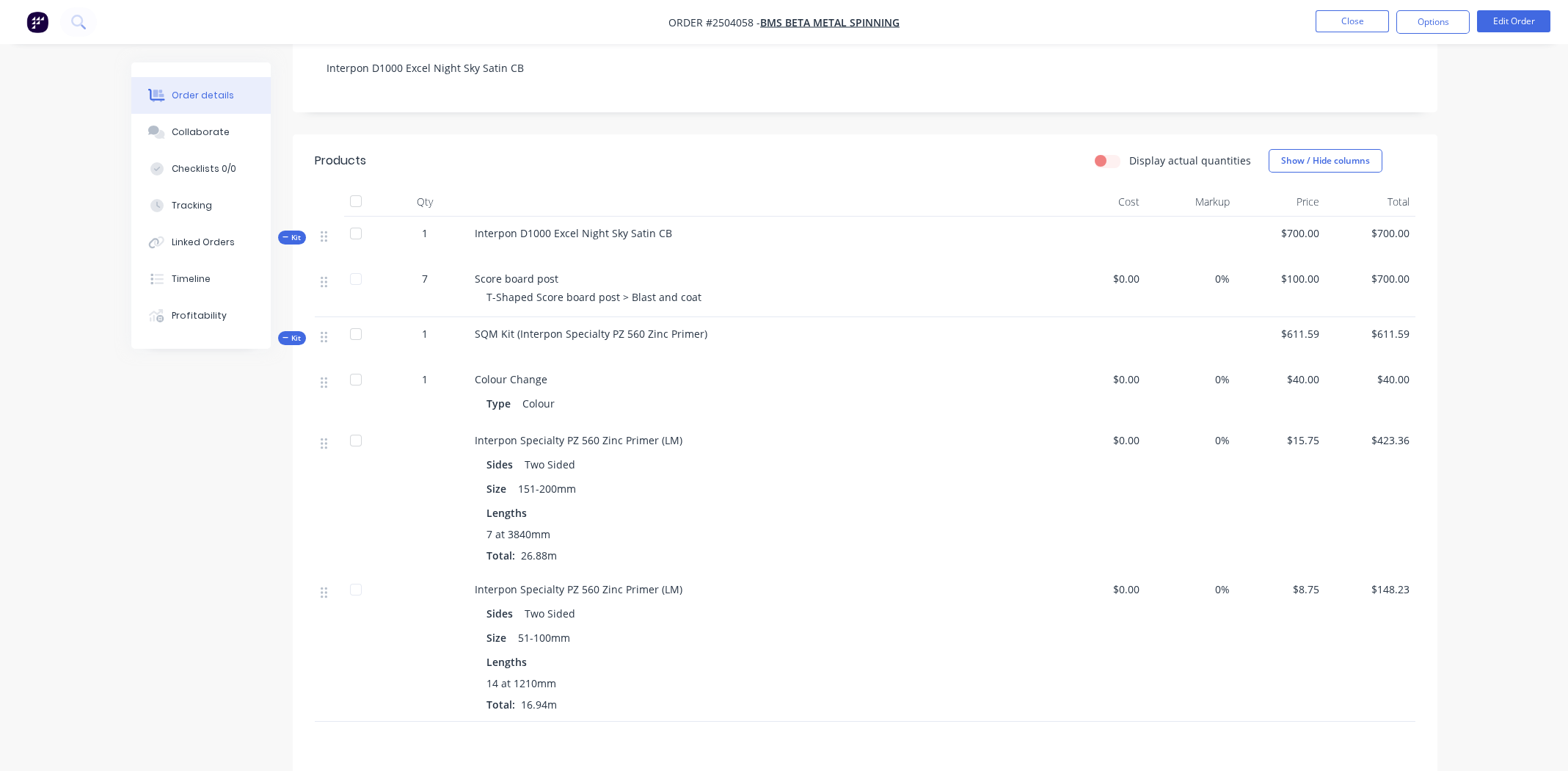
scroll to position [486, 0]
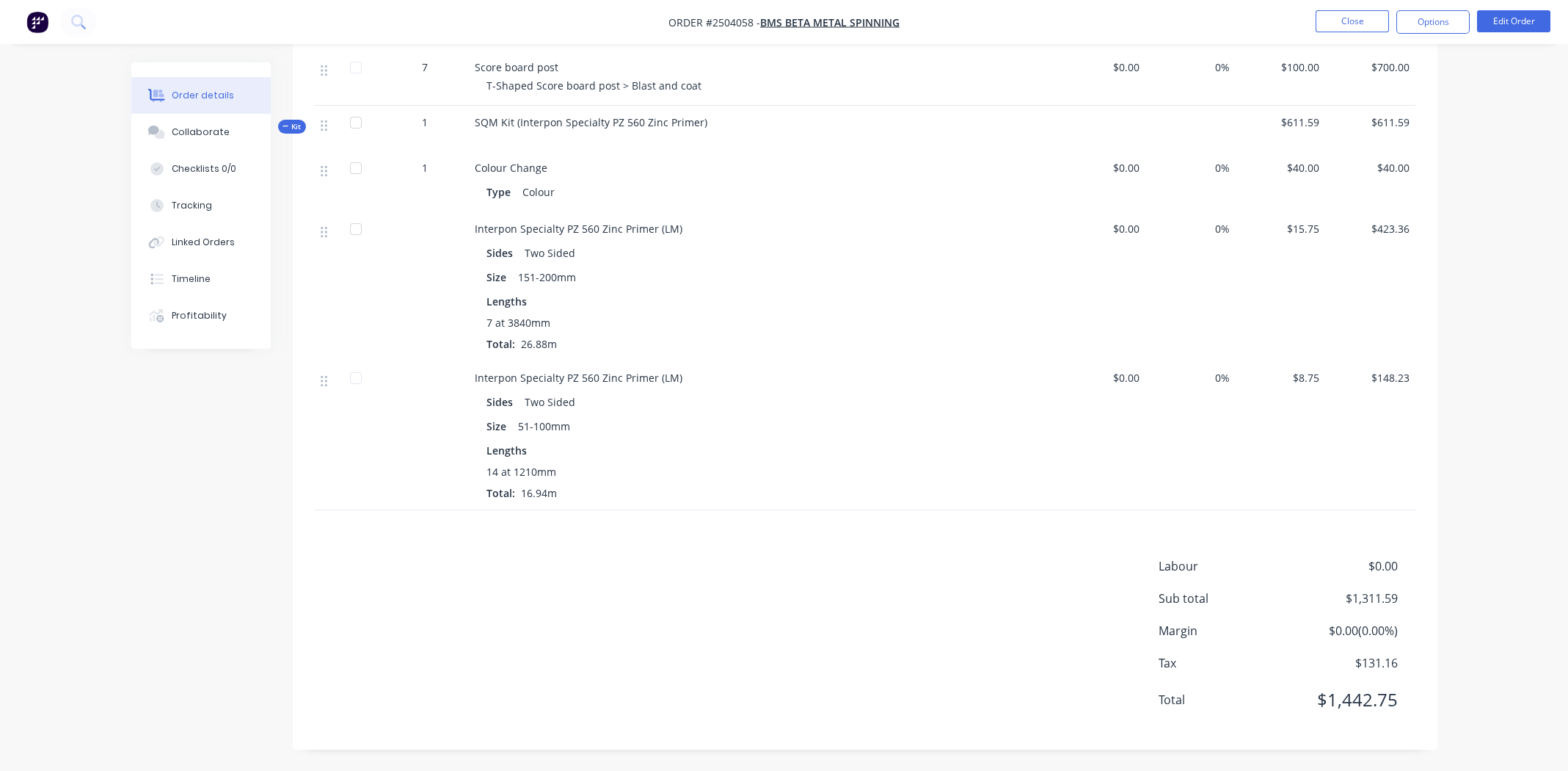
click at [600, 596] on div "Labour $0.00 Sub total $1,311.59 Margin $0.00 ( 0.00 %) Tax $131.16 Total $1,44…" at bounding box center [865, 643] width 1100 height 171
click at [455, 579] on div "Labour $0.00 Sub total $1,311.59 Margin $0.00 ( 0.00 %) Tax $131.16 Total $1,44…" at bounding box center [865, 643] width 1100 height 171
click at [571, 579] on div "Labour $0.00 Sub total $1,311.59 Margin $0.00 ( 0.00 %) Tax $131.16 Total $1,44…" at bounding box center [865, 643] width 1100 height 171
click at [610, 582] on div "Labour $0.00 Sub total $1,311.59 Margin $0.00 ( 0.00 %) Tax $131.16 Total $1,44…" at bounding box center [865, 643] width 1100 height 171
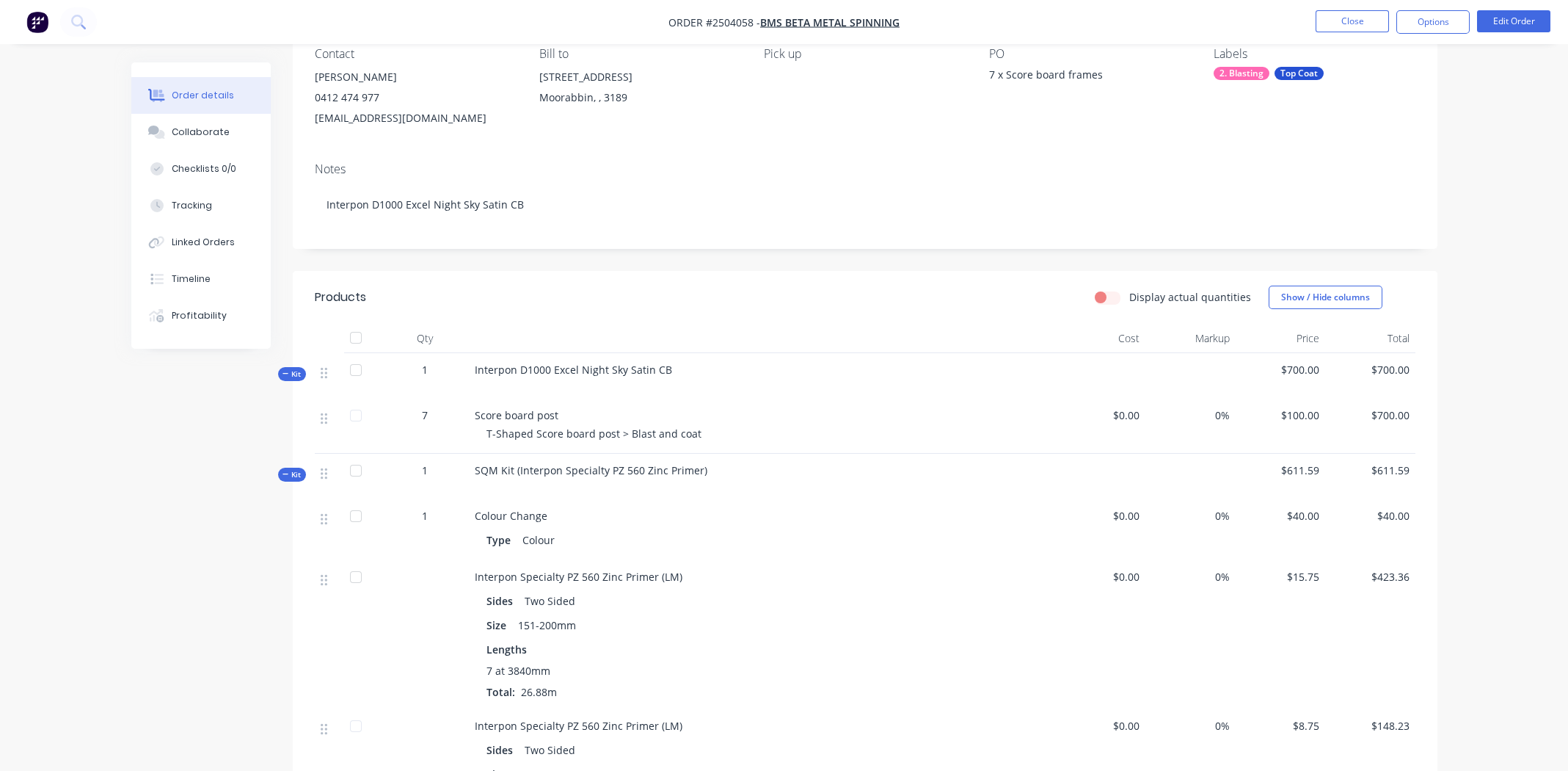
scroll to position [44, 0]
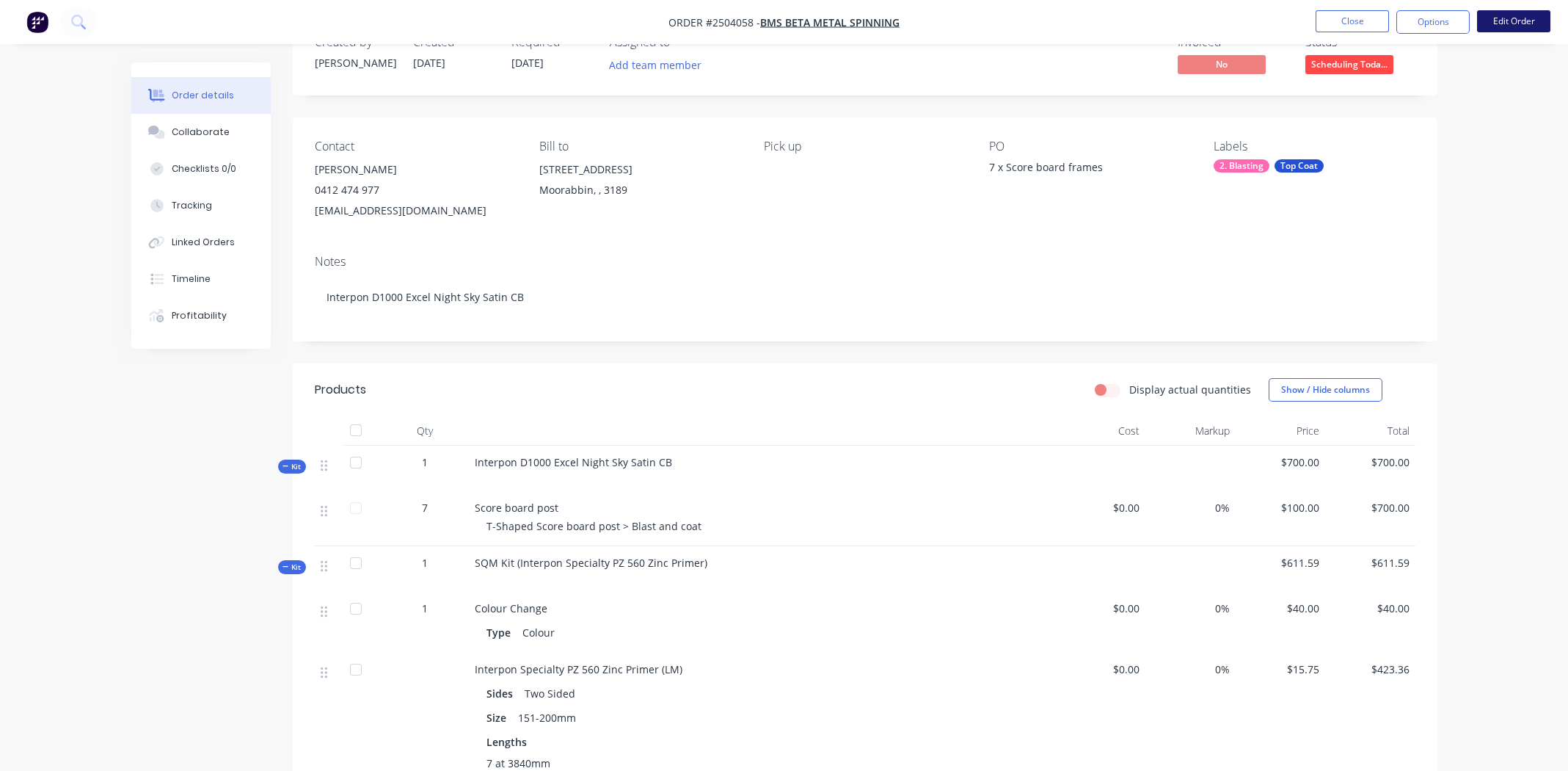
click at [1517, 13] on button "Edit Order" at bounding box center [1514, 21] width 74 height 22
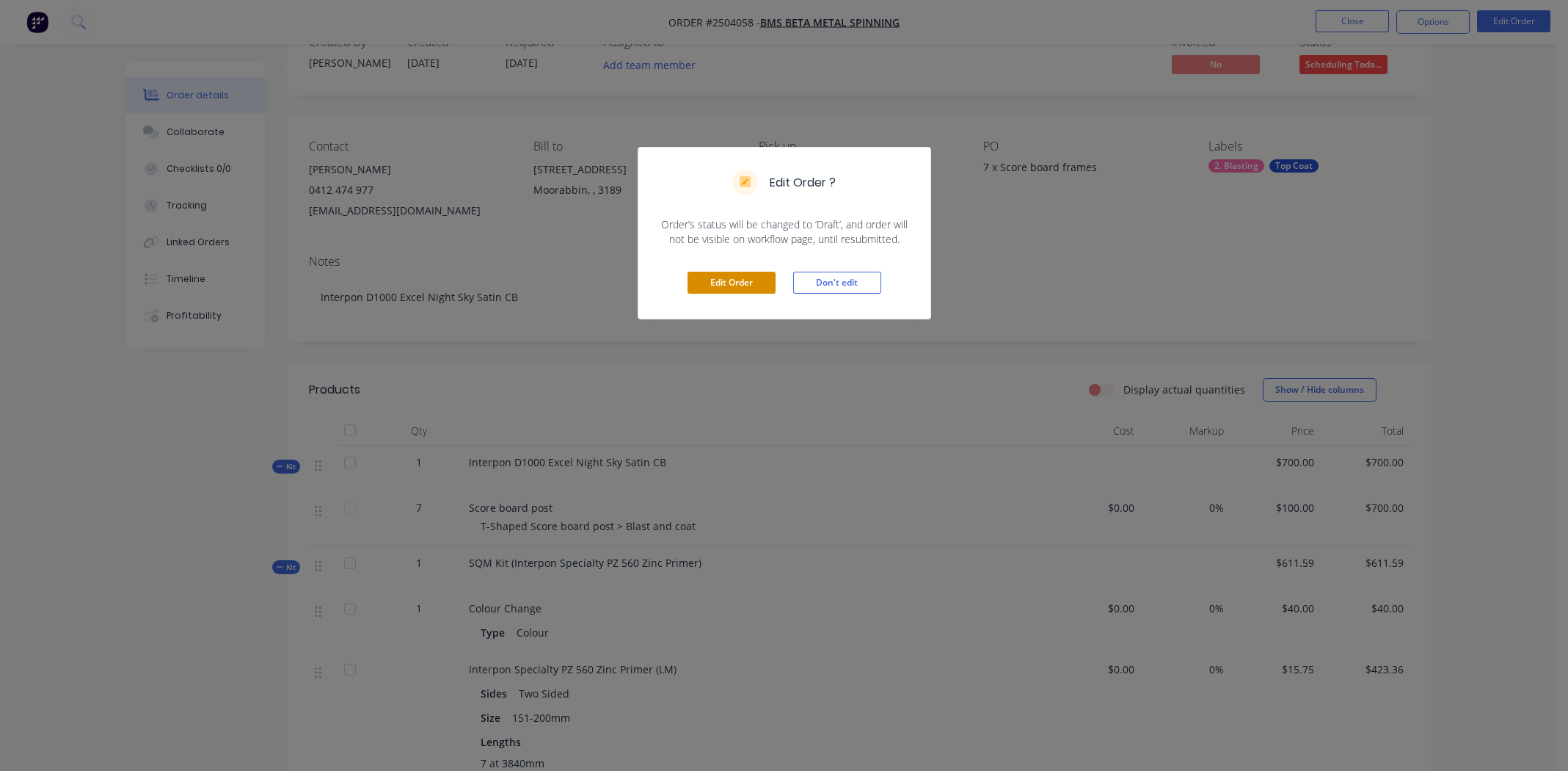
click at [721, 287] on button "Edit Order" at bounding box center [732, 282] width 88 height 22
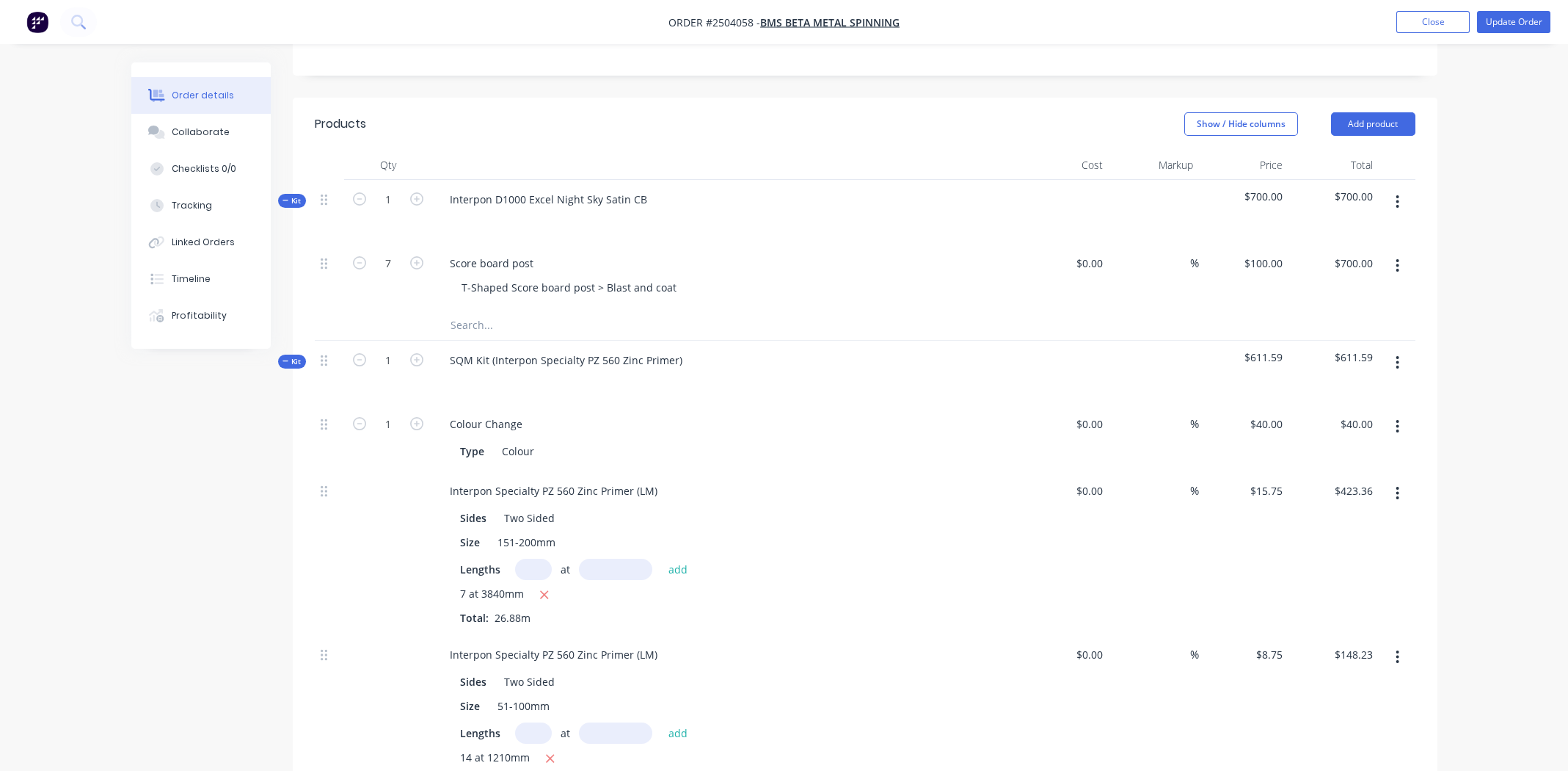
scroll to position [440, 0]
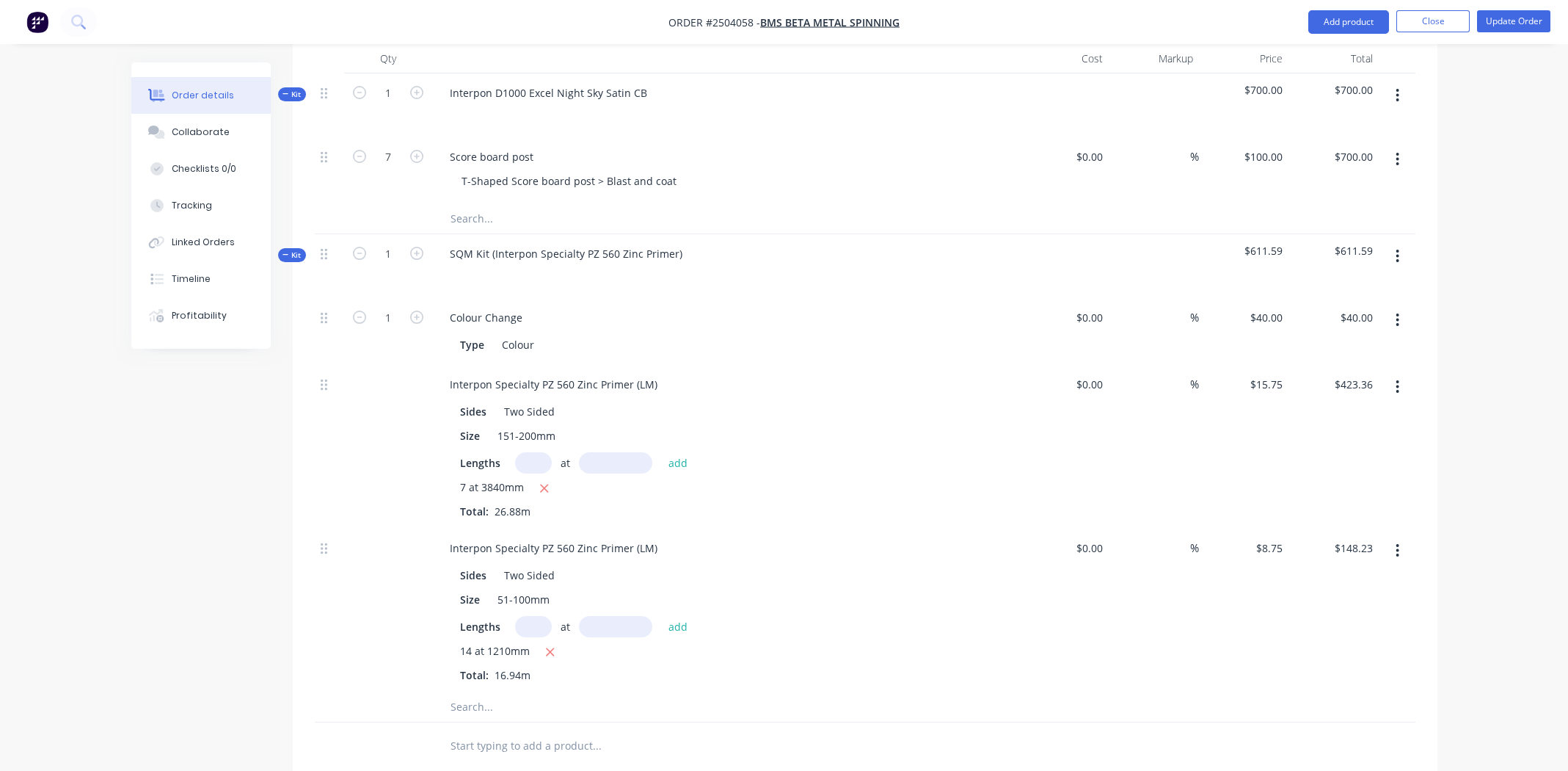
click at [764, 665] on div "Interpon Specialty PZ 560 Zinc Primer (LM) Sides Two Sided Size 51-100mm Length…" at bounding box center [725, 610] width 588 height 164
click at [531, 453] on input "text" at bounding box center [533, 463] width 36 height 21
type input "2"
click at [605, 453] on input "text" at bounding box center [615, 463] width 74 height 21
type input "3840mm"
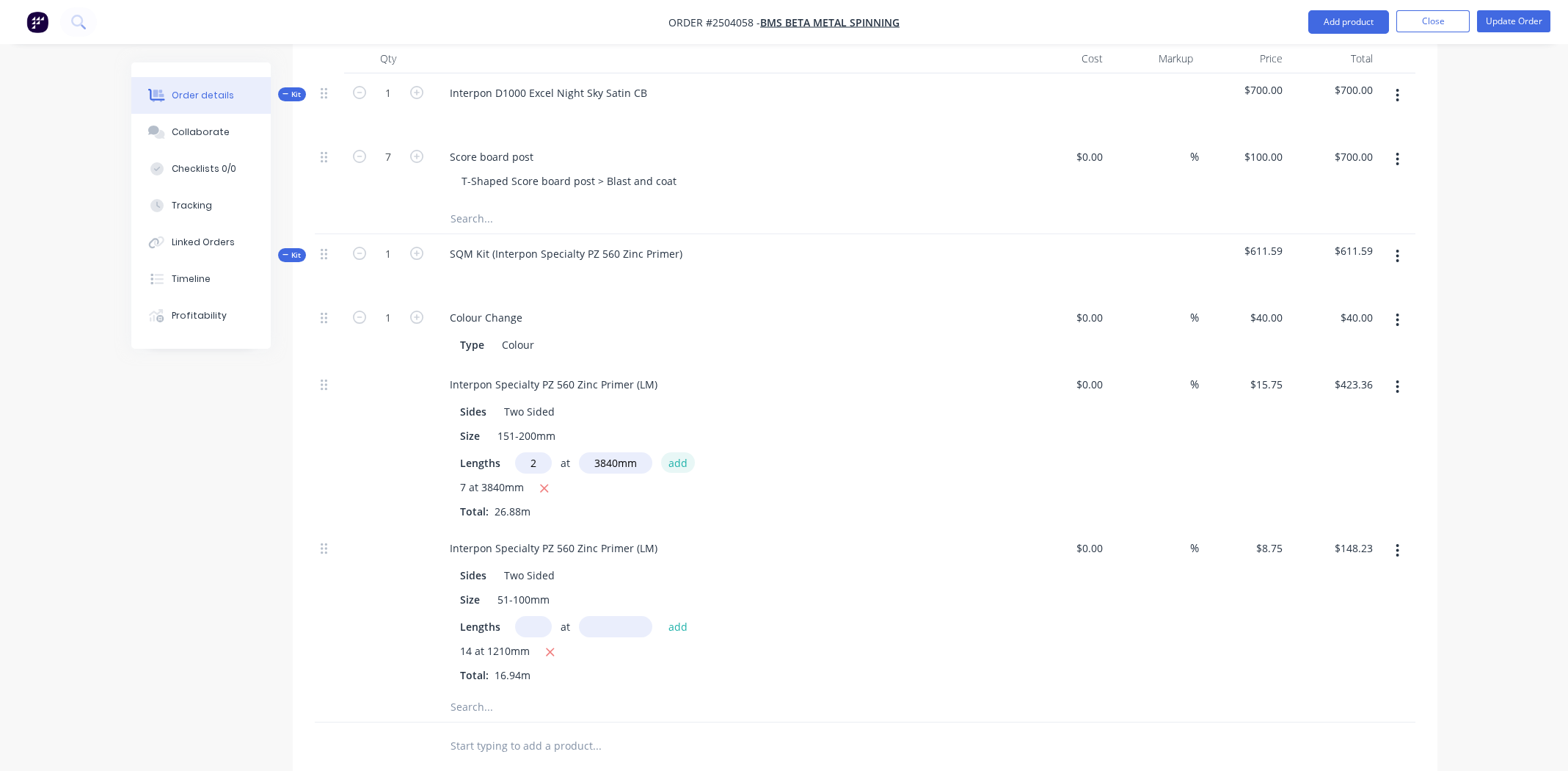
click at [680, 453] on button "add" at bounding box center [678, 462] width 35 height 20
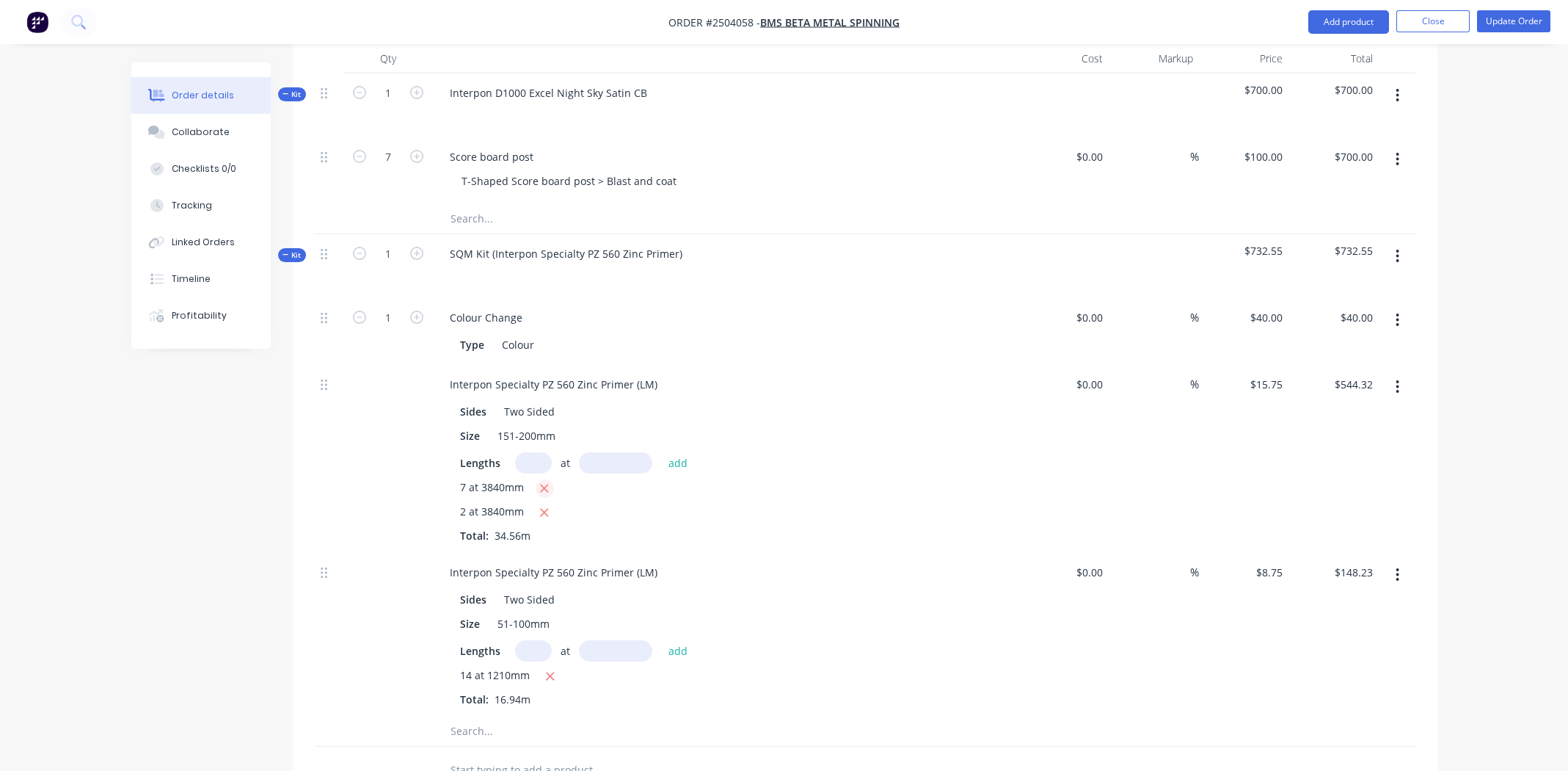
click at [548, 482] on icon "button" at bounding box center [544, 488] width 10 height 13
type input "$120.96"
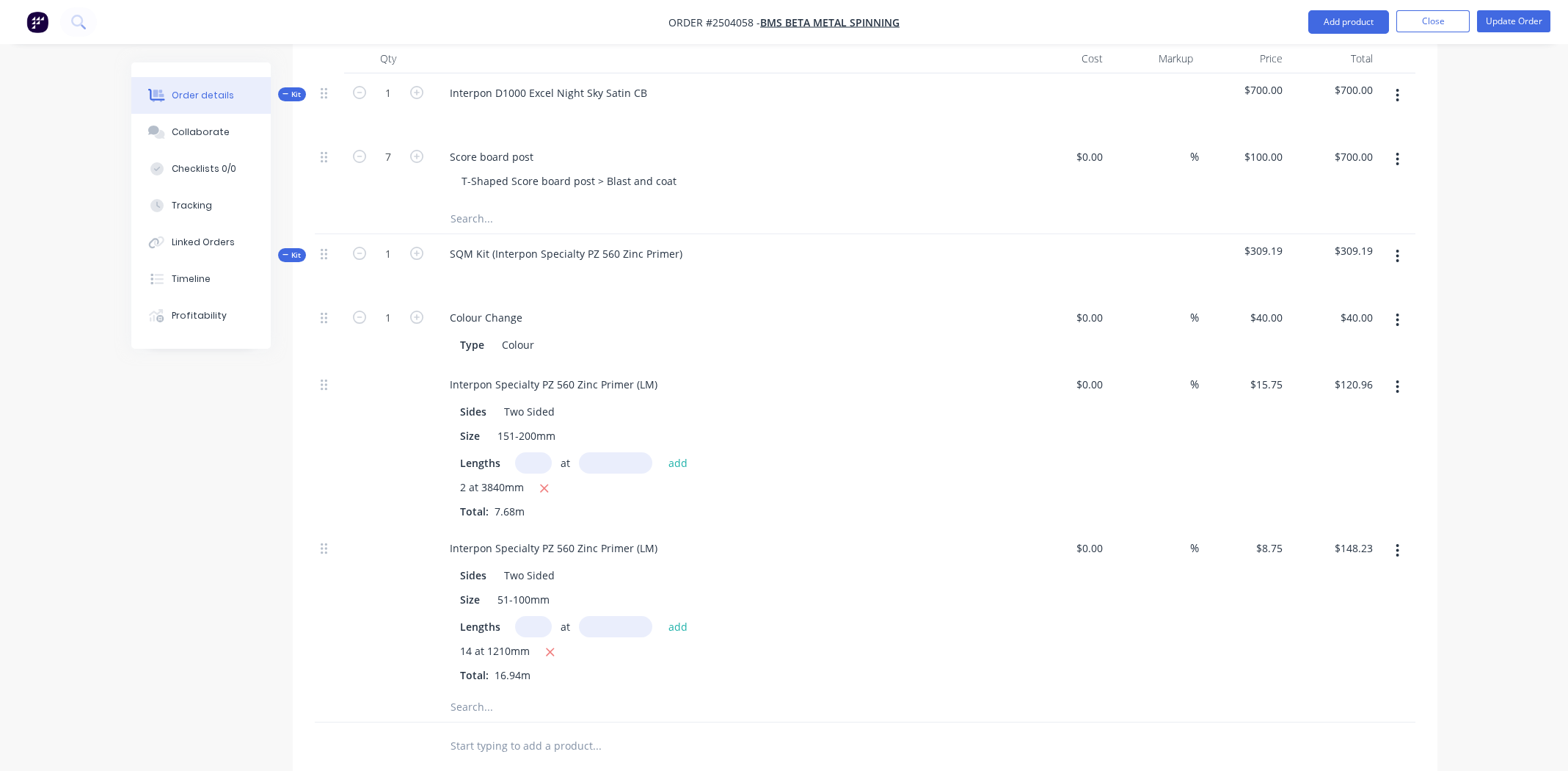
click at [537, 616] on input "text" at bounding box center [533, 627] width 36 height 21
type input "4"
type input "1210mm"
click at [676, 616] on button "add" at bounding box center [678, 626] width 35 height 20
click at [546, 646] on icon "button" at bounding box center [549, 652] width 10 height 13
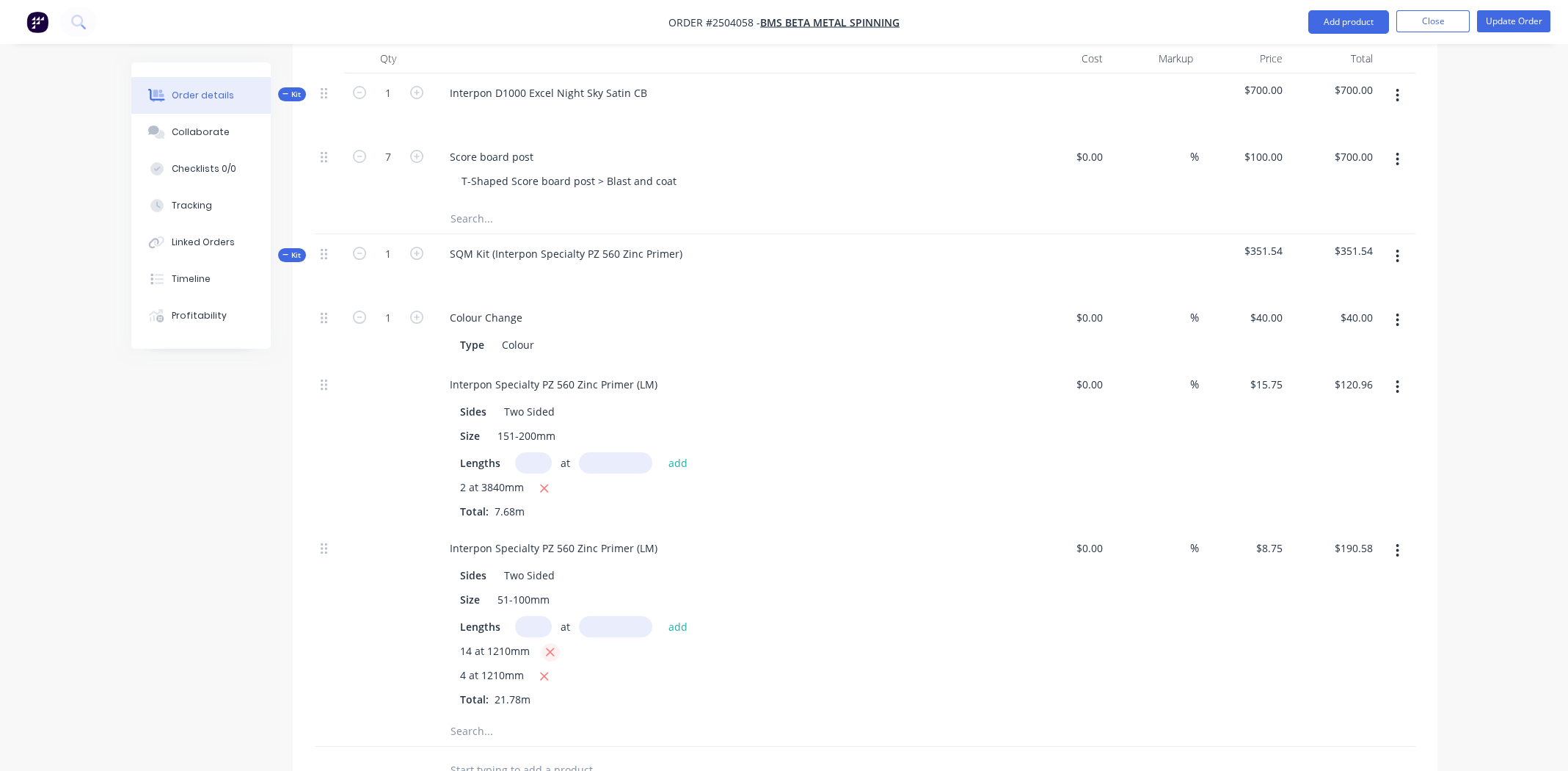
type input "$42.35"
click at [938, 479] on div "2 at 3840mm" at bounding box center [726, 488] width 532 height 19
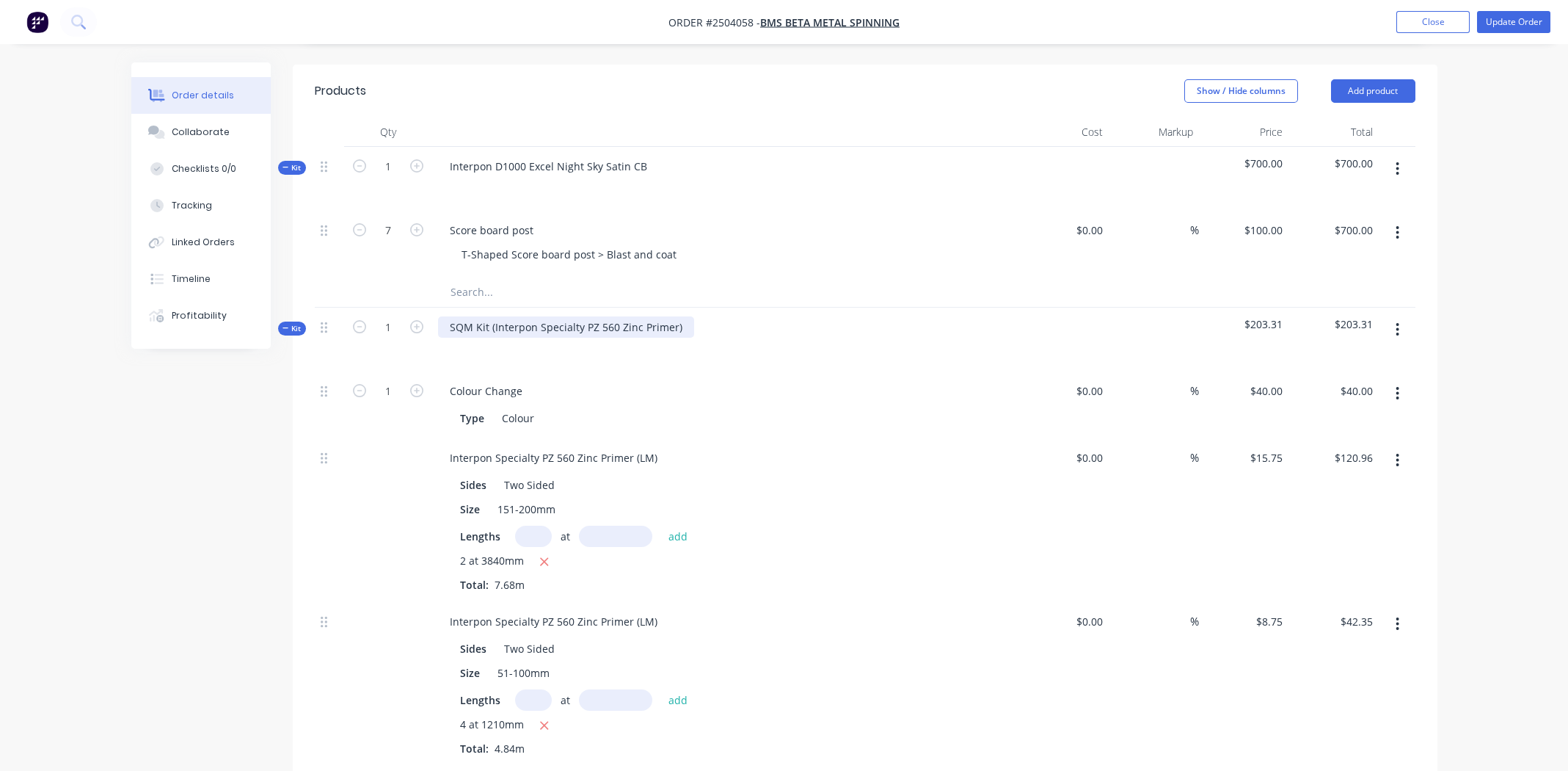
scroll to position [351, 0]
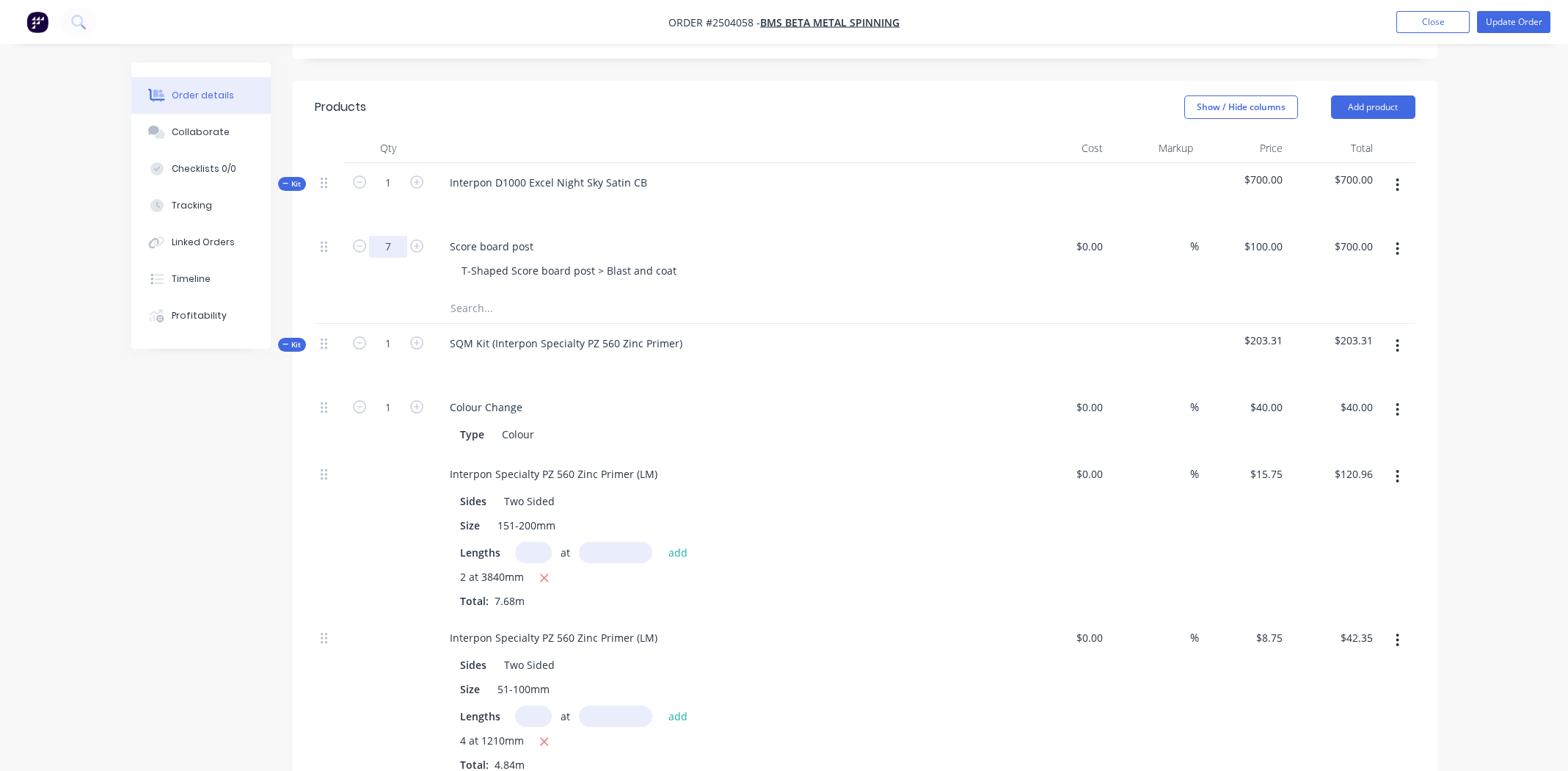
click at [391, 236] on input "7" at bounding box center [388, 246] width 38 height 22
type input "2"
type input "$200.00"
click at [758, 196] on div "Interpon D1000 Excel Night Sky Satin CB" at bounding box center [725, 195] width 588 height 64
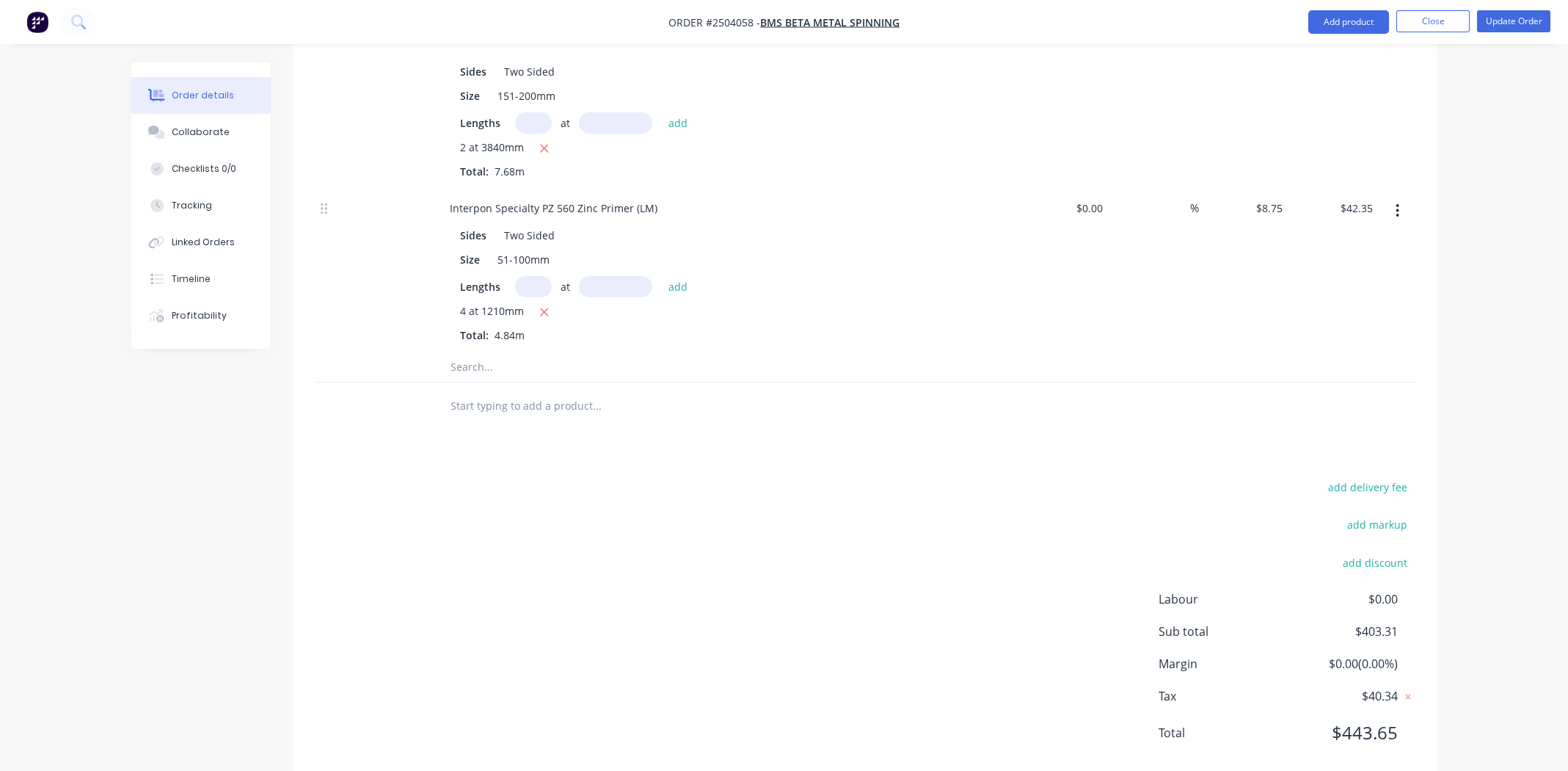
scroll to position [791, 0]
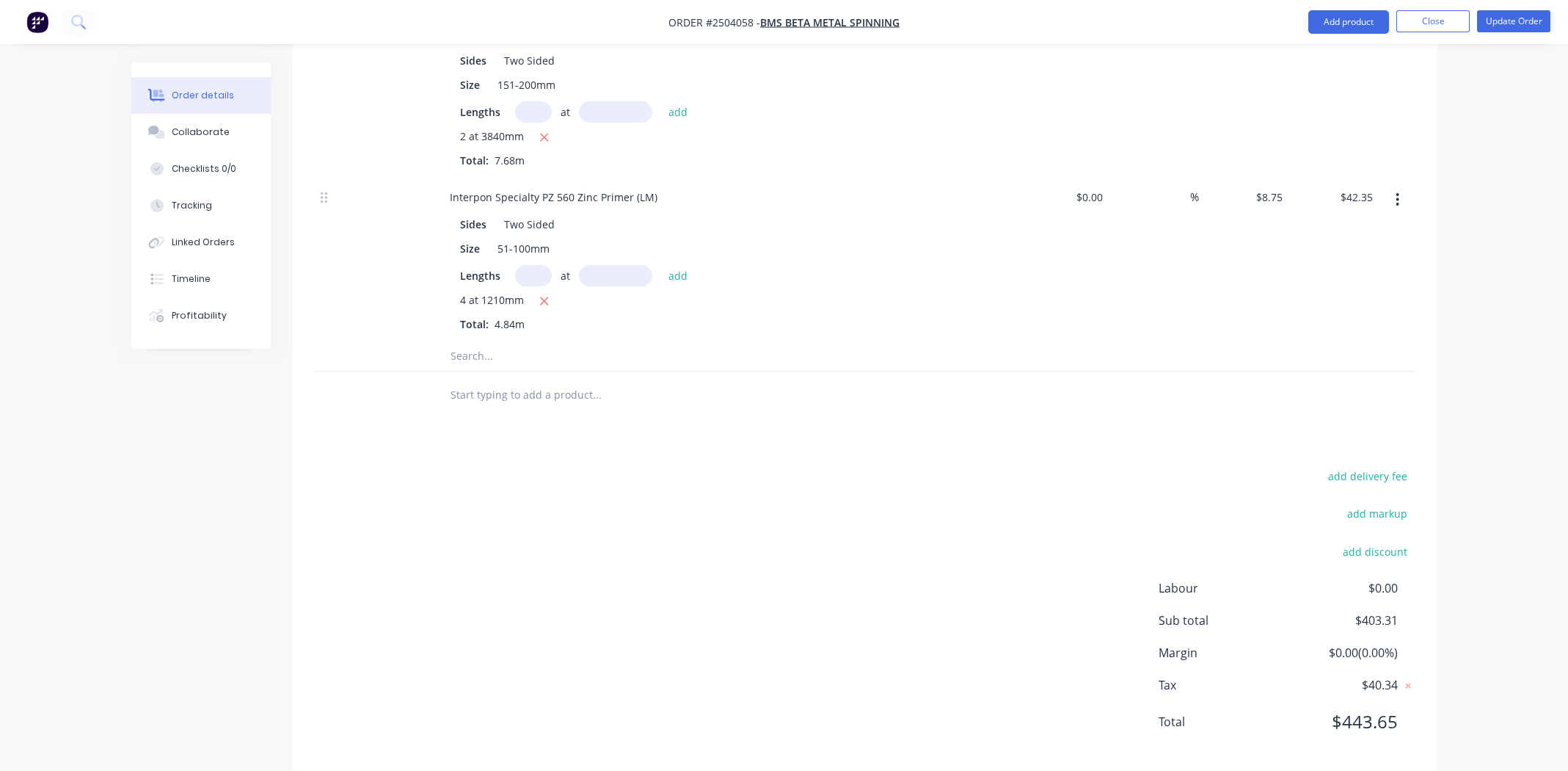
click at [667, 596] on div "add delivery fee add markup add discount Labour $0.00 Sub total $403.31 Margin …" at bounding box center [865, 607] width 1100 height 284
click at [741, 555] on div "add delivery fee add markup add discount Labour $0.00 Sub total $403.31 Margin …" at bounding box center [865, 607] width 1100 height 284
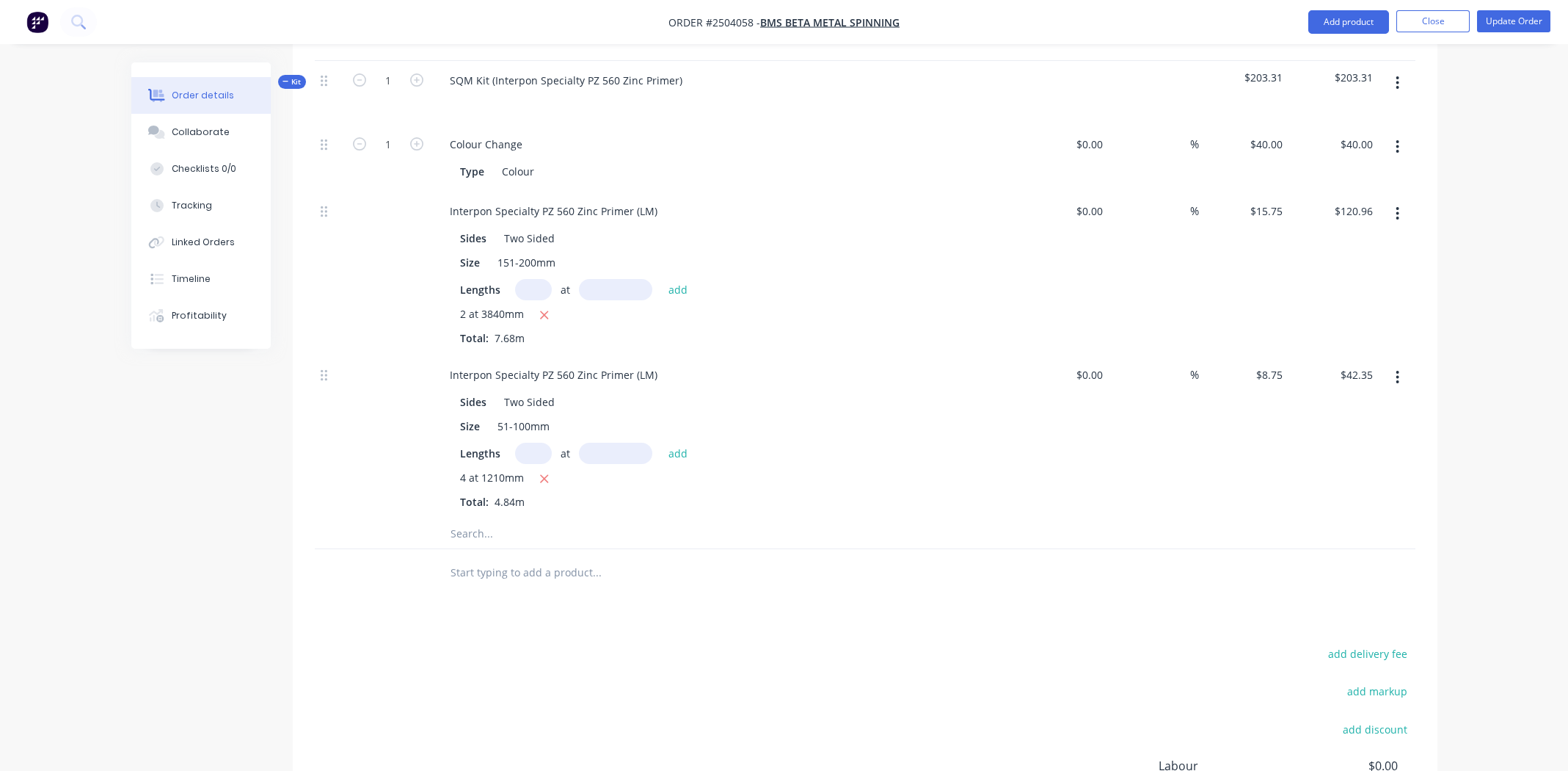
scroll to position [645, 0]
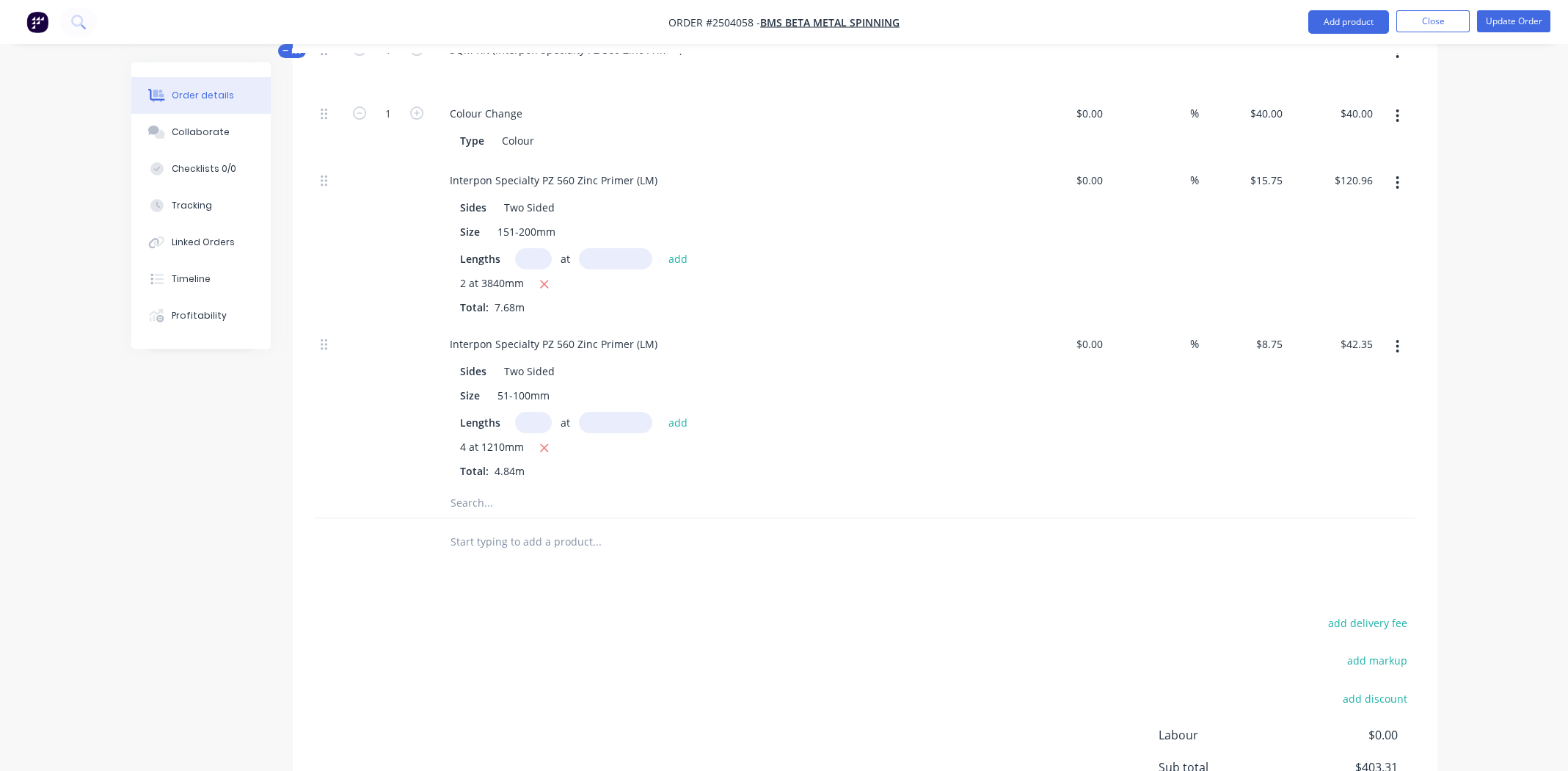
click at [732, 566] on div "Products Show / Hide columns Add product Qty Cost Markup Price Total Kit 1 Inte…" at bounding box center [865, 353] width 1145 height 1131
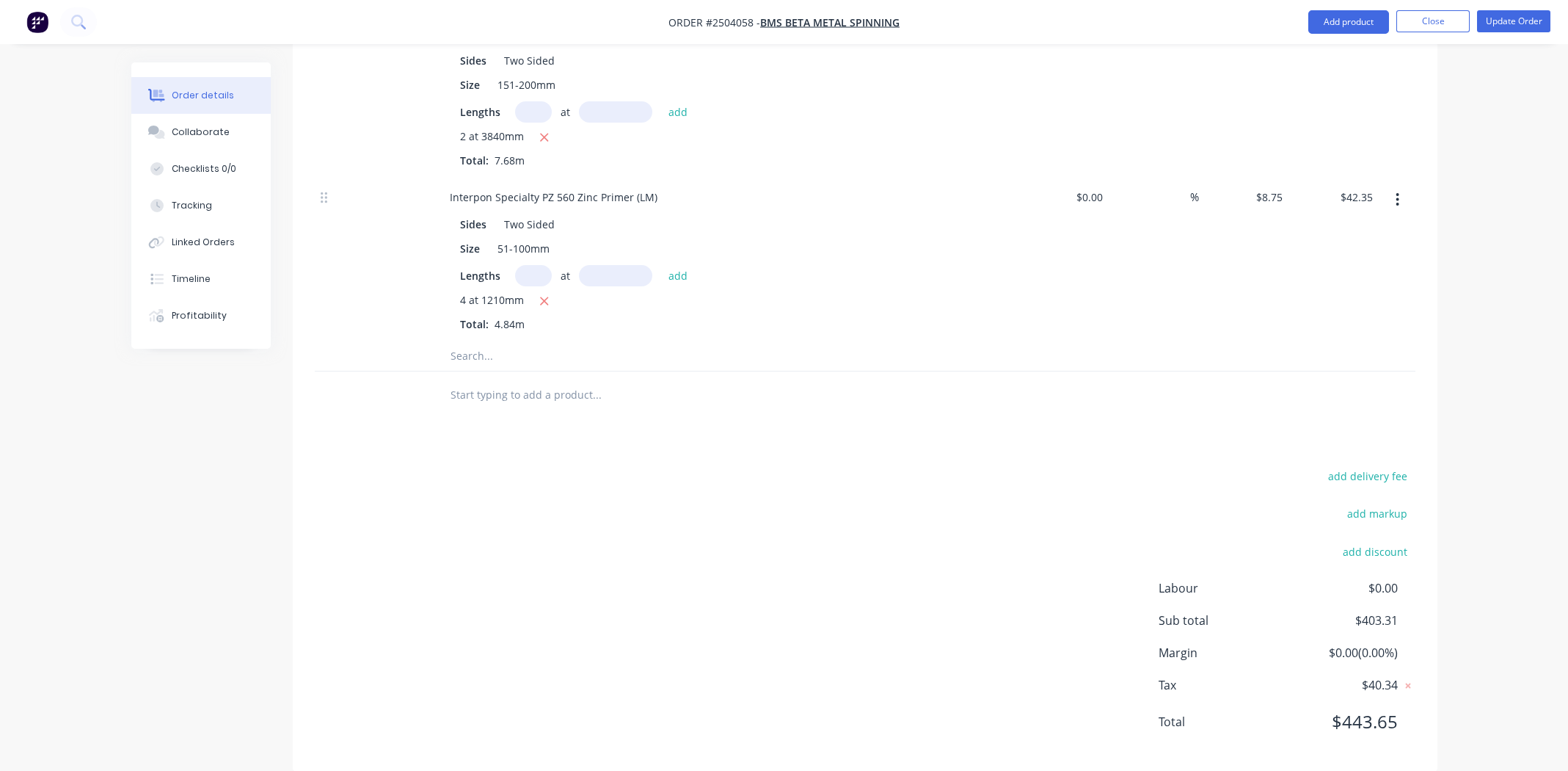
click at [785, 499] on div "add delivery fee add markup add discount Labour $0.00 Sub total $403.31 Margin …" at bounding box center [865, 607] width 1100 height 284
click at [603, 625] on div "add delivery fee add markup add discount Labour $0.00 Sub total $403.31 Margin …" at bounding box center [865, 607] width 1100 height 284
click at [885, 617] on div "add delivery fee add markup add discount Labour $0.00 Sub total $403.31 Margin …" at bounding box center [865, 607] width 1100 height 284
click at [802, 560] on div "add delivery fee add markup add discount Labour $0.00 Sub total $403.31 Margin …" at bounding box center [865, 607] width 1100 height 284
click at [733, 528] on div "add delivery fee add markup add discount Labour $0.00 Sub total $403.31 Margin …" at bounding box center [865, 607] width 1100 height 284
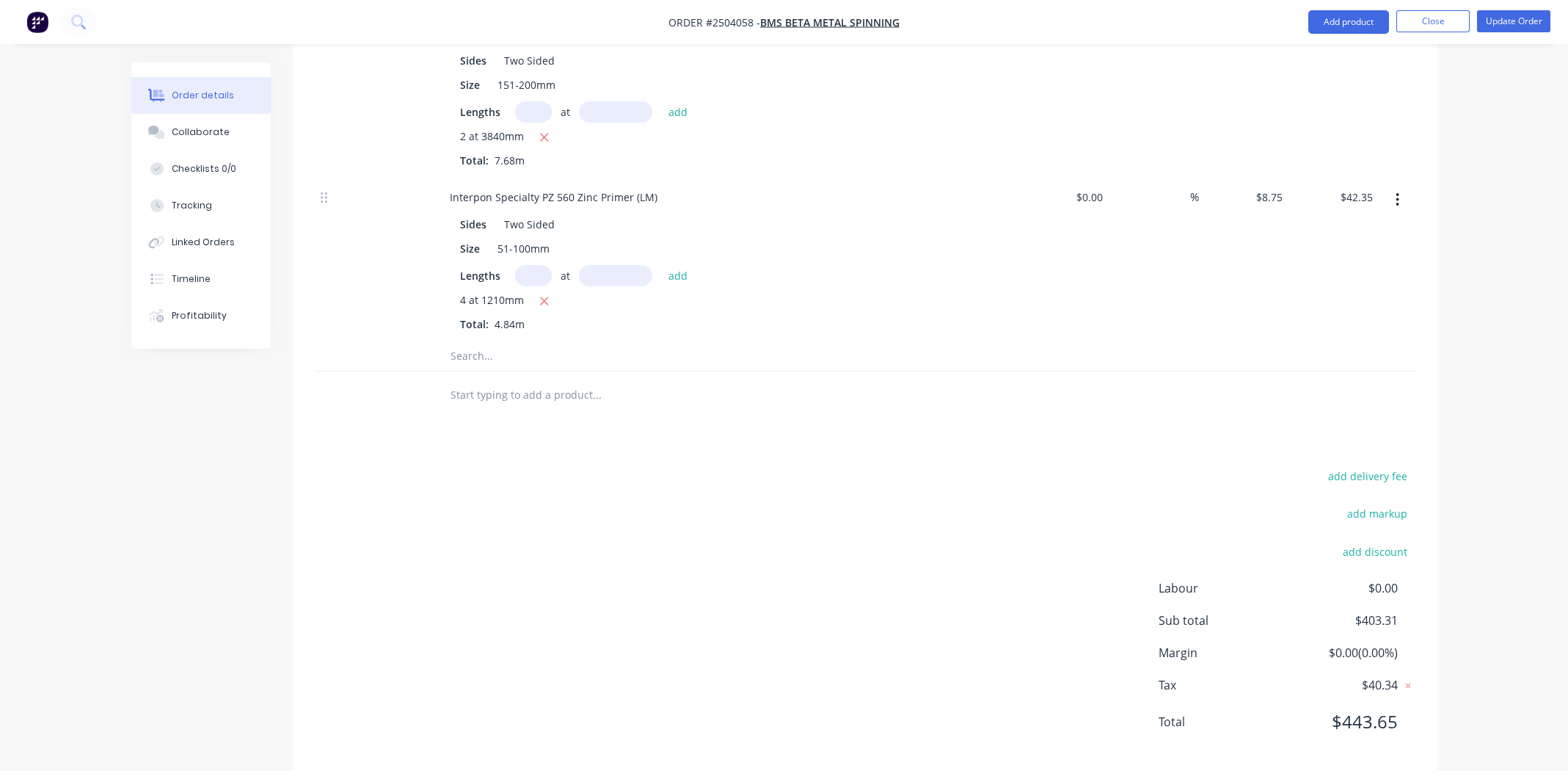
click at [758, 478] on div "add delivery fee add markup add discount Labour $0.00 Sub total $403.31 Margin …" at bounding box center [865, 607] width 1100 height 284
click at [823, 466] on div "add delivery fee add markup add discount Labour $0.00 Sub total $403.31 Margin …" at bounding box center [865, 607] width 1100 height 284
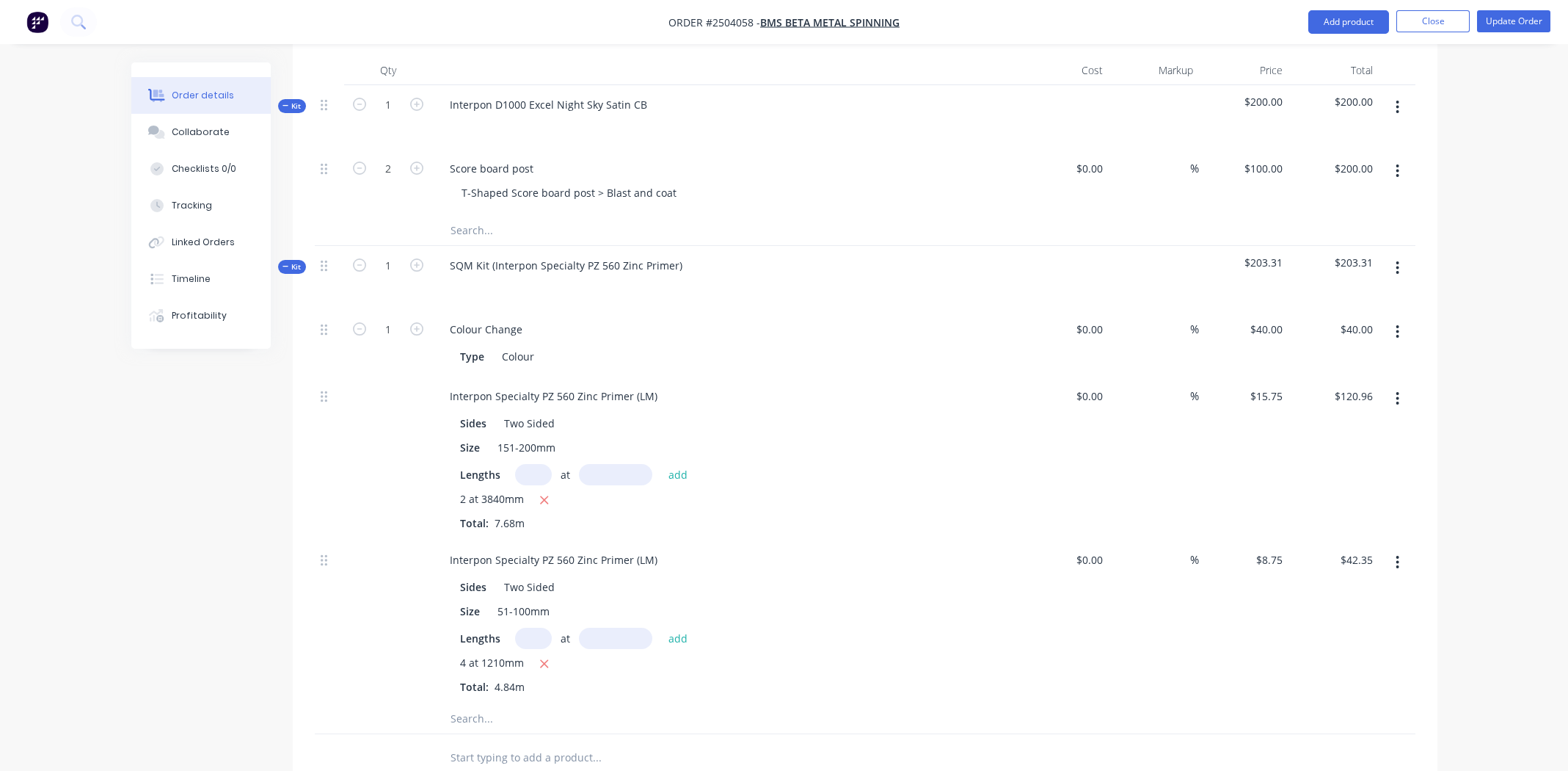
scroll to position [424, 0]
click at [658, 390] on div "Interpon Specialty PZ 560 Zinc Primer (LM)" at bounding box center [554, 400] width 231 height 21
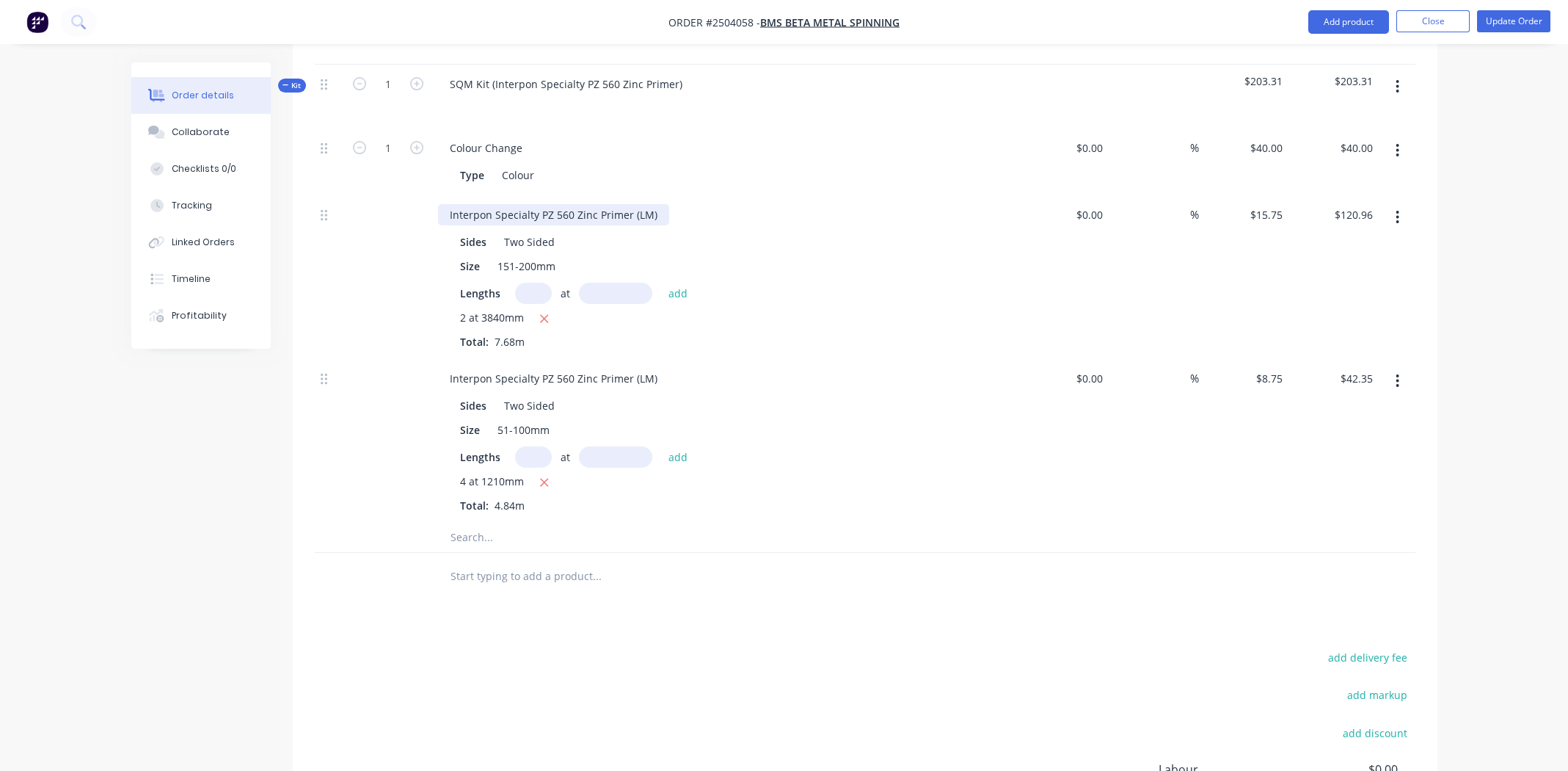
scroll to position [645, 0]
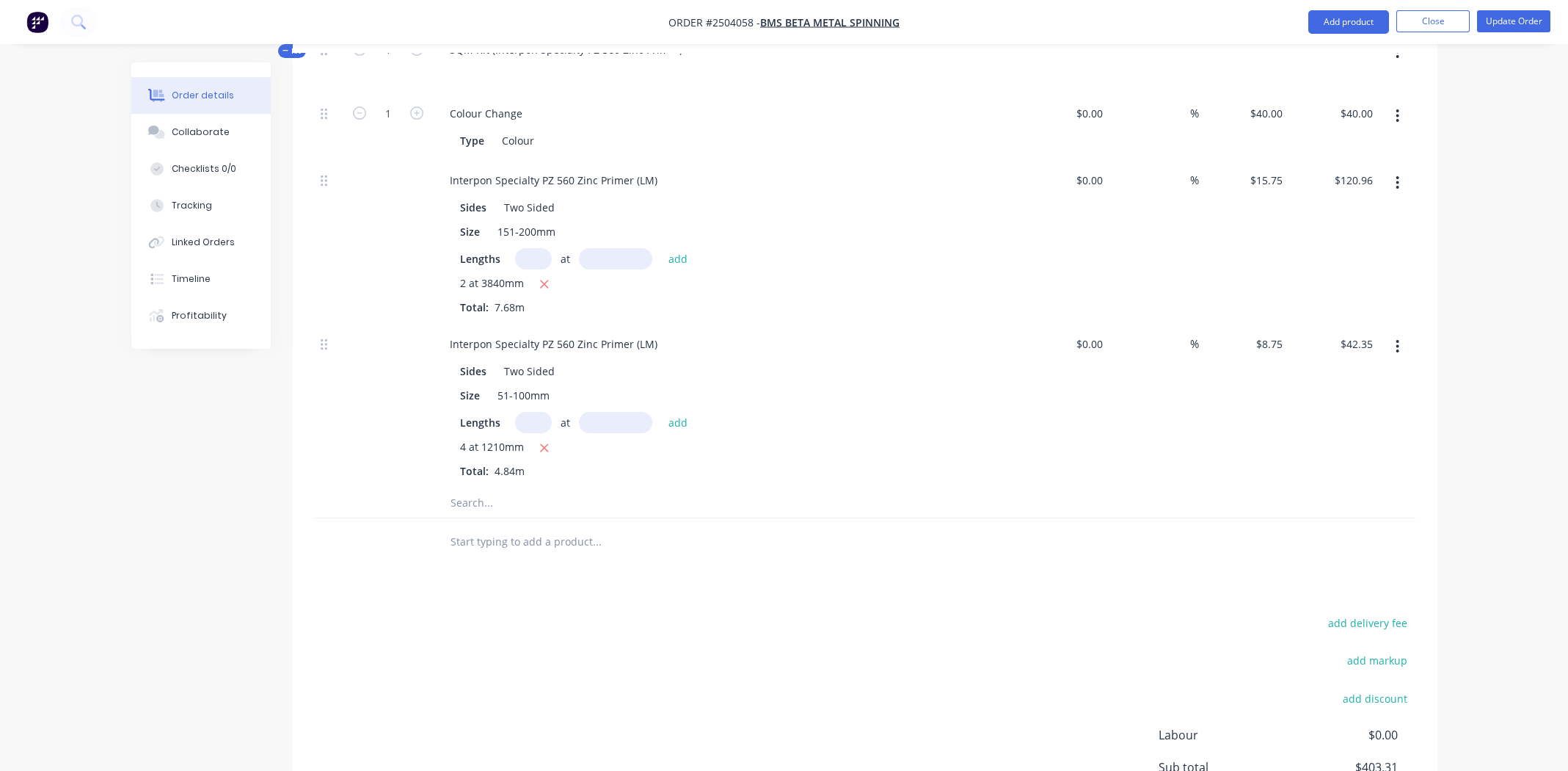
click at [448, 633] on div "add delivery fee add markup add discount Labour $0.00 Sub total $403.31 Margin …" at bounding box center [865, 754] width 1100 height 284
drag, startPoint x: 772, startPoint y: 552, endPoint x: 762, endPoint y: 550, distance: 10.2
click at [771, 550] on div "Products Show / Hide columns Add product Qty Cost Markup Price Total Kit 1 Inte…" at bounding box center [865, 353] width 1145 height 1131
click at [764, 574] on div "Products Show / Hide columns Add product Qty Cost Markup Price Total Kit 1 Inte…" at bounding box center [865, 353] width 1145 height 1131
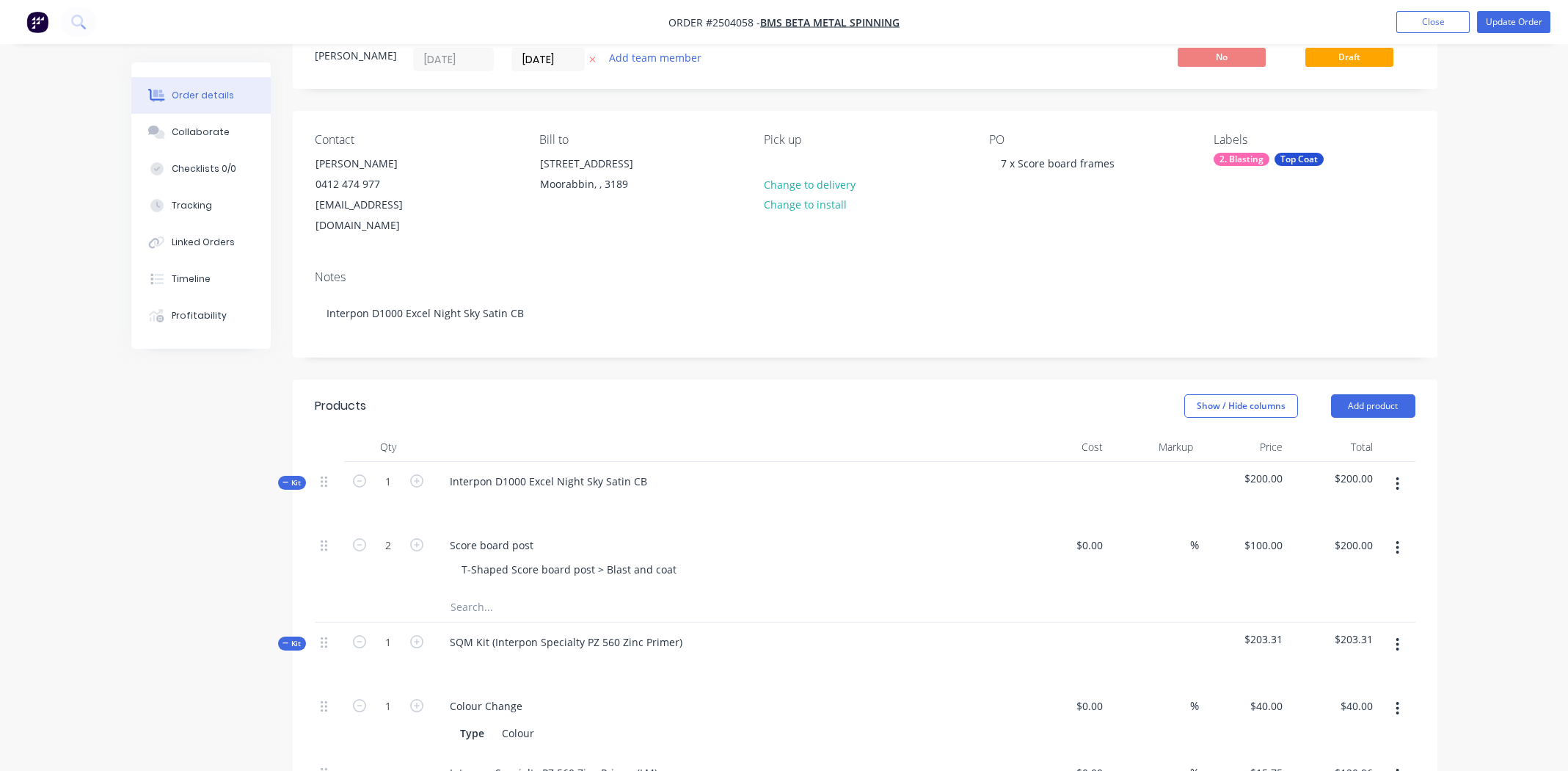
scroll to position [0, 0]
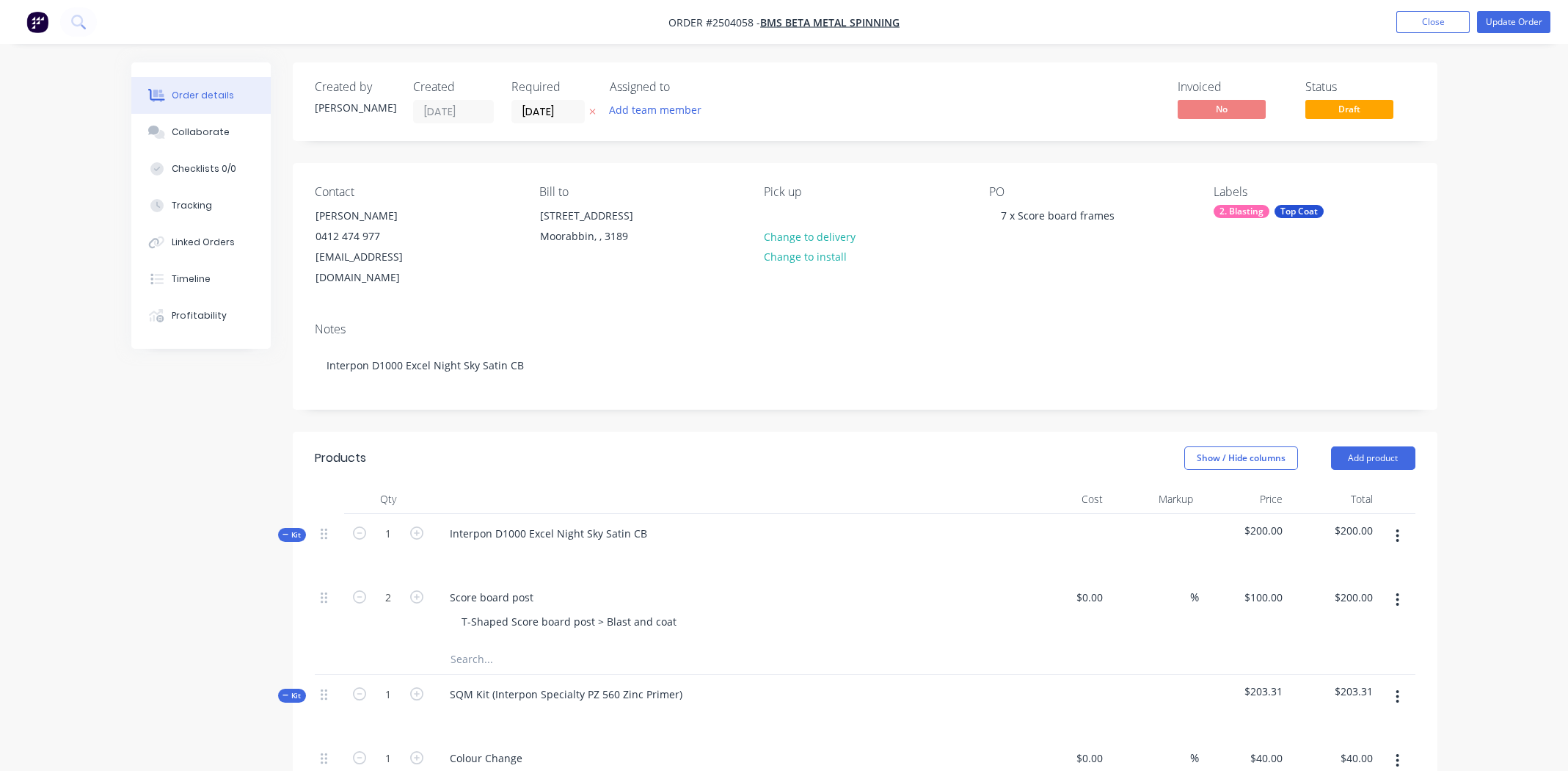
click at [877, 87] on div "Invoiced No Status Draft" at bounding box center [1085, 101] width 659 height 44
click at [938, 28] on nav "Order #2504058 - BMS Beta Metal Spinning Add product Close Update Order" at bounding box center [784, 22] width 1568 height 44
